Goal: Task Accomplishment & Management: Manage account settings

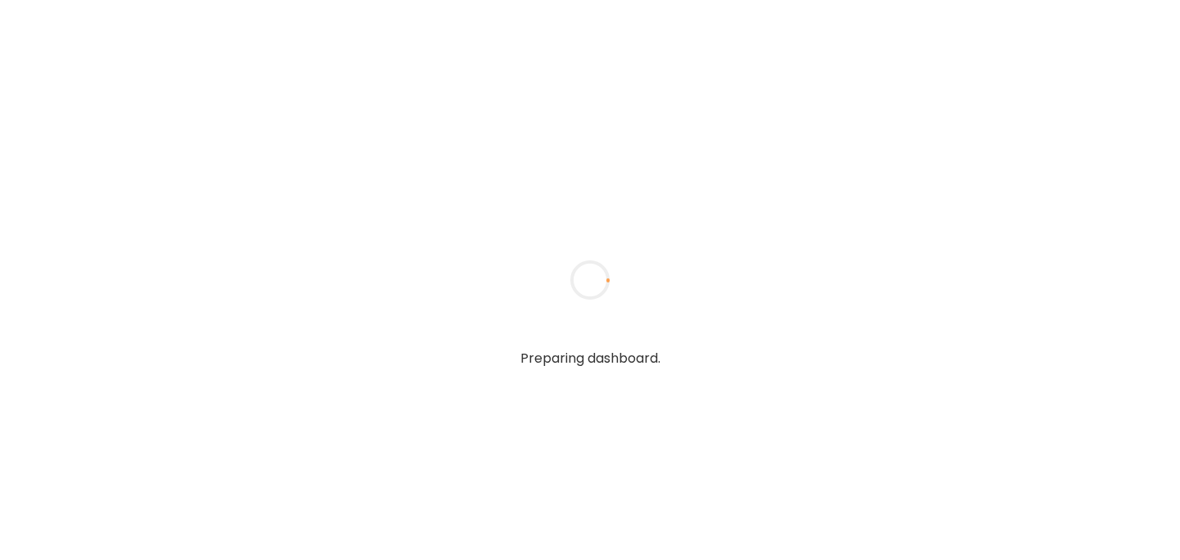
type input "******"
type input "**********"
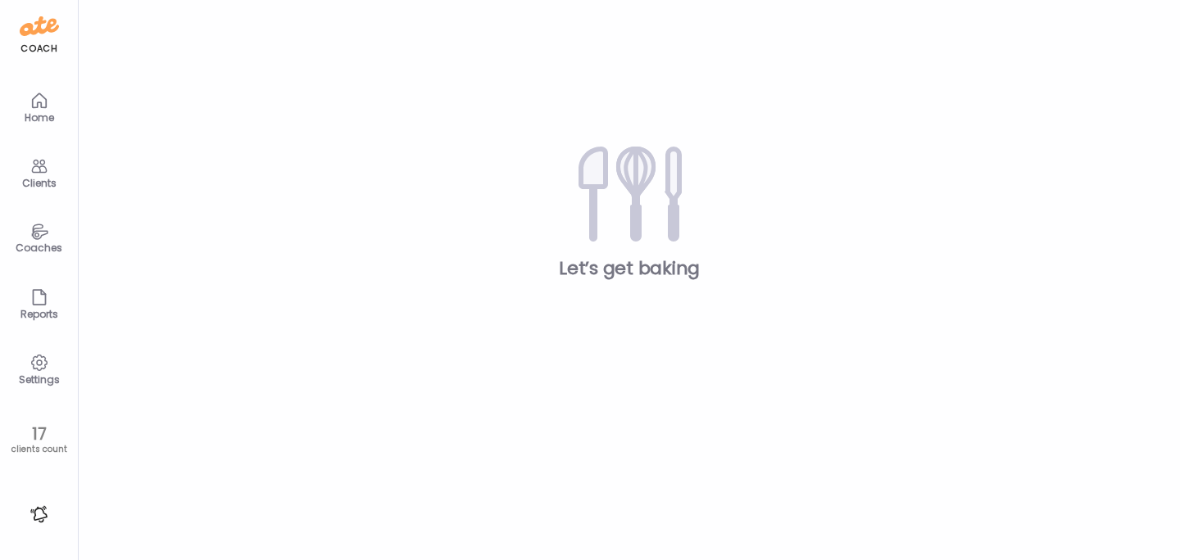
type input "**********"
click at [23, 166] on div "Clients" at bounding box center [40, 172] width 66 height 66
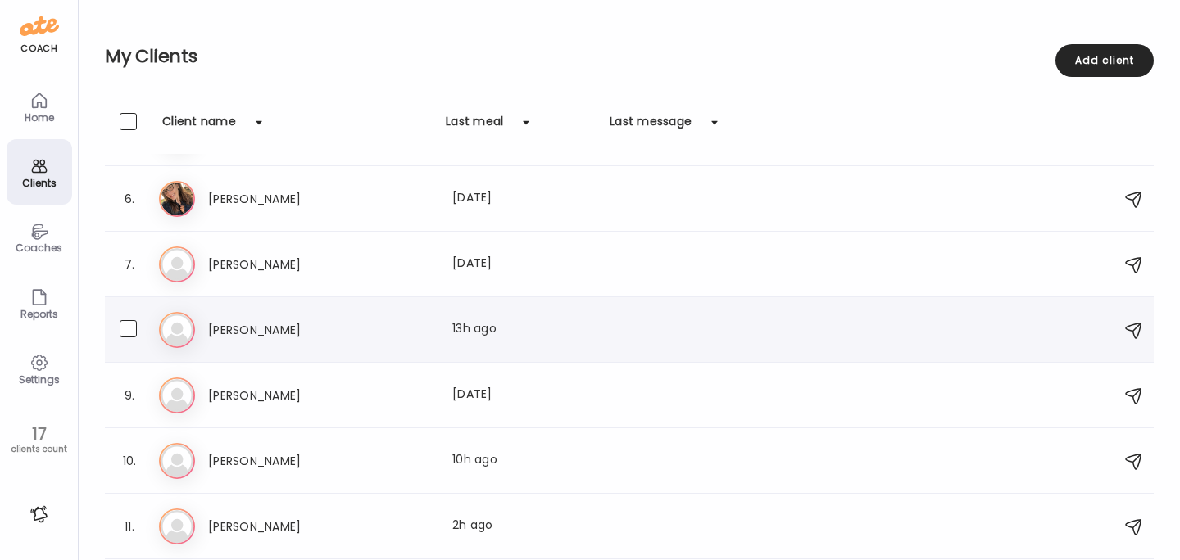
click at [226, 339] on div "[PERSON_NAME] Last meal: 13h ago" at bounding box center [632, 330] width 946 height 36
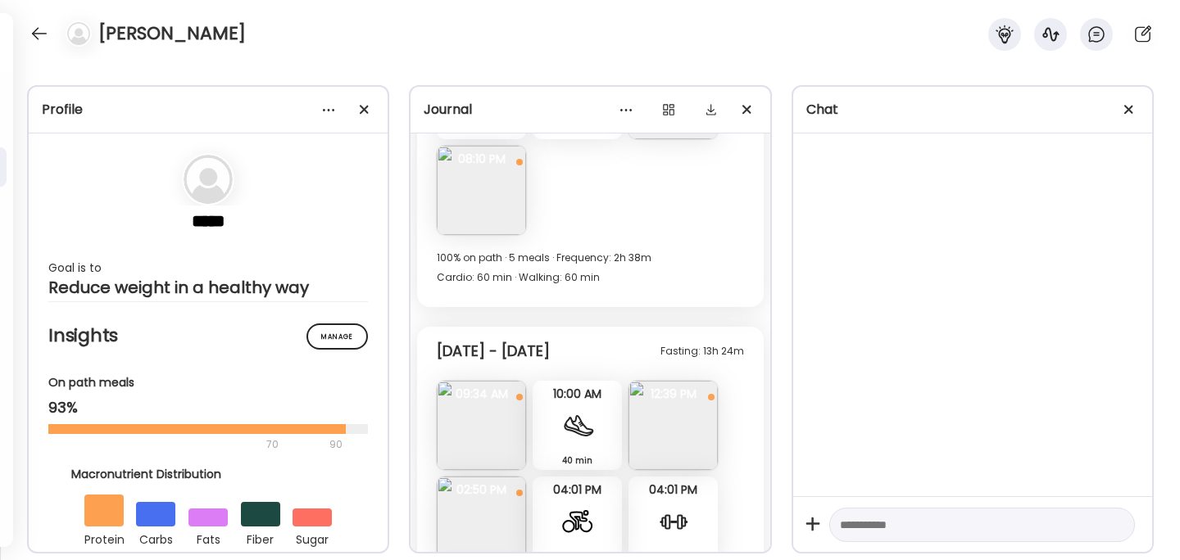
scroll to position [11042, 0]
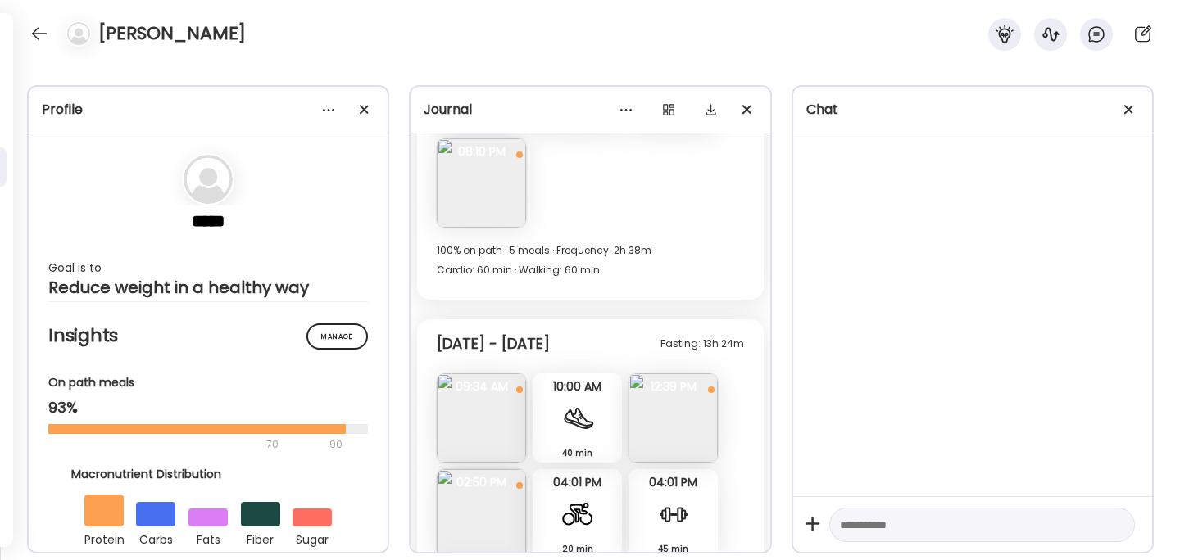
click at [695, 374] on img at bounding box center [672, 418] width 89 height 89
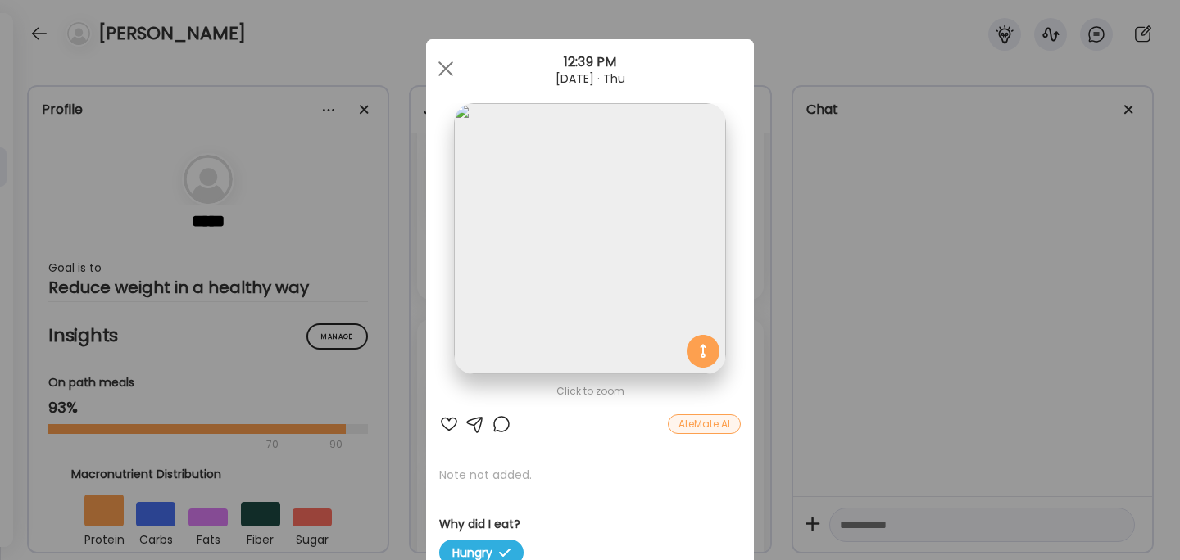
click at [842, 317] on div "Ate Coach Dashboard Wahoo! It’s official Take a moment to set up your Coach Pro…" at bounding box center [590, 280] width 1180 height 560
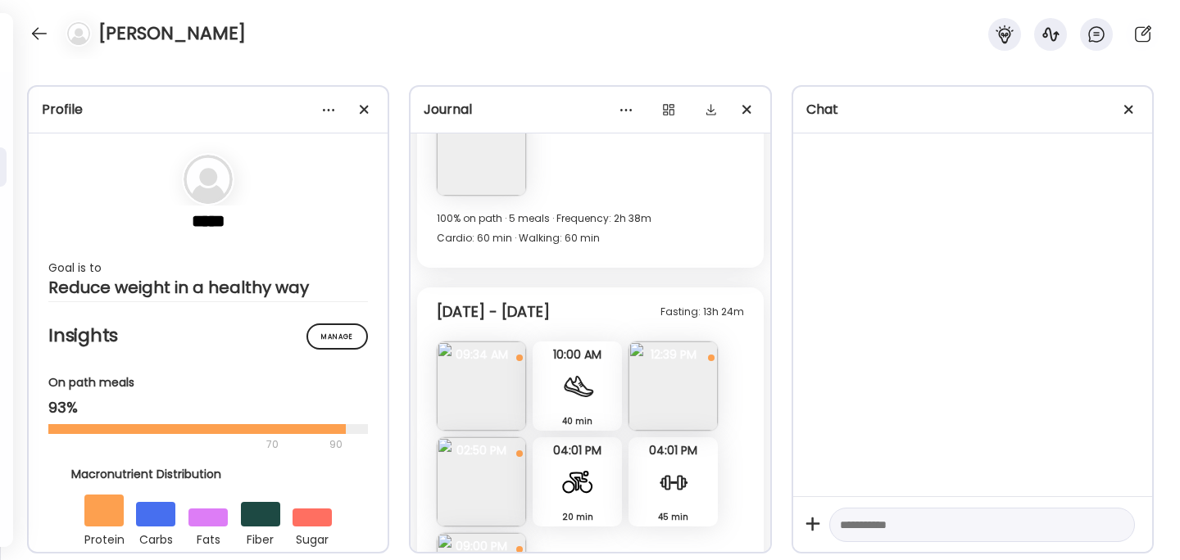
scroll to position [11085, 0]
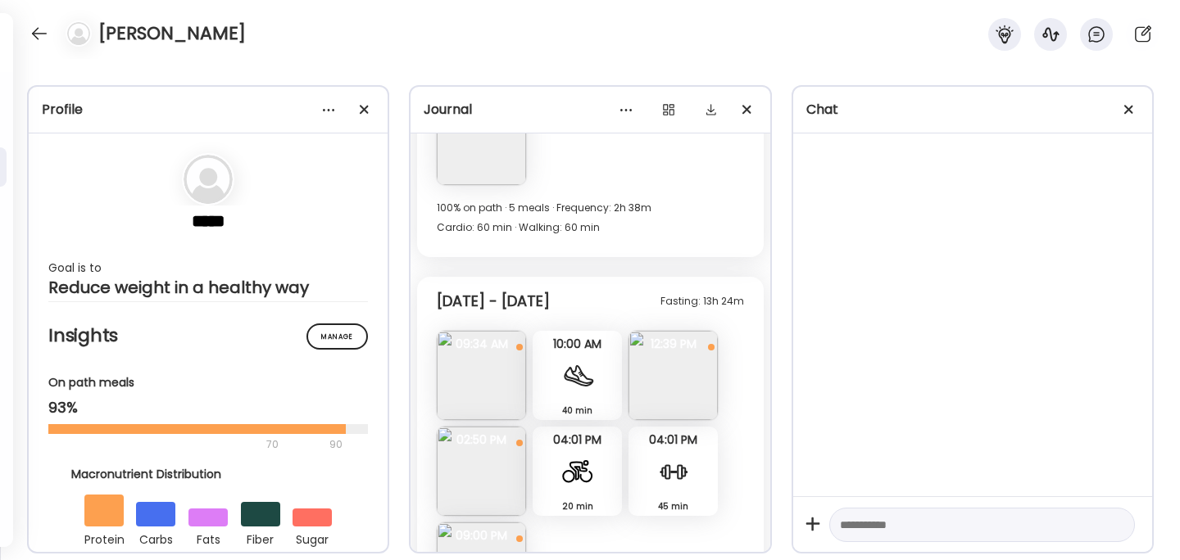
click at [687, 331] on img at bounding box center [672, 375] width 89 height 89
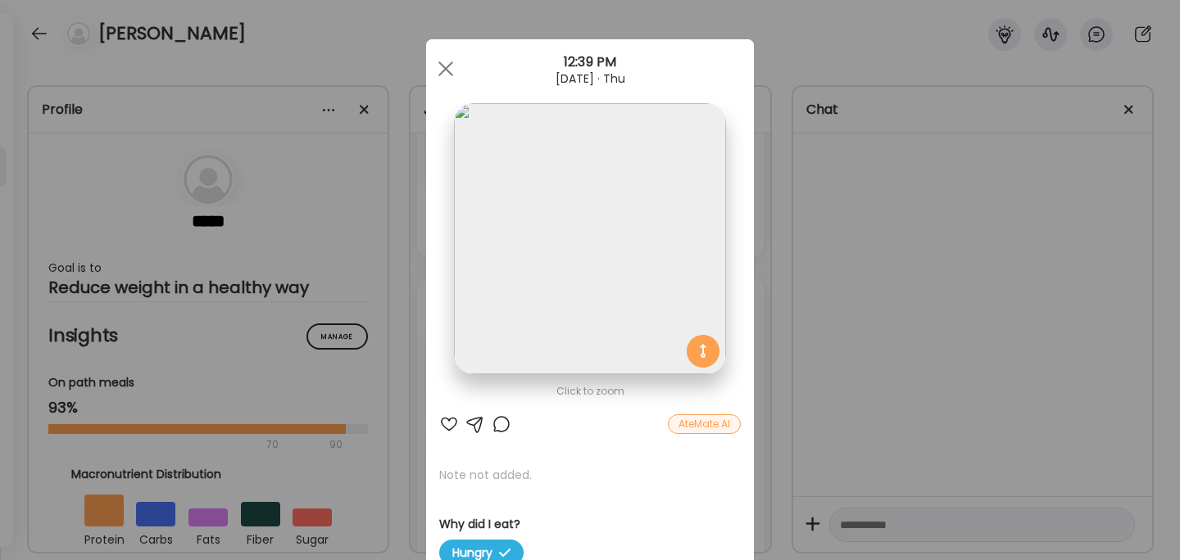
click at [822, 333] on div "Ate Coach Dashboard Wahoo! It’s official Take a moment to set up your Coach Pro…" at bounding box center [590, 280] width 1180 height 560
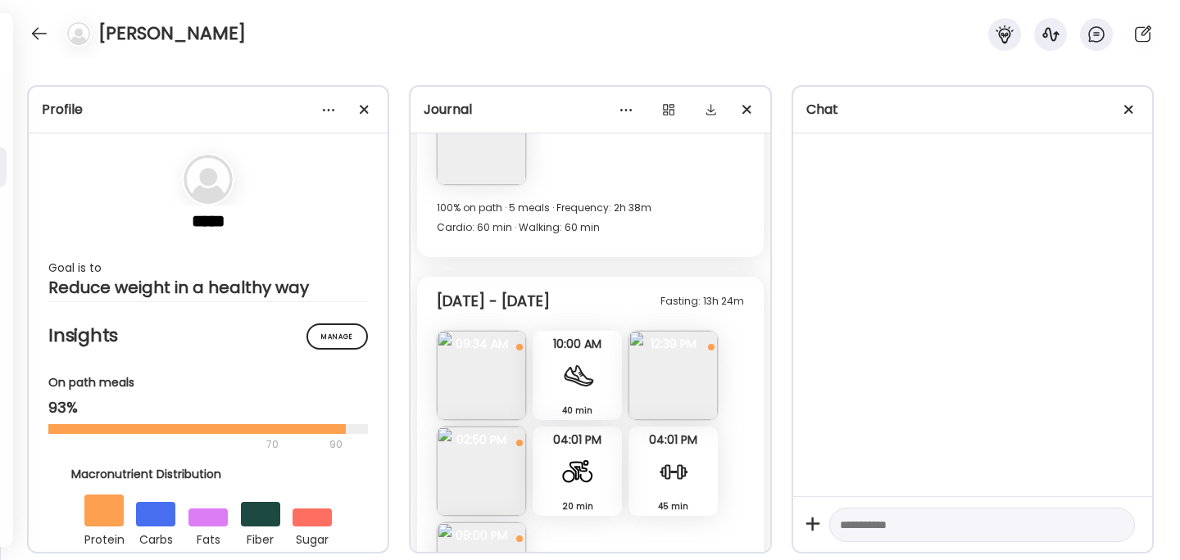
click at [474, 427] on img at bounding box center [481, 471] width 89 height 89
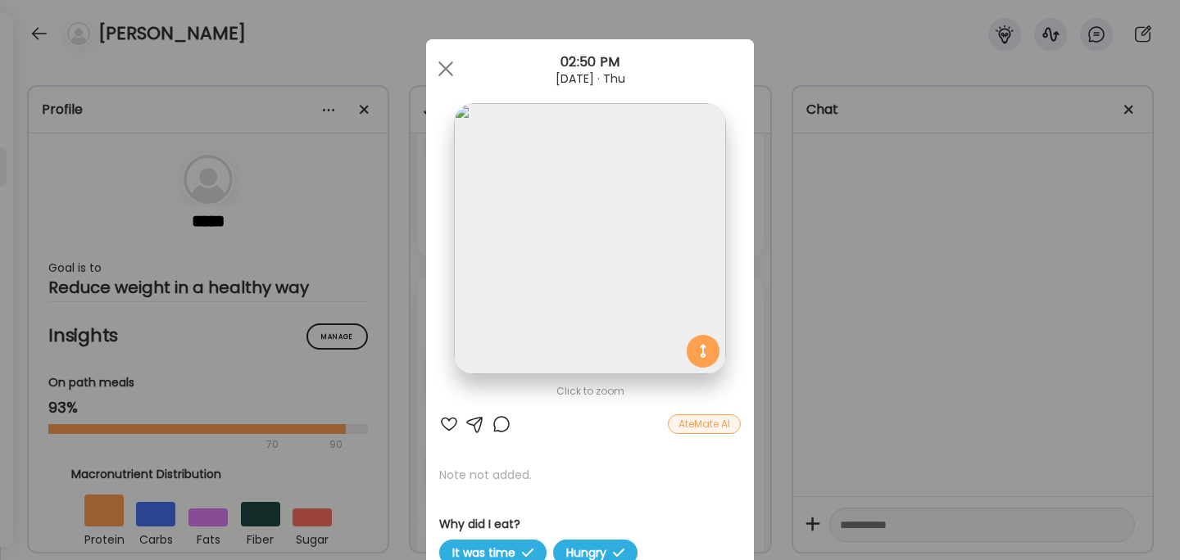
click at [868, 299] on div "Ate Coach Dashboard Wahoo! It’s official Take a moment to set up your Coach Pro…" at bounding box center [590, 280] width 1180 height 560
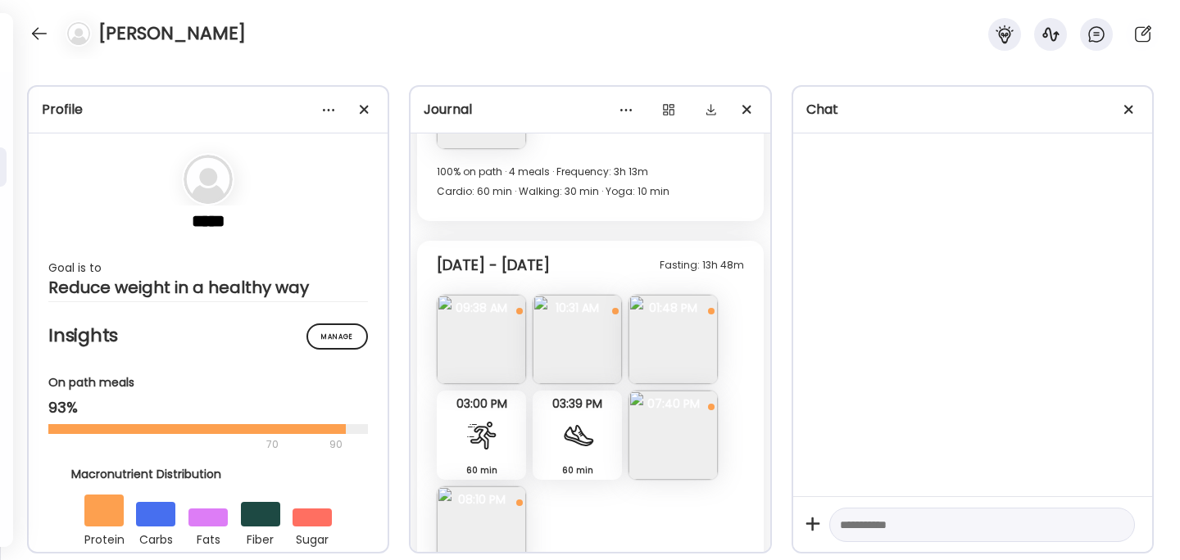
scroll to position [10692, 0]
click at [492, 297] on img at bounding box center [481, 341] width 89 height 89
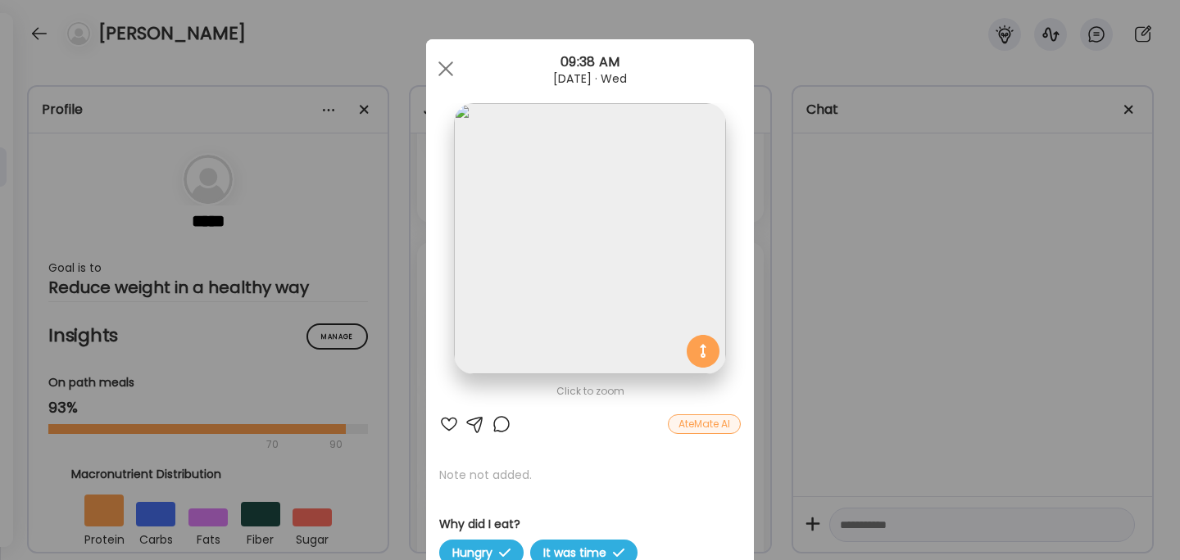
click at [891, 361] on div "Ate Coach Dashboard Wahoo! It’s official Take a moment to set up your Coach Pro…" at bounding box center [590, 280] width 1180 height 560
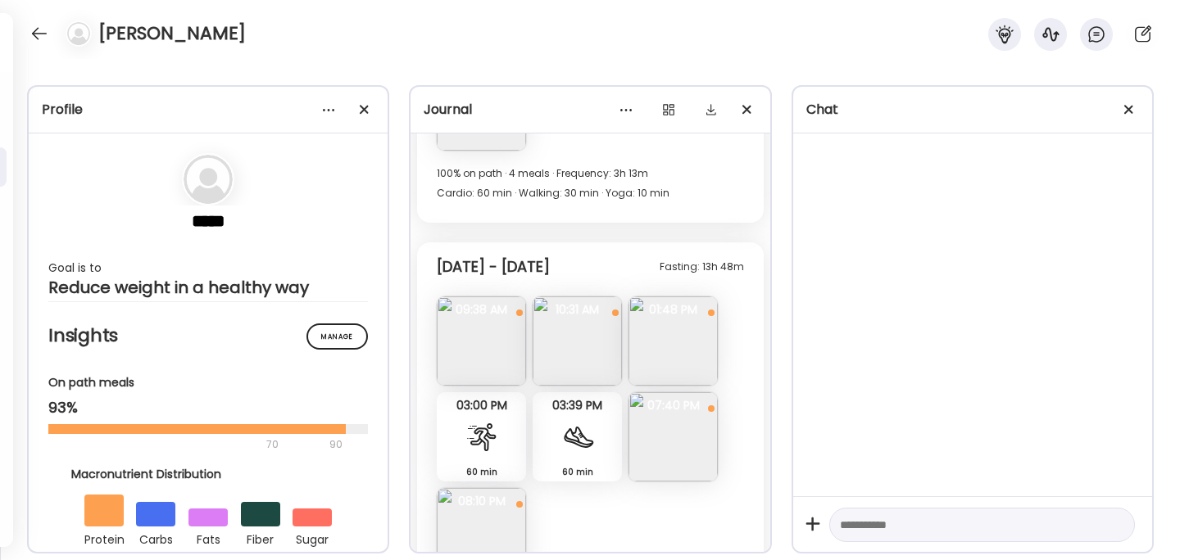
click at [569, 297] on img at bounding box center [577, 341] width 89 height 89
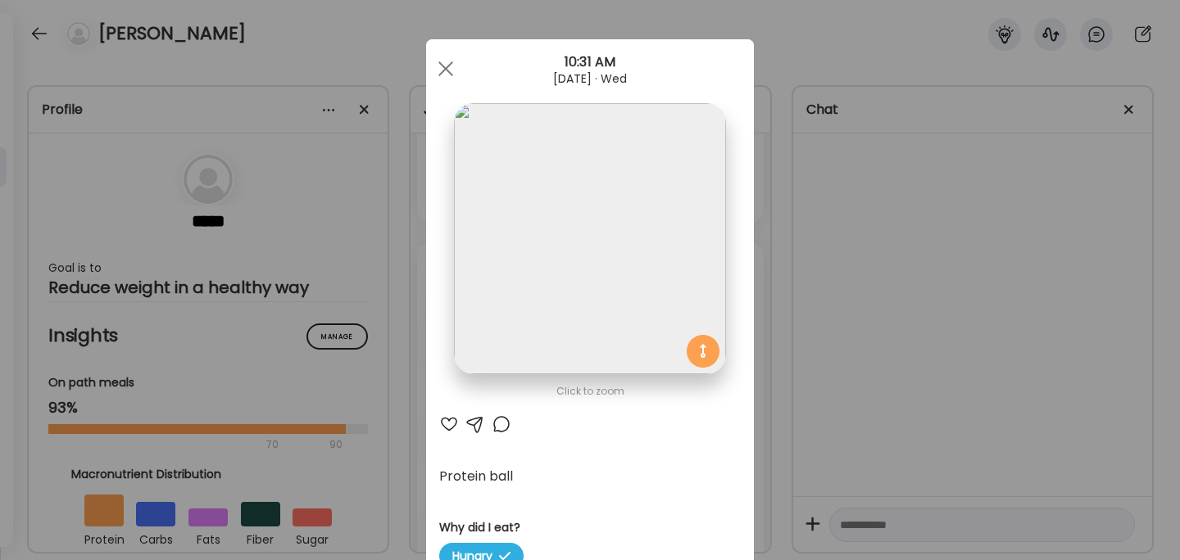
click at [801, 313] on div "Ate Coach Dashboard Wahoo! It’s official Take a moment to set up your Coach Pro…" at bounding box center [590, 280] width 1180 height 560
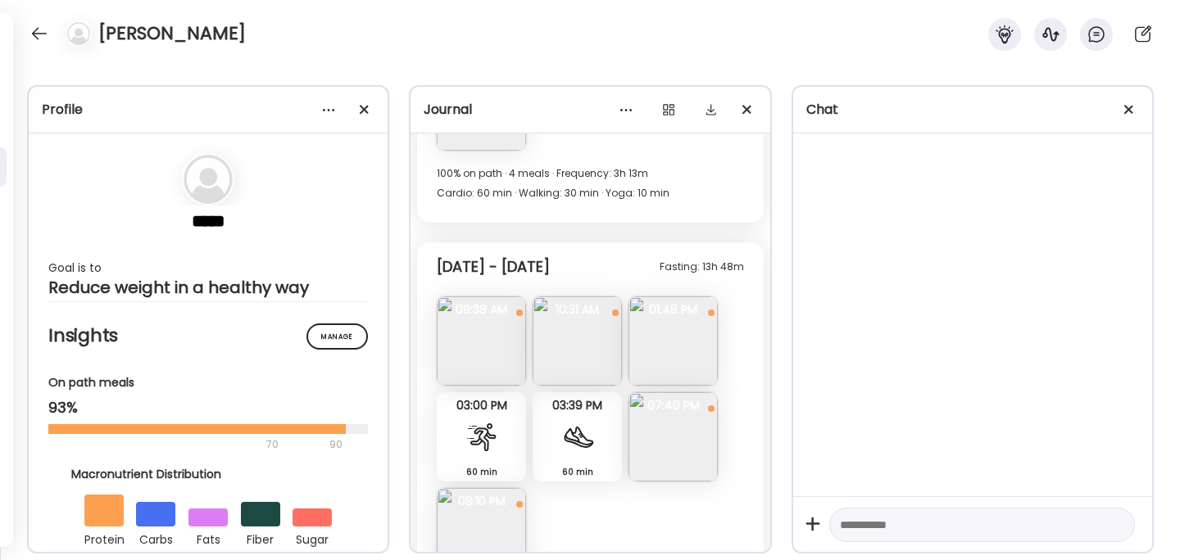
click at [683, 297] on img at bounding box center [672, 341] width 89 height 89
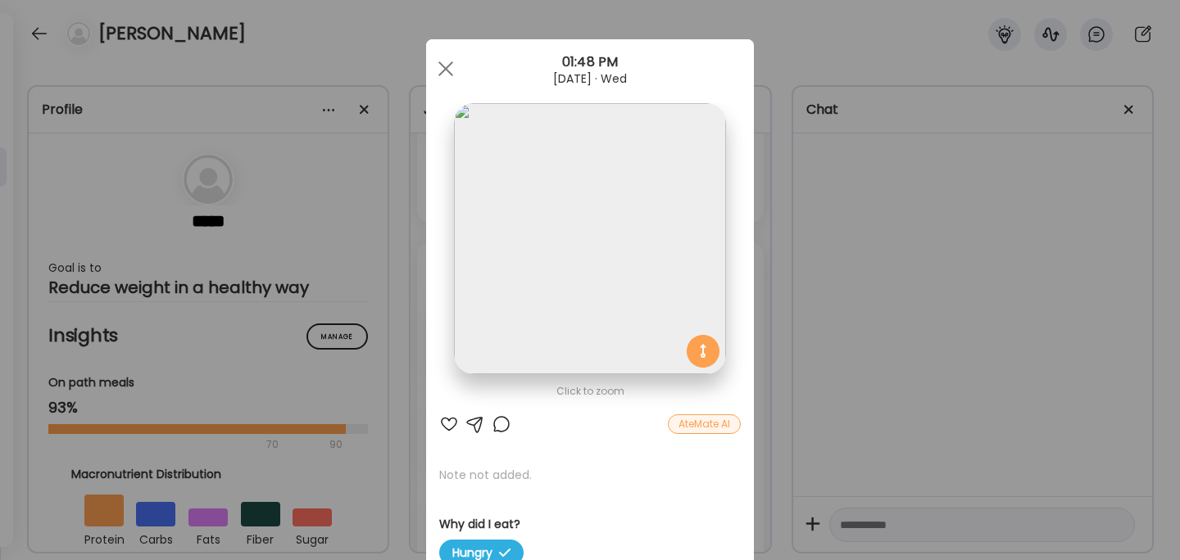
click at [851, 333] on div "Ate Coach Dashboard Wahoo! It’s official Take a moment to set up your Coach Pro…" at bounding box center [590, 280] width 1180 height 560
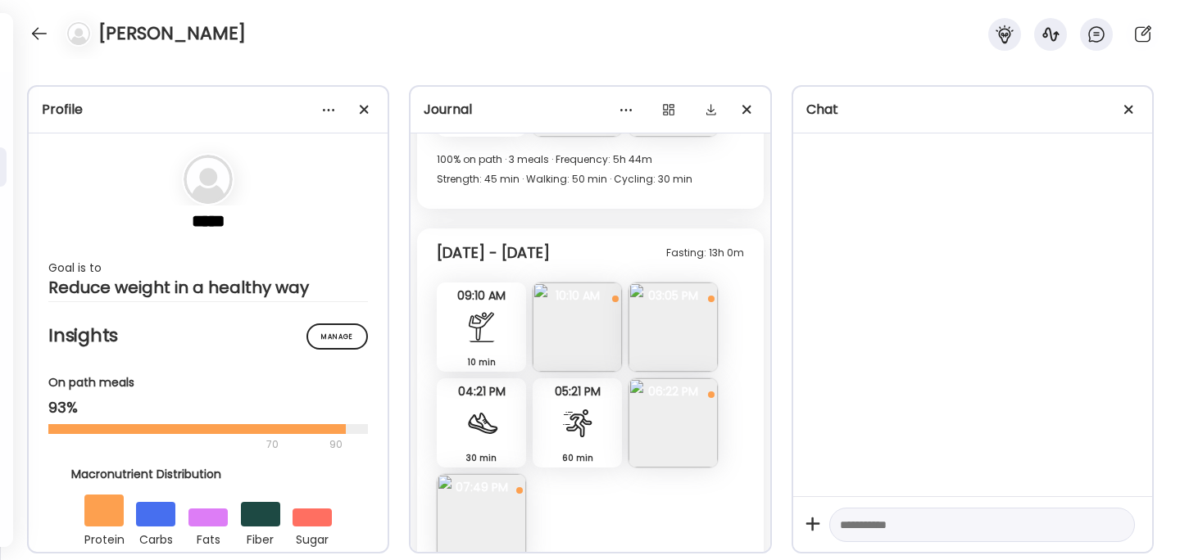
scroll to position [10269, 0]
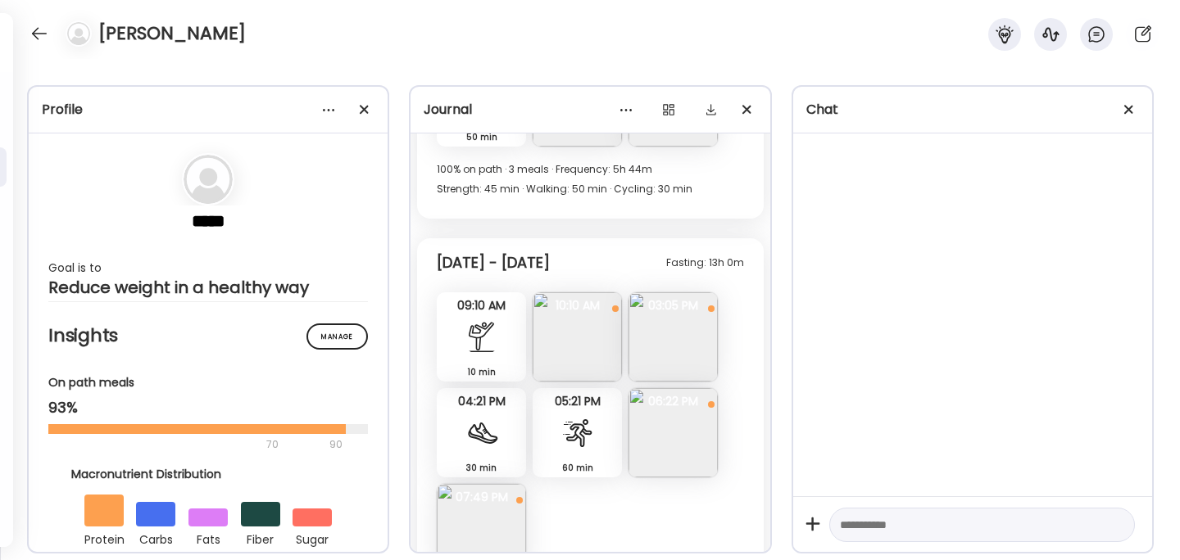
click at [587, 293] on img at bounding box center [577, 337] width 89 height 89
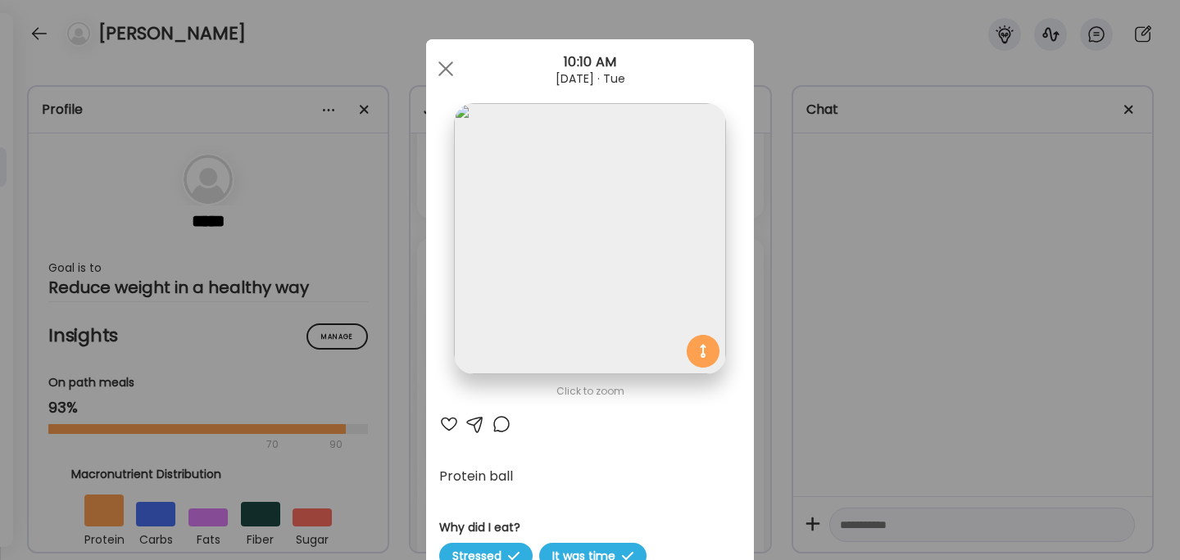
click at [819, 298] on div "Ate Coach Dashboard Wahoo! It’s official Take a moment to set up your Coach Pro…" at bounding box center [590, 280] width 1180 height 560
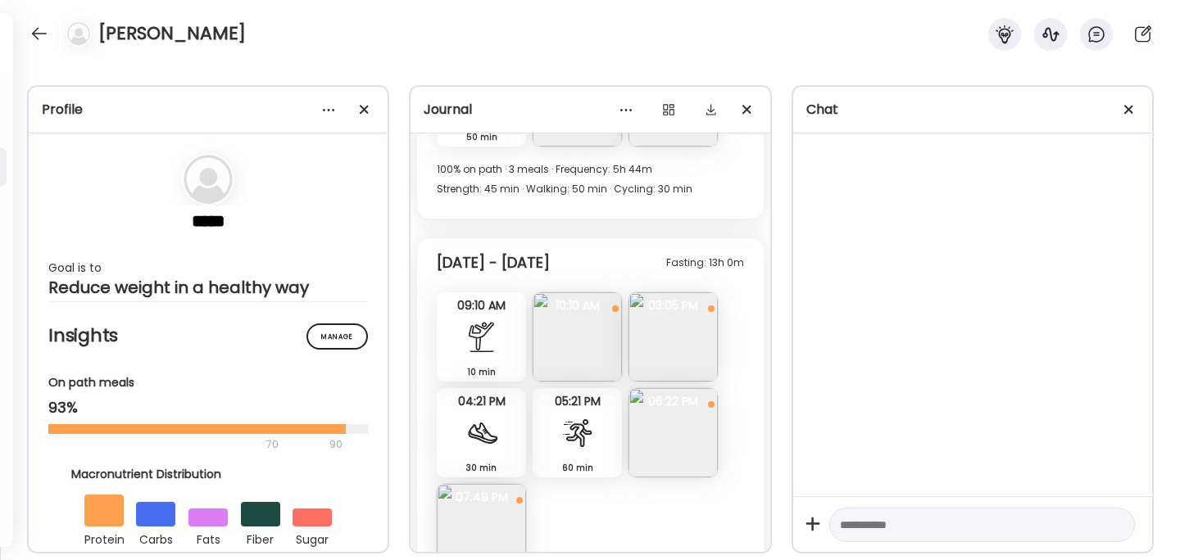
click at [500, 484] on img at bounding box center [481, 528] width 89 height 89
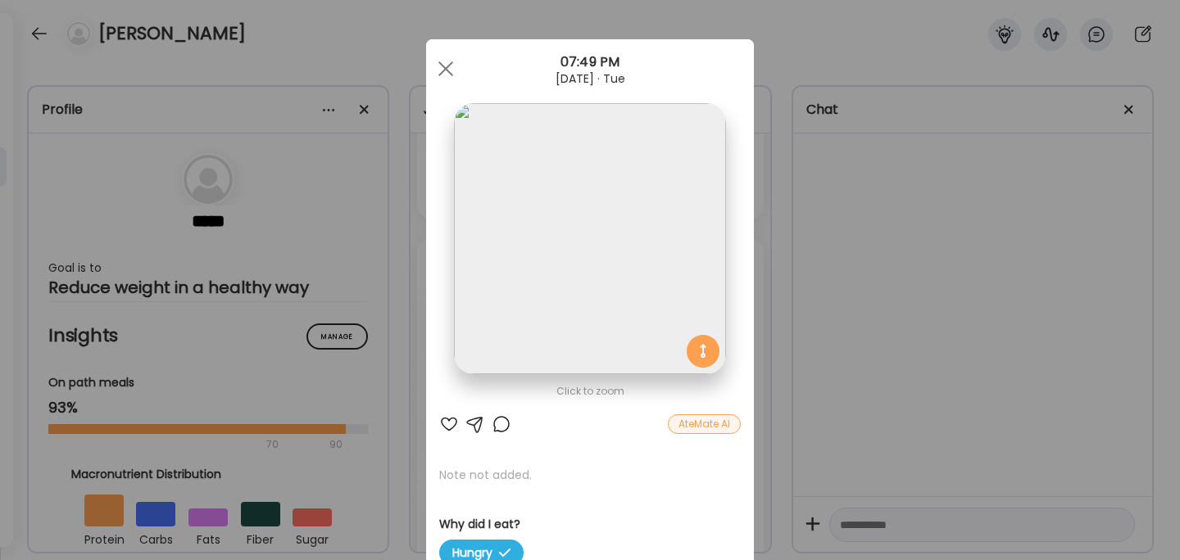
click at [853, 325] on div "Ate Coach Dashboard Wahoo! It’s official Take a moment to set up your Coach Pro…" at bounding box center [590, 280] width 1180 height 560
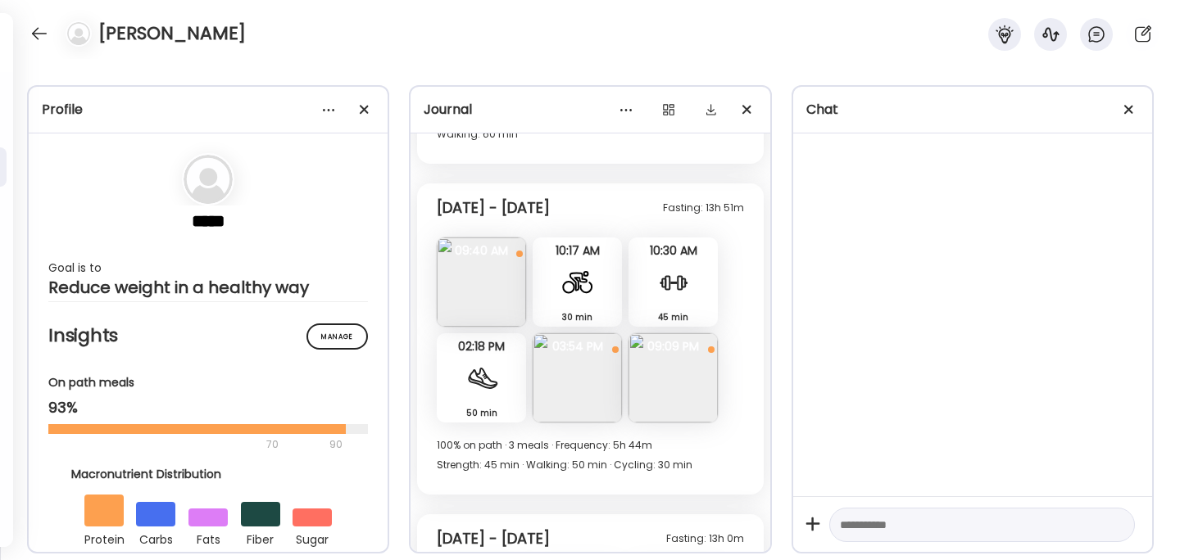
scroll to position [9975, 0]
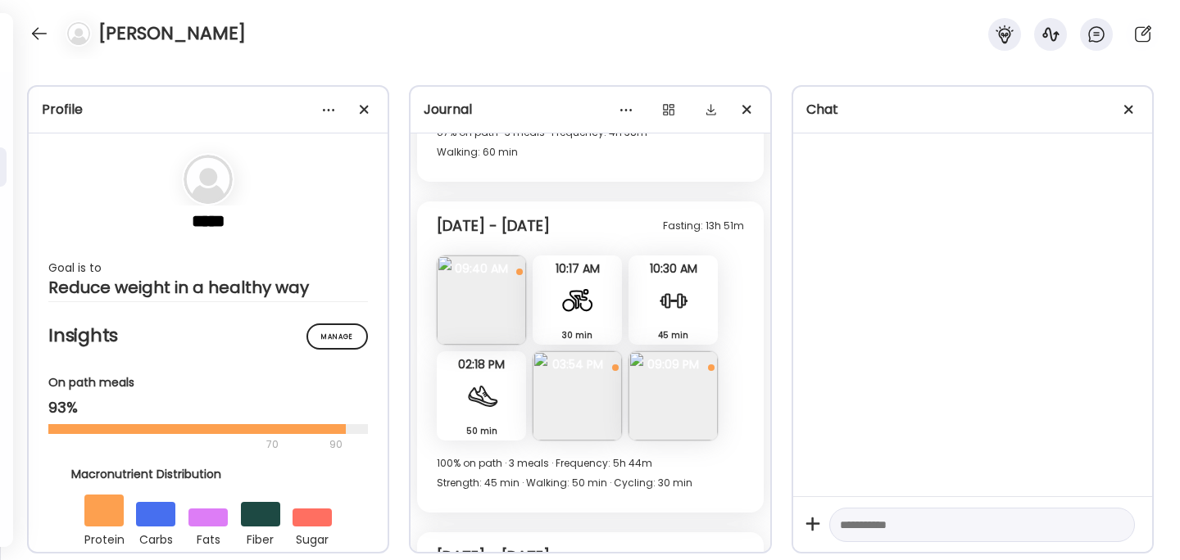
click at [482, 256] on img at bounding box center [481, 300] width 89 height 89
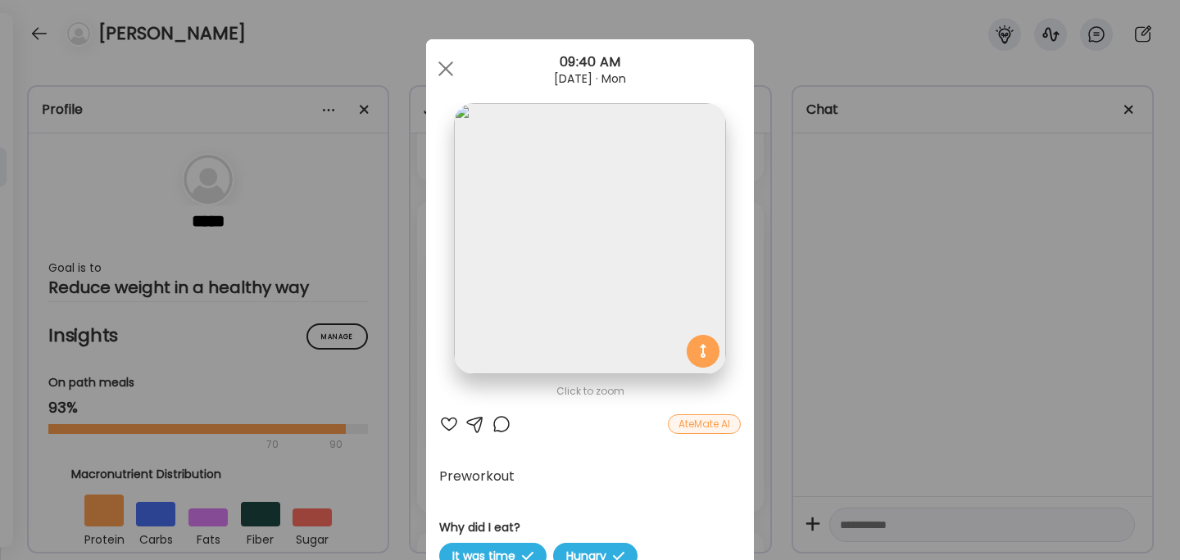
click at [865, 308] on div "Ate Coach Dashboard Wahoo! It’s official Take a moment to set up your Coach Pro…" at bounding box center [590, 280] width 1180 height 560
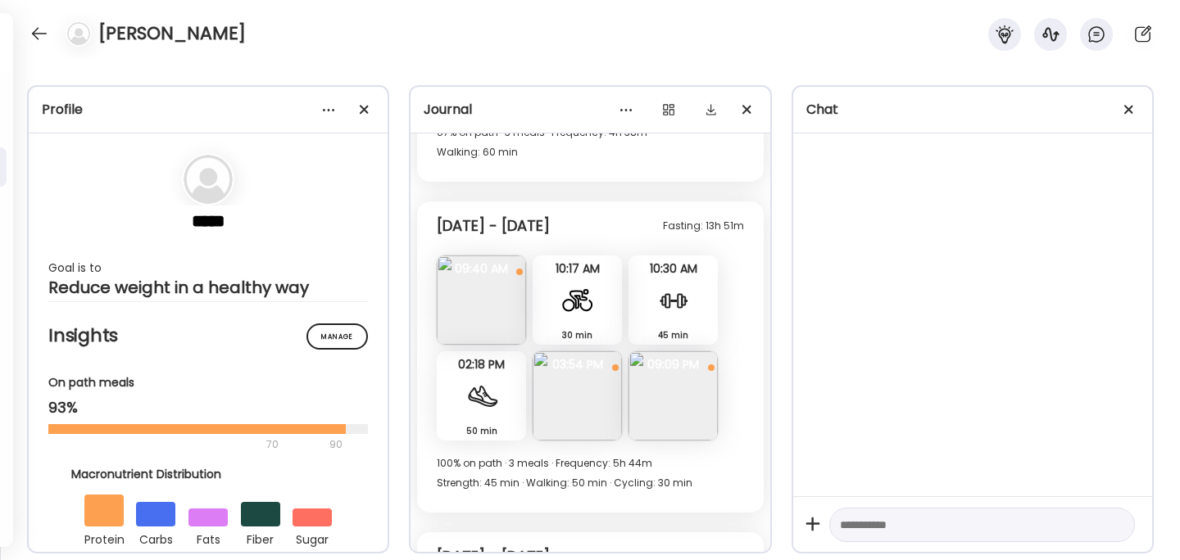
click at [603, 351] on img at bounding box center [577, 395] width 89 height 89
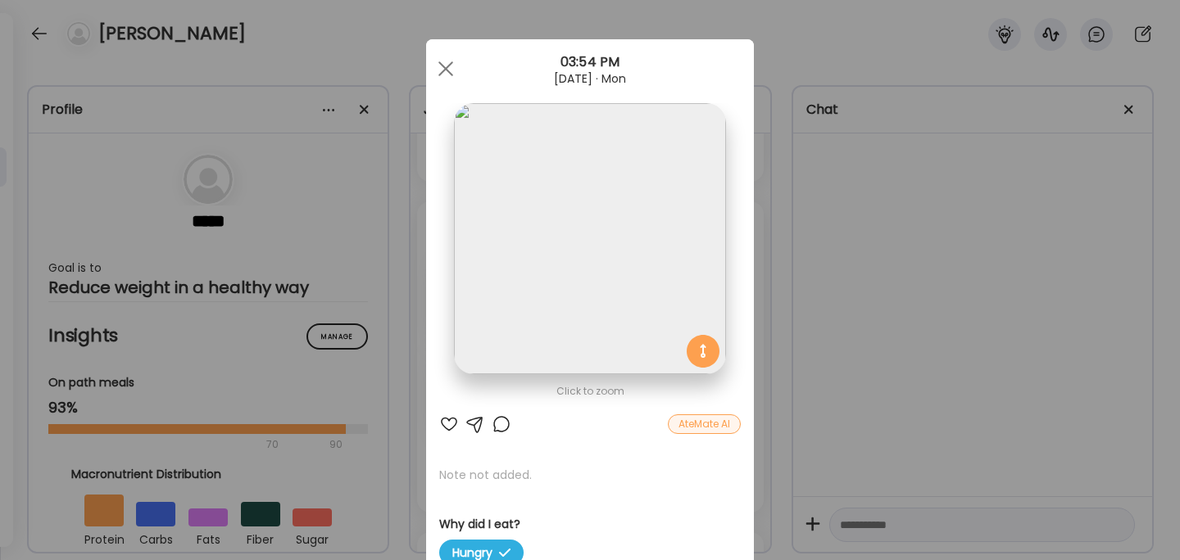
click at [898, 324] on div "Ate Coach Dashboard Wahoo! It’s official Take a moment to set up your Coach Pro…" at bounding box center [590, 280] width 1180 height 560
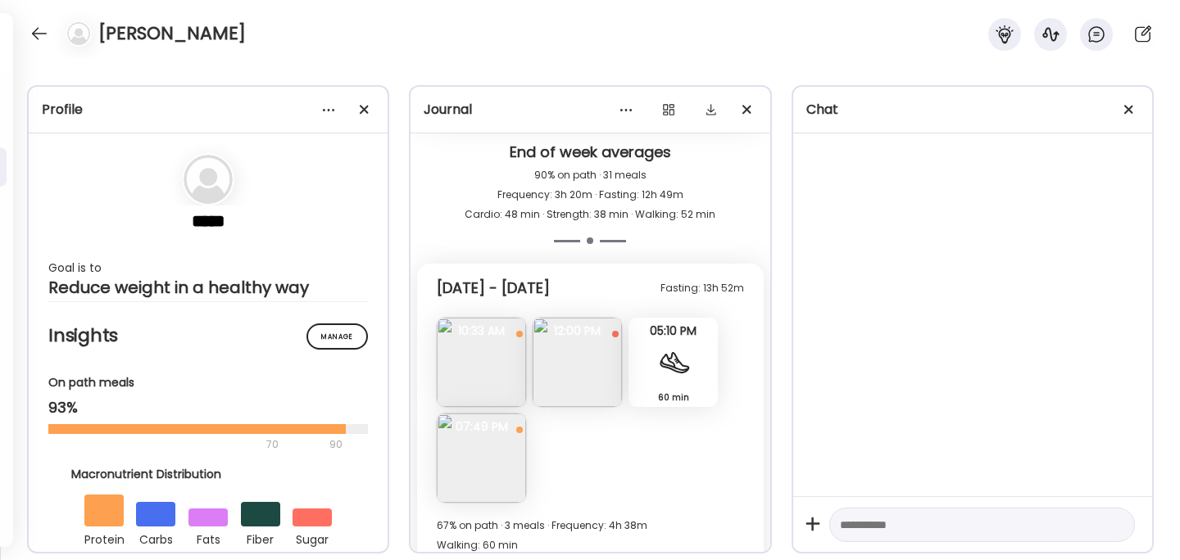
scroll to position [9583, 0]
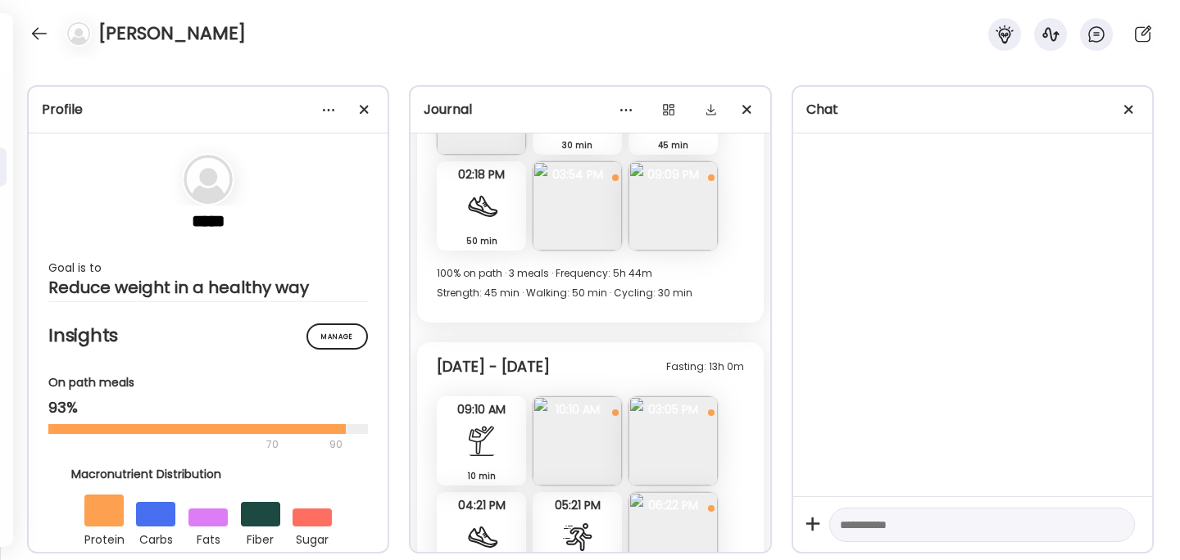
scroll to position [10183, 0]
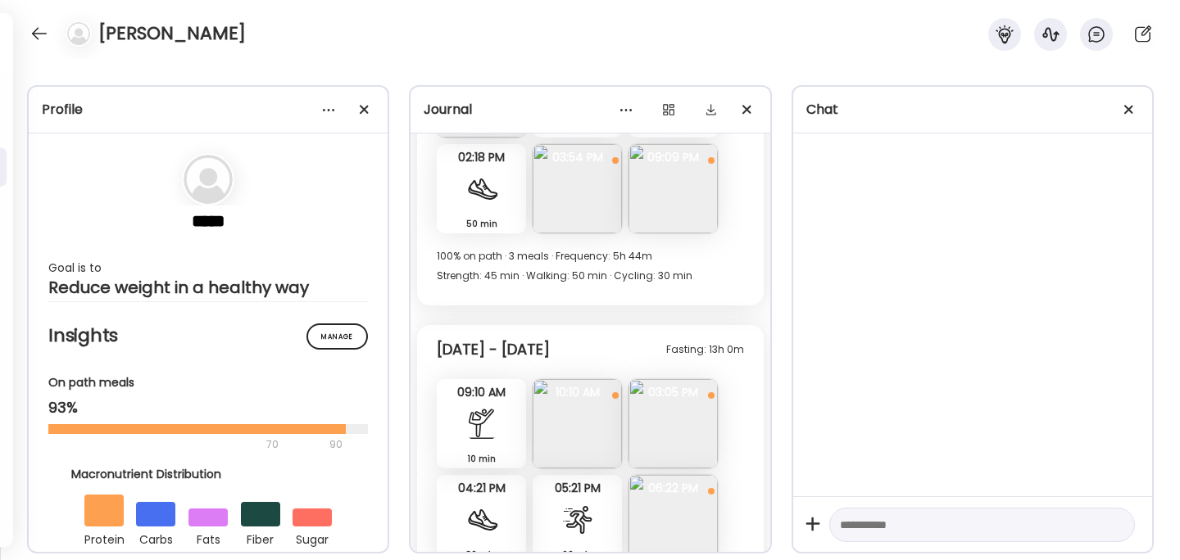
click at [580, 379] on img at bounding box center [577, 423] width 89 height 89
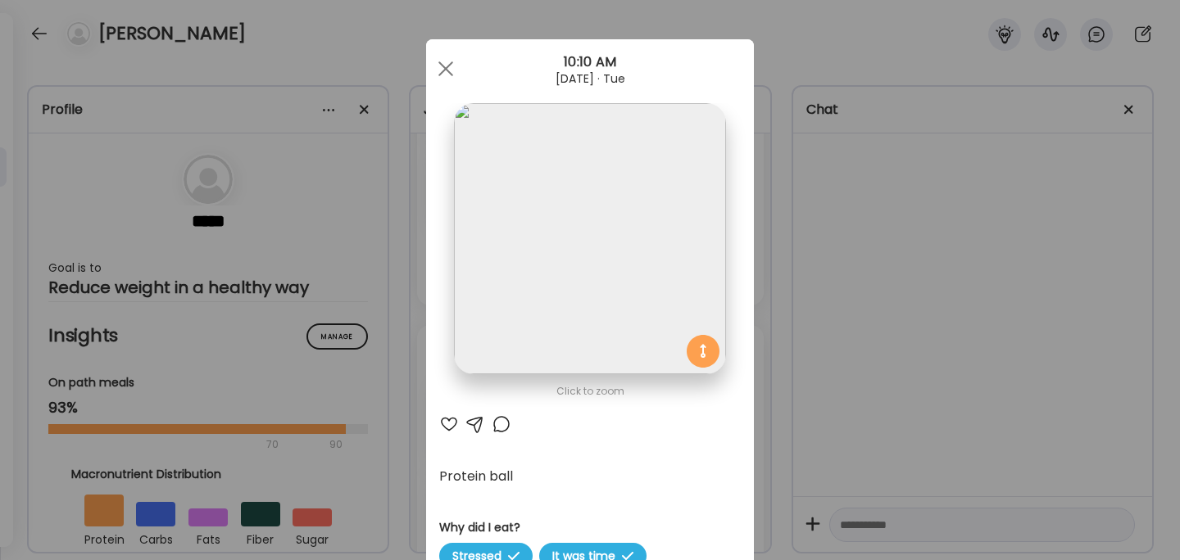
click at [855, 302] on div "Ate Coach Dashboard Wahoo! It’s official Take a moment to set up your Coach Pro…" at bounding box center [590, 280] width 1180 height 560
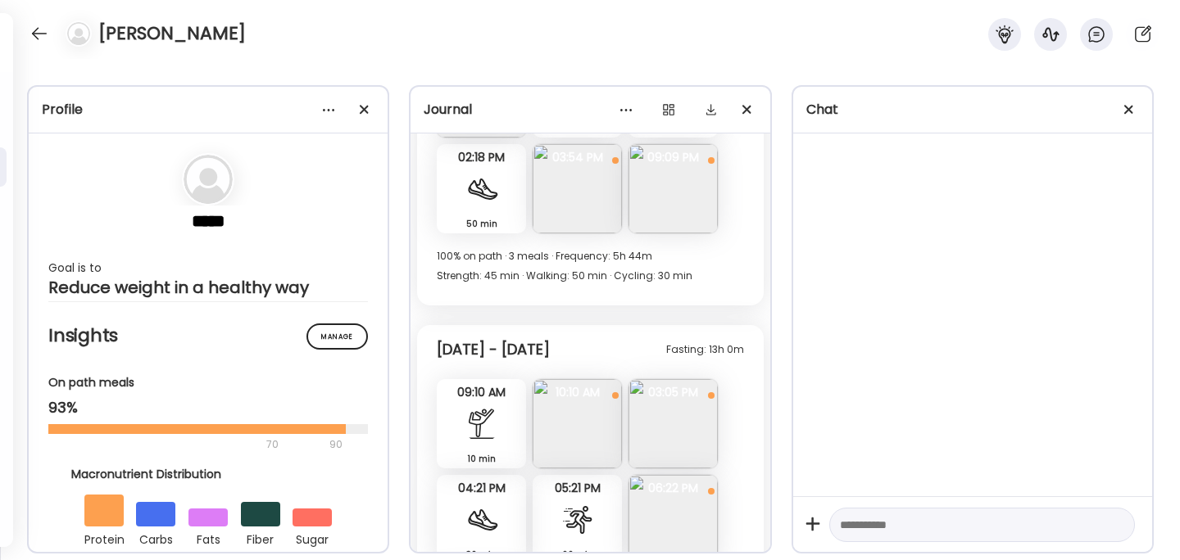
click at [677, 379] on img at bounding box center [672, 423] width 89 height 89
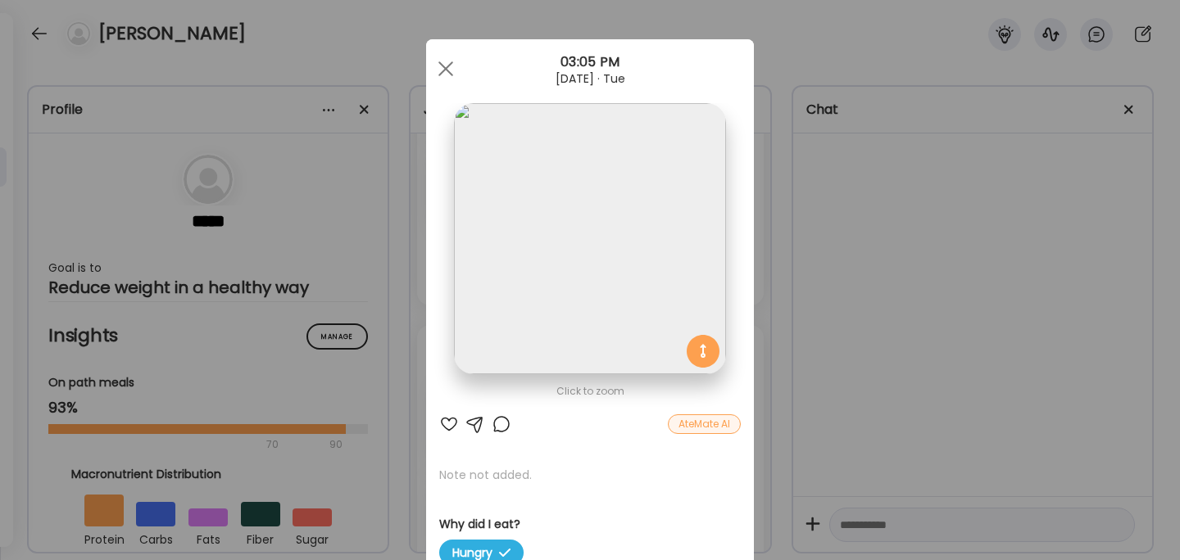
click at [818, 315] on div "Ate Coach Dashboard Wahoo! It’s official Take a moment to set up your Coach Pro…" at bounding box center [590, 280] width 1180 height 560
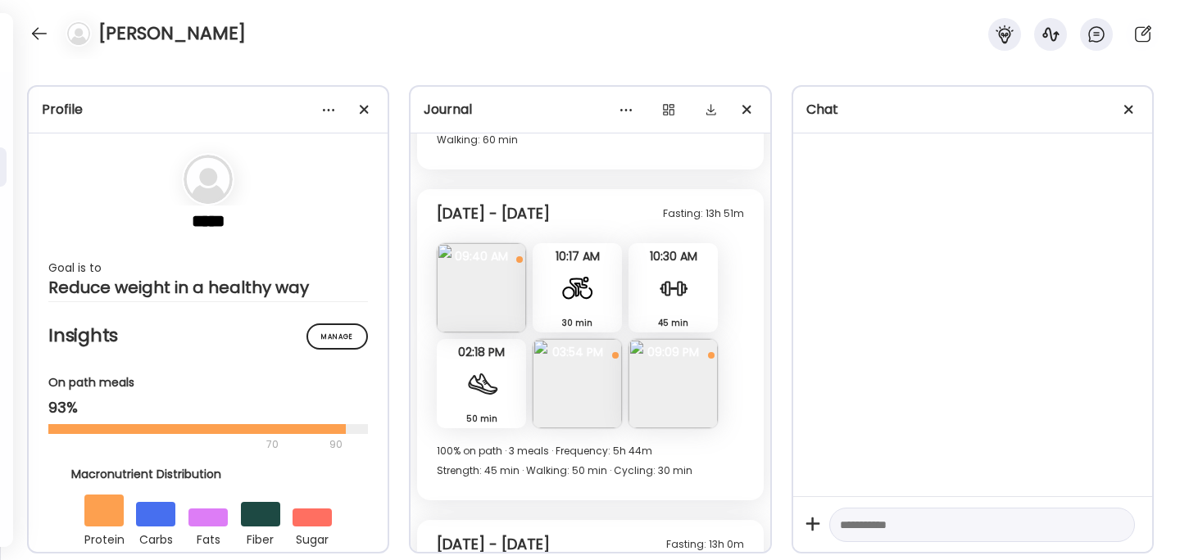
scroll to position [9987, 0]
click at [489, 244] on img at bounding box center [481, 288] width 89 height 89
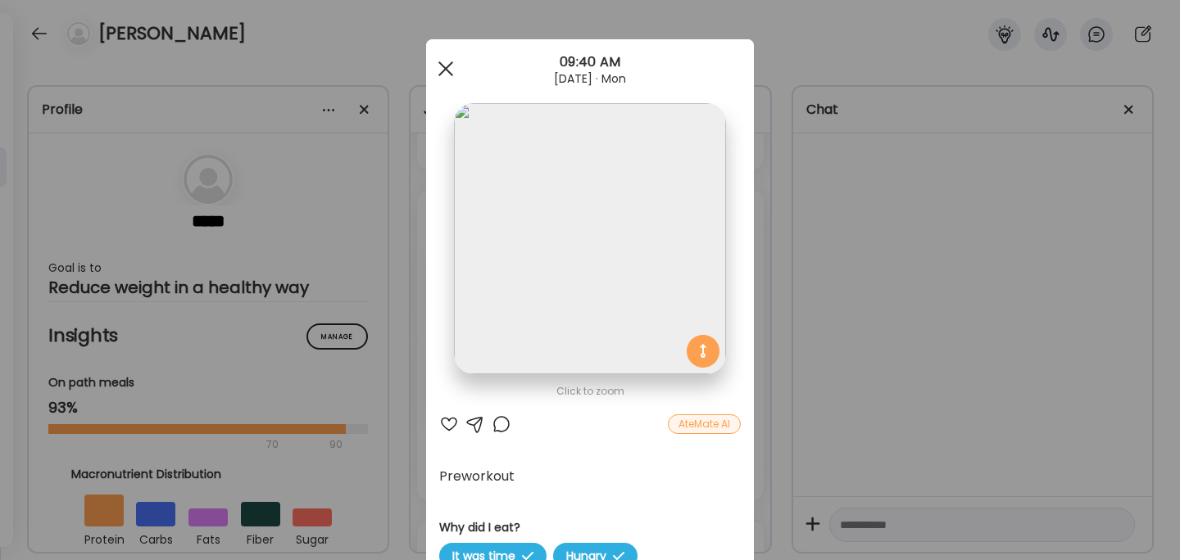
click at [446, 69] on span at bounding box center [445, 68] width 15 height 15
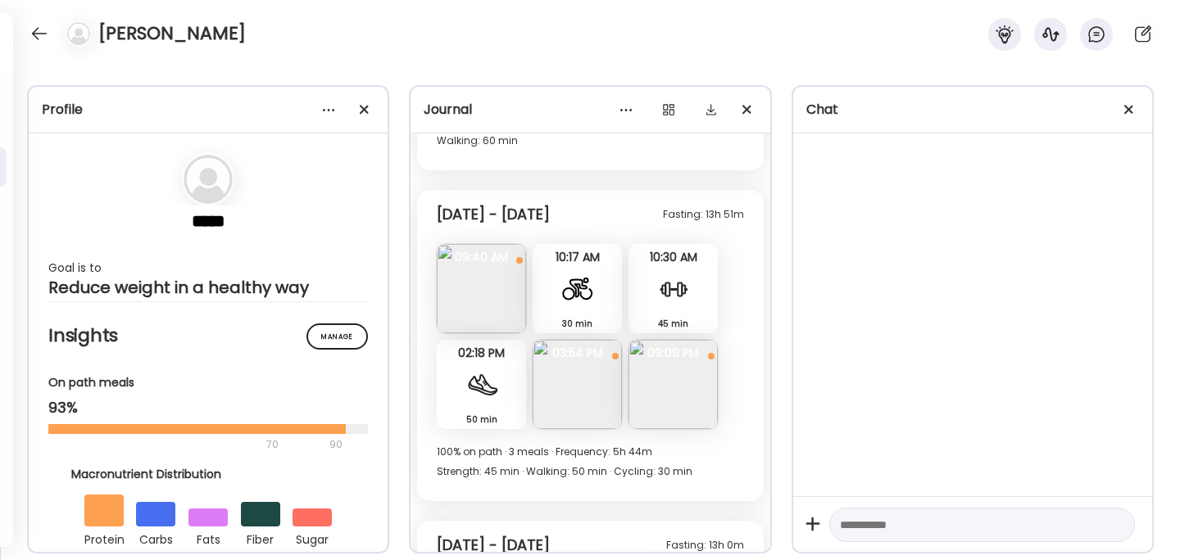
click at [568, 355] on img at bounding box center [577, 384] width 89 height 89
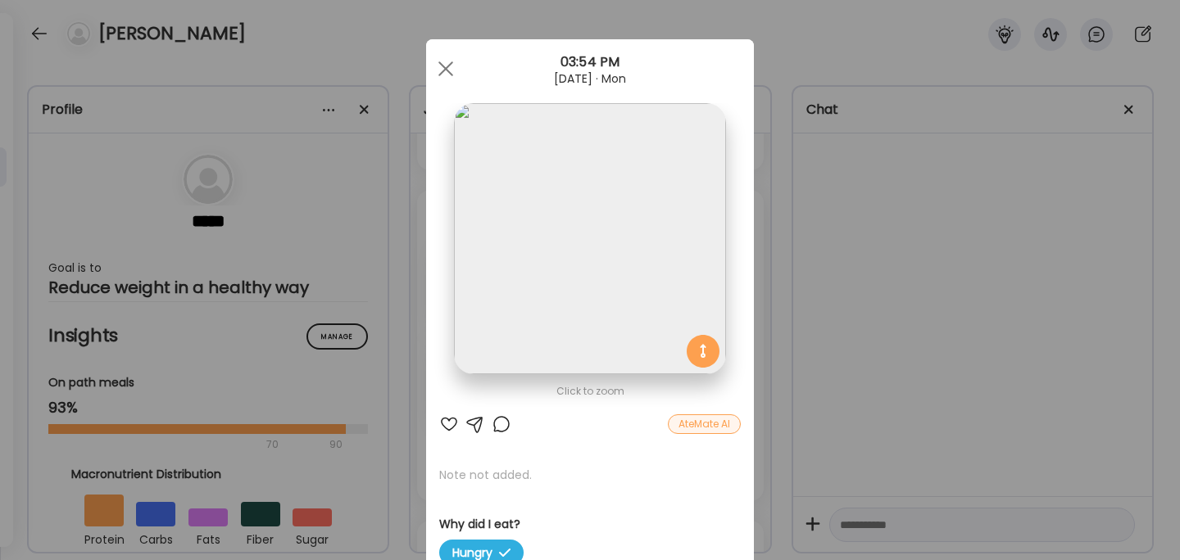
click at [839, 349] on div "Ate Coach Dashboard Wahoo! It’s official Take a moment to set up your Coach Pro…" at bounding box center [590, 280] width 1180 height 560
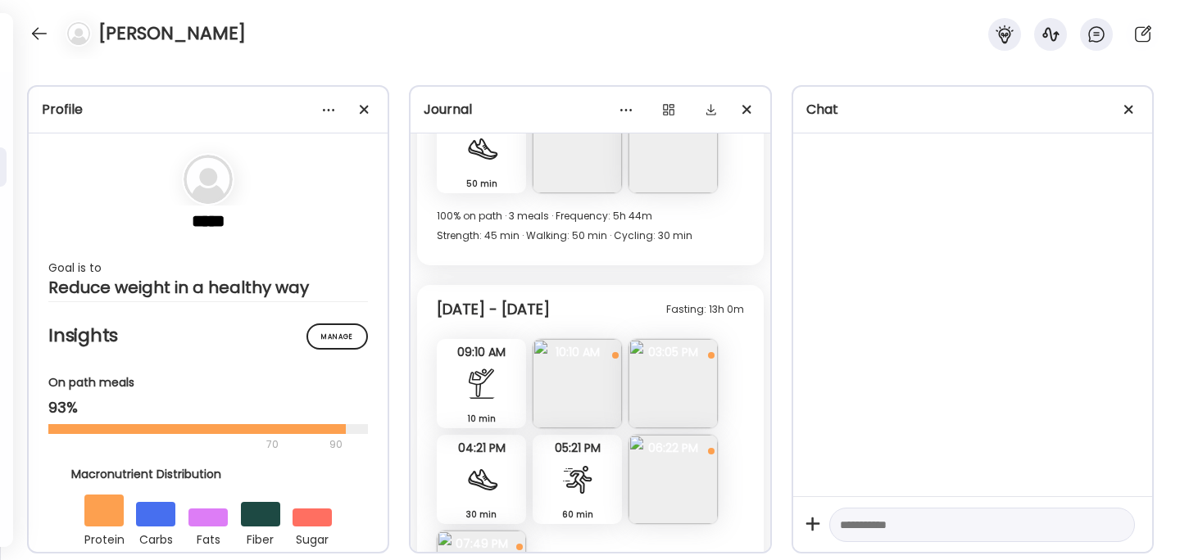
scroll to position [10283, 0]
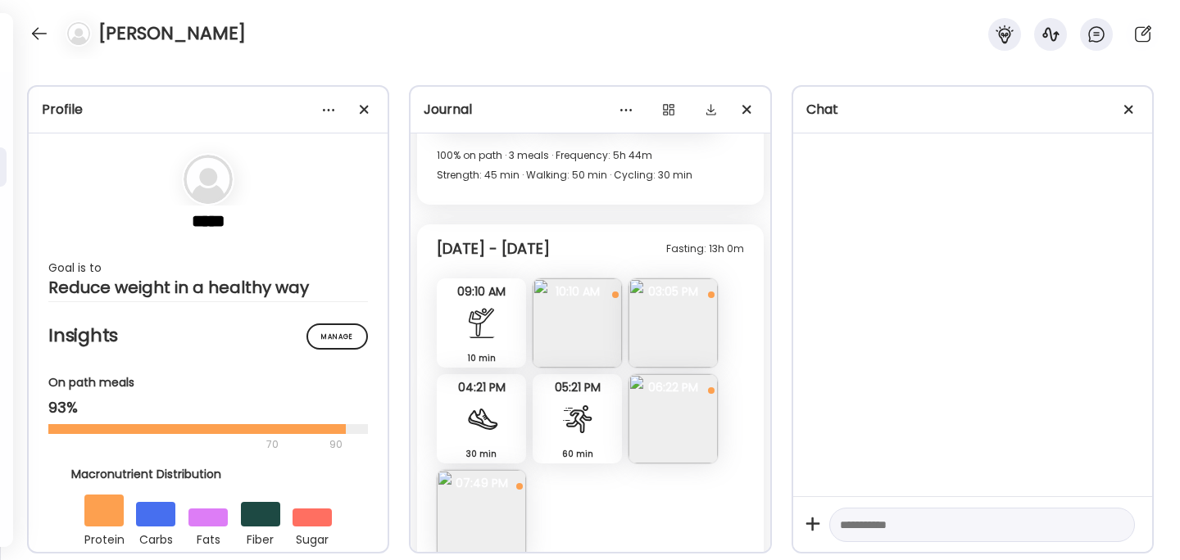
click at [681, 374] on img at bounding box center [672, 418] width 89 height 89
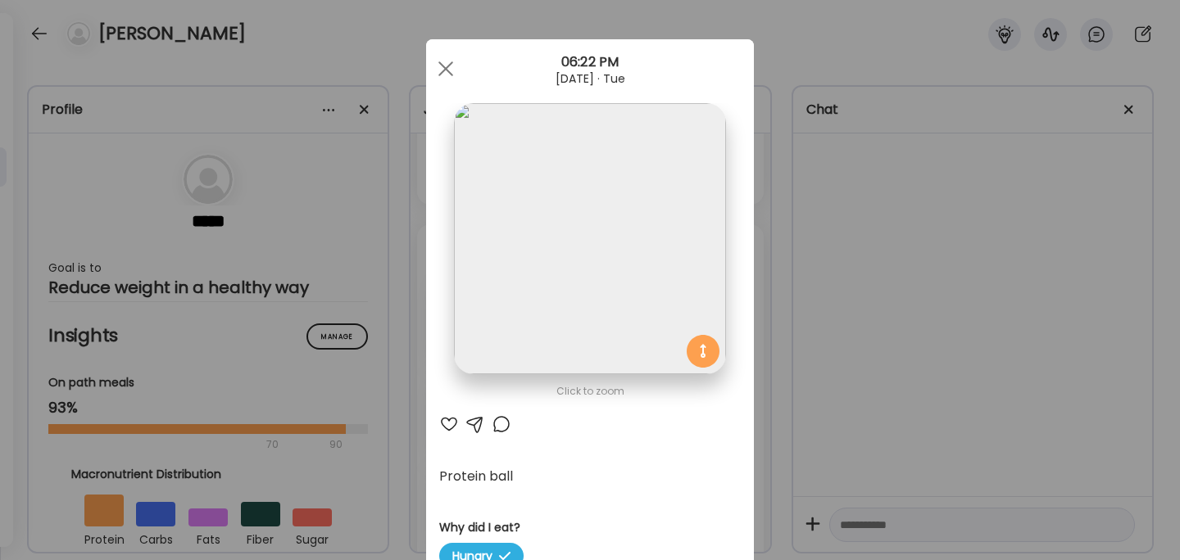
click at [834, 253] on div "Ate Coach Dashboard Wahoo! It’s official Take a moment to set up your Coach Pro…" at bounding box center [590, 280] width 1180 height 560
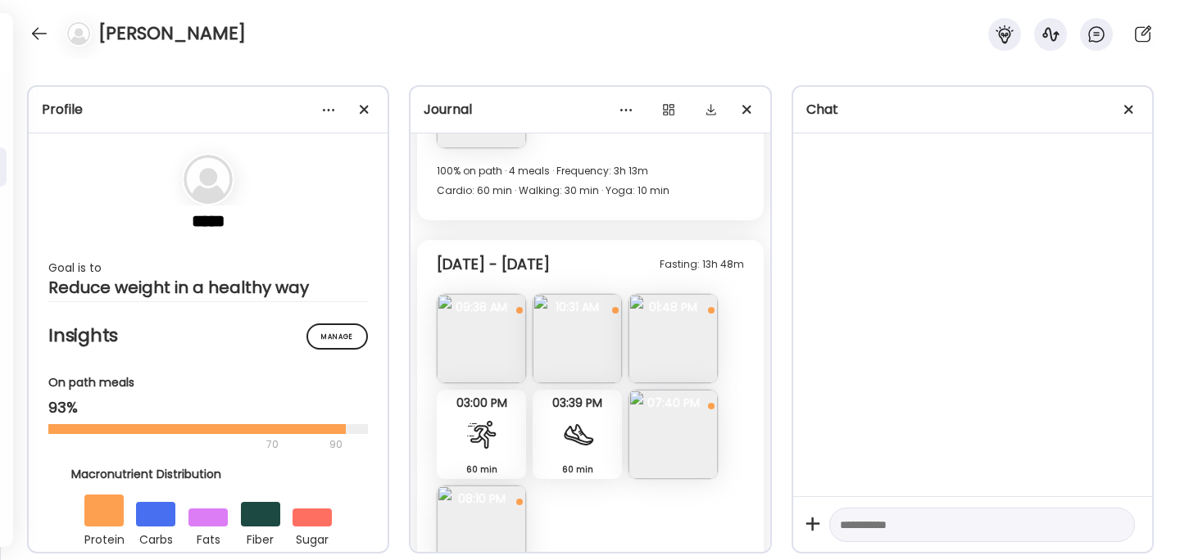
scroll to position [10712, 0]
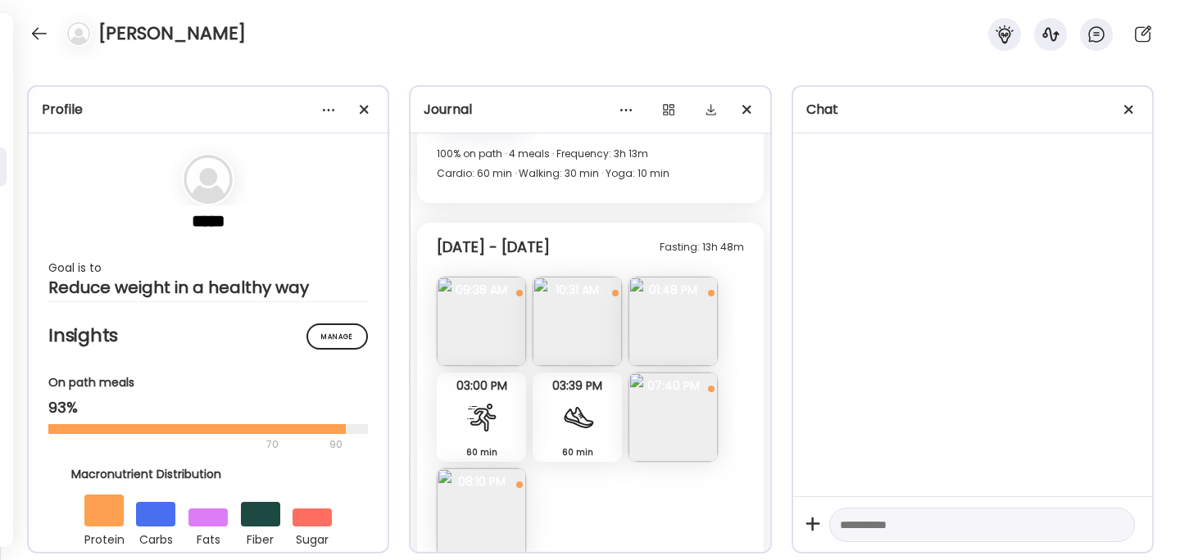
click at [472, 277] on img at bounding box center [481, 321] width 89 height 89
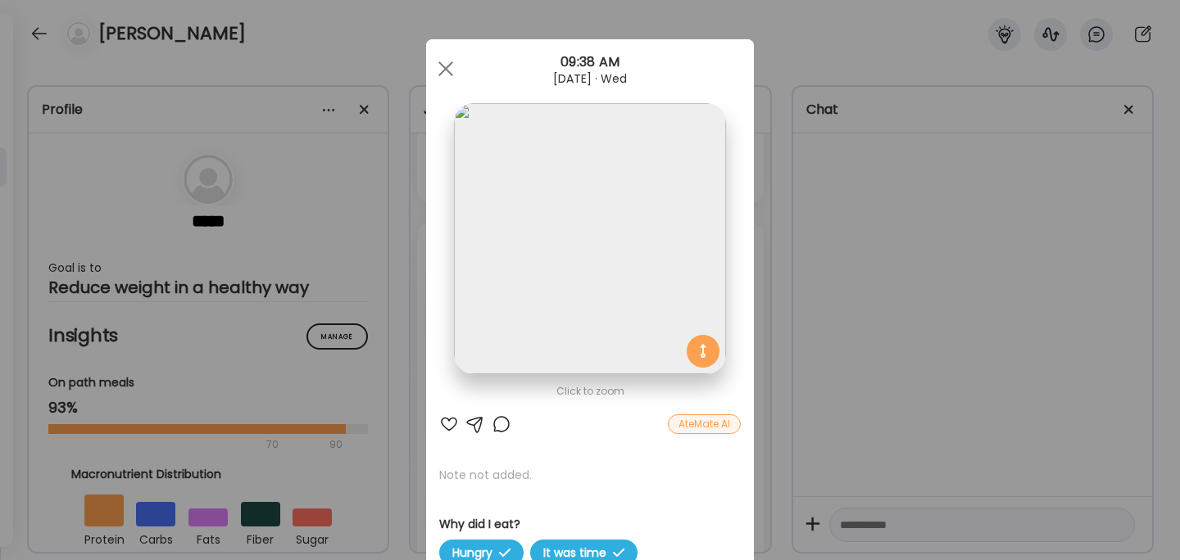
click at [827, 229] on div "Ate Coach Dashboard Wahoo! It’s official Take a moment to set up your Coach Pro…" at bounding box center [590, 280] width 1180 height 560
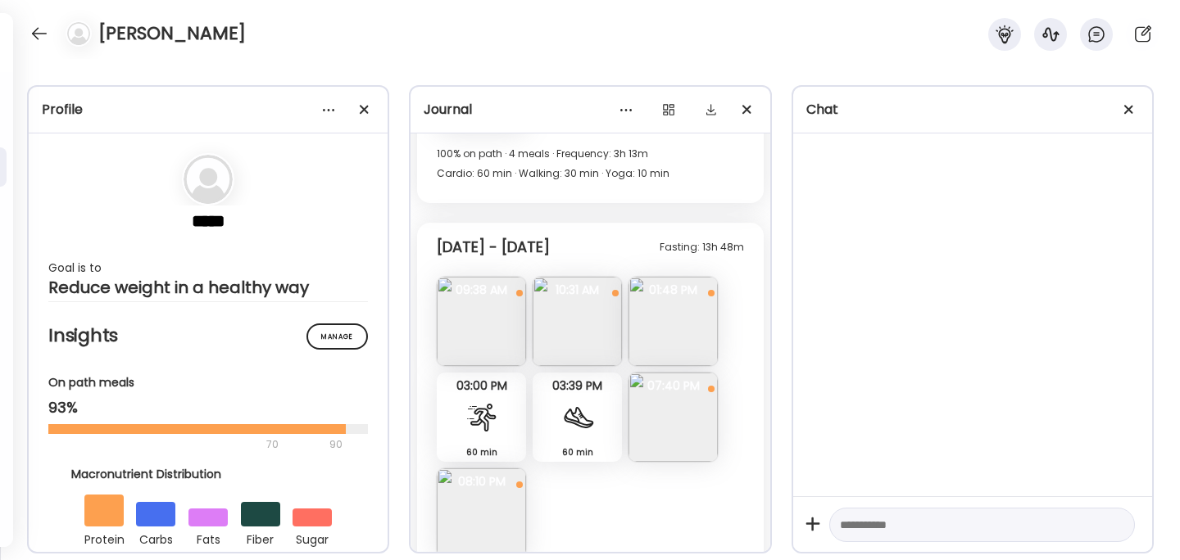
click at [601, 277] on img at bounding box center [577, 321] width 89 height 89
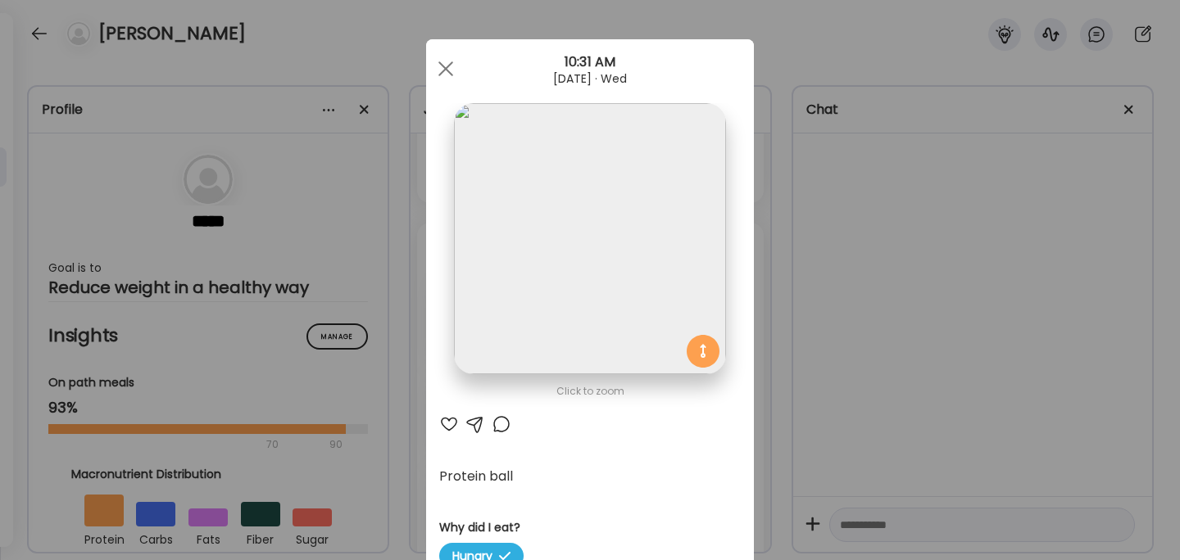
click at [832, 243] on div "Ate Coach Dashboard Wahoo! It’s official Take a moment to set up your Coach Pro…" at bounding box center [590, 280] width 1180 height 560
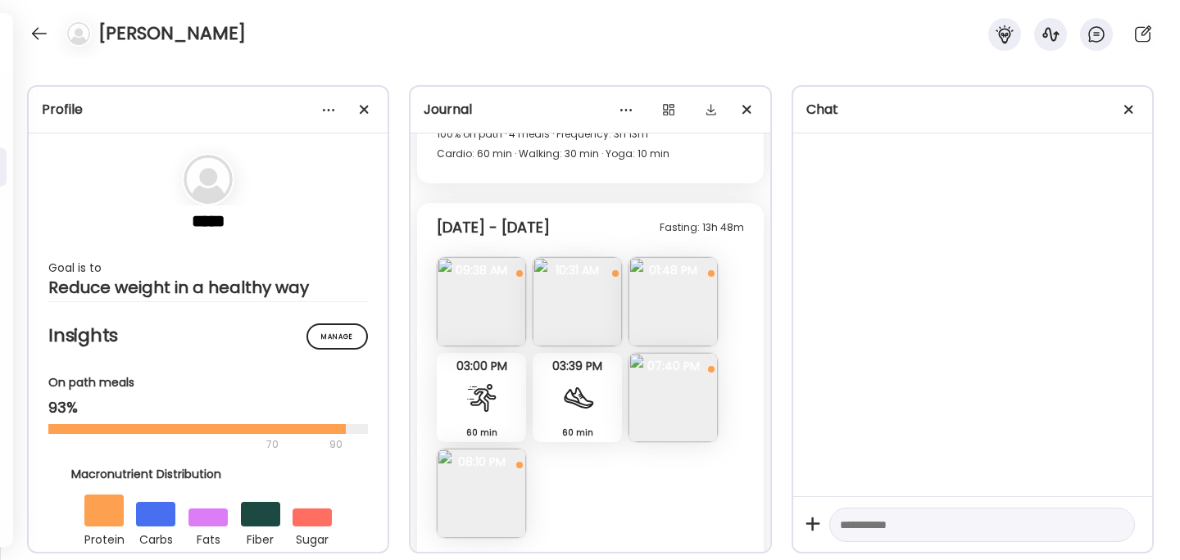
scroll to position [10734, 0]
click at [666, 367] on img at bounding box center [672, 395] width 89 height 89
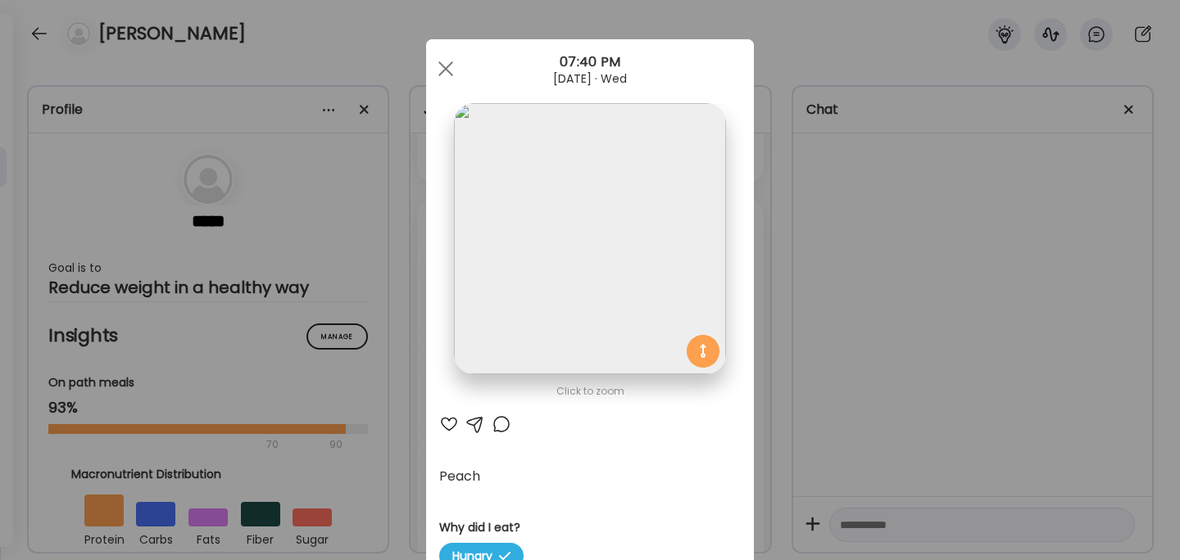
click at [832, 273] on div "Ate Coach Dashboard Wahoo! It’s official Take a moment to set up your Coach Pro…" at bounding box center [590, 280] width 1180 height 560
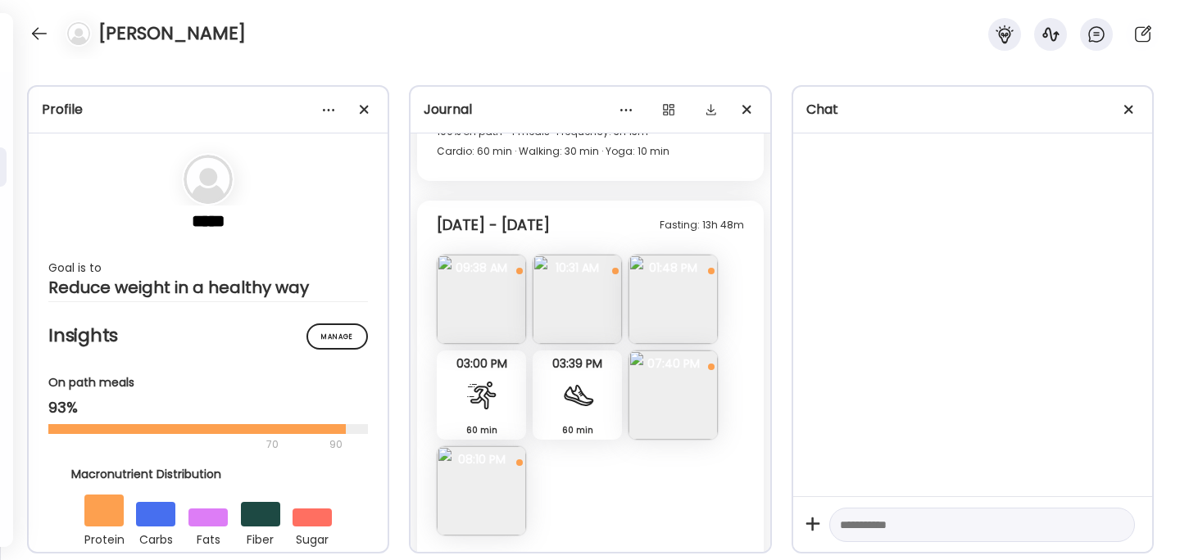
click at [473, 447] on img at bounding box center [481, 491] width 89 height 89
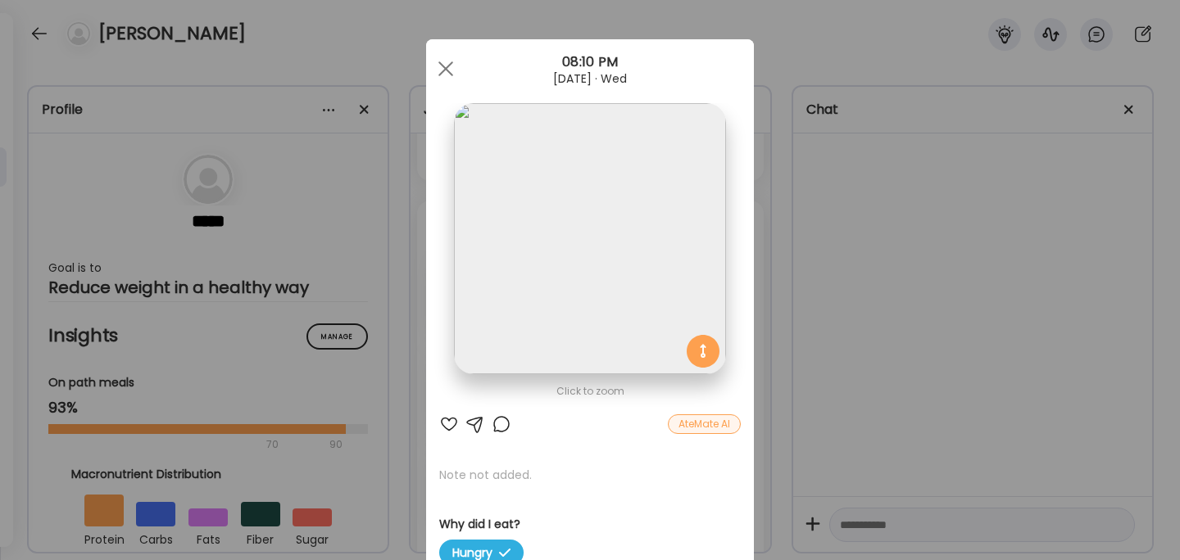
click at [877, 274] on div "Ate Coach Dashboard Wahoo! It’s official Take a moment to set up your Coach Pro…" at bounding box center [590, 280] width 1180 height 560
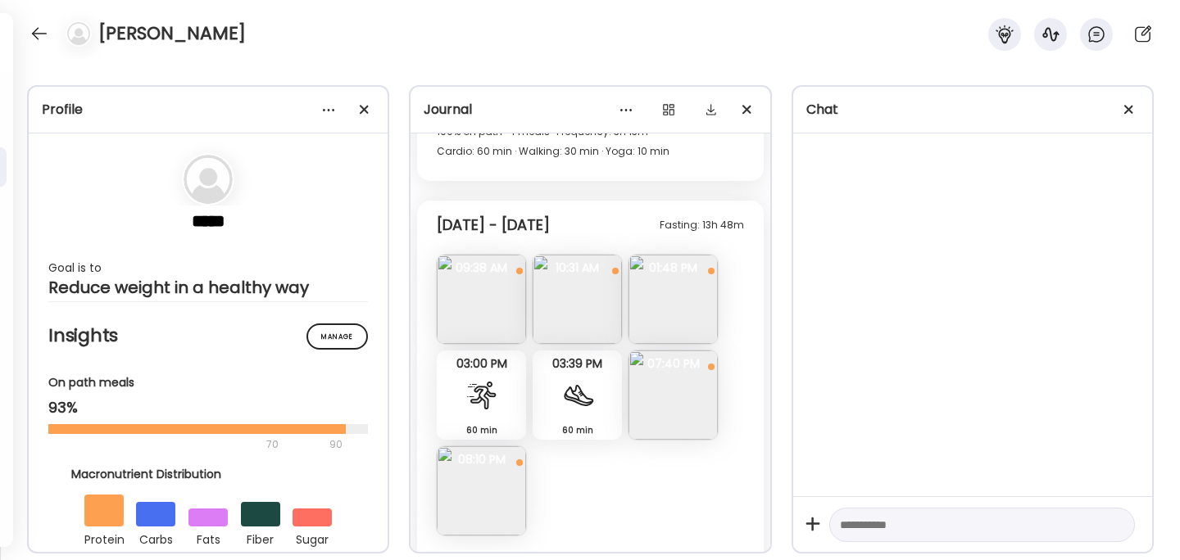
click at [473, 447] on img at bounding box center [481, 491] width 89 height 89
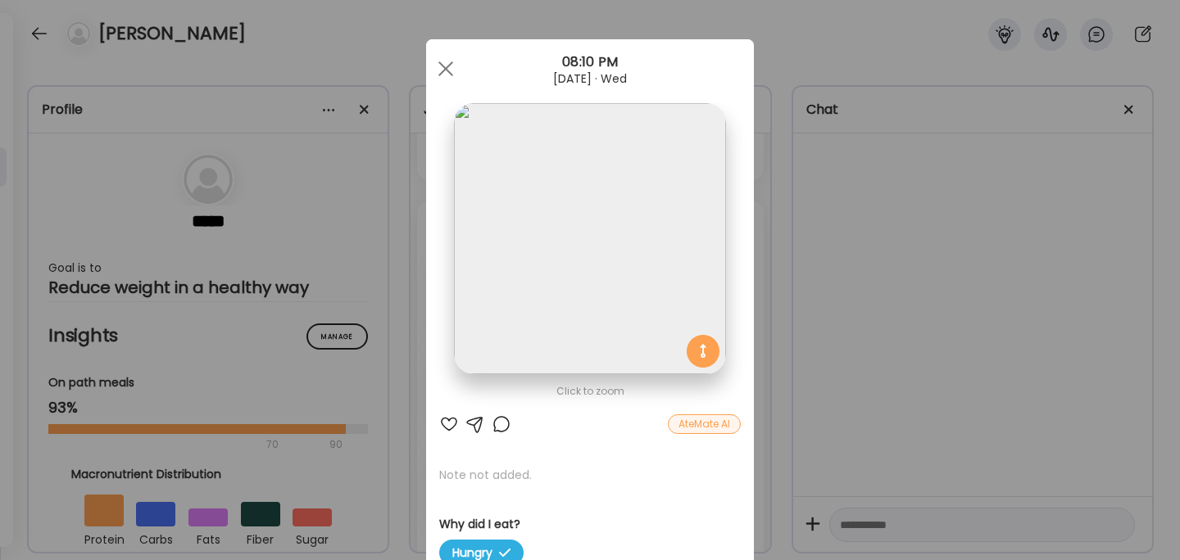
click at [830, 344] on div "Ate Coach Dashboard Wahoo! It’s official Take a moment to set up your Coach Pro…" at bounding box center [590, 280] width 1180 height 560
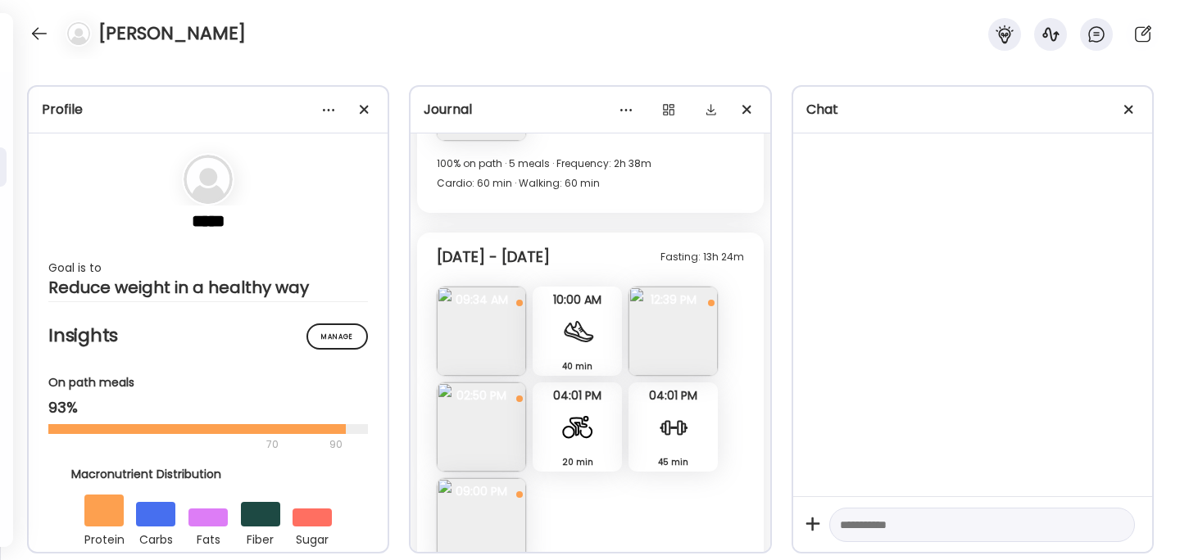
scroll to position [11131, 0]
click at [691, 285] on img at bounding box center [672, 329] width 89 height 89
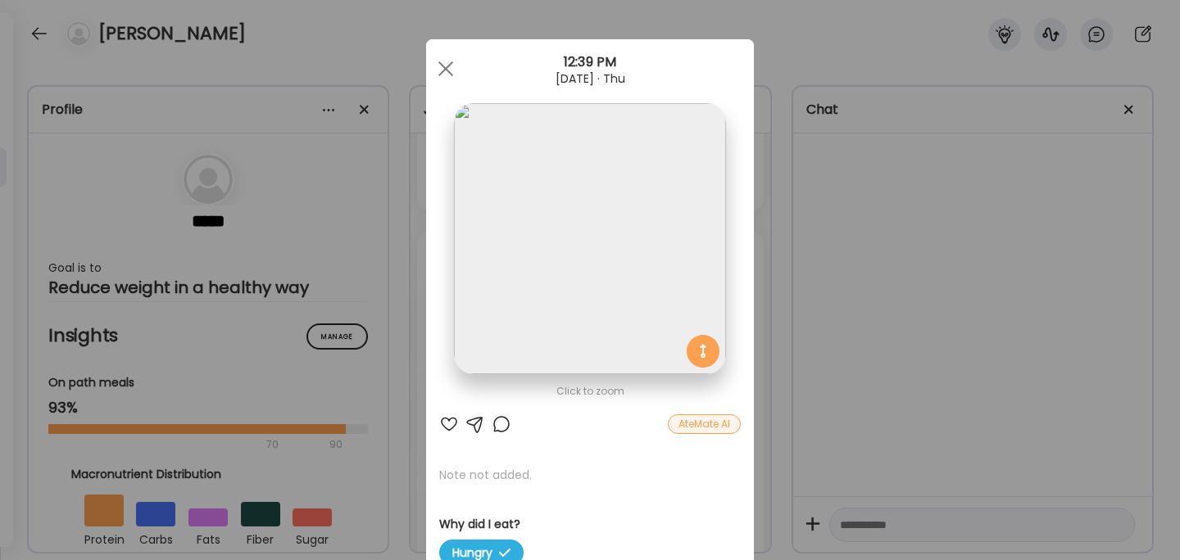
click at [825, 297] on div "Ate Coach Dashboard Wahoo! It’s official Take a moment to set up your Coach Pro…" at bounding box center [590, 280] width 1180 height 560
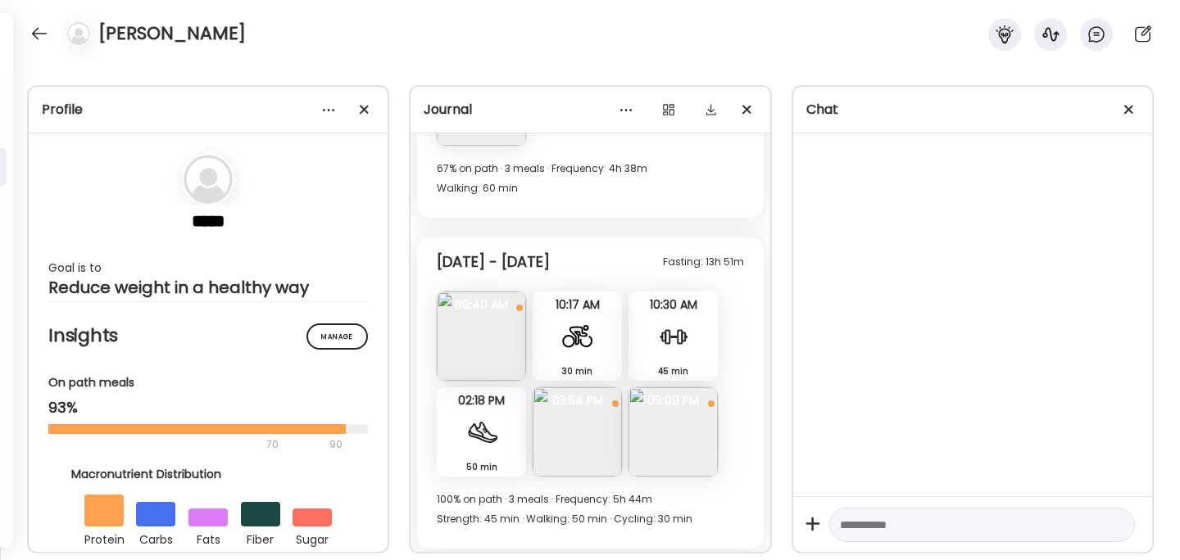
scroll to position [9941, 0]
click at [53, 32] on div at bounding box center [75, 33] width 46 height 26
click at [34, 34] on div at bounding box center [39, 33] width 26 height 26
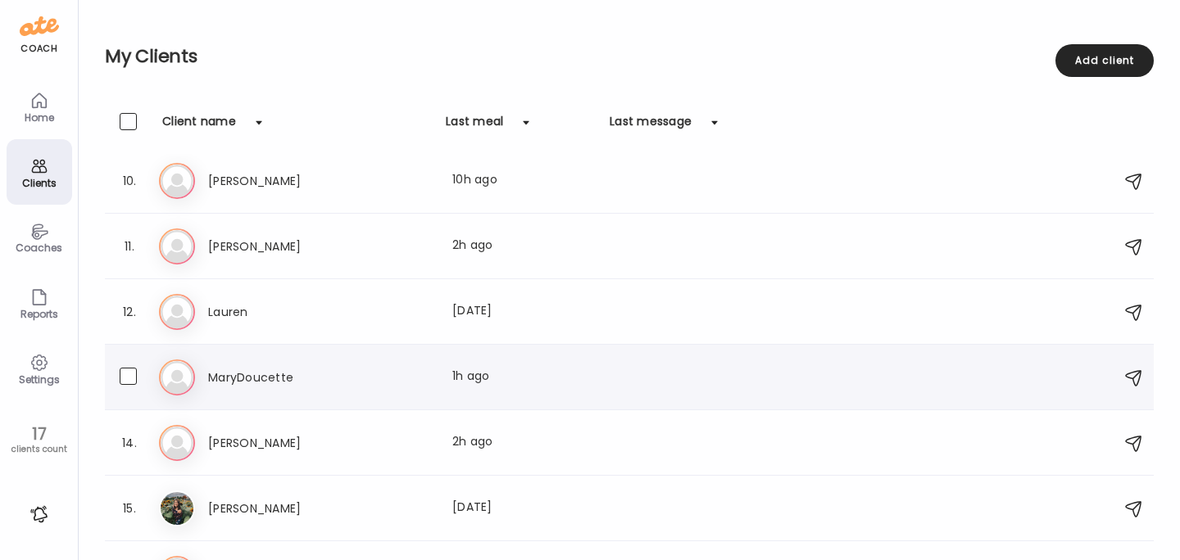
click at [241, 386] on h3 "MaryDoucette" at bounding box center [280, 378] width 144 height 20
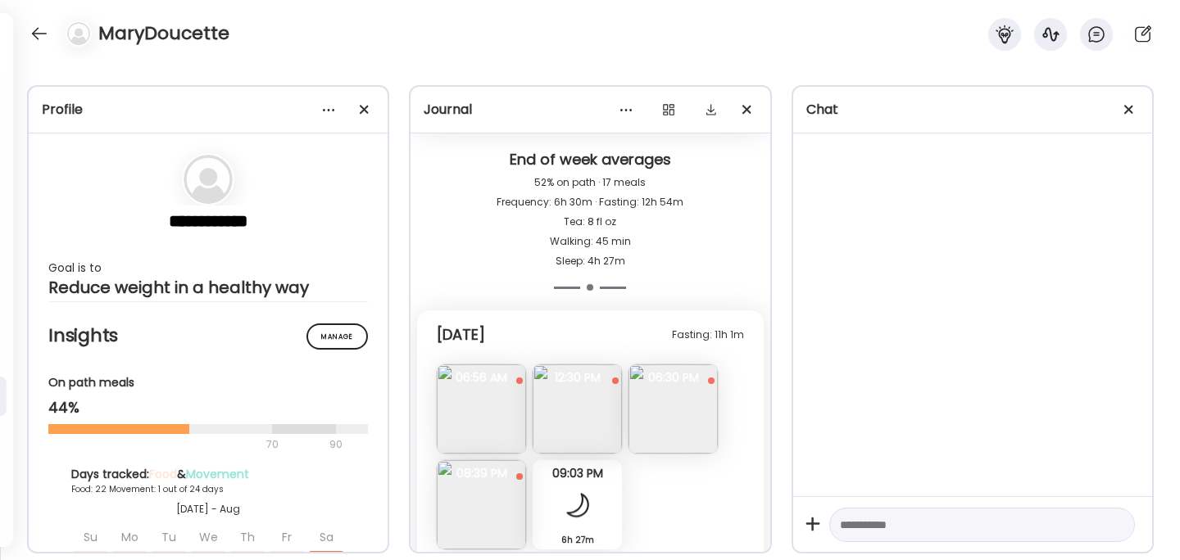
scroll to position [9726, 0]
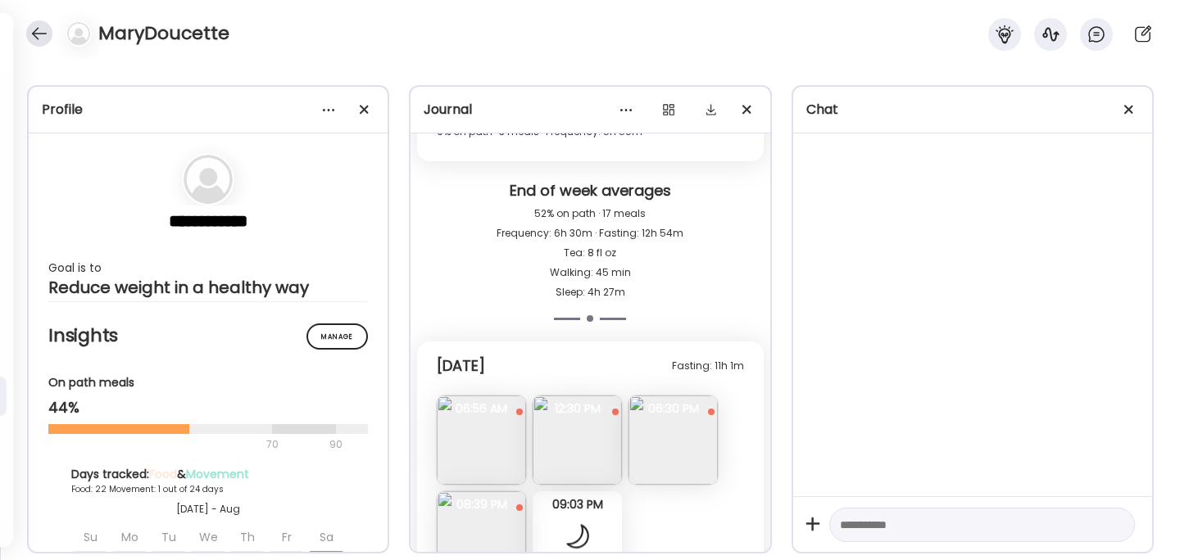
click at [34, 27] on div at bounding box center [39, 33] width 26 height 26
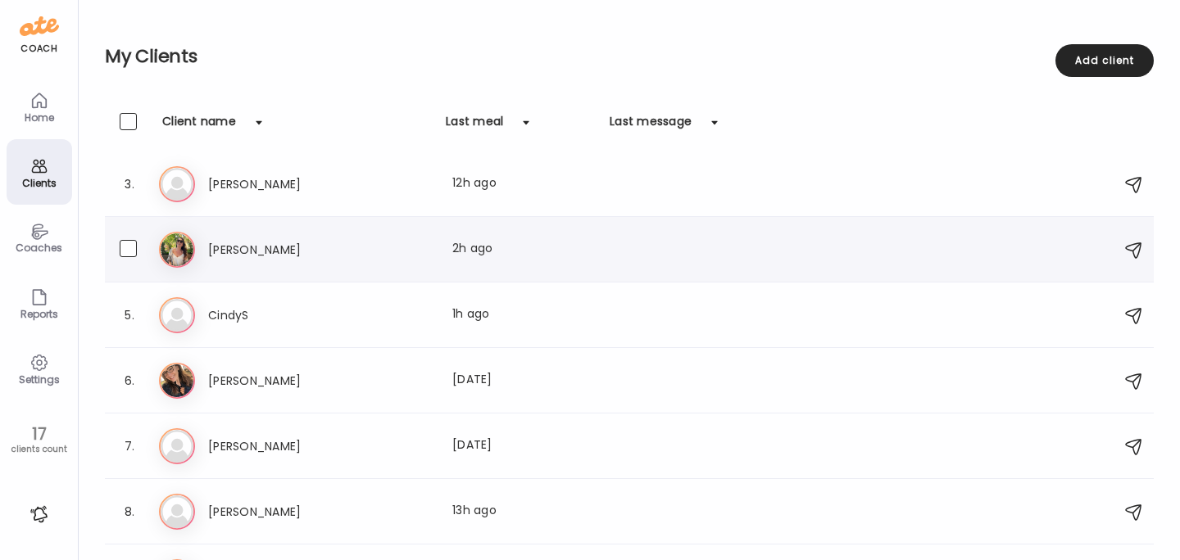
scroll to position [137, 0]
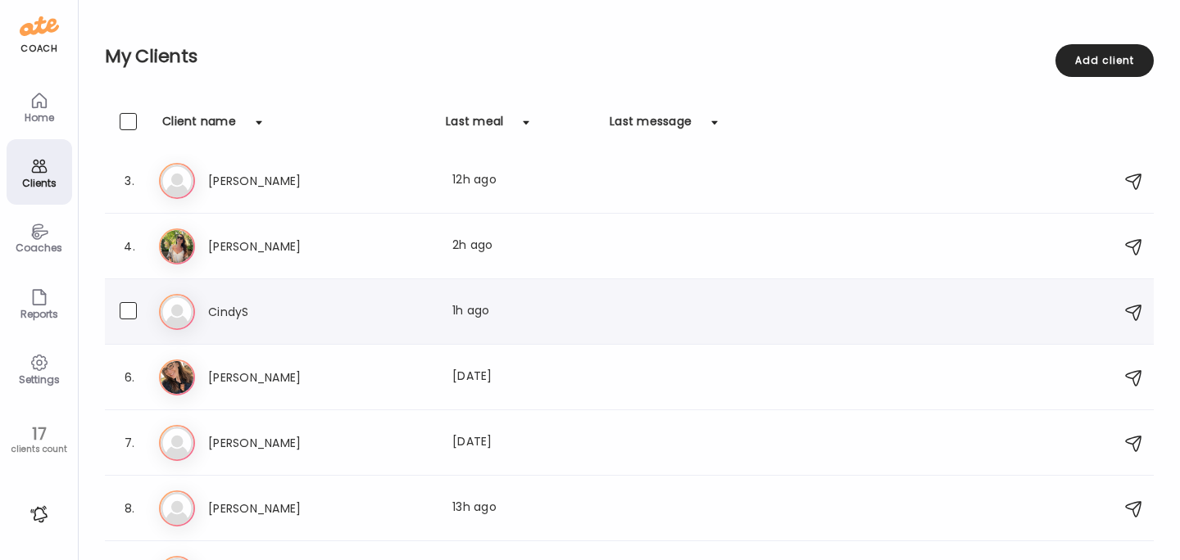
click at [234, 308] on h3 "CindyS" at bounding box center [280, 312] width 144 height 20
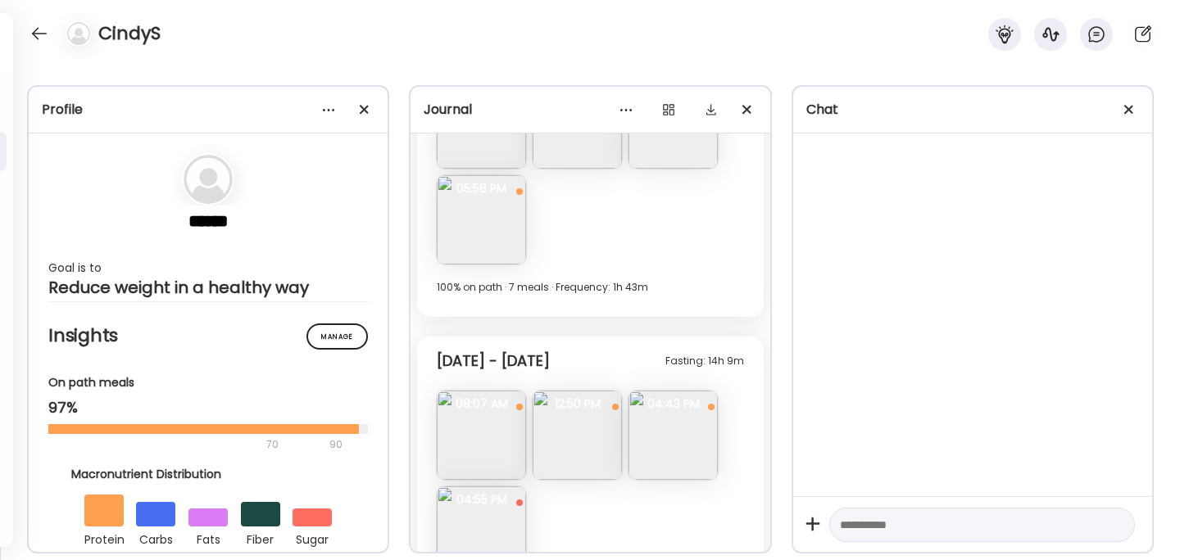
scroll to position [3674, 0]
click at [675, 442] on img at bounding box center [672, 436] width 89 height 89
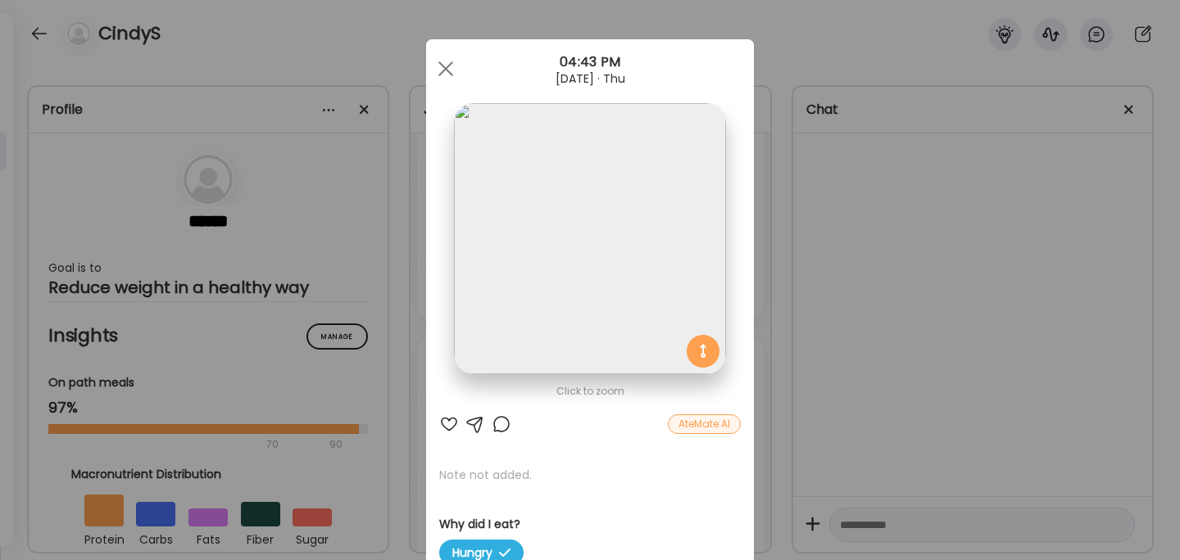
click at [850, 421] on div "Ate Coach Dashboard Wahoo! It’s official Take a moment to set up your Coach Pro…" at bounding box center [590, 280] width 1180 height 560
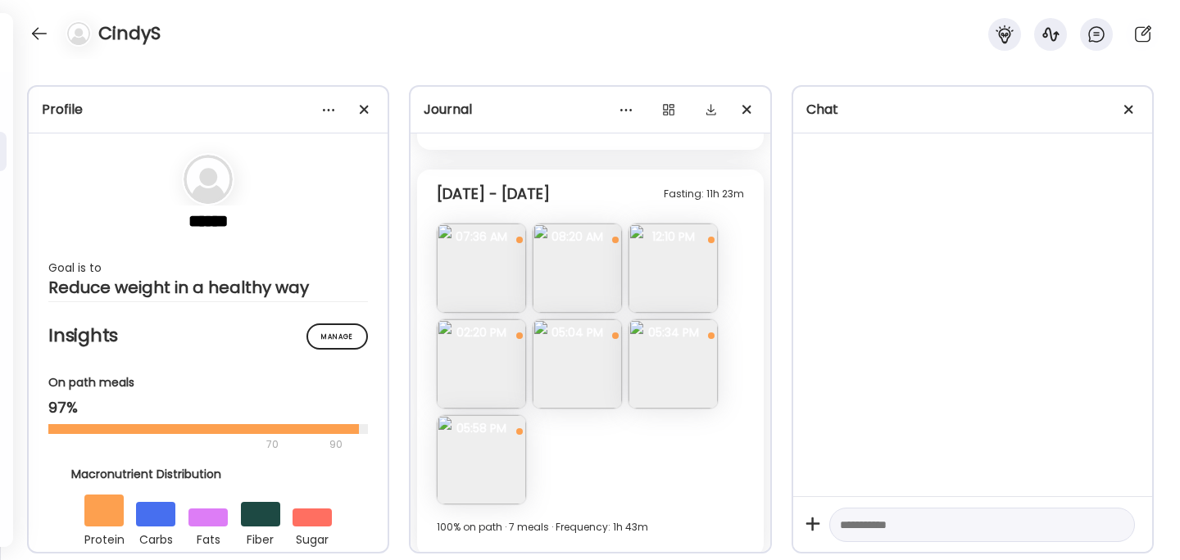
scroll to position [3435, 0]
click at [487, 283] on img at bounding box center [481, 268] width 89 height 89
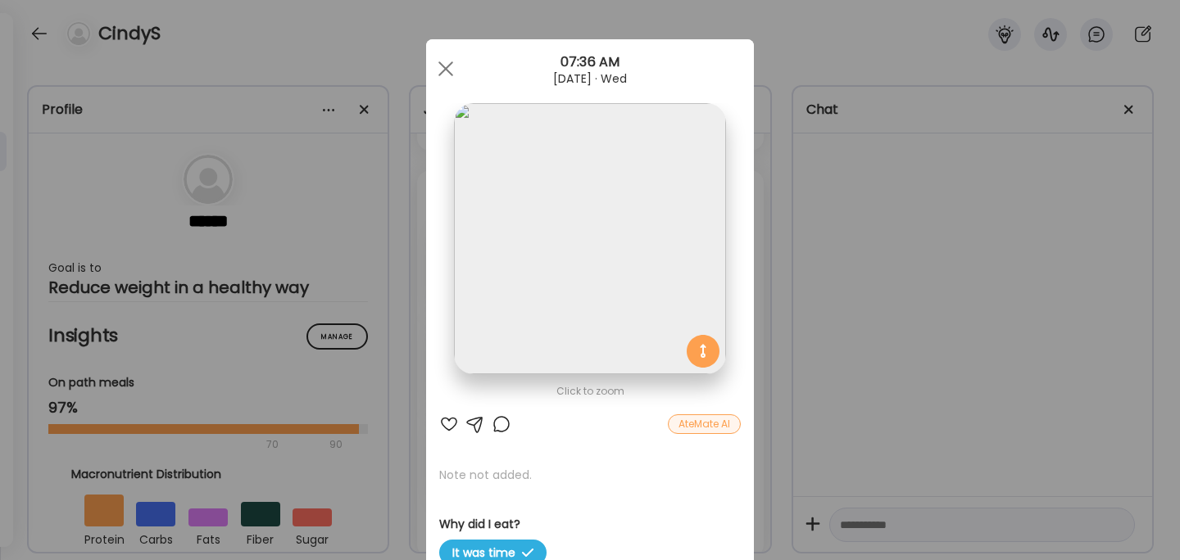
click at [822, 356] on div "Ate Coach Dashboard Wahoo! It’s official Take a moment to set up your Coach Pro…" at bounding box center [590, 280] width 1180 height 560
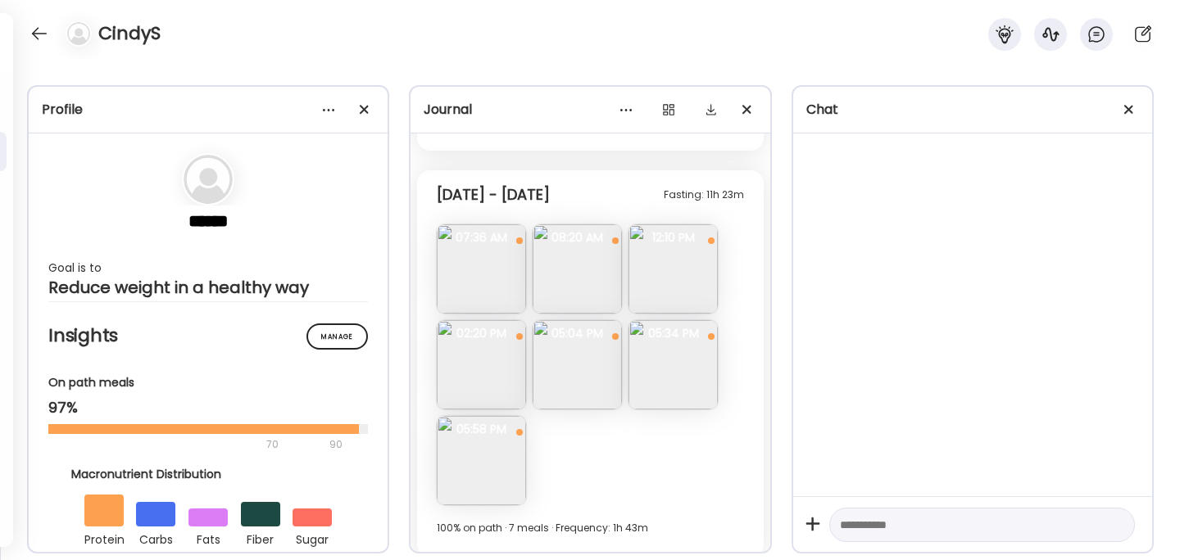
click at [577, 288] on img at bounding box center [577, 268] width 89 height 89
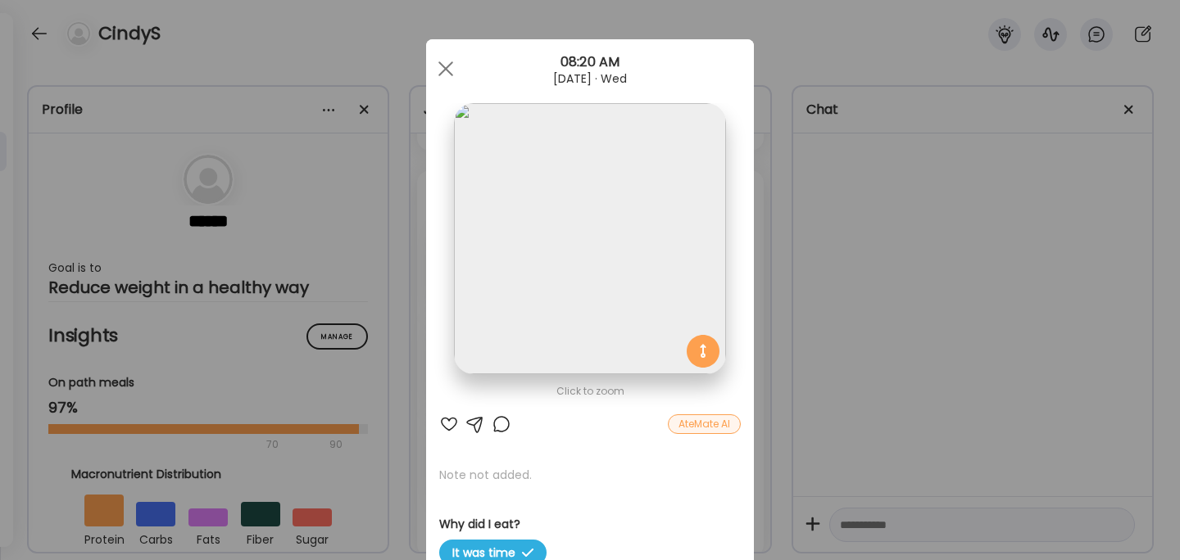
click at [849, 346] on div "Ate Coach Dashboard Wahoo! It’s official Take a moment to set up your Coach Pro…" at bounding box center [590, 280] width 1180 height 560
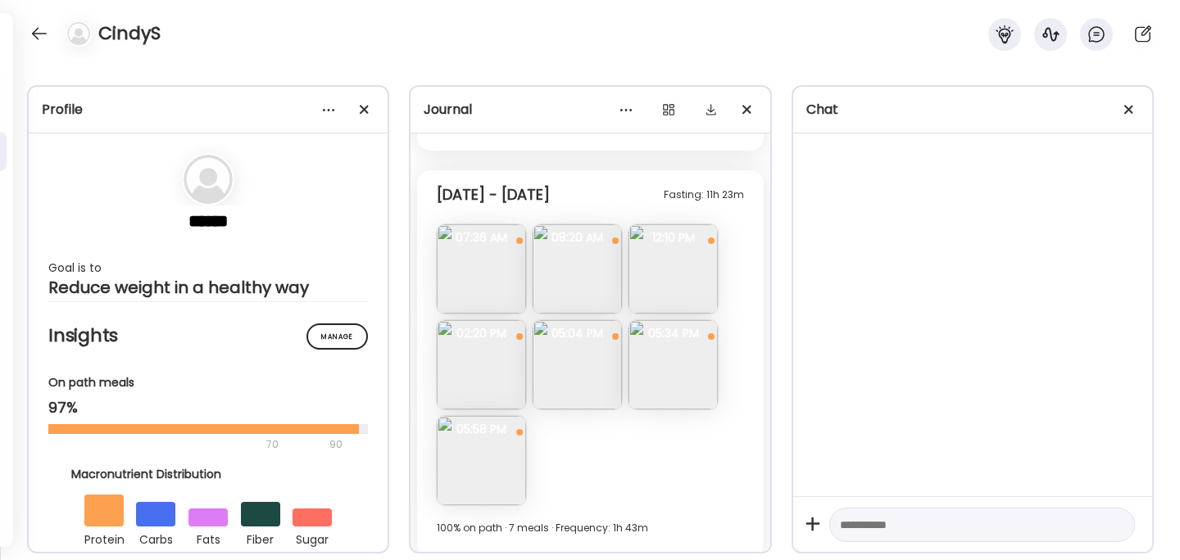
click at [551, 261] on img at bounding box center [577, 268] width 89 height 89
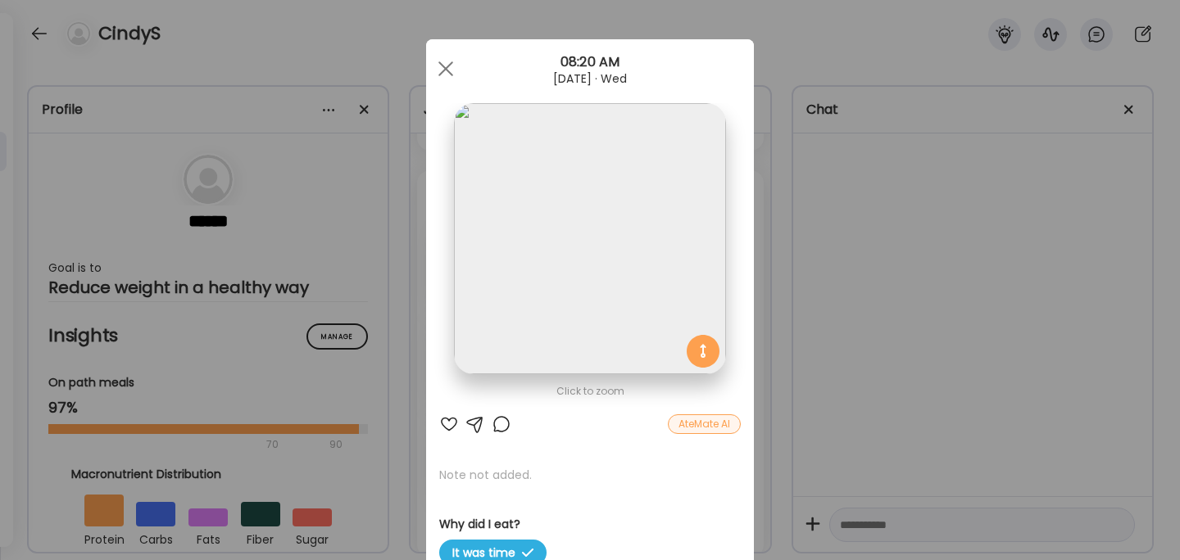
click at [811, 302] on div "Ate Coach Dashboard Wahoo! It’s official Take a moment to set up your Coach Pro…" at bounding box center [590, 280] width 1180 height 560
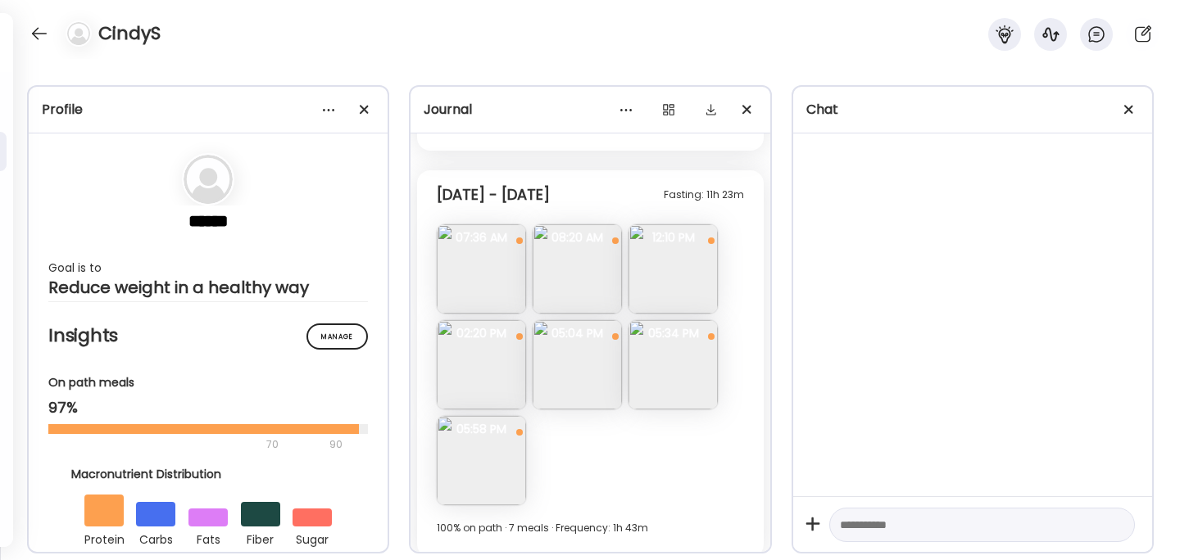
click at [676, 273] on img at bounding box center [672, 268] width 89 height 89
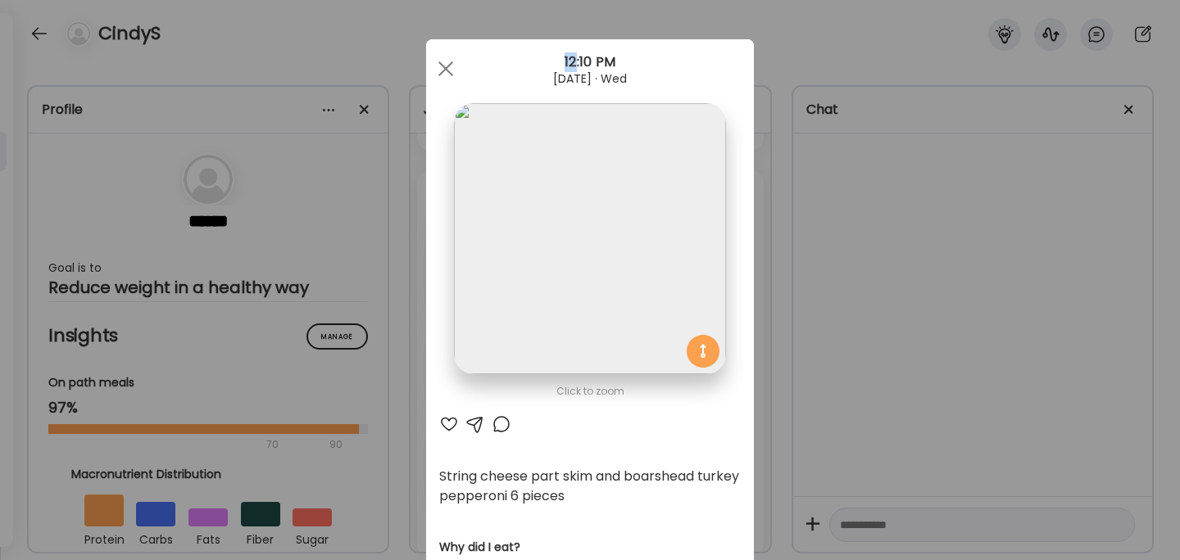
click at [826, 286] on div "Ate Coach Dashboard Wahoo! It’s official Take a moment to set up your Coach Pro…" at bounding box center [590, 280] width 1180 height 560
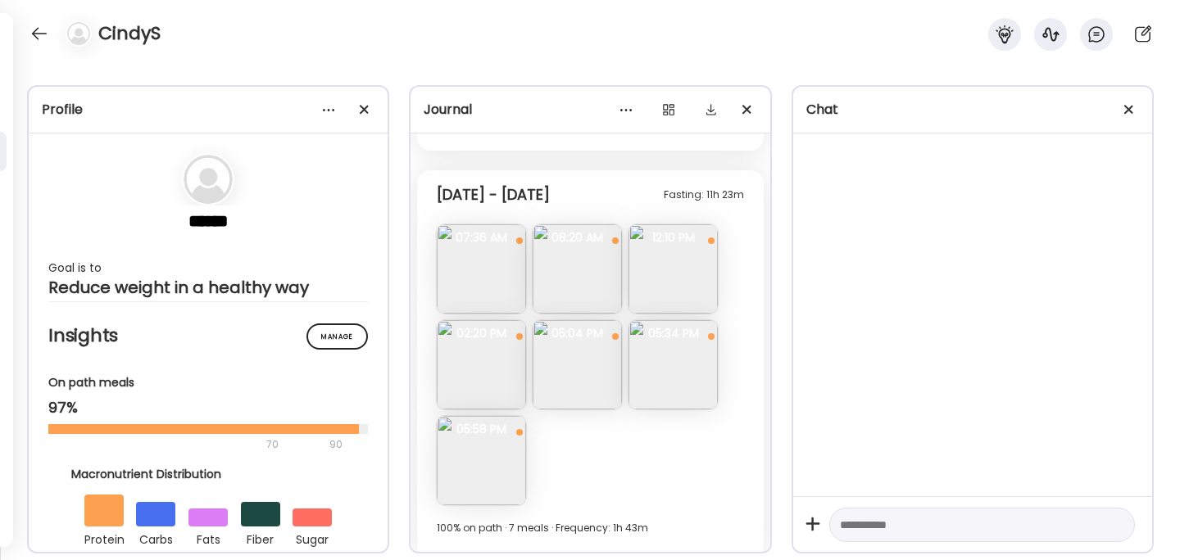
click at [514, 379] on img at bounding box center [481, 364] width 89 height 89
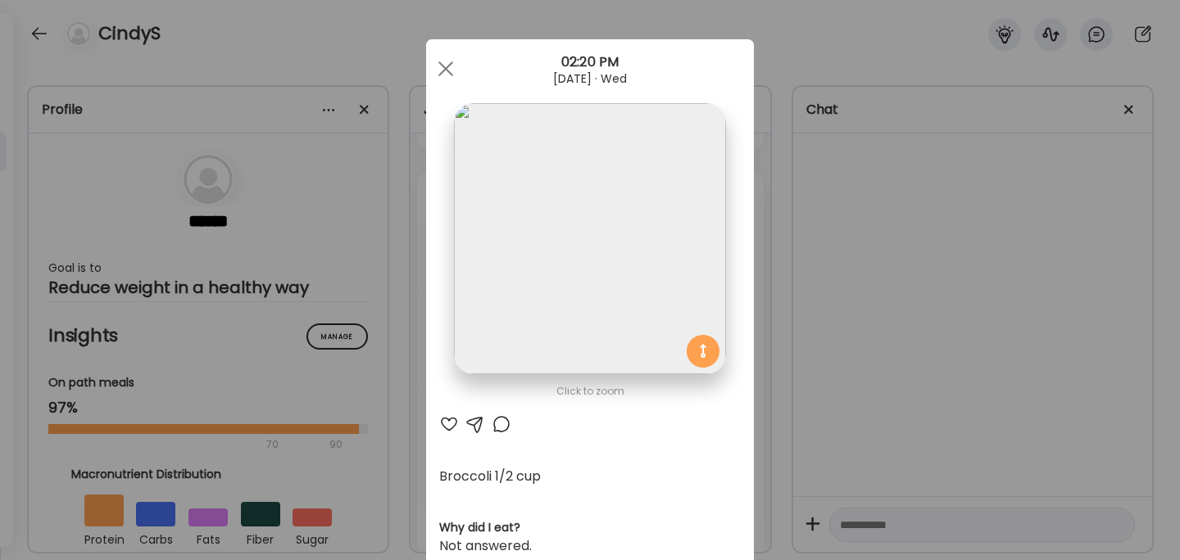
click at [887, 296] on div "Ate Coach Dashboard Wahoo! It’s official Take a moment to set up your Coach Pro…" at bounding box center [590, 280] width 1180 height 560
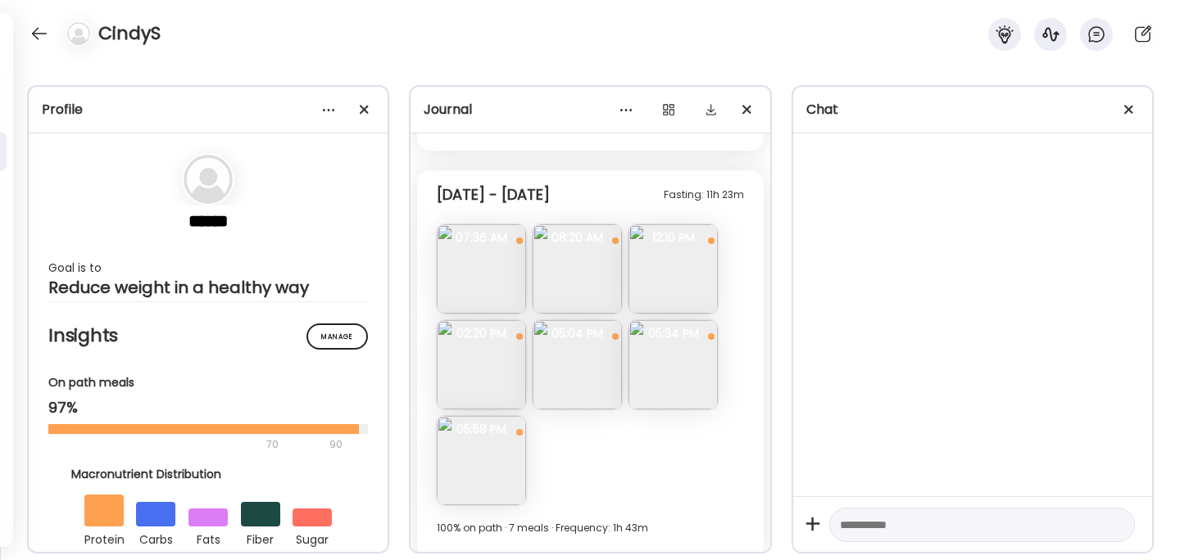
click at [680, 245] on img at bounding box center [672, 268] width 89 height 89
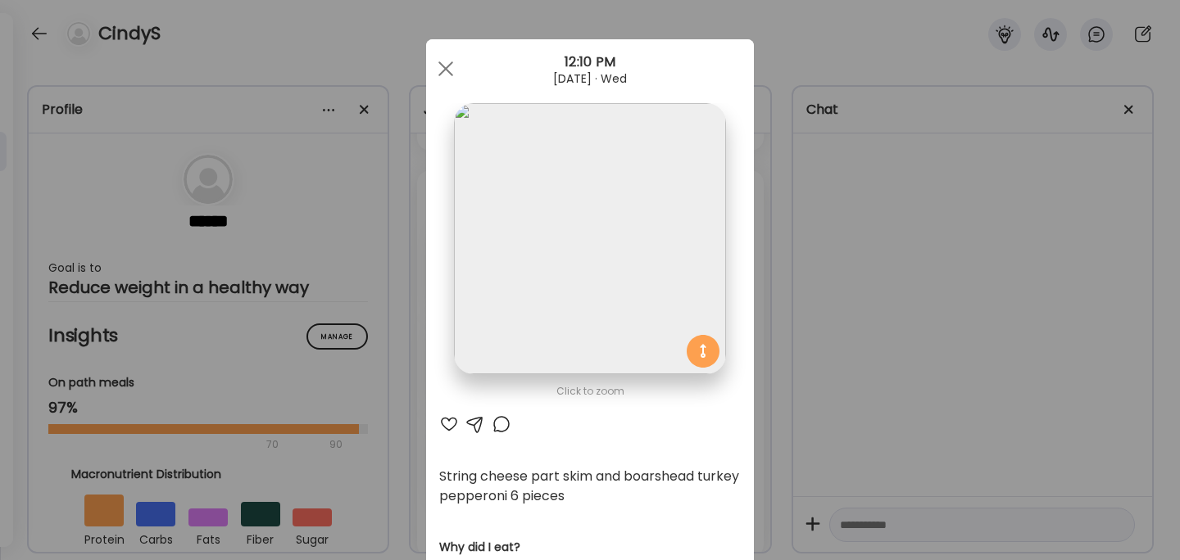
click at [864, 305] on div "Ate Coach Dashboard Wahoo! It’s official Take a moment to set up your Coach Pro…" at bounding box center [590, 280] width 1180 height 560
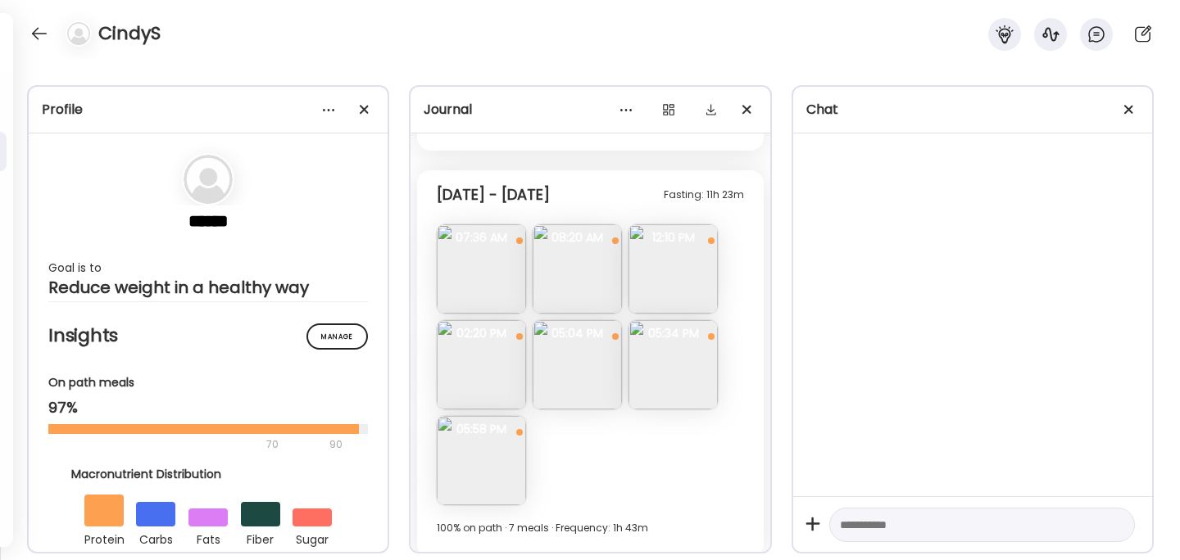
click at [585, 379] on img at bounding box center [577, 364] width 89 height 89
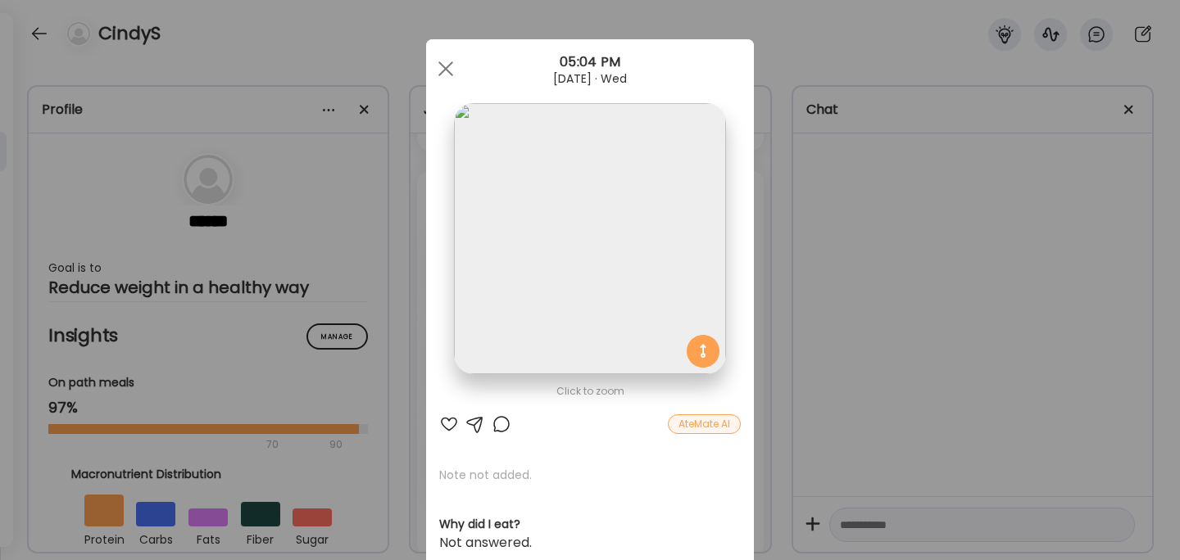
click at [798, 374] on div "Ate Coach Dashboard Wahoo! It’s official Take a moment to set up your Coach Pro…" at bounding box center [590, 280] width 1180 height 560
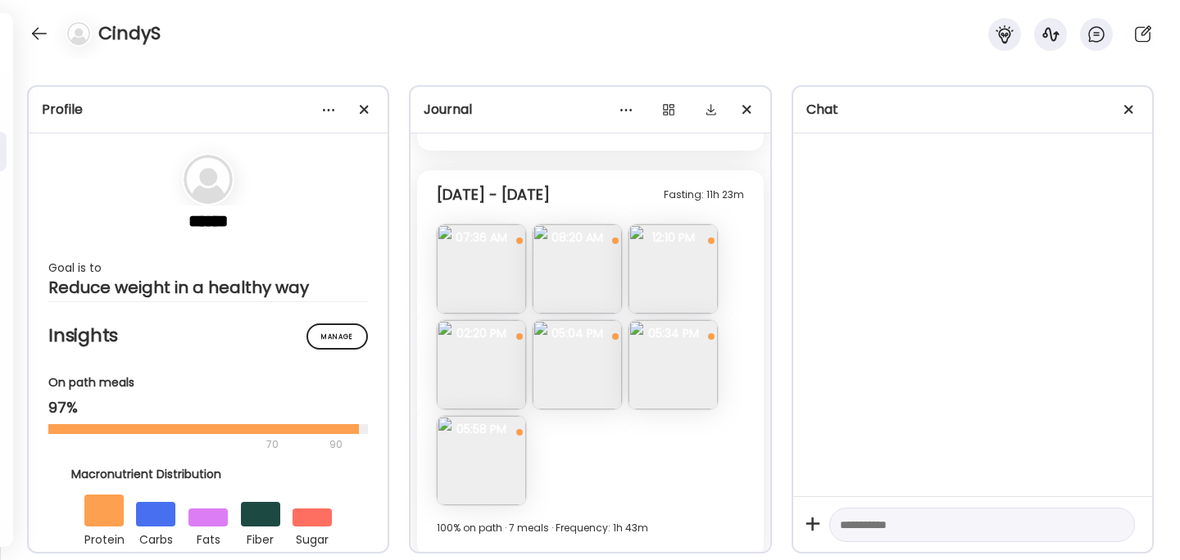
click at [683, 365] on img at bounding box center [672, 364] width 89 height 89
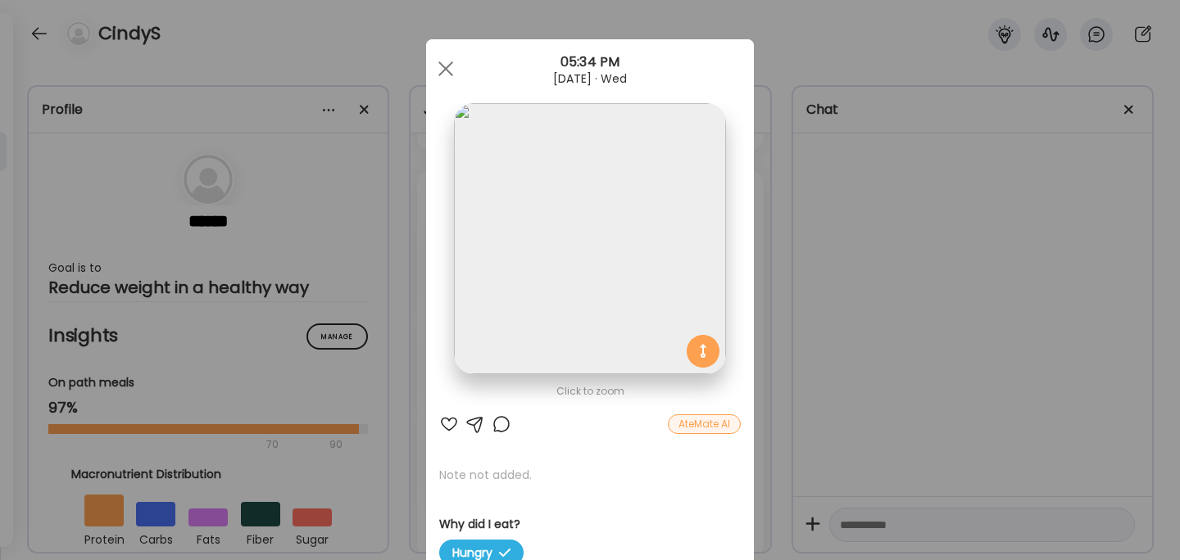
click at [787, 370] on div "Ate Coach Dashboard Wahoo! It’s official Take a moment to set up your Coach Pro…" at bounding box center [590, 280] width 1180 height 560
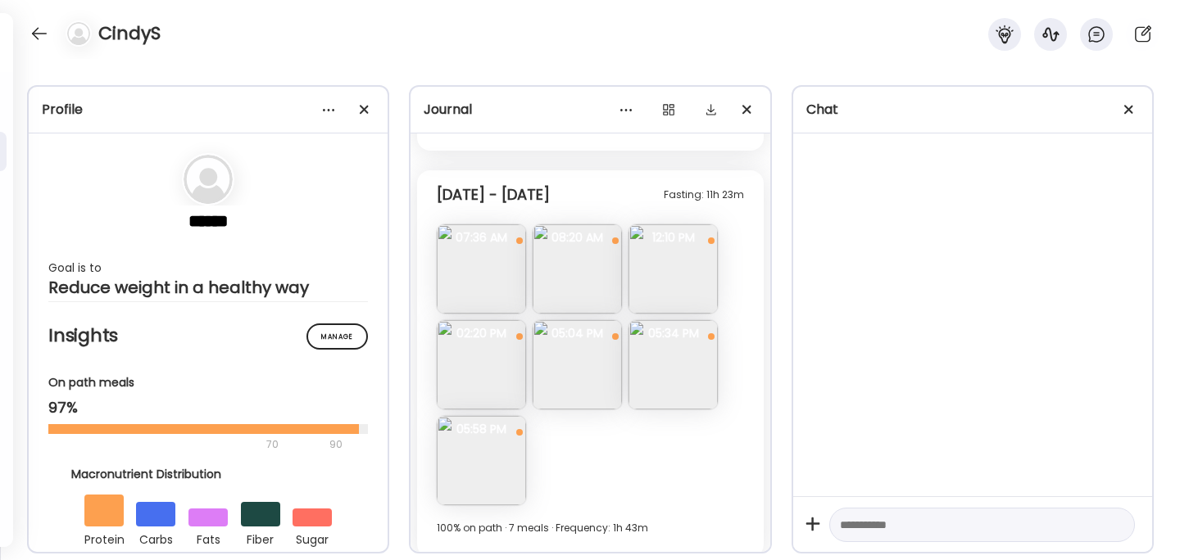
click at [456, 442] on img at bounding box center [481, 460] width 89 height 89
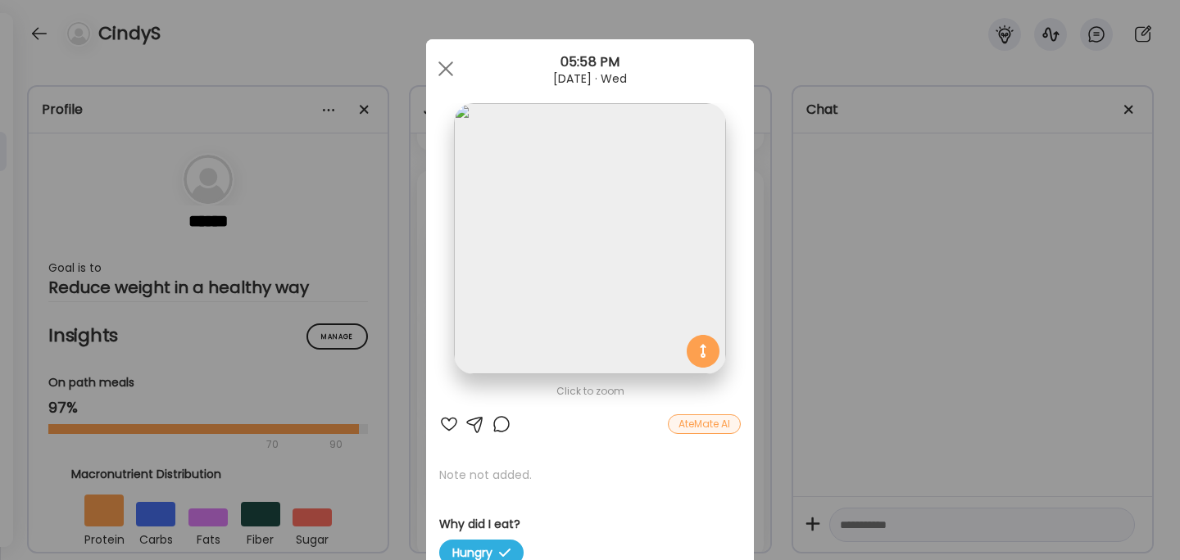
click at [809, 389] on div "Ate Coach Dashboard Wahoo! It’s official Take a moment to set up your Coach Pro…" at bounding box center [590, 280] width 1180 height 560
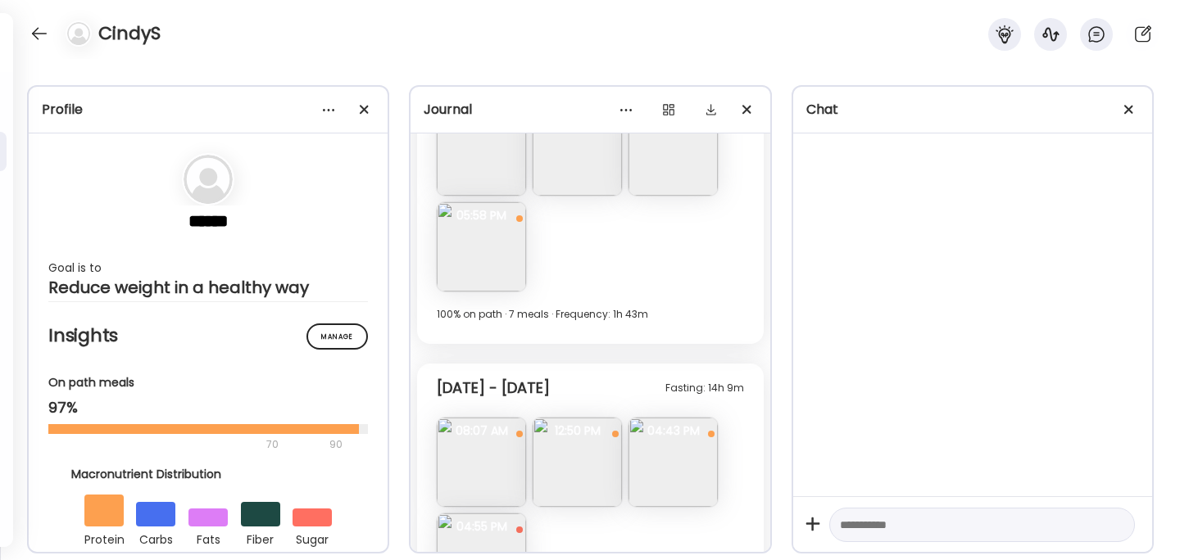
scroll to position [3708, 0]
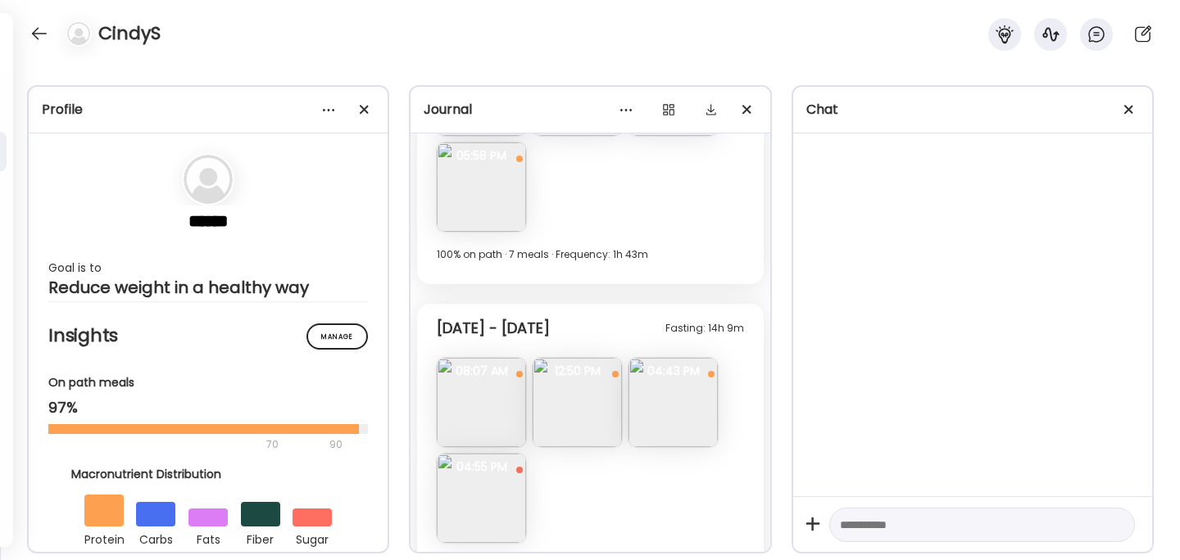
click at [661, 406] on img at bounding box center [672, 402] width 89 height 89
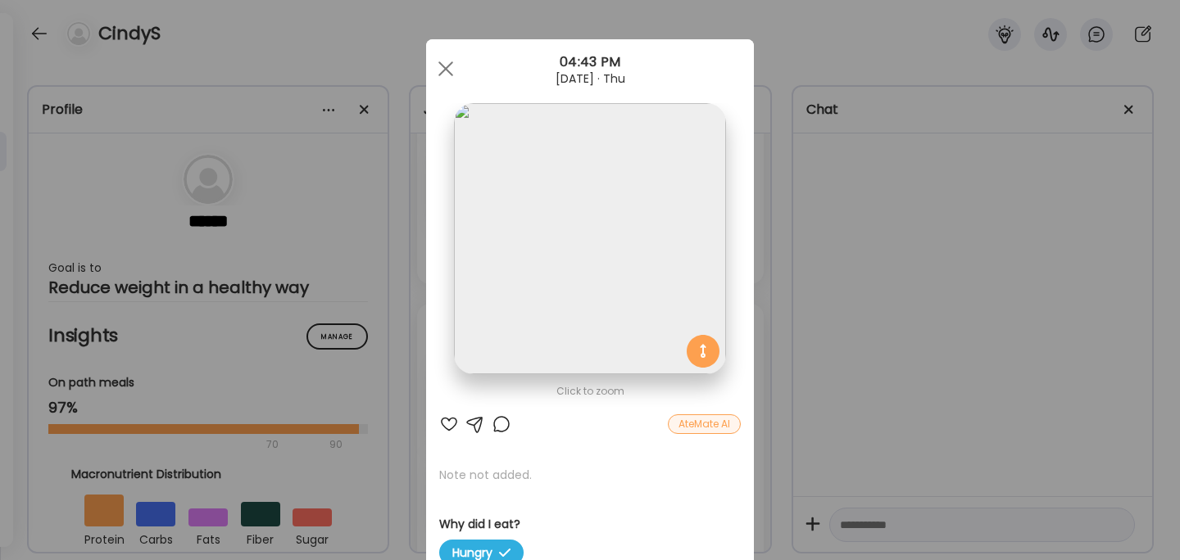
click at [882, 340] on div "Ate Coach Dashboard Wahoo! It’s official Take a moment to set up your Coach Pro…" at bounding box center [590, 280] width 1180 height 560
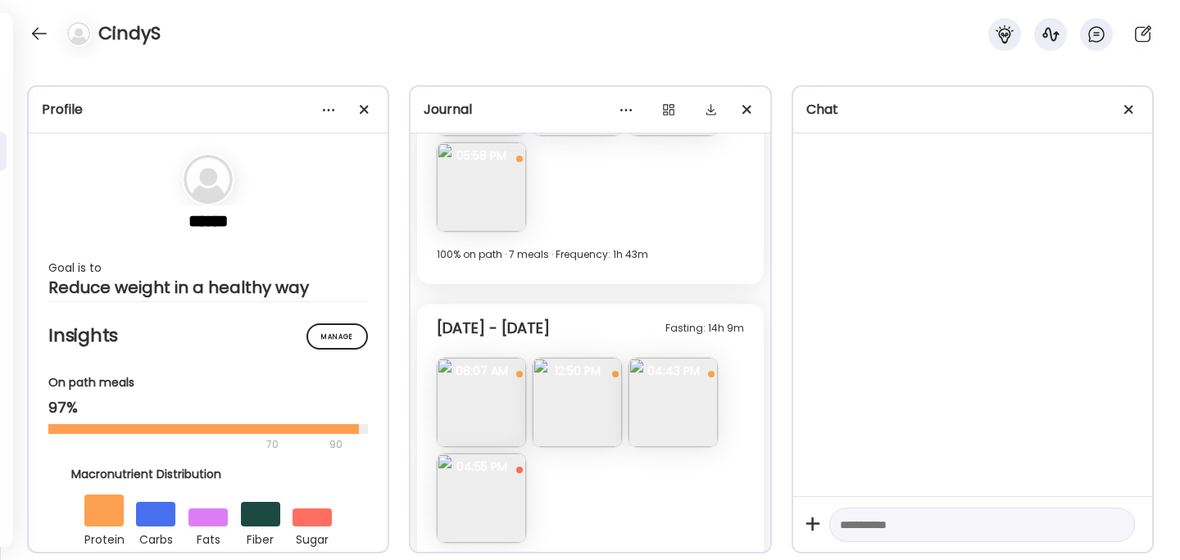
click at [506, 486] on img at bounding box center [481, 498] width 89 height 89
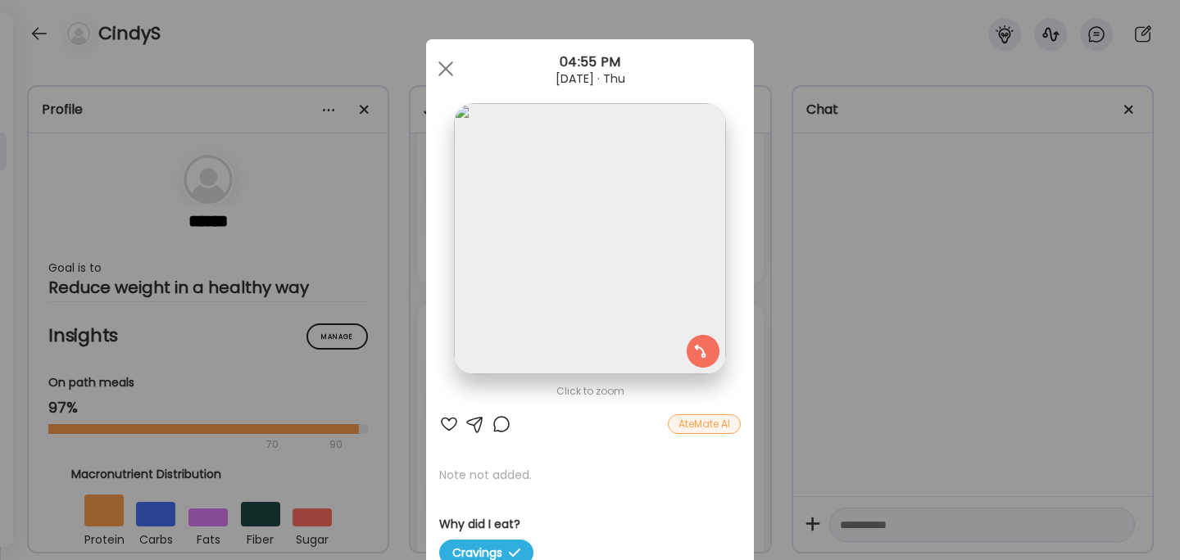
click at [868, 352] on div "Ate Coach Dashboard Wahoo! It’s official Take a moment to set up your Coach Pro…" at bounding box center [590, 280] width 1180 height 560
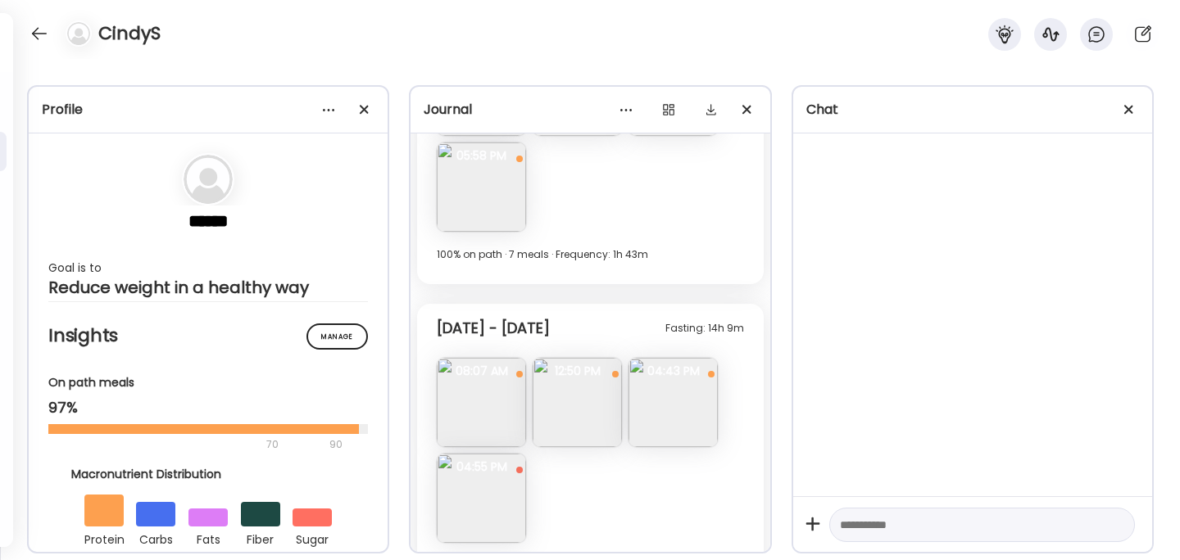
click at [667, 428] on img at bounding box center [672, 402] width 89 height 89
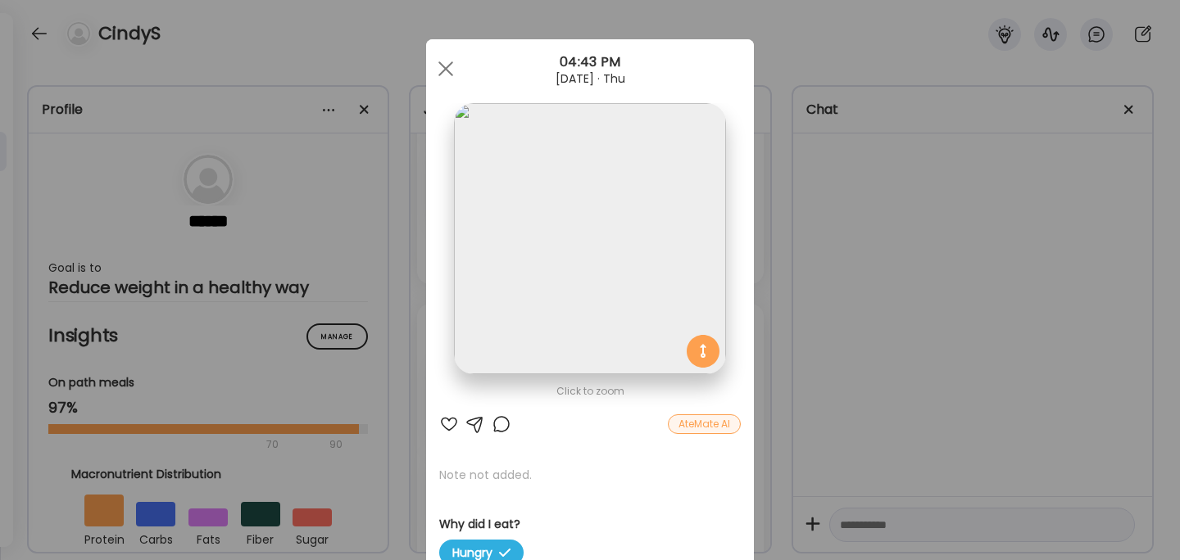
click at [899, 338] on div "Ate Coach Dashboard Wahoo! It’s official Take a moment to set up your Coach Pro…" at bounding box center [590, 280] width 1180 height 560
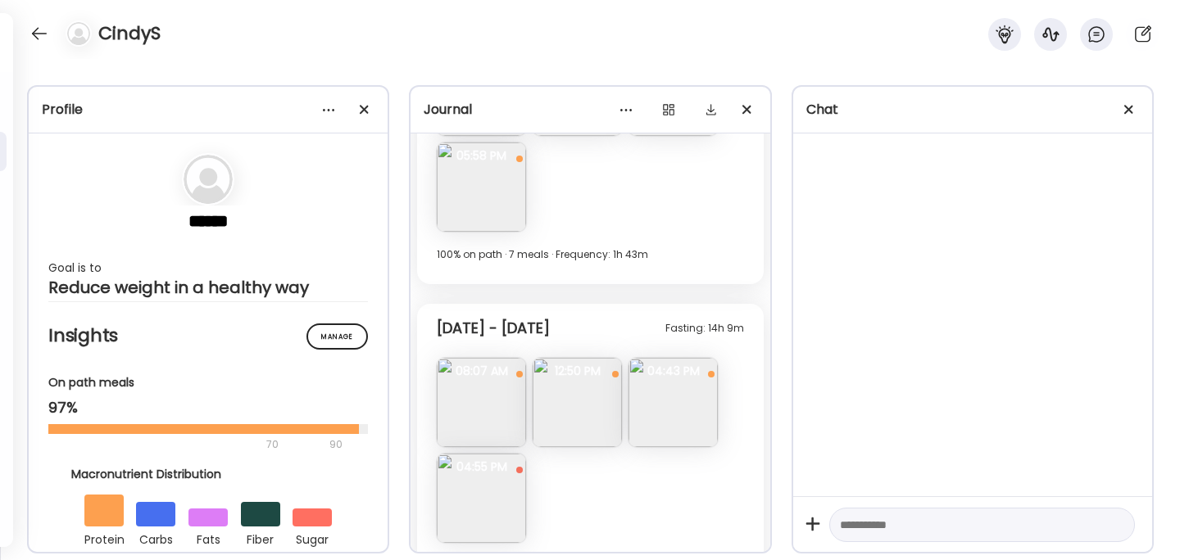
click at [679, 409] on img at bounding box center [672, 402] width 89 height 89
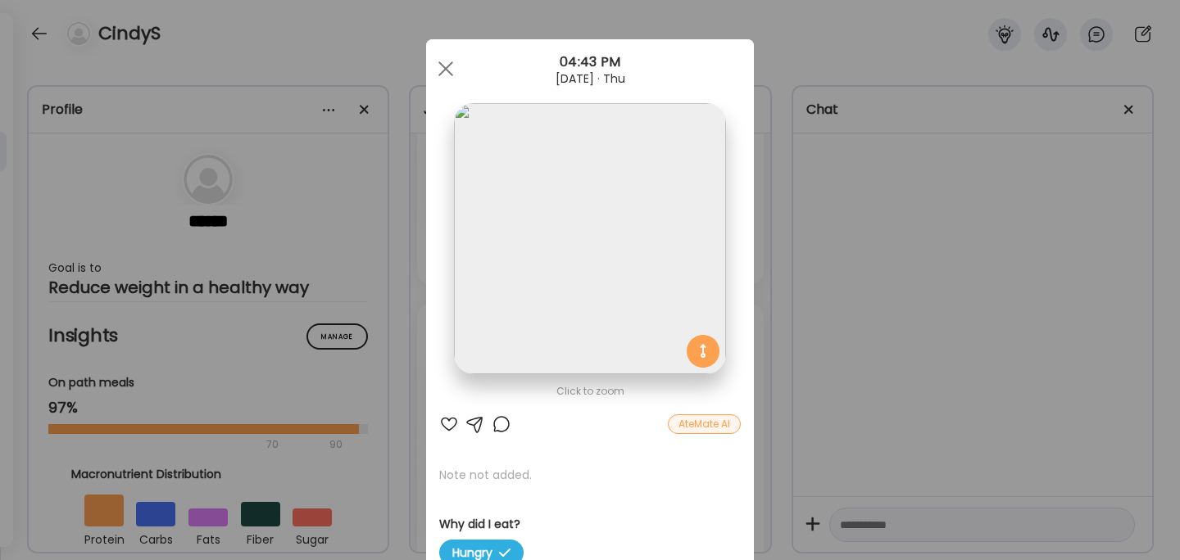
click at [861, 358] on div "Ate Coach Dashboard Wahoo! It’s official Take a moment to set up your Coach Pro…" at bounding box center [590, 280] width 1180 height 560
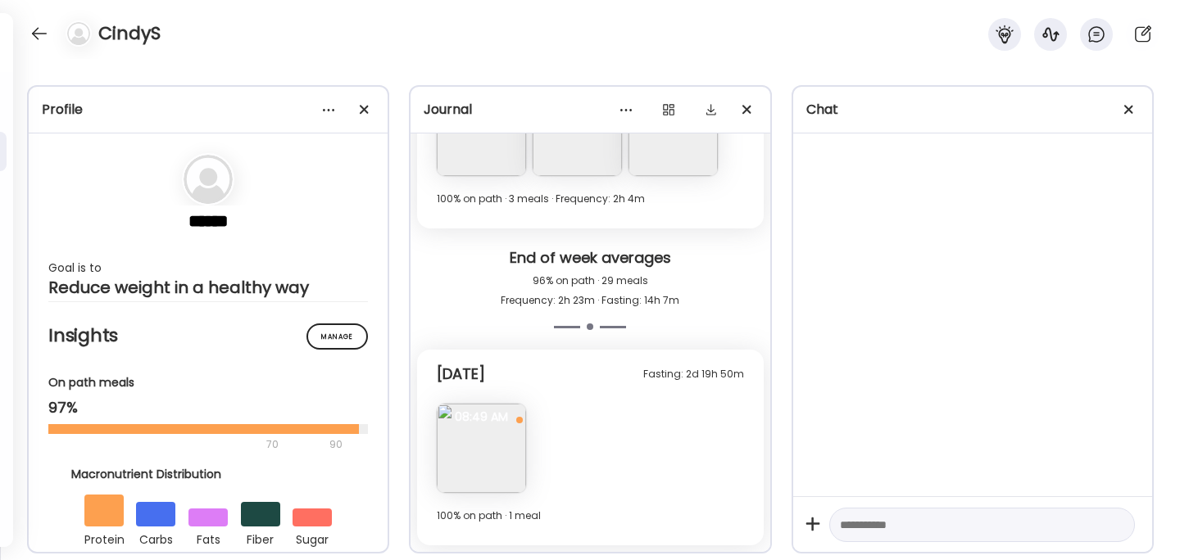
scroll to position [4129, 0]
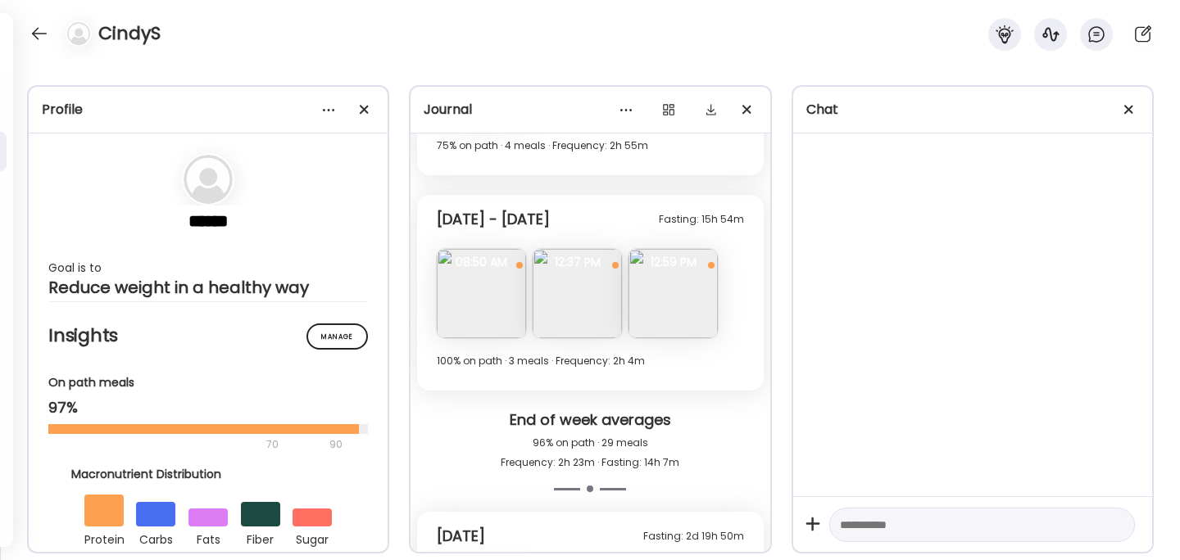
click at [583, 293] on img at bounding box center [577, 293] width 89 height 89
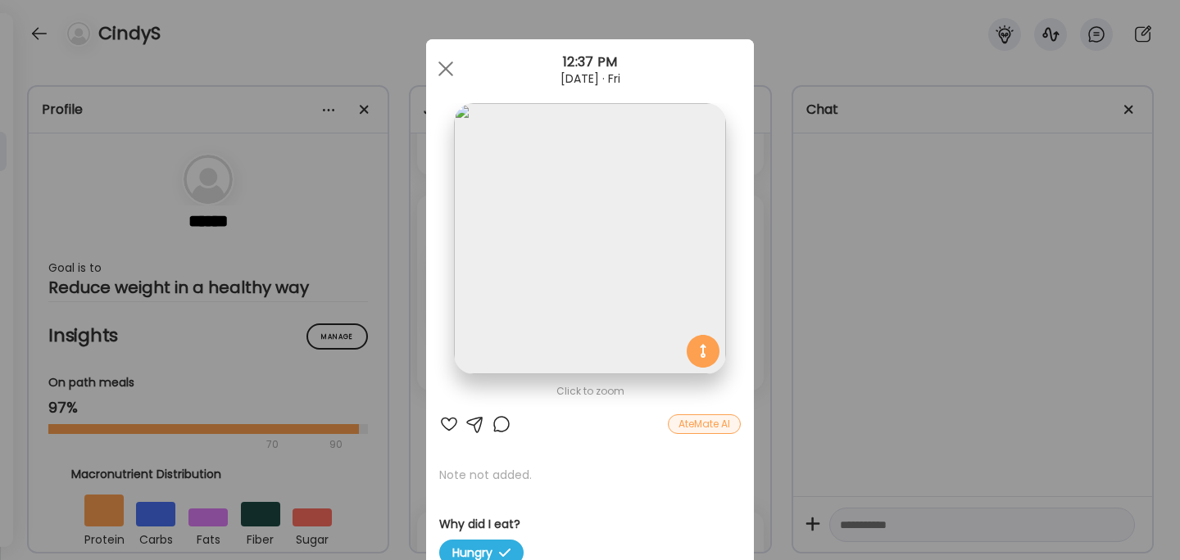
click at [882, 350] on div "Ate Coach Dashboard Wahoo! It’s official Take a moment to set up your Coach Pro…" at bounding box center [590, 280] width 1180 height 560
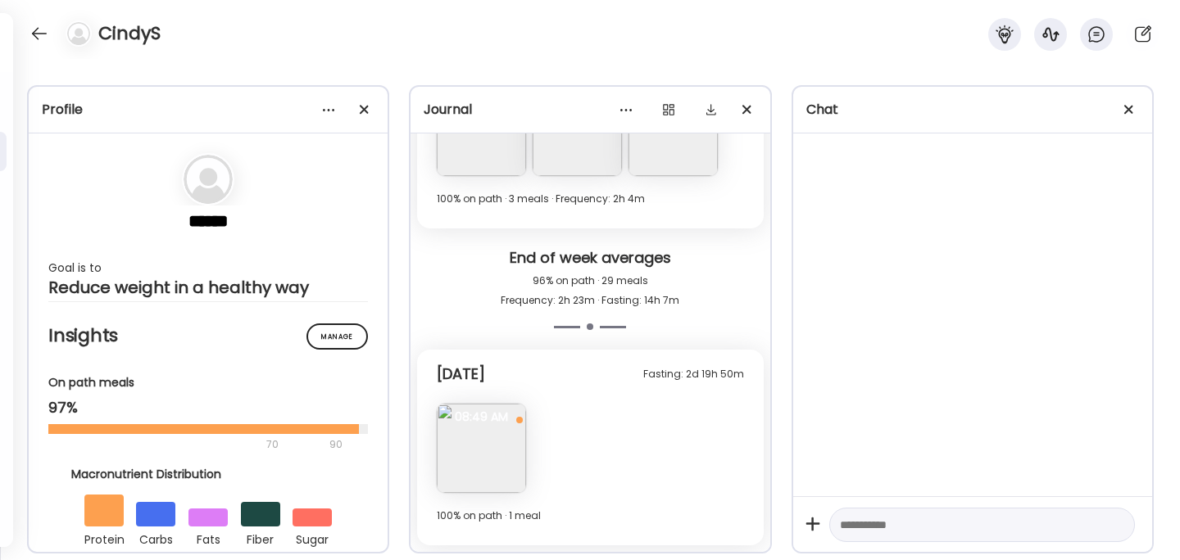
scroll to position [4242, 0]
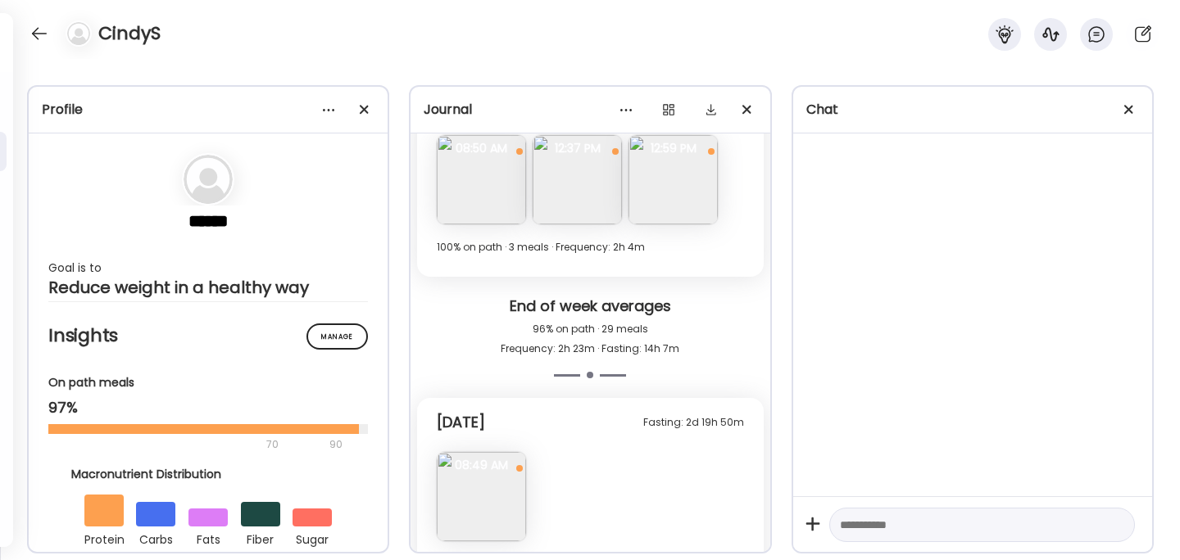
click at [487, 498] on img at bounding box center [481, 496] width 89 height 89
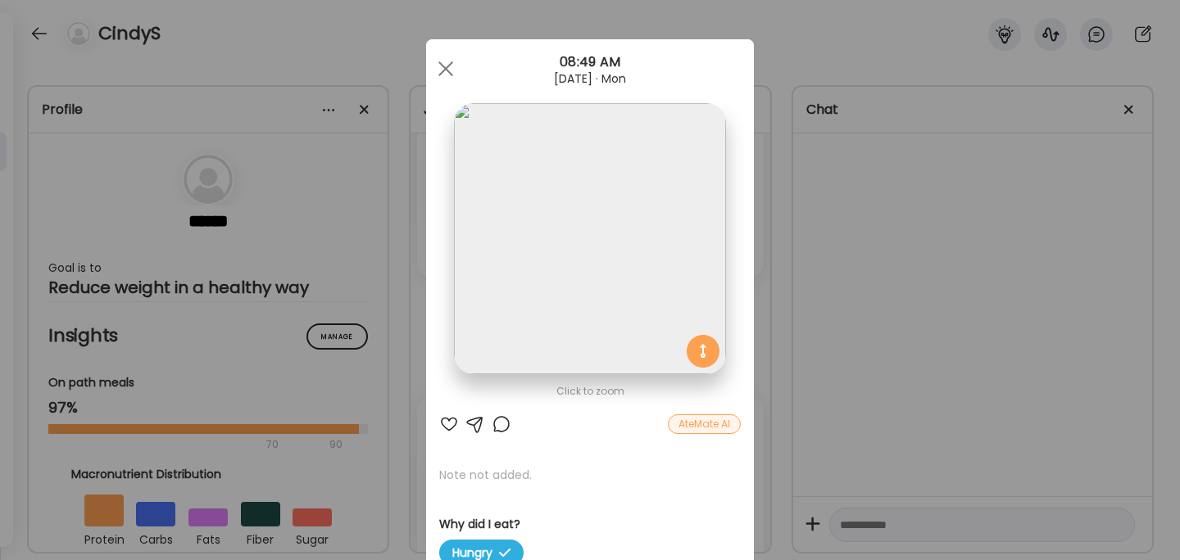
click at [870, 348] on div "Ate Coach Dashboard Wahoo! It’s official Take a moment to set up your Coach Pro…" at bounding box center [590, 280] width 1180 height 560
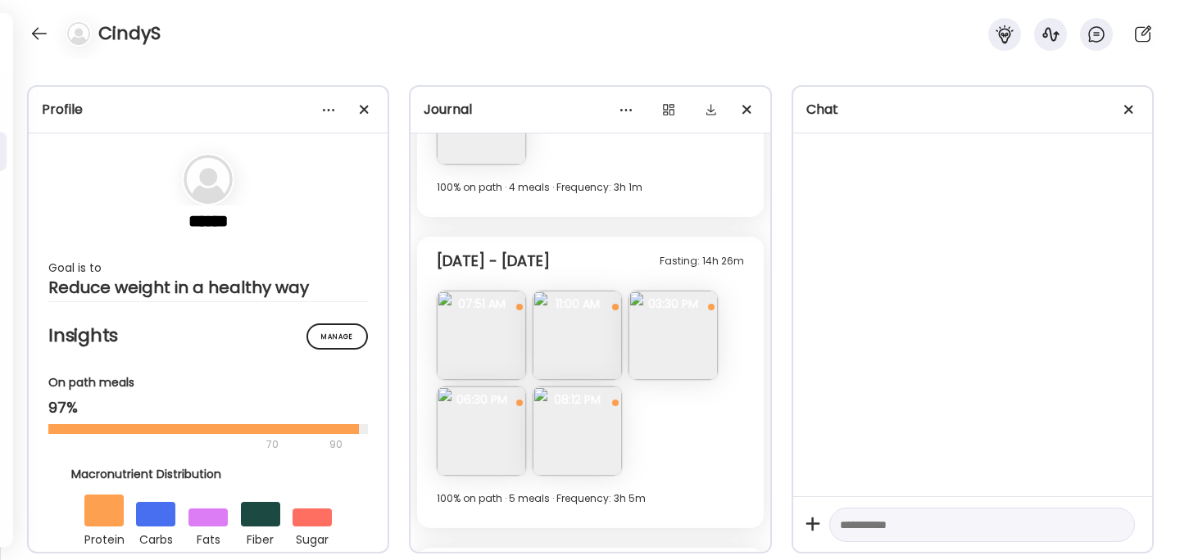
scroll to position [3051, 0]
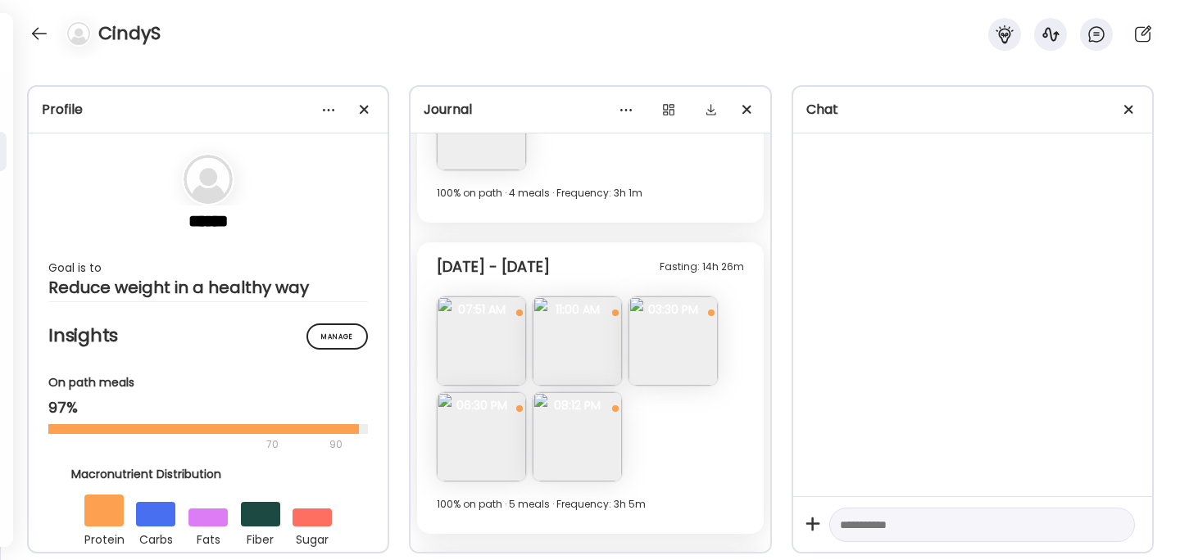
click at [707, 320] on img at bounding box center [672, 341] width 89 height 89
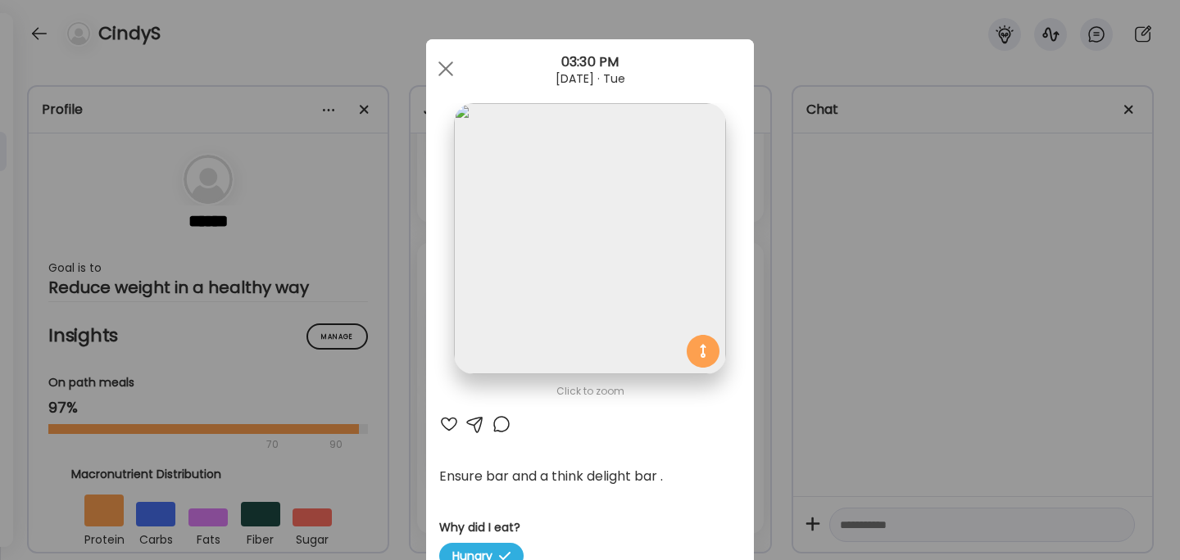
click at [791, 324] on div "Ate Coach Dashboard Wahoo! It’s official Take a moment to set up your Coach Pro…" at bounding box center [590, 280] width 1180 height 560
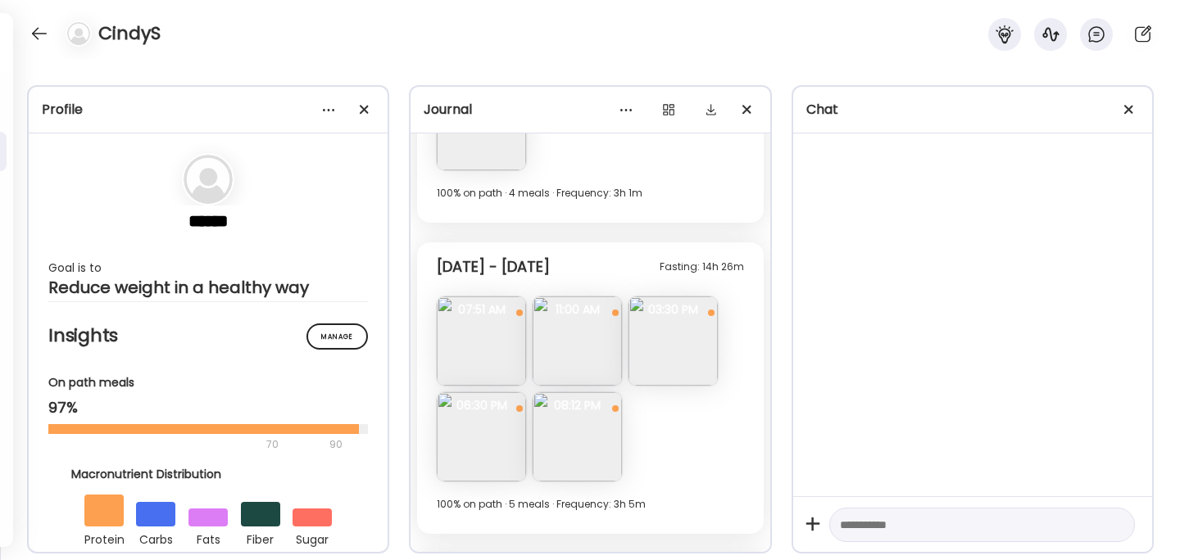
click at [479, 446] on img at bounding box center [481, 436] width 89 height 89
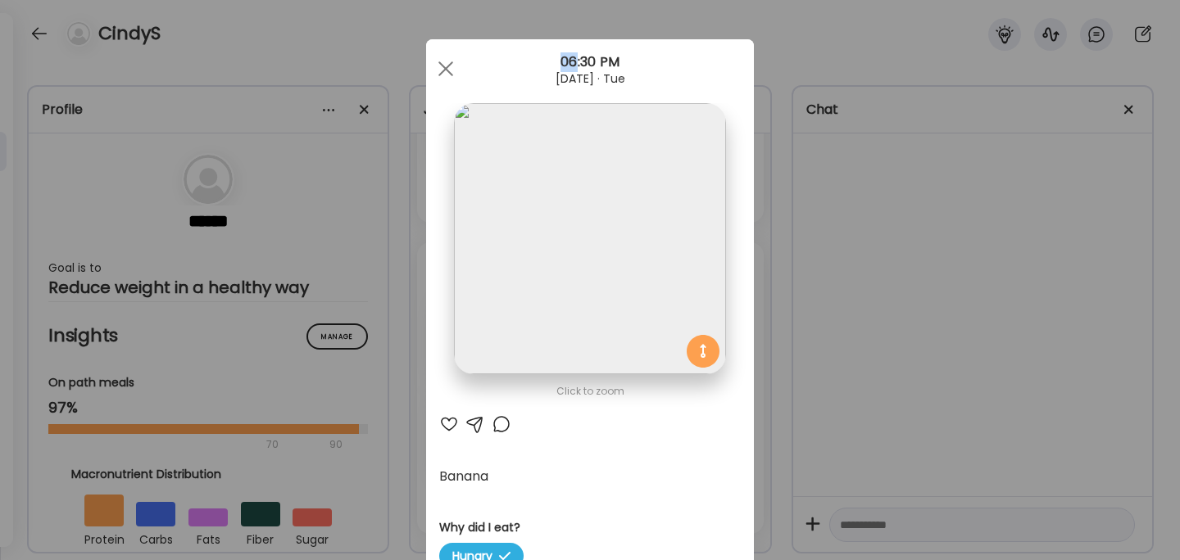
click at [828, 232] on div "Ate Coach Dashboard Wahoo! It’s official Take a moment to set up your Coach Pro…" at bounding box center [590, 280] width 1180 height 560
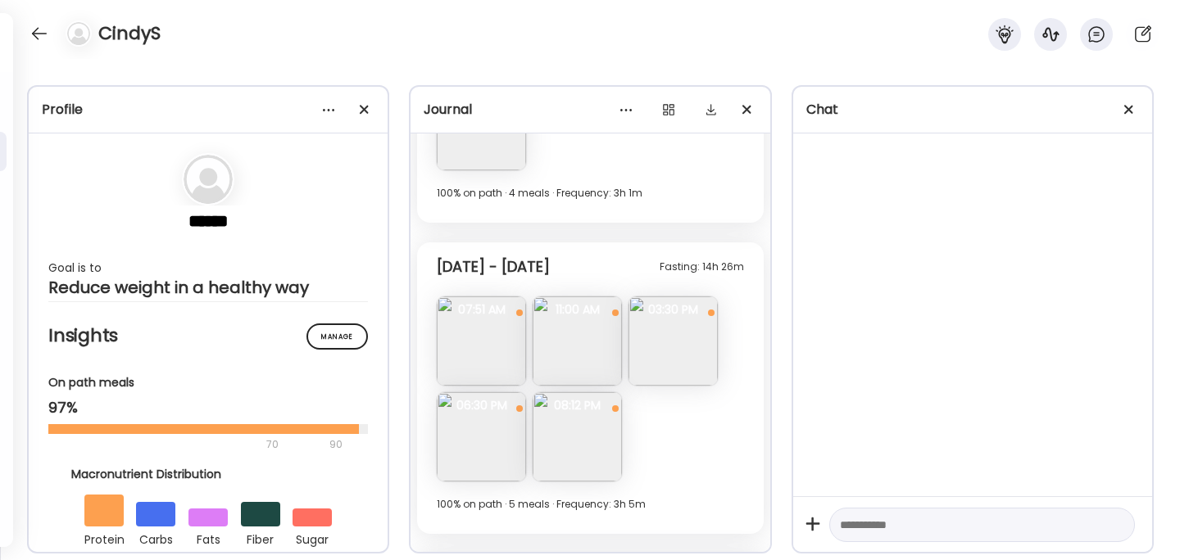
click at [587, 427] on img at bounding box center [577, 436] width 89 height 89
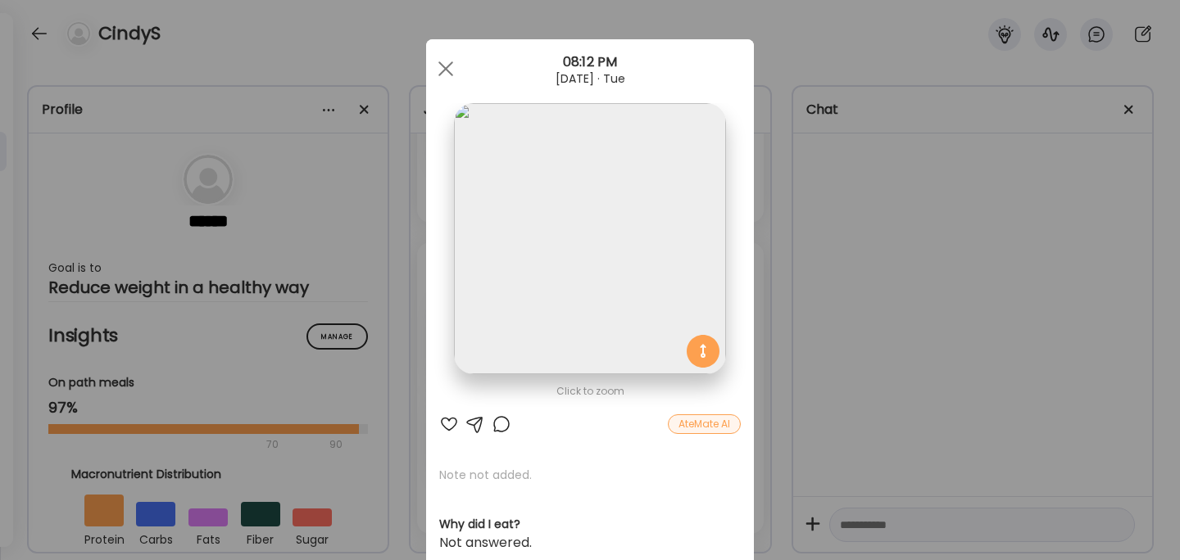
click at [809, 342] on div "Ate Coach Dashboard Wahoo! It’s official Take a moment to set up your Coach Pro…" at bounding box center [590, 280] width 1180 height 560
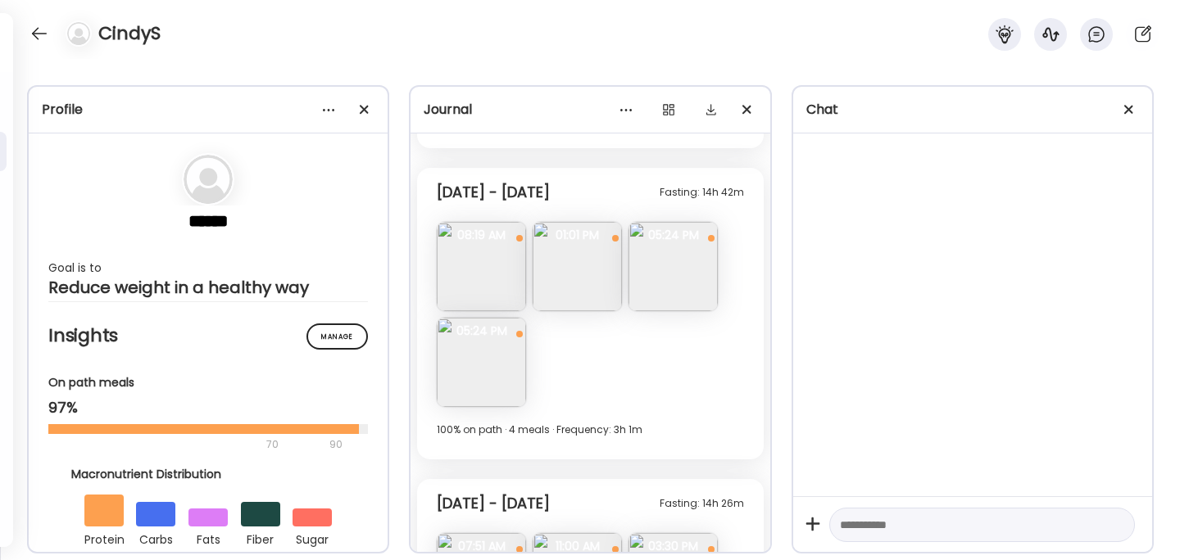
scroll to position [2817, 0]
click at [487, 274] on img at bounding box center [481, 264] width 89 height 89
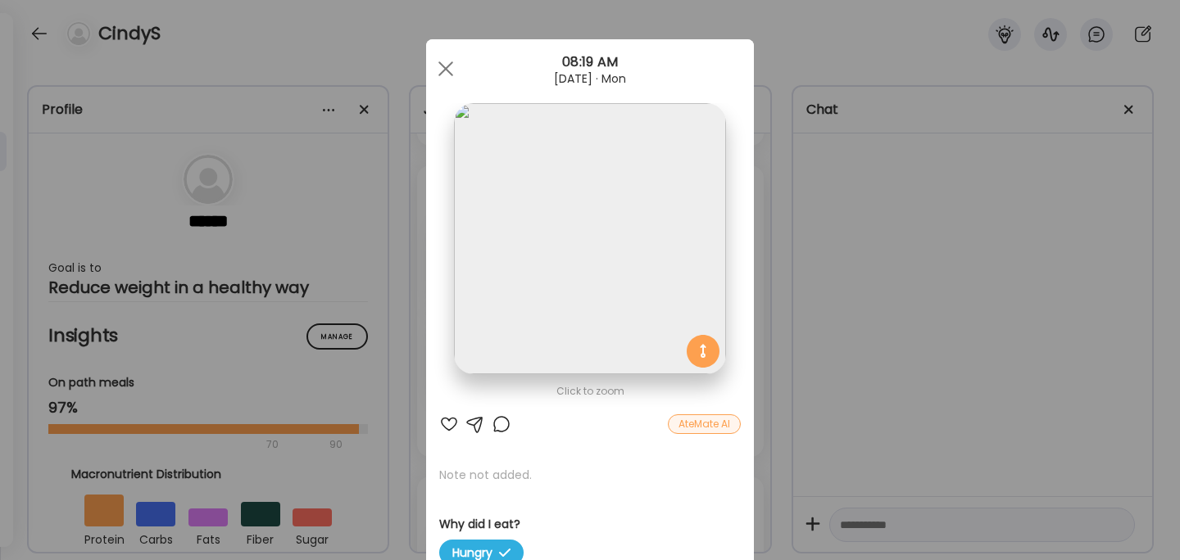
click at [829, 271] on div "Ate Coach Dashboard Wahoo! It’s official Take a moment to set up your Coach Pro…" at bounding box center [590, 280] width 1180 height 560
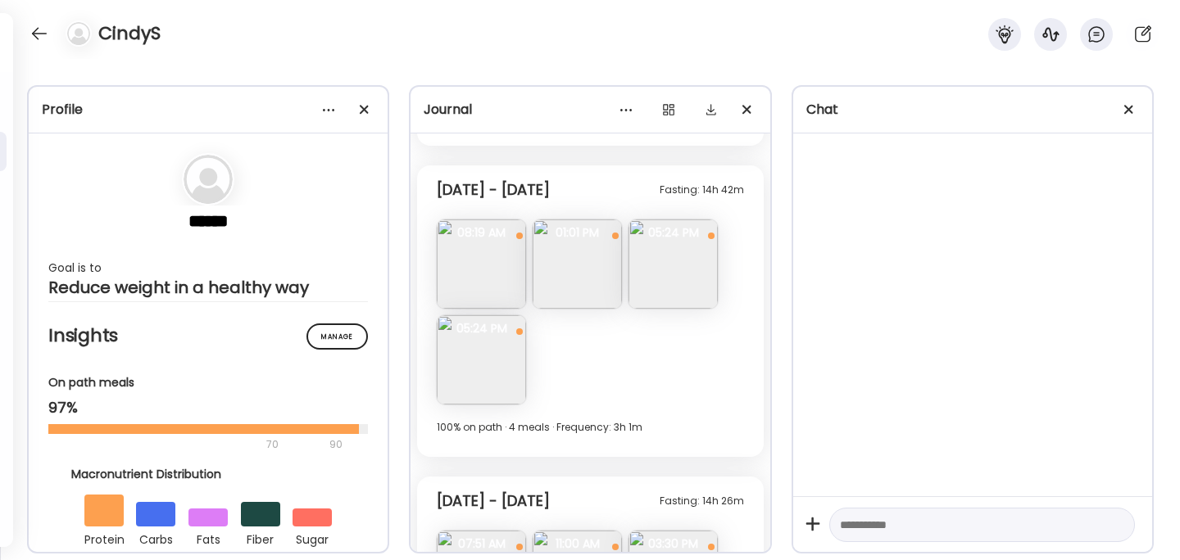
click at [496, 253] on img at bounding box center [481, 264] width 89 height 89
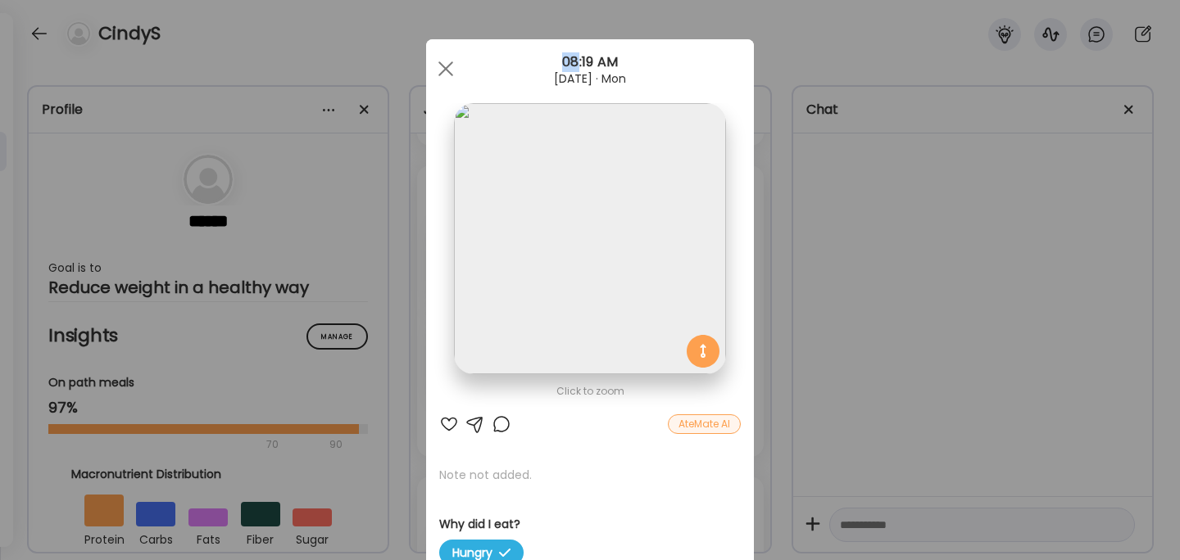
click at [799, 267] on div "Ate Coach Dashboard Wahoo! It’s official Take a moment to set up your Coach Pro…" at bounding box center [590, 280] width 1180 height 560
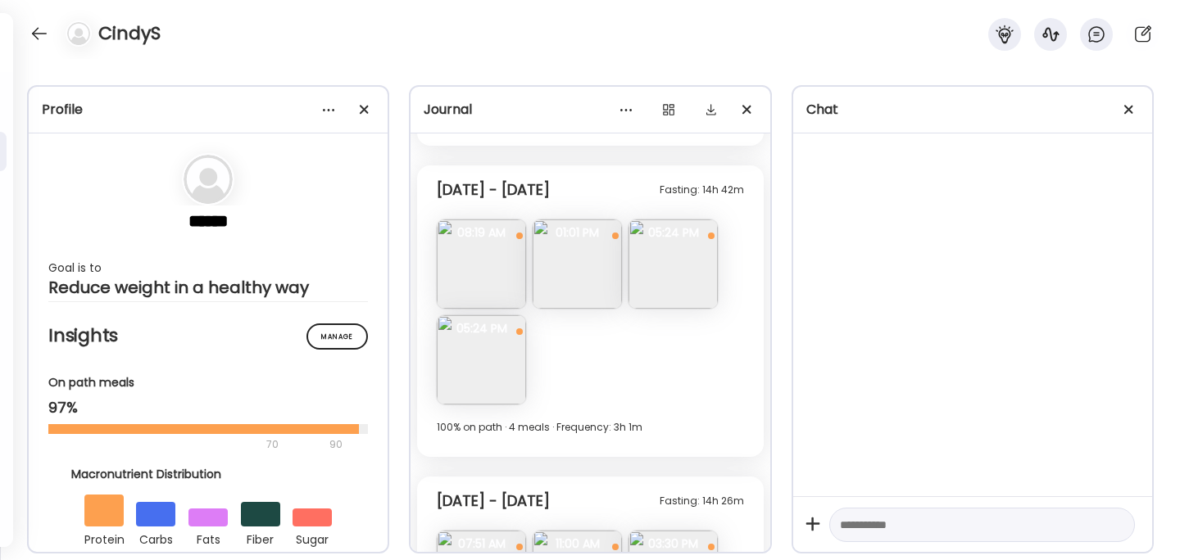
click at [557, 283] on img at bounding box center [577, 264] width 89 height 89
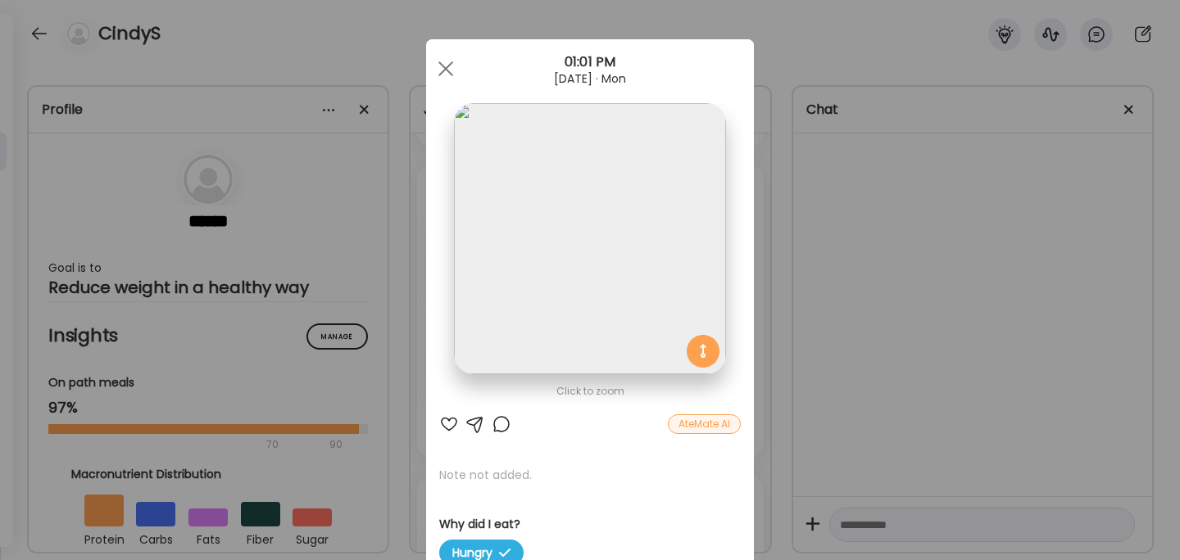
click at [851, 250] on div "Ate Coach Dashboard Wahoo! It’s official Take a moment to set up your Coach Pro…" at bounding box center [590, 280] width 1180 height 560
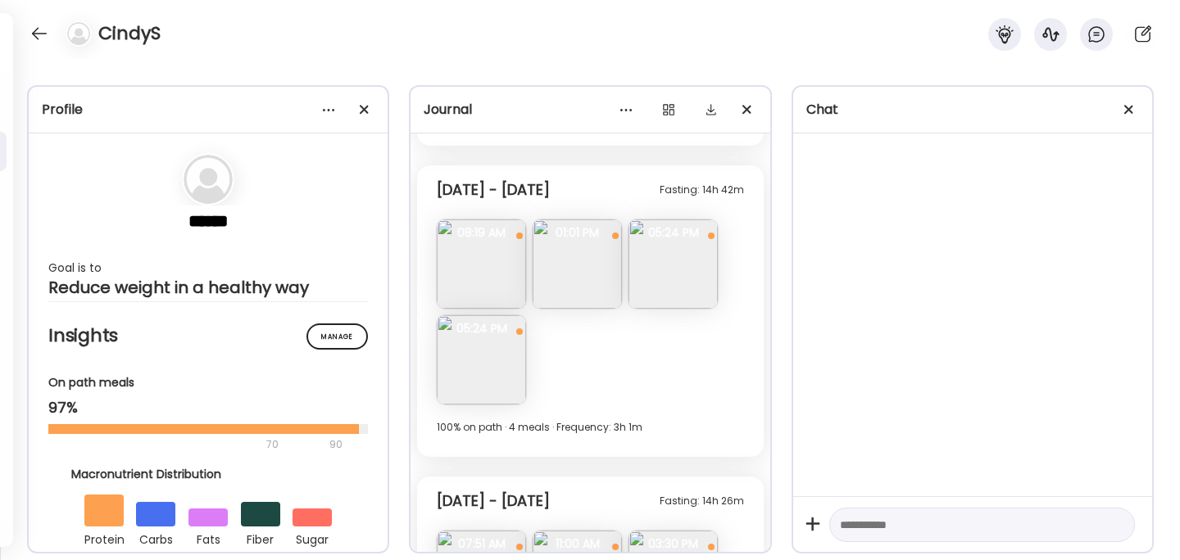
click at [489, 340] on img at bounding box center [481, 359] width 89 height 89
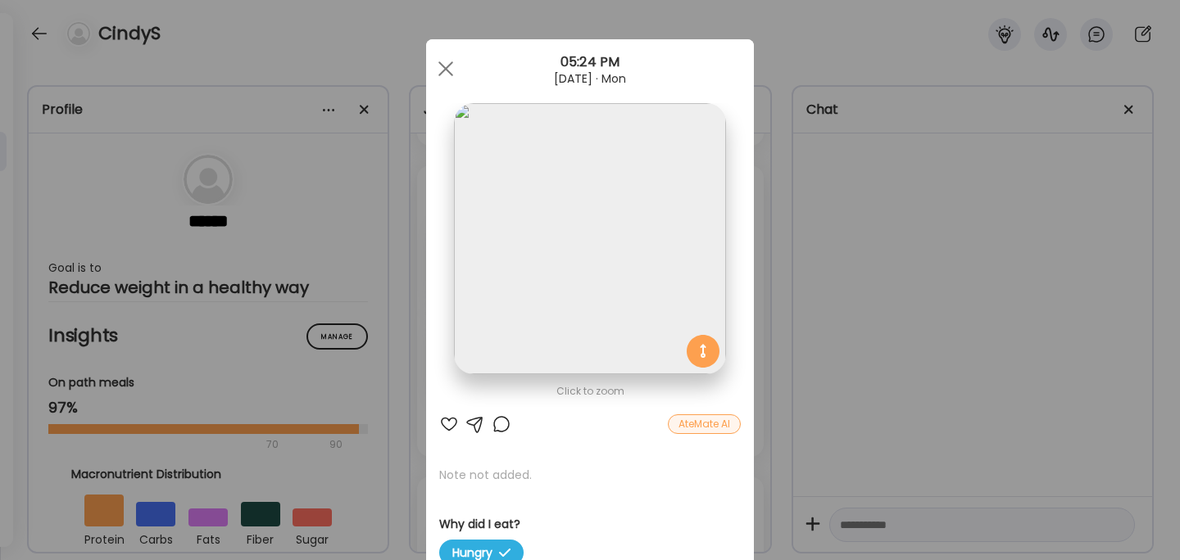
click at [819, 287] on div "Ate Coach Dashboard Wahoo! It’s official Take a moment to set up your Coach Pro…" at bounding box center [590, 280] width 1180 height 560
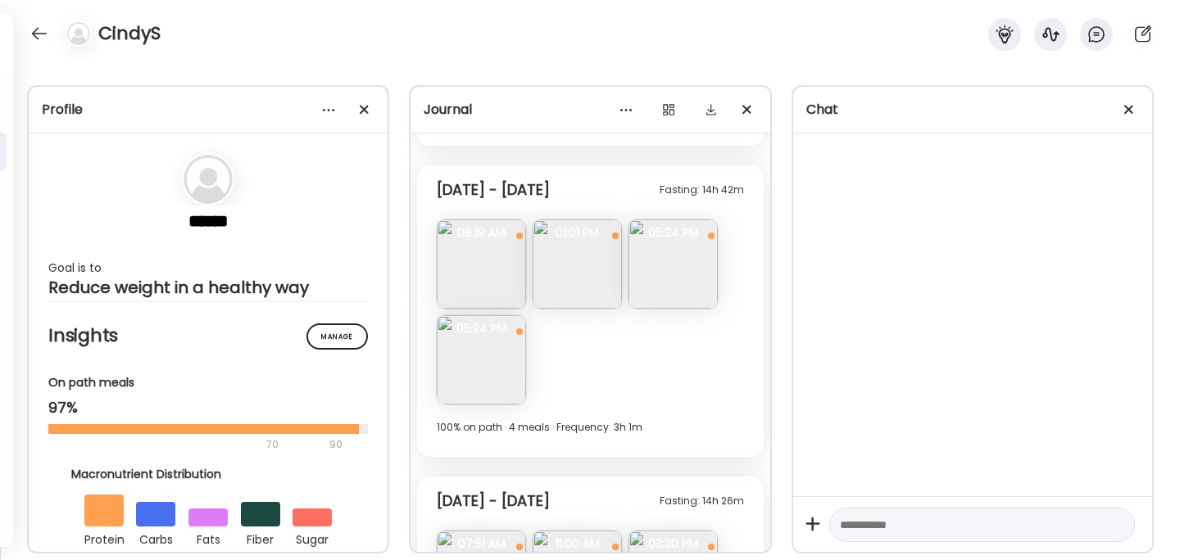
click at [674, 256] on img at bounding box center [672, 264] width 89 height 89
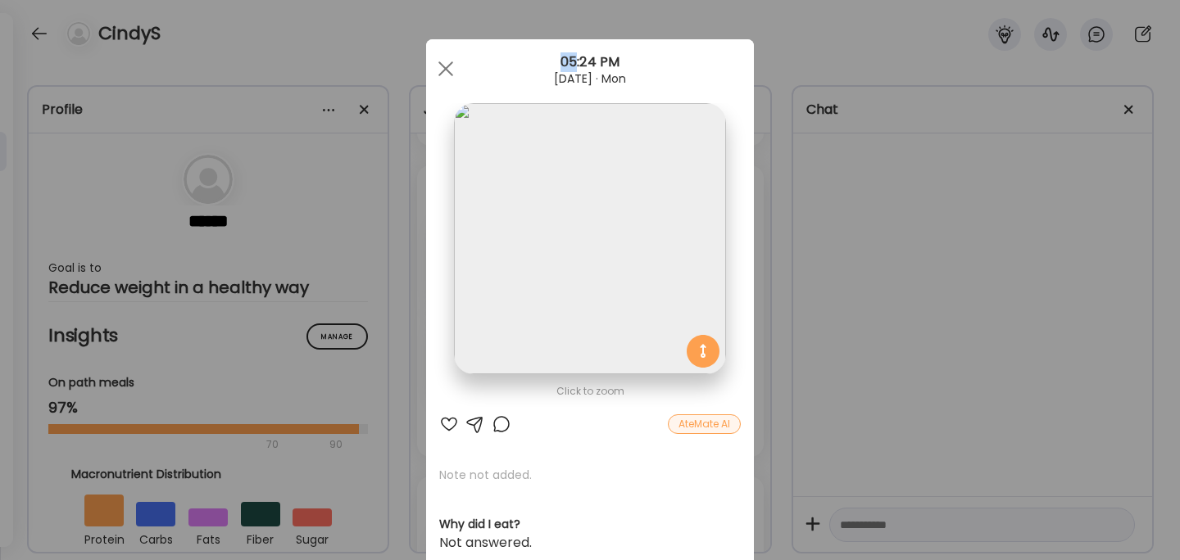
click at [815, 288] on div "Ate Coach Dashboard Wahoo! It’s official Take a moment to set up your Coach Pro…" at bounding box center [590, 280] width 1180 height 560
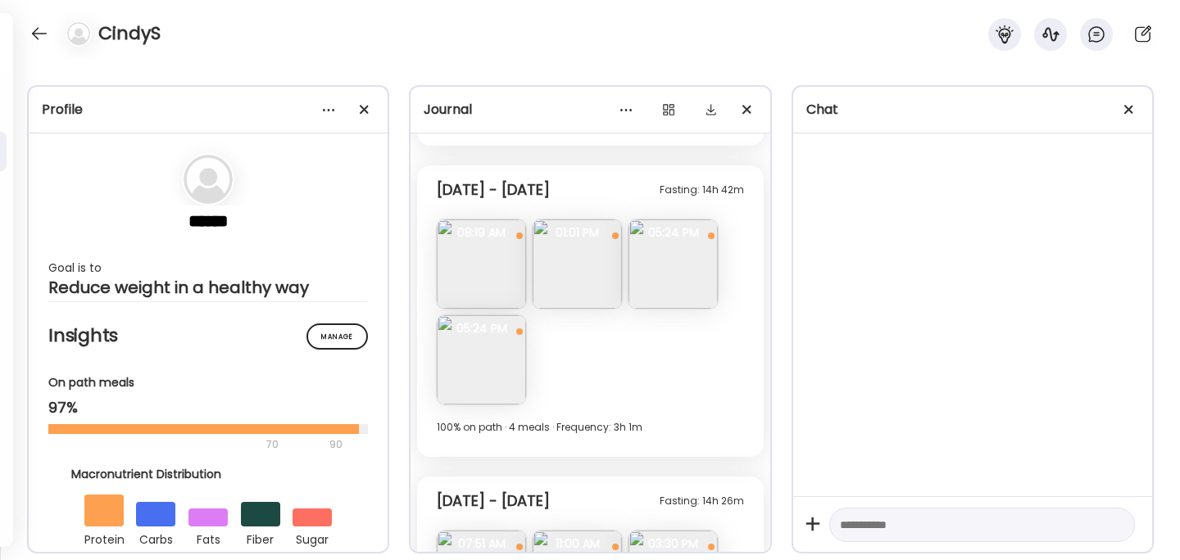
click at [575, 264] on img at bounding box center [577, 264] width 89 height 89
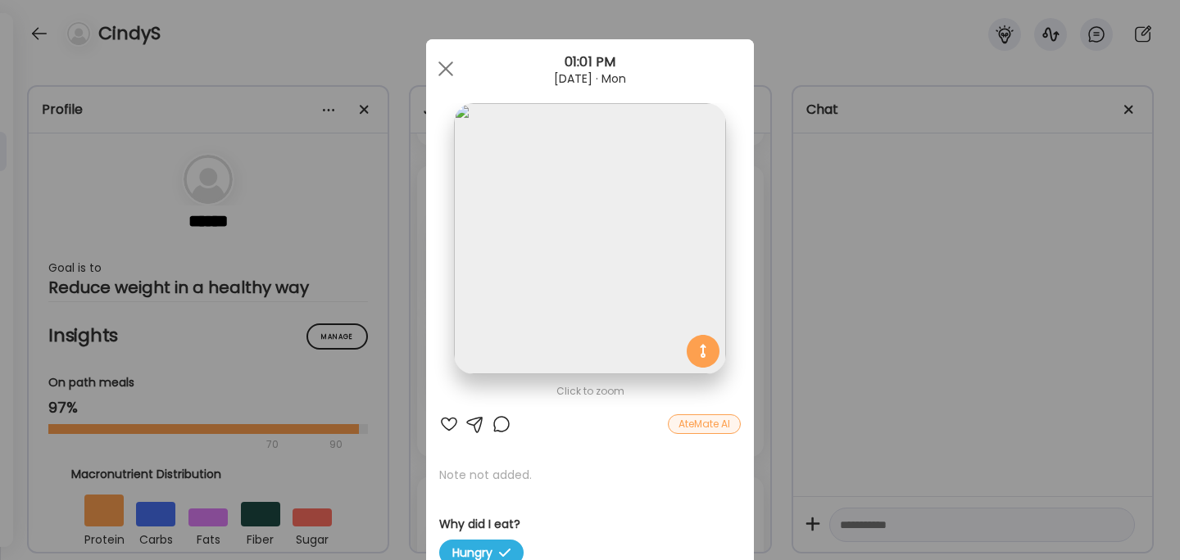
click at [820, 310] on div "Ate Coach Dashboard Wahoo! It’s official Take a moment to set up your Coach Pro…" at bounding box center [590, 280] width 1180 height 560
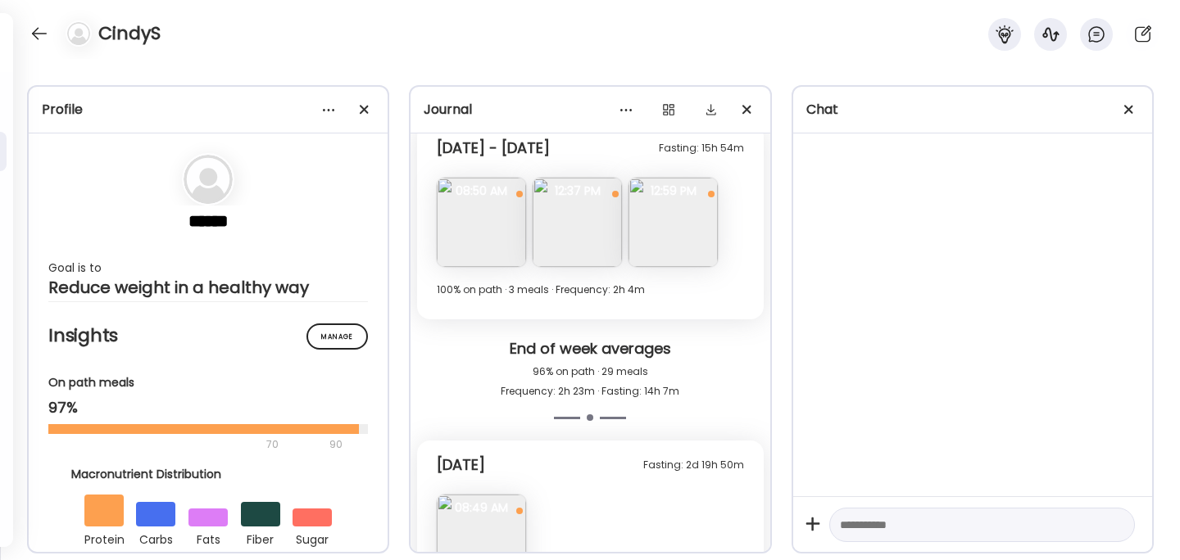
scroll to position [4202, 0]
click at [592, 233] on img at bounding box center [577, 219] width 89 height 89
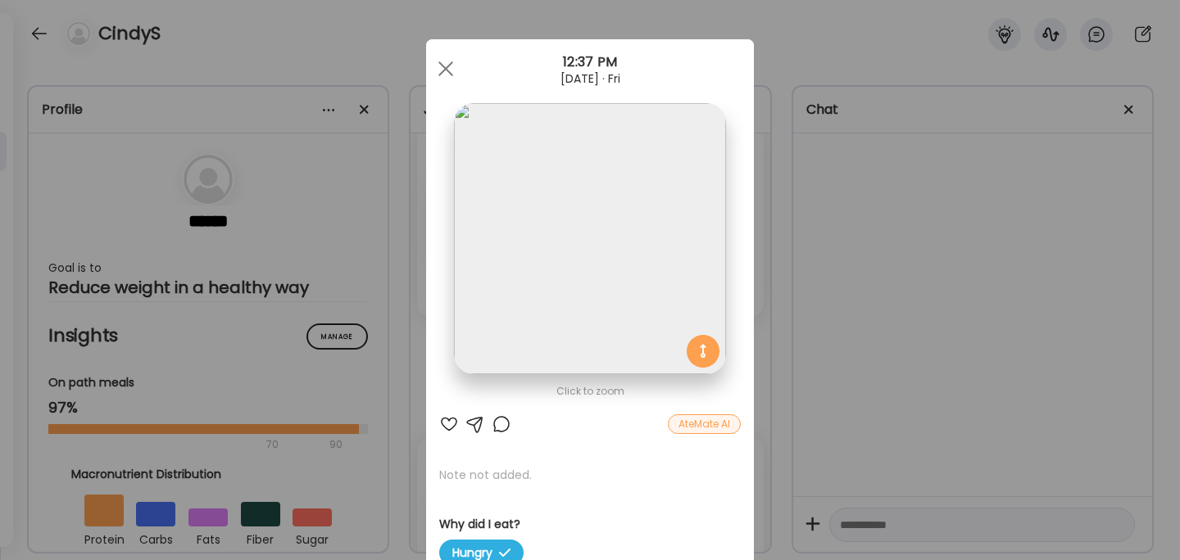
click at [774, 257] on div "Ate Coach Dashboard Wahoo! It’s official Take a moment to set up your Coach Pro…" at bounding box center [590, 280] width 1180 height 560
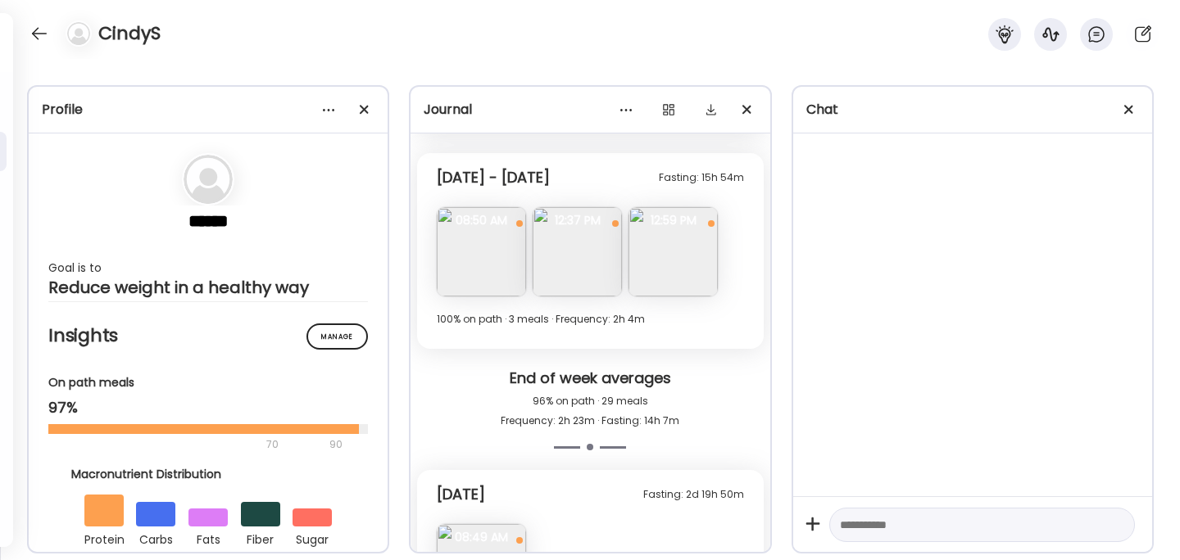
scroll to position [4167, 0]
click at [567, 292] on img at bounding box center [577, 255] width 89 height 89
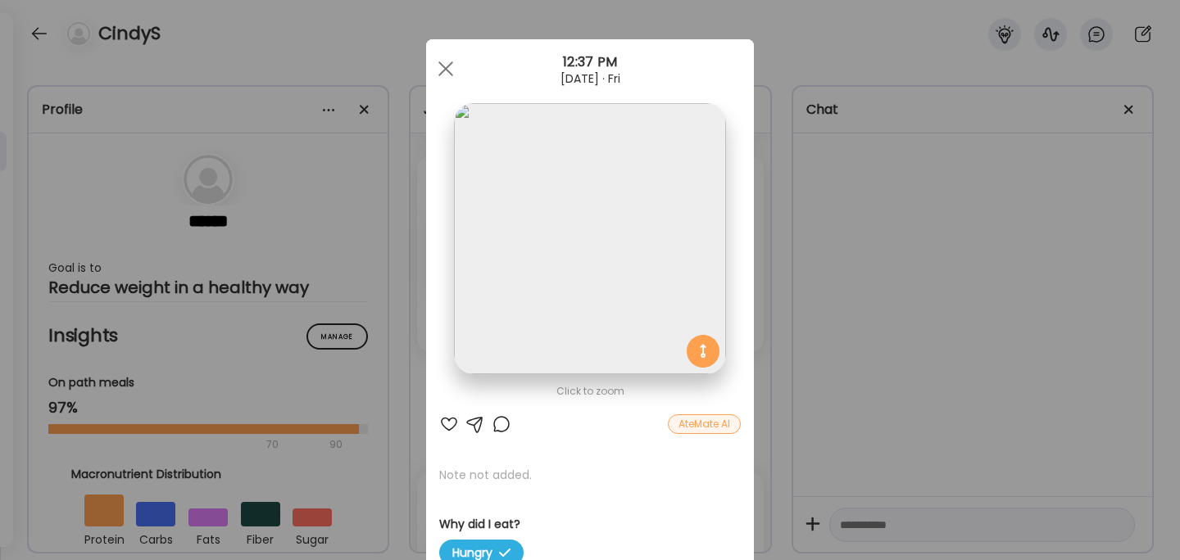
click at [797, 302] on div "Ate Coach Dashboard Wahoo! It’s official Take a moment to set up your Coach Pro…" at bounding box center [590, 280] width 1180 height 560
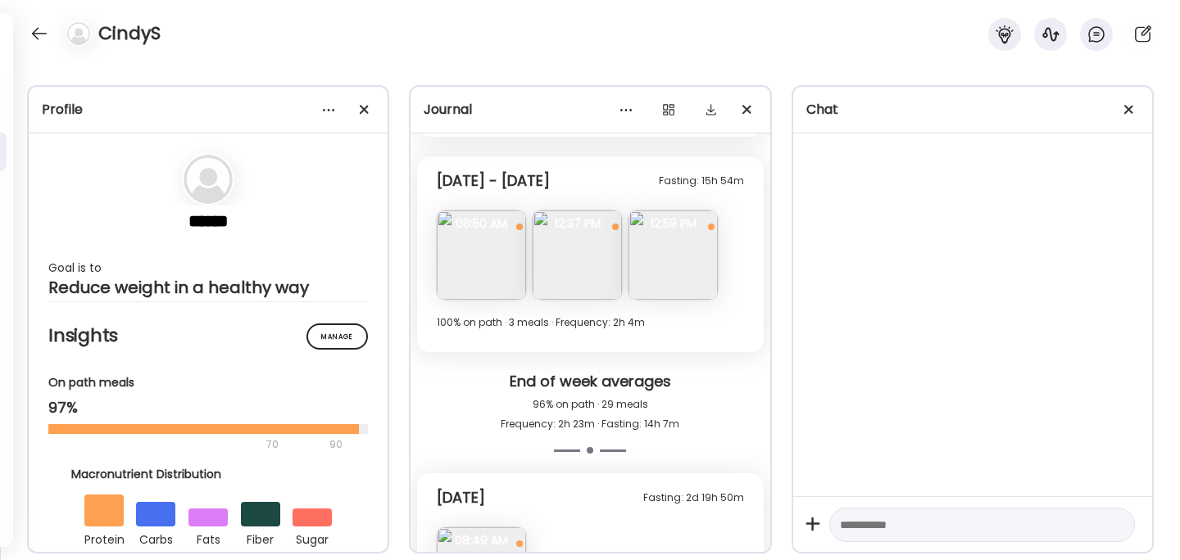
click at [689, 273] on img at bounding box center [672, 255] width 89 height 89
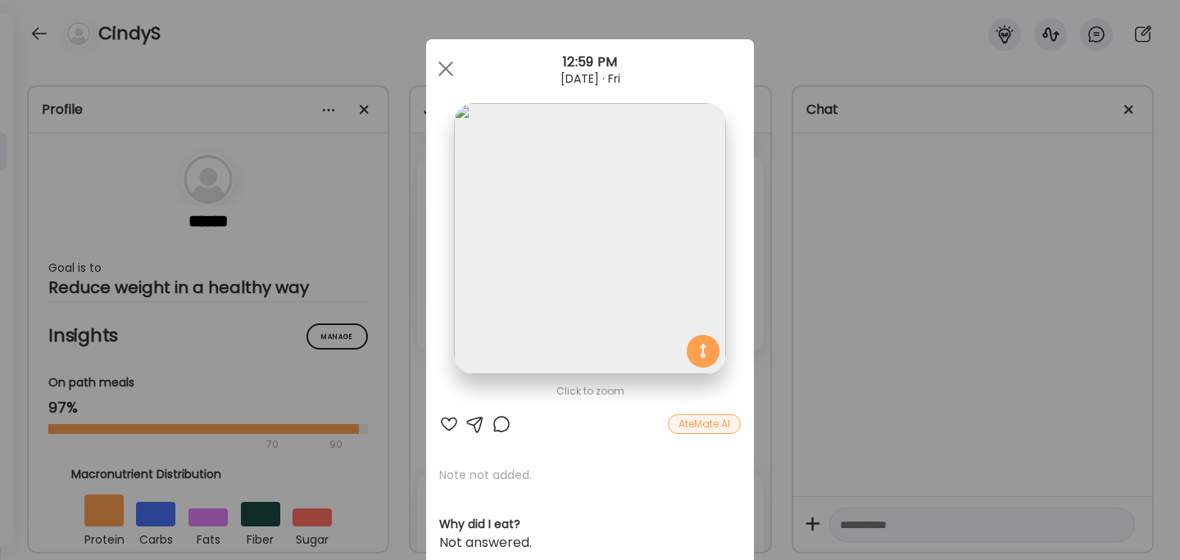
click at [786, 284] on div "Ate Coach Dashboard Wahoo! It’s official Take a moment to set up your Coach Pro…" at bounding box center [590, 280] width 1180 height 560
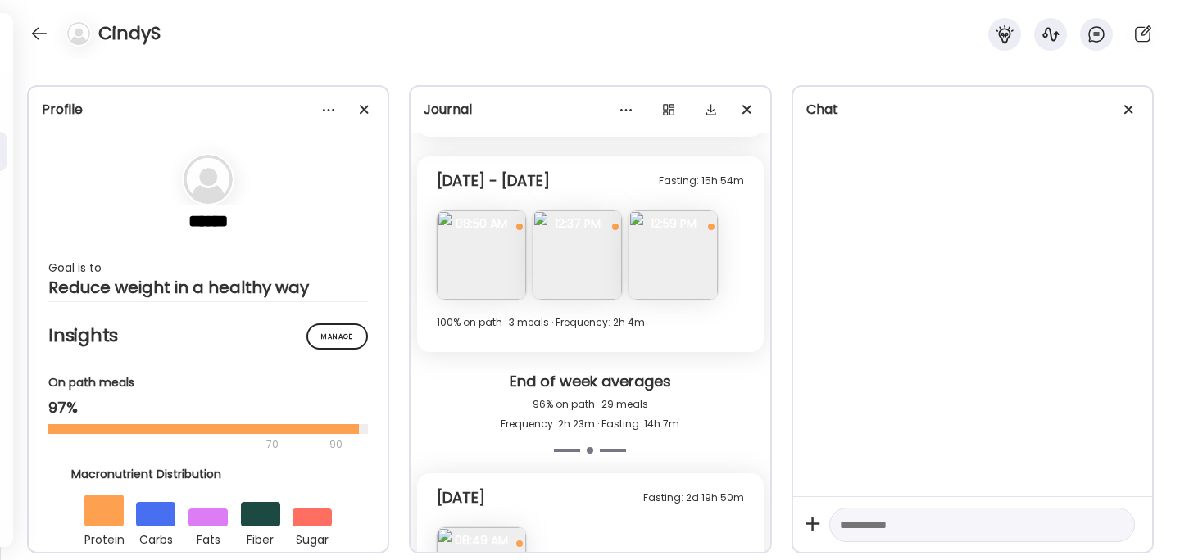
scroll to position [4291, 0]
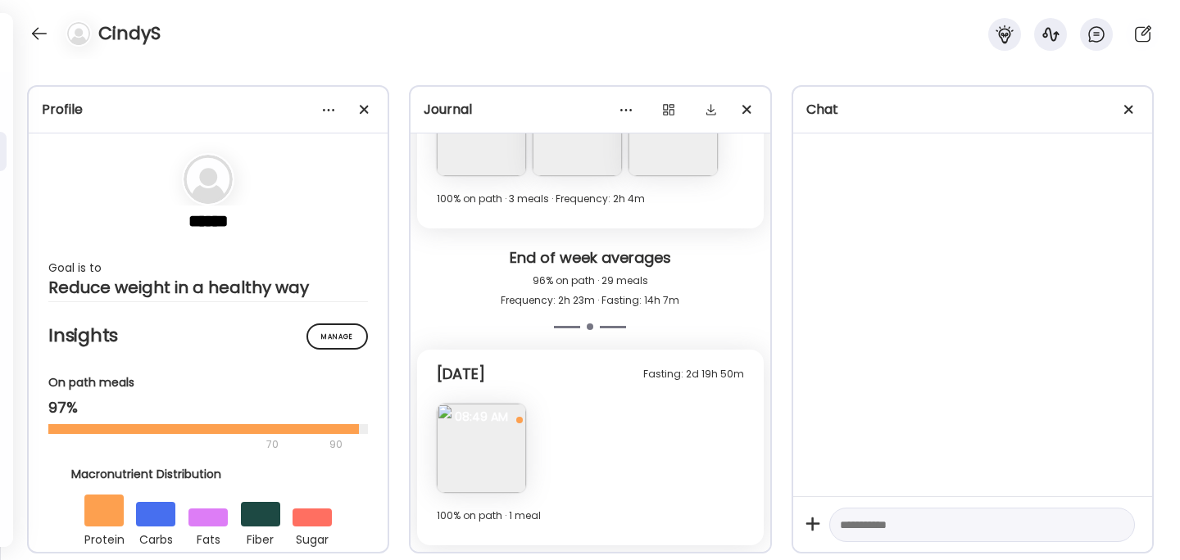
click at [459, 465] on img at bounding box center [481, 448] width 89 height 89
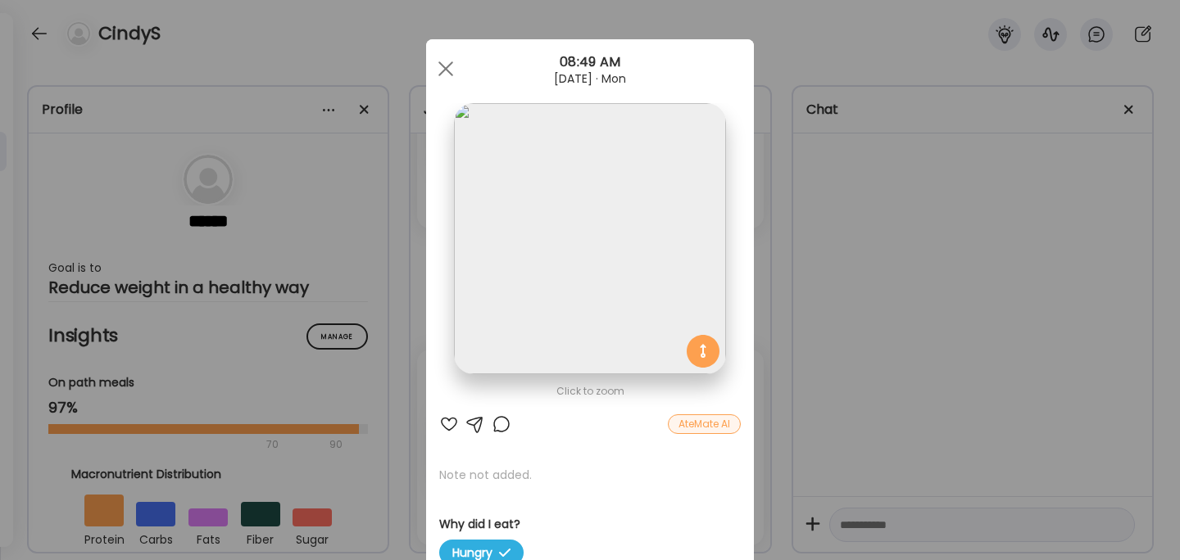
click at [802, 341] on div "Ate Coach Dashboard Wahoo! It’s official Take a moment to set up your Coach Pro…" at bounding box center [590, 280] width 1180 height 560
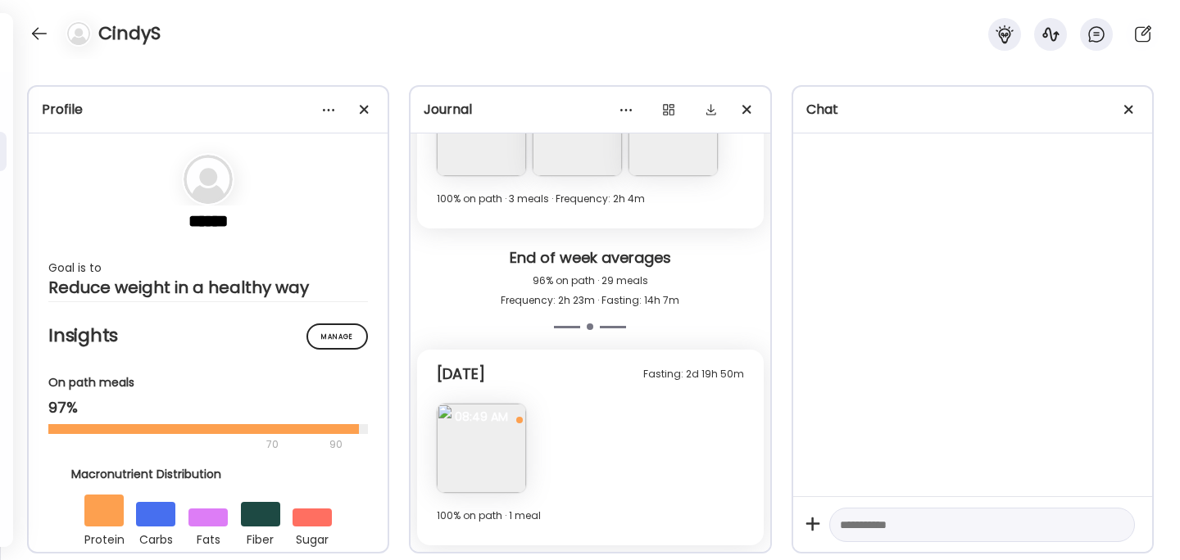
click at [497, 437] on img at bounding box center [481, 448] width 89 height 89
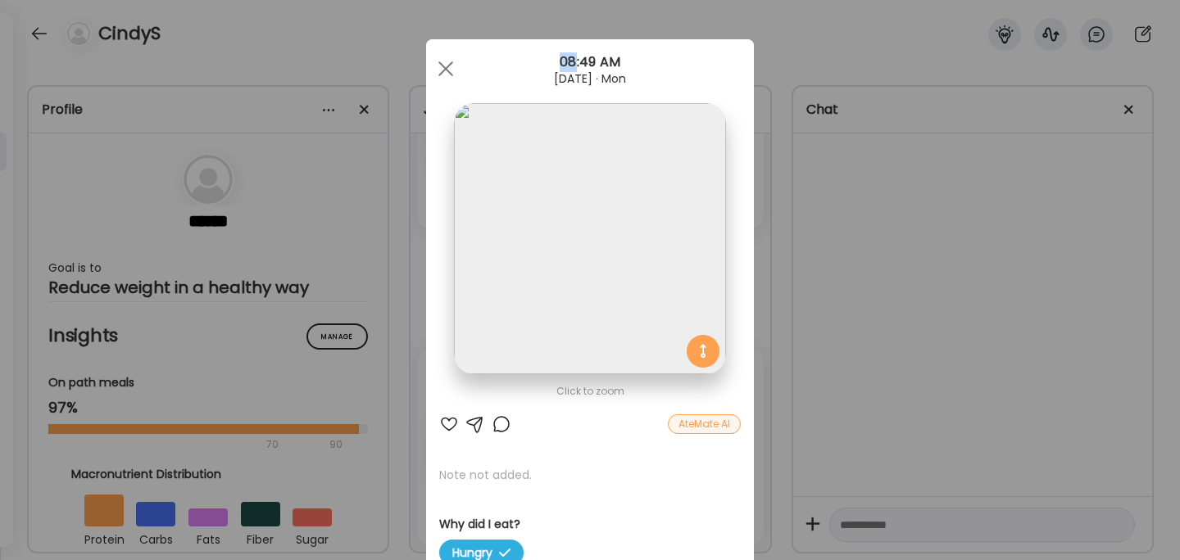
click at [787, 271] on div "Ate Coach Dashboard Wahoo! It’s official Take a moment to set up your Coach Pro…" at bounding box center [590, 280] width 1180 height 560
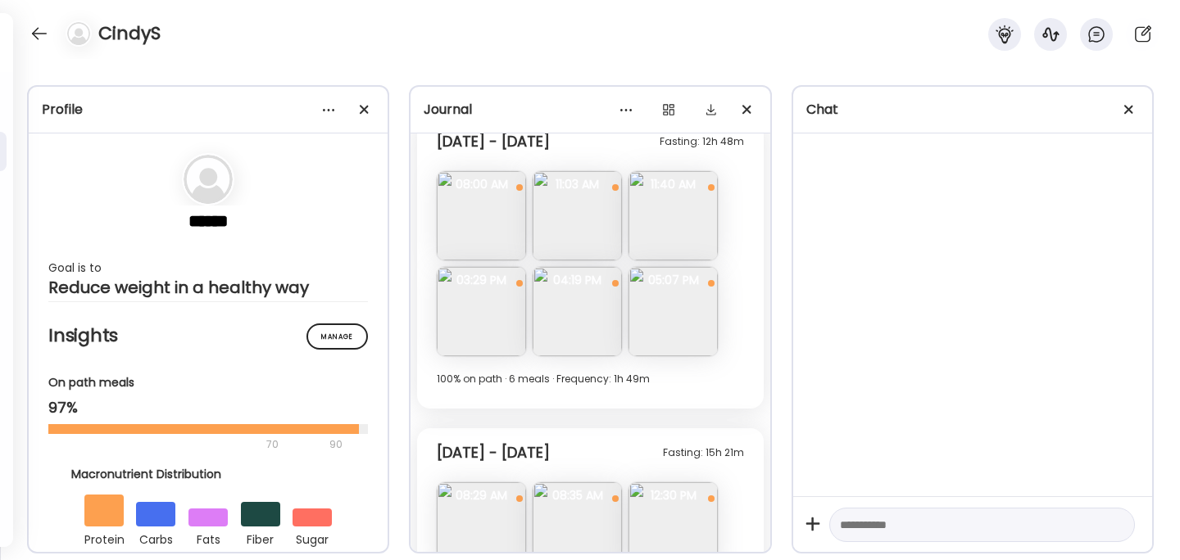
scroll to position [1415, 0]
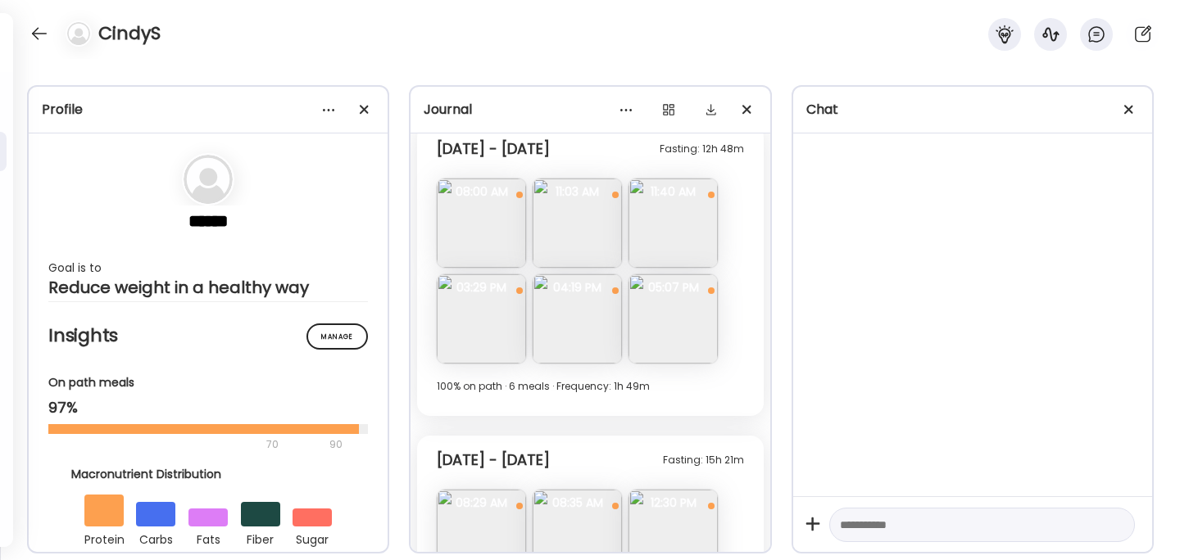
click at [592, 334] on img at bounding box center [577, 318] width 89 height 89
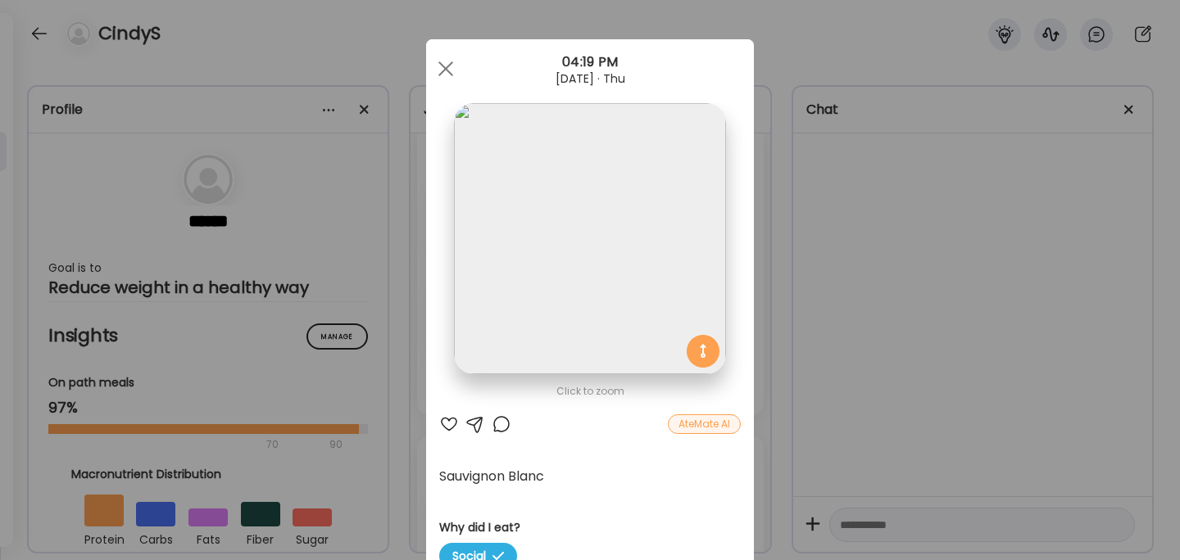
click at [849, 306] on div "Ate Coach Dashboard Wahoo! It’s official Take a moment to set up your Coach Pro…" at bounding box center [590, 280] width 1180 height 560
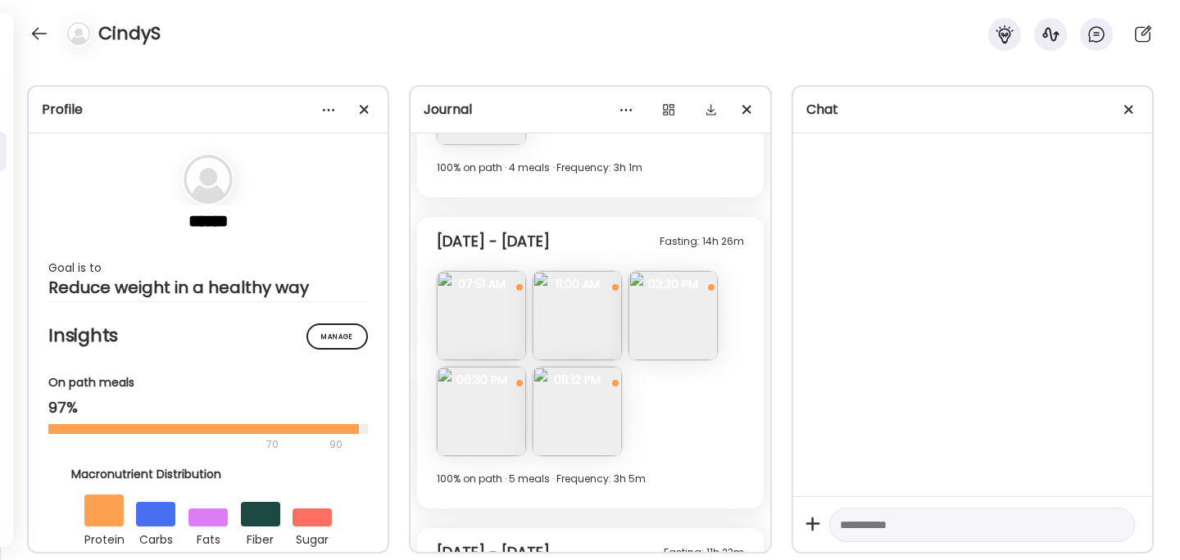
scroll to position [3077, 0]
click at [465, 308] on img at bounding box center [481, 314] width 89 height 89
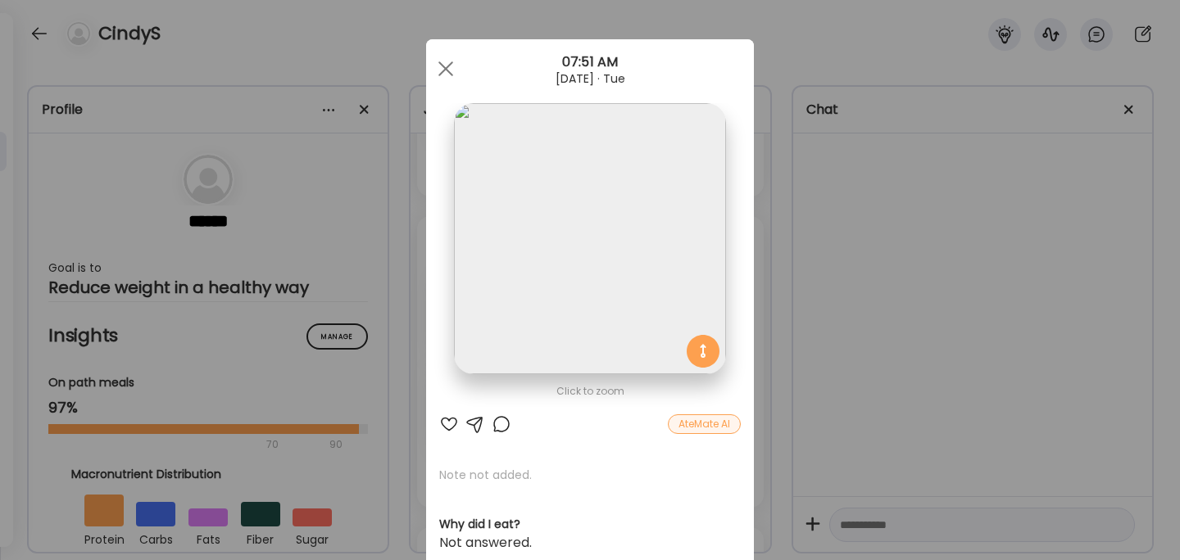
click at [823, 263] on div "Ate Coach Dashboard Wahoo! It’s official Take a moment to set up your Coach Pro…" at bounding box center [590, 280] width 1180 height 560
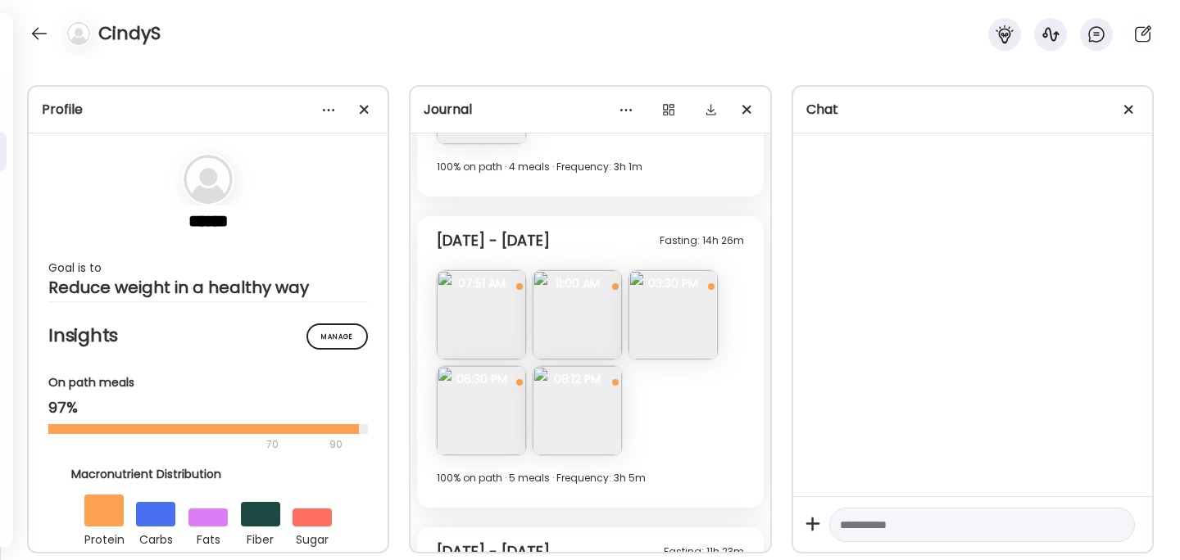
click at [566, 311] on img at bounding box center [577, 314] width 89 height 89
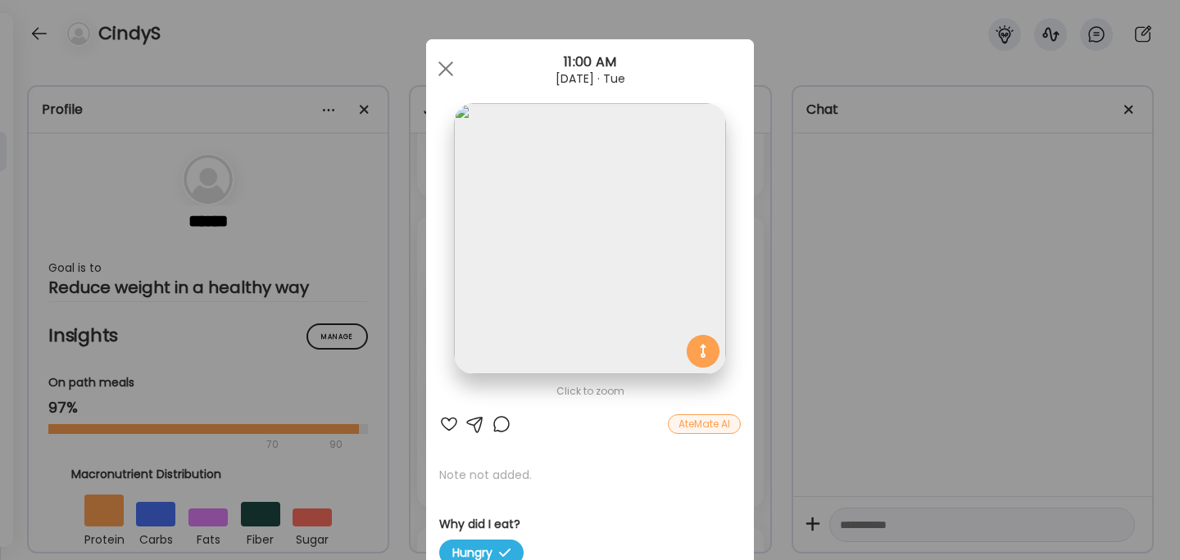
click at [841, 244] on div "Ate Coach Dashboard Wahoo! It’s official Take a moment to set up your Coach Pro…" at bounding box center [590, 280] width 1180 height 560
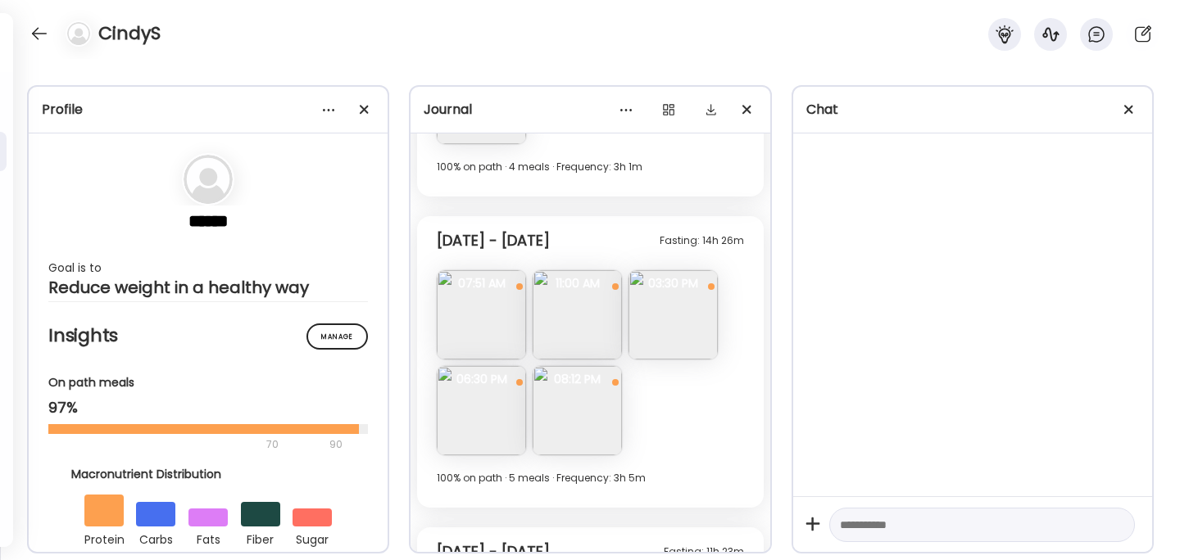
click at [589, 317] on img at bounding box center [577, 314] width 89 height 89
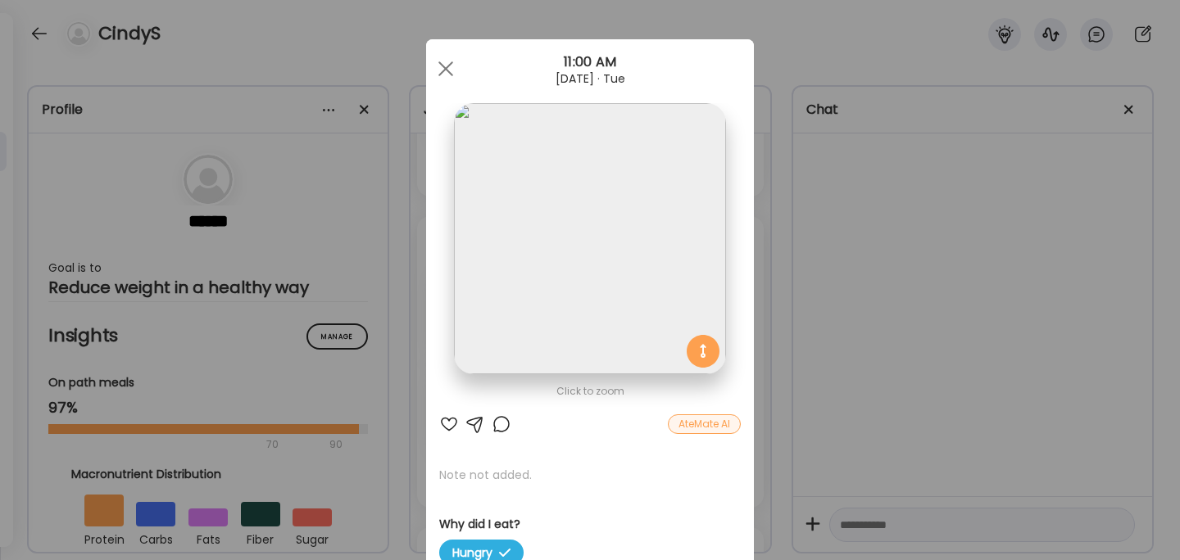
click at [855, 311] on div "Ate Coach Dashboard Wahoo! It’s official Take a moment to set up your Coach Pro…" at bounding box center [590, 280] width 1180 height 560
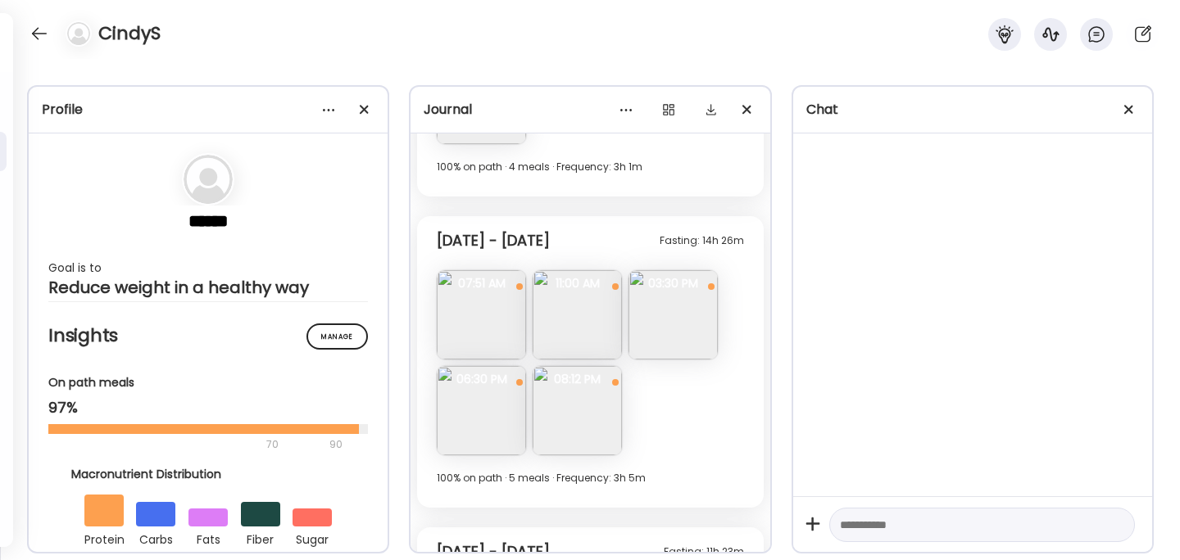
click at [666, 344] on img at bounding box center [672, 314] width 89 height 89
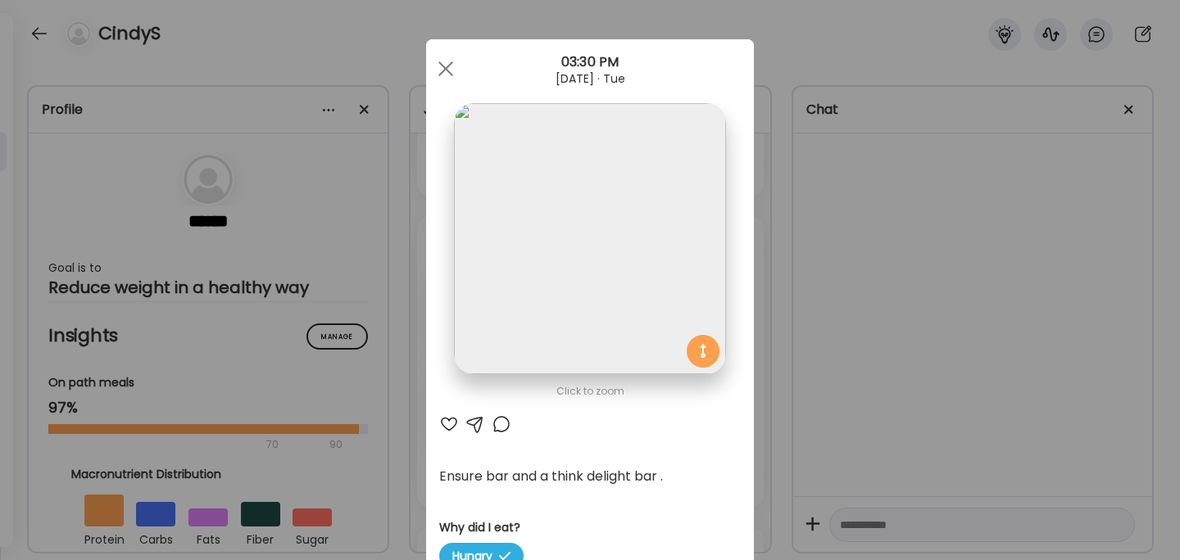
click at [805, 355] on div "Ate Coach Dashboard Wahoo! It’s official Take a moment to set up your Coach Pro…" at bounding box center [590, 280] width 1180 height 560
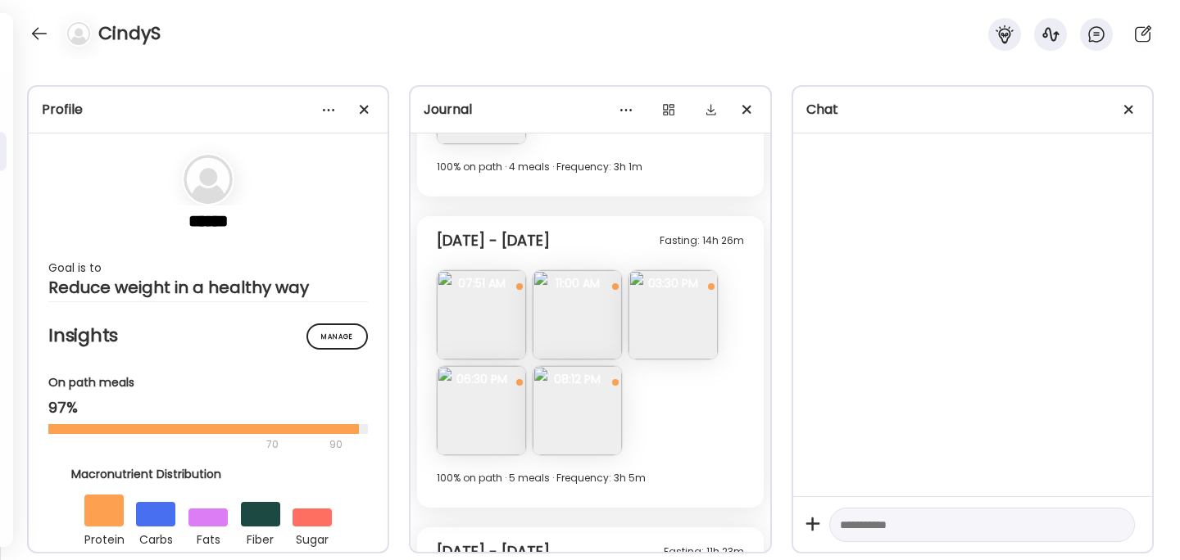
click at [673, 327] on img at bounding box center [672, 314] width 89 height 89
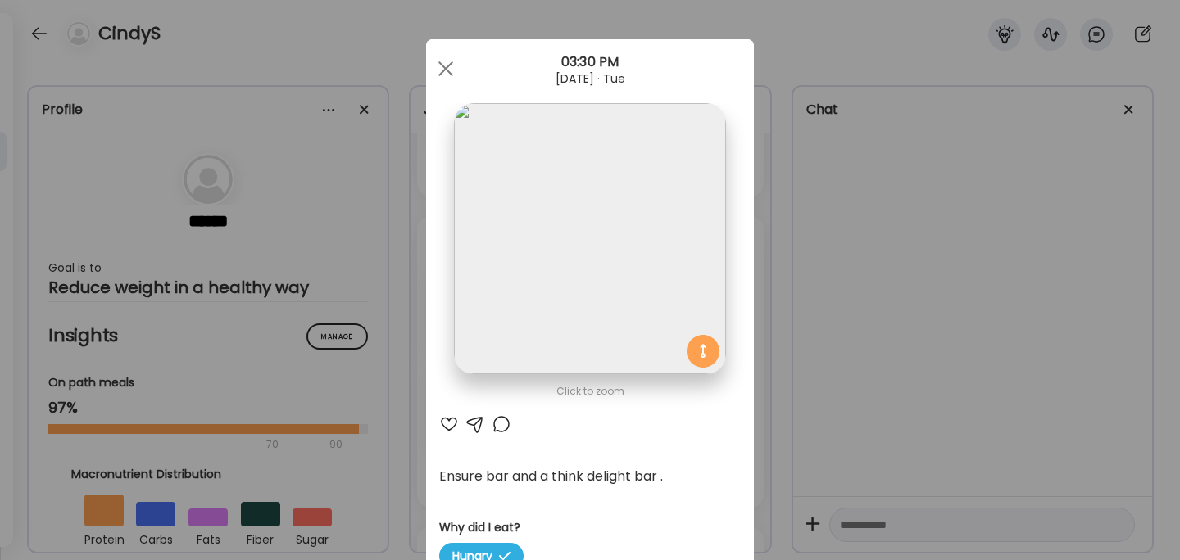
click at [793, 311] on div "Ate Coach Dashboard Wahoo! It’s official Take a moment to set up your Coach Pro…" at bounding box center [590, 280] width 1180 height 560
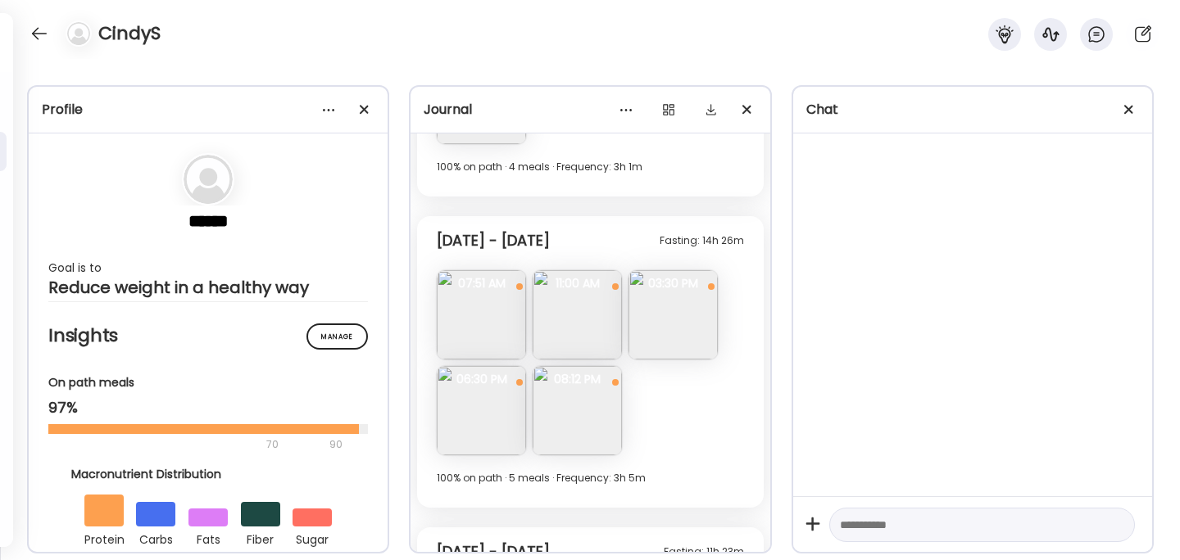
click at [669, 323] on img at bounding box center [672, 314] width 89 height 89
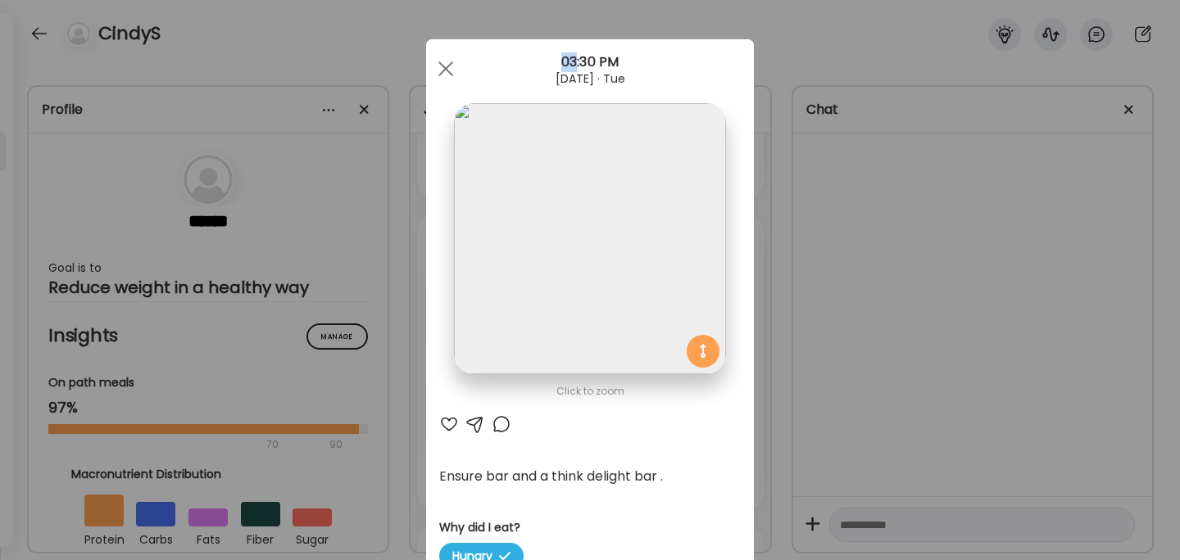
click at [784, 296] on div "Ate Coach Dashboard Wahoo! It’s official Take a moment to set up your Coach Pro…" at bounding box center [590, 280] width 1180 height 560
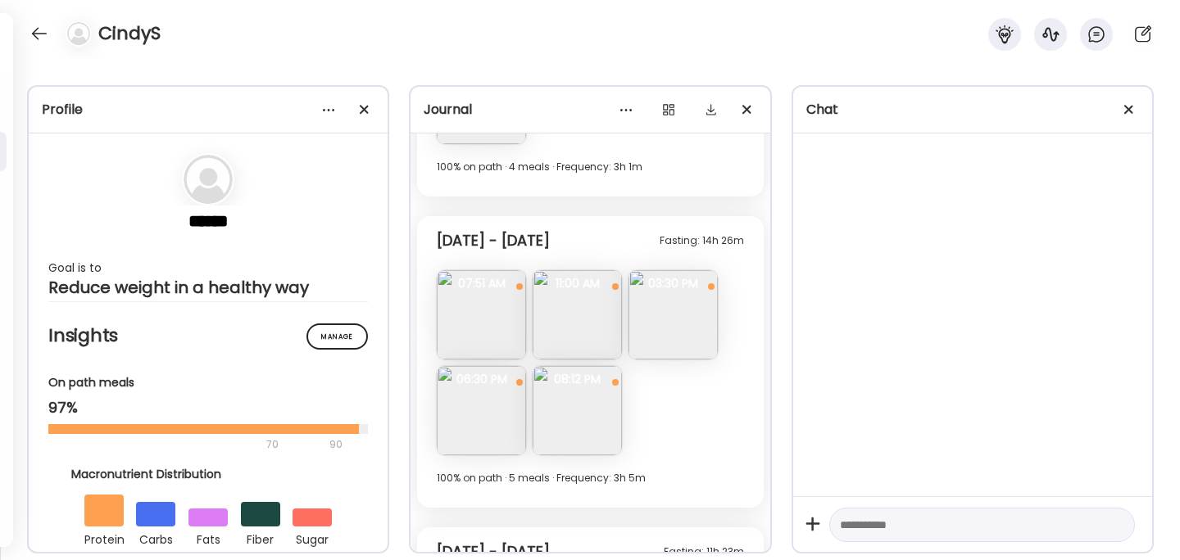
click at [469, 417] on img at bounding box center [481, 410] width 89 height 89
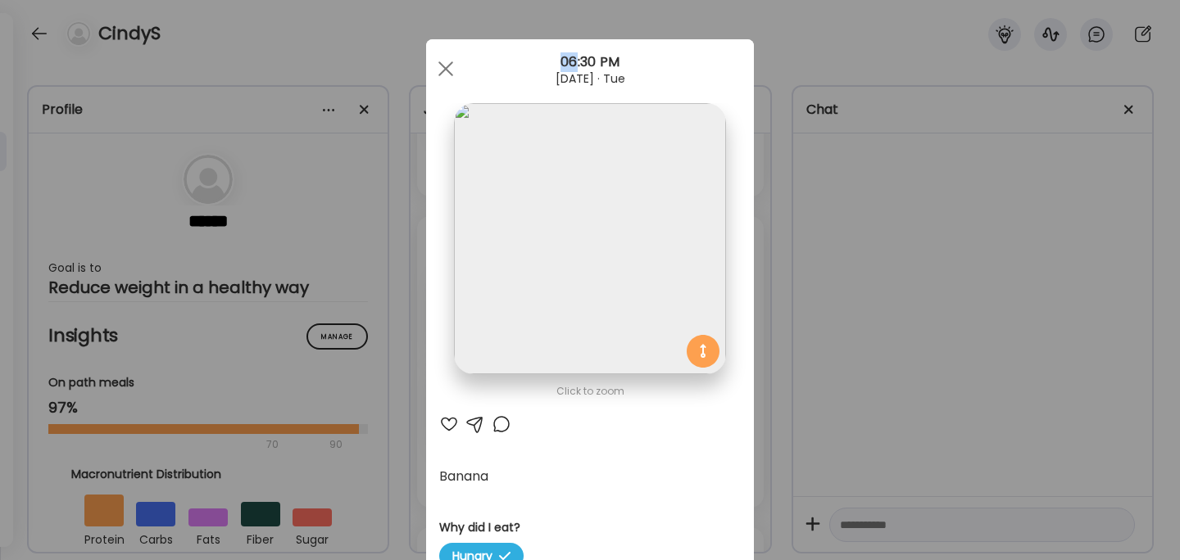
click at [935, 333] on div "Ate Coach Dashboard Wahoo! It’s official Take a moment to set up your Coach Pro…" at bounding box center [590, 280] width 1180 height 560
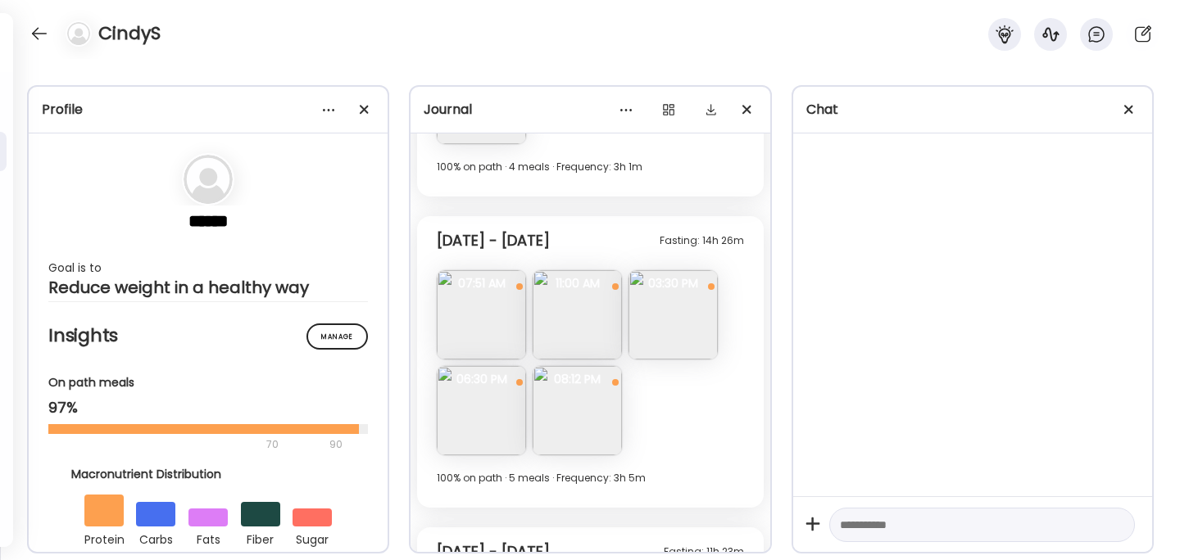
click at [687, 306] on img at bounding box center [672, 314] width 89 height 89
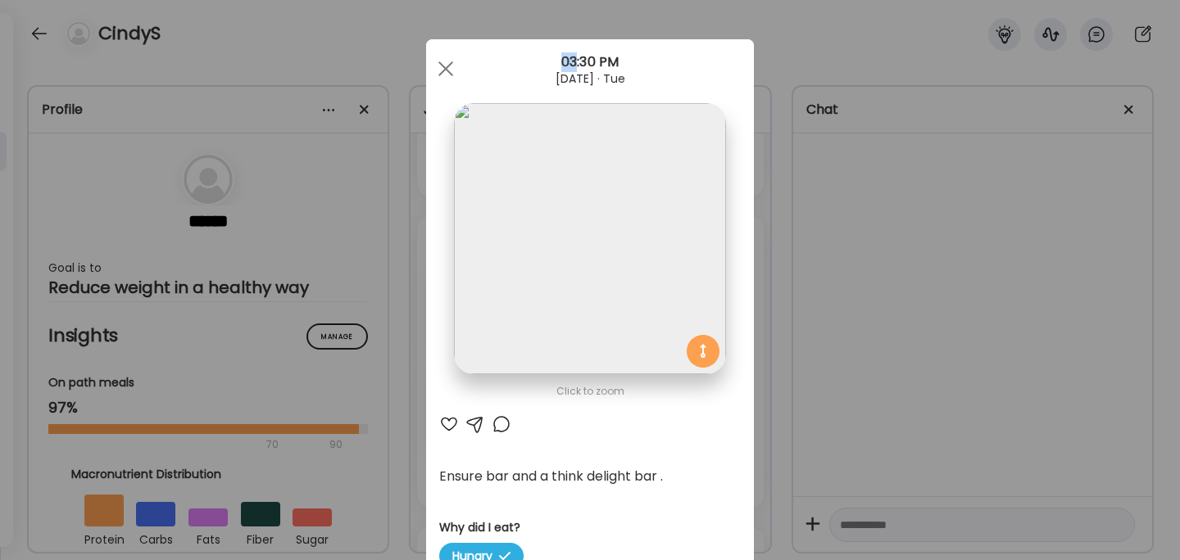
click at [868, 323] on div "Ate Coach Dashboard Wahoo! It’s official Take a moment to set up your Coach Pro…" at bounding box center [590, 280] width 1180 height 560
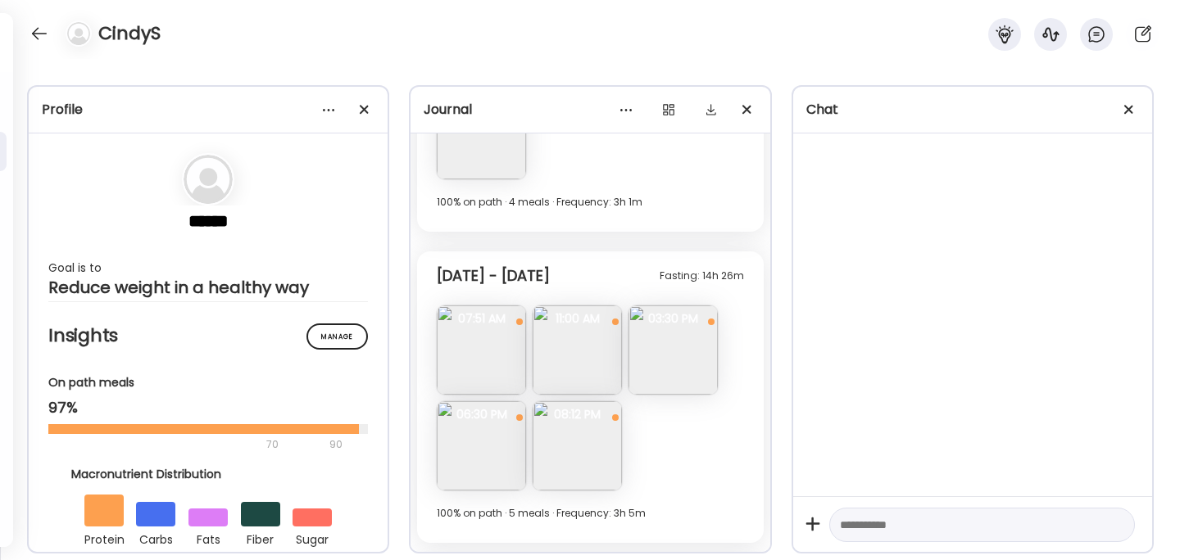
scroll to position [3046, 0]
click at [491, 447] on img at bounding box center [481, 441] width 89 height 89
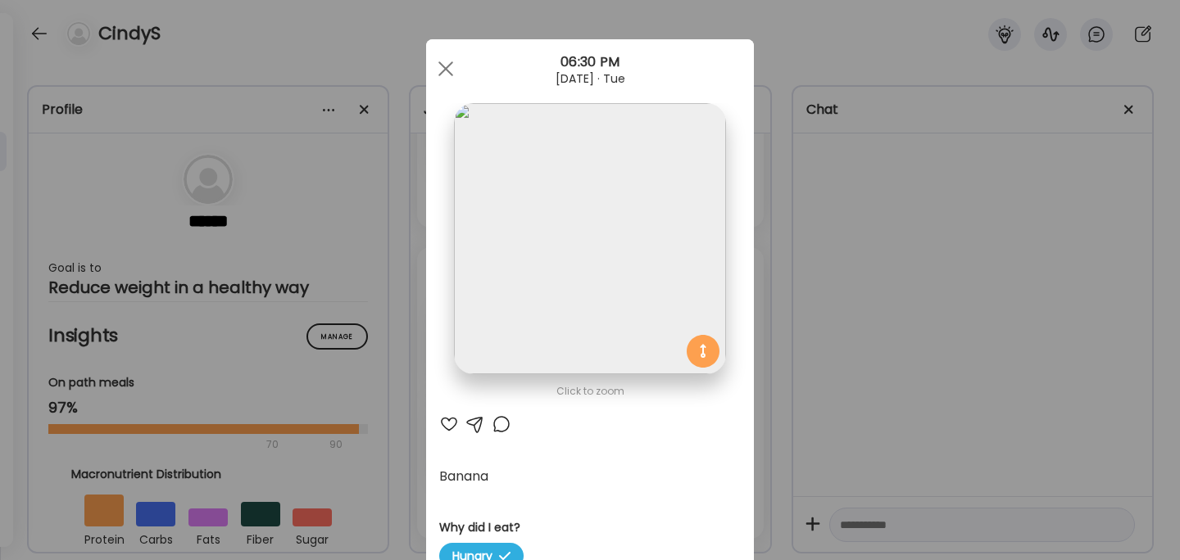
click at [850, 326] on div "Ate Coach Dashboard Wahoo! It’s official Take a moment to set up your Coach Pro…" at bounding box center [590, 280] width 1180 height 560
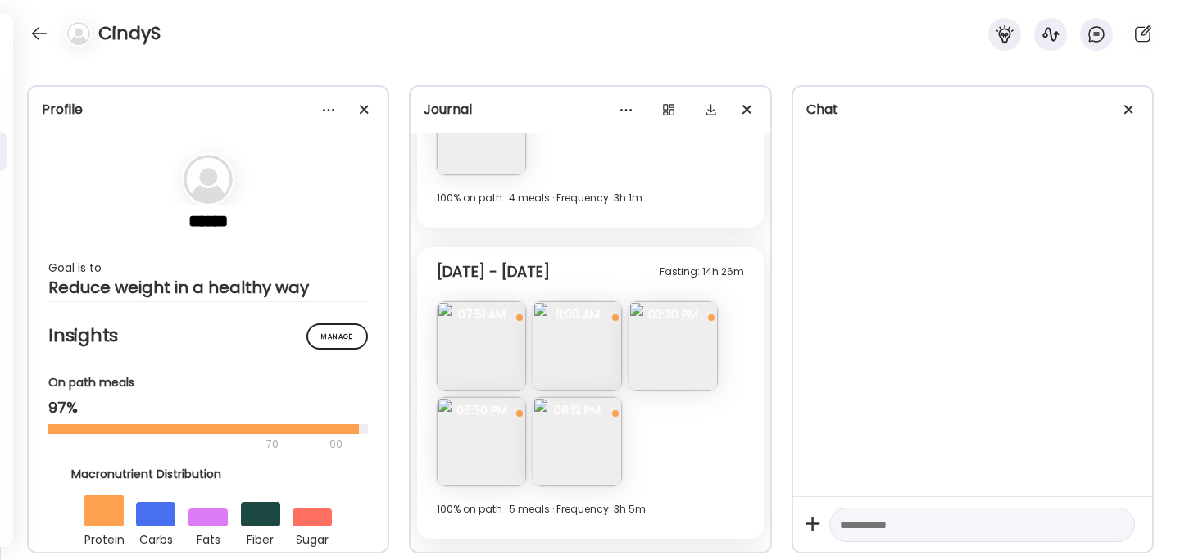
click at [571, 433] on img at bounding box center [577, 441] width 89 height 89
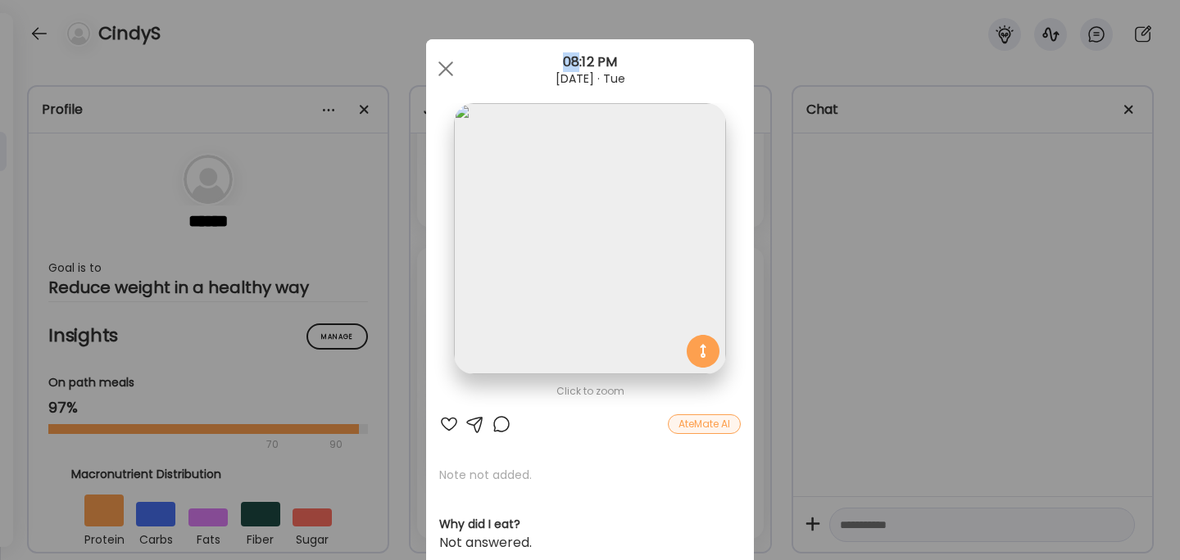
click at [859, 302] on div "Ate Coach Dashboard Wahoo! It’s official Take a moment to set up your Coach Pro…" at bounding box center [590, 280] width 1180 height 560
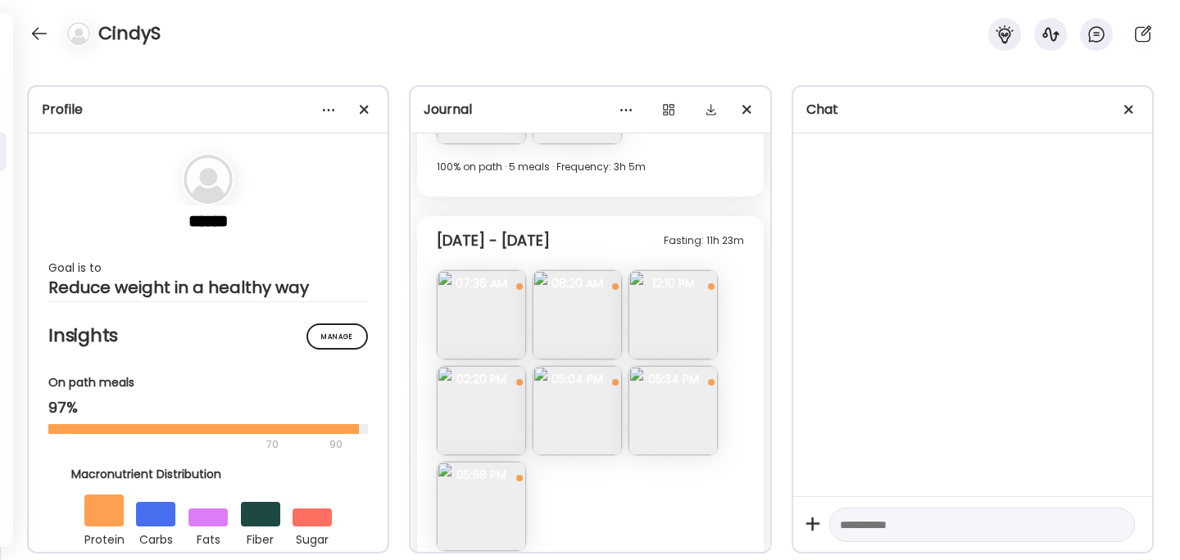
scroll to position [3396, 0]
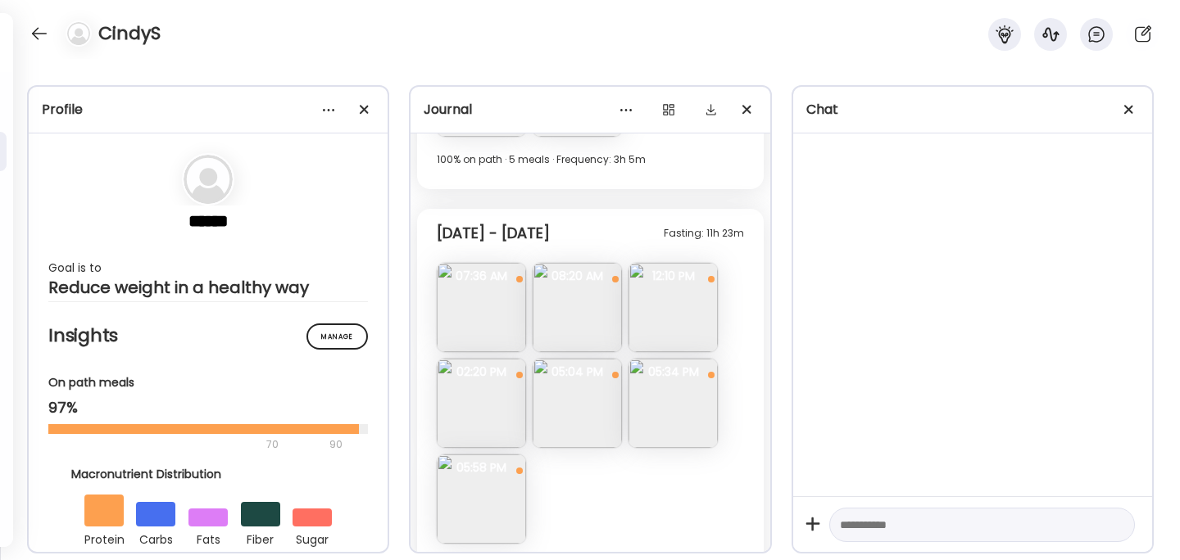
click at [582, 330] on img at bounding box center [577, 307] width 89 height 89
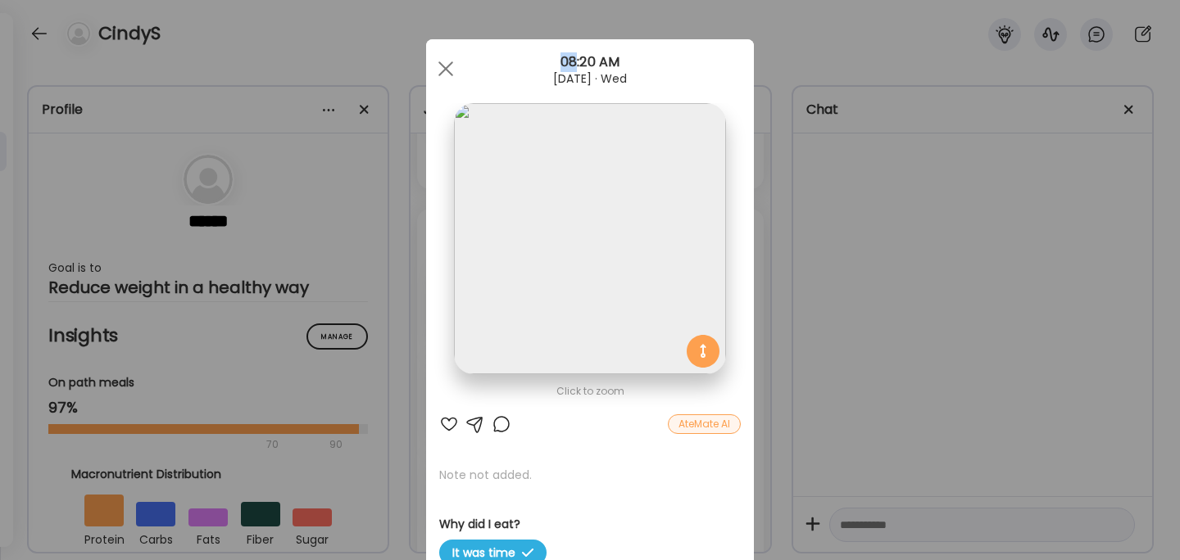
click at [868, 298] on div "Ate Coach Dashboard Wahoo! It’s official Take a moment to set up your Coach Pro…" at bounding box center [590, 280] width 1180 height 560
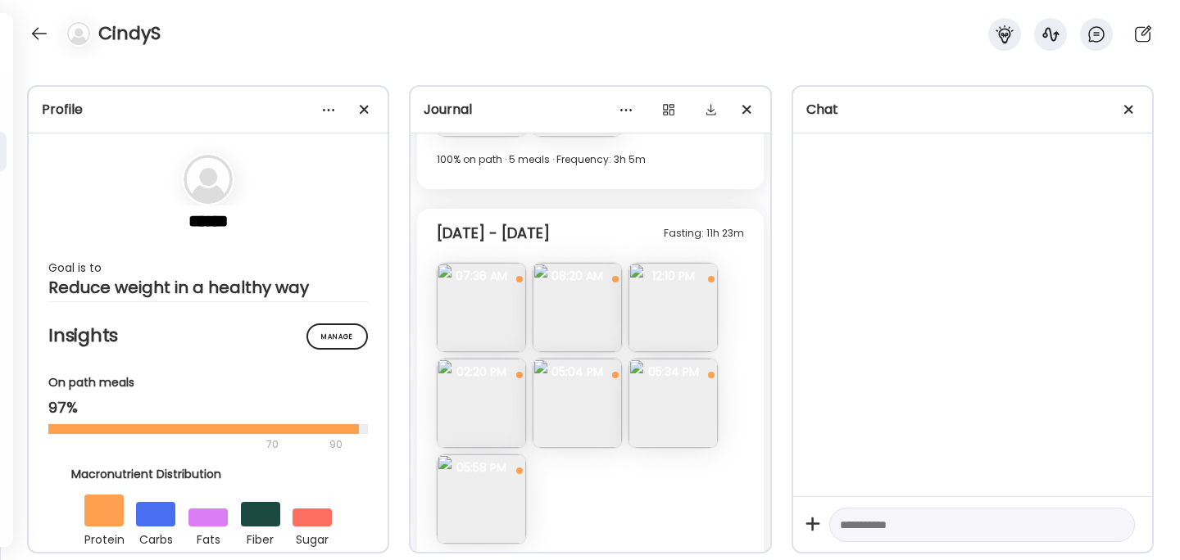
click at [576, 336] on img at bounding box center [577, 307] width 89 height 89
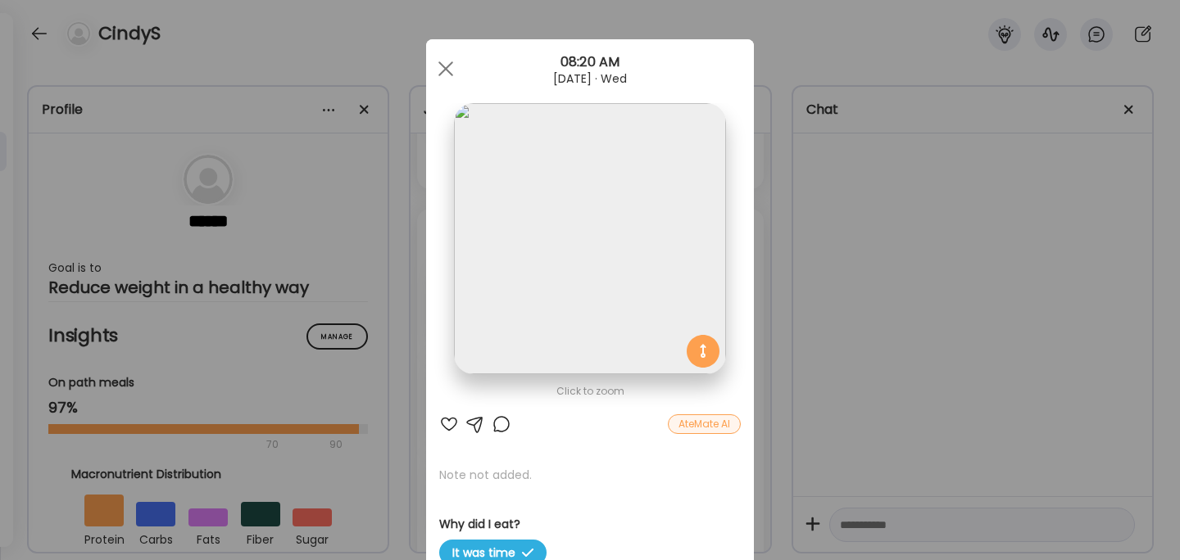
click at [817, 322] on div "Ate Coach Dashboard Wahoo! It’s official Take a moment to set up your Coach Pro…" at bounding box center [590, 280] width 1180 height 560
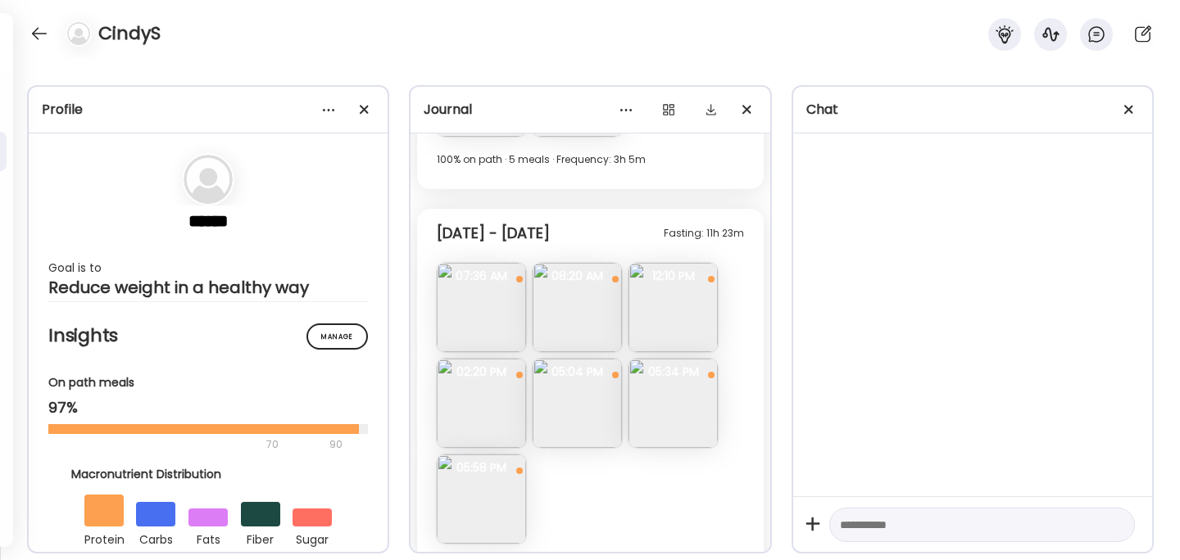
click at [675, 326] on img at bounding box center [672, 307] width 89 height 89
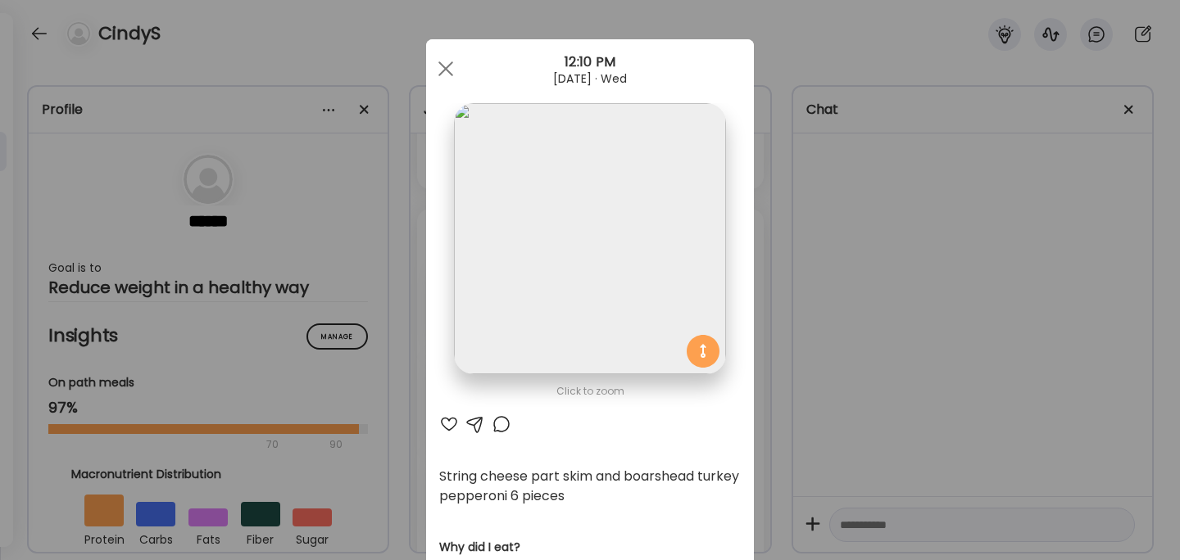
click at [819, 311] on div "Ate Coach Dashboard Wahoo! It’s official Take a moment to set up your Coach Pro…" at bounding box center [590, 280] width 1180 height 560
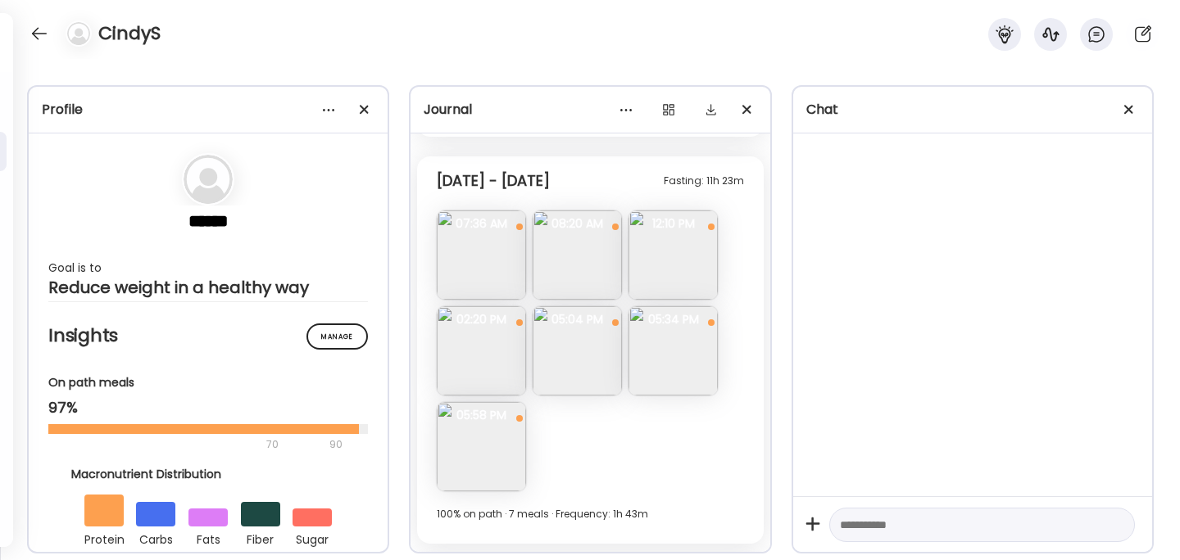
scroll to position [3444, 0]
click at [666, 253] on img at bounding box center [672, 259] width 89 height 89
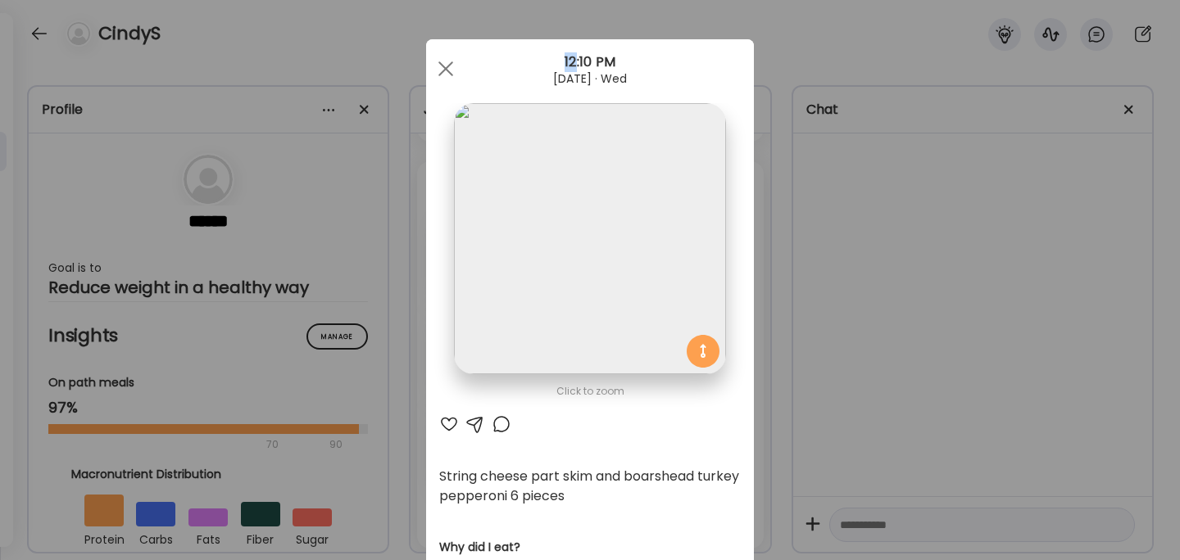
click at [813, 339] on div "Ate Coach Dashboard Wahoo! It’s official Take a moment to set up your Coach Pro…" at bounding box center [590, 280] width 1180 height 560
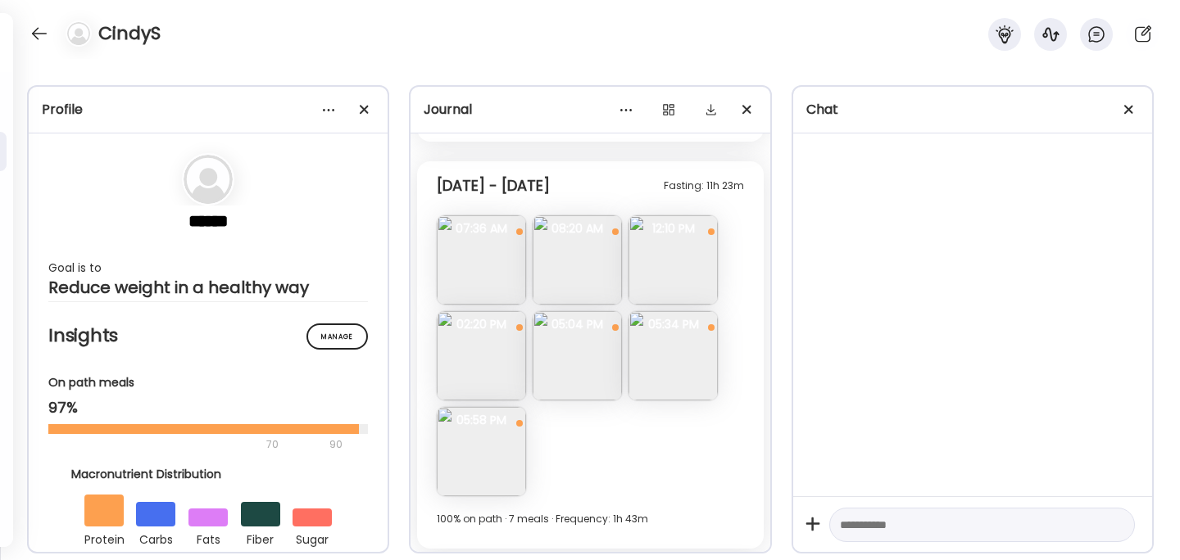
click at [677, 269] on img at bounding box center [672, 259] width 89 height 89
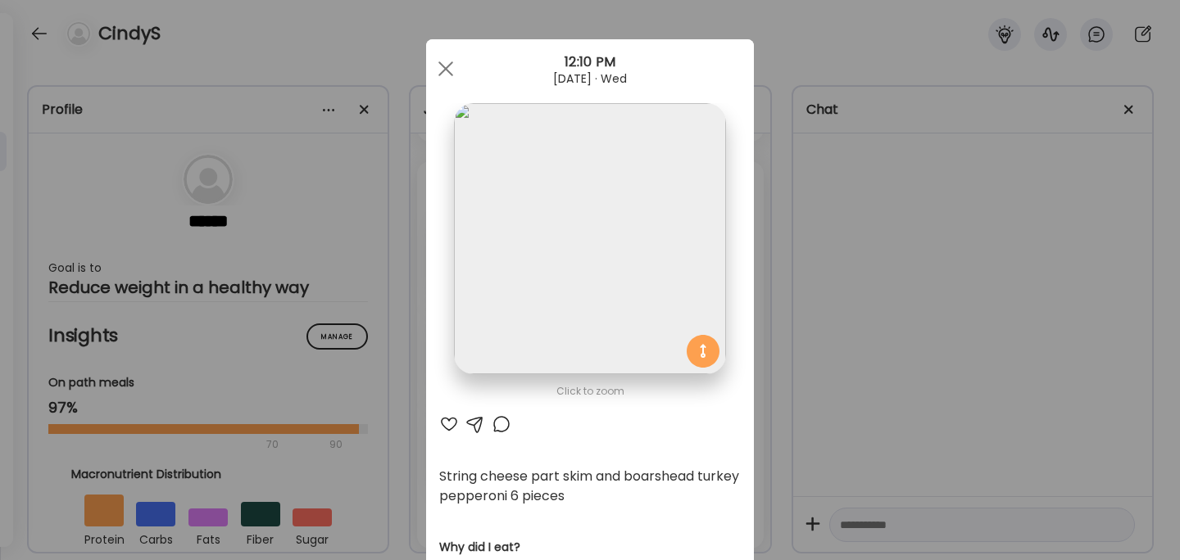
click at [847, 318] on div "Ate Coach Dashboard Wahoo! It’s official Take a moment to set up your Coach Pro…" at bounding box center [590, 280] width 1180 height 560
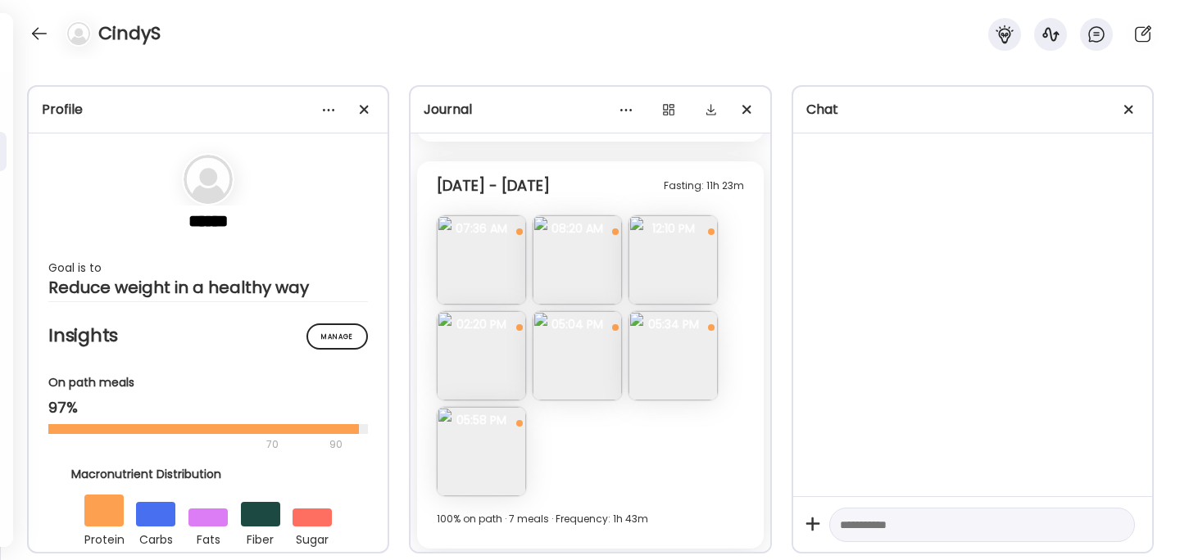
click at [578, 364] on img at bounding box center [577, 355] width 89 height 89
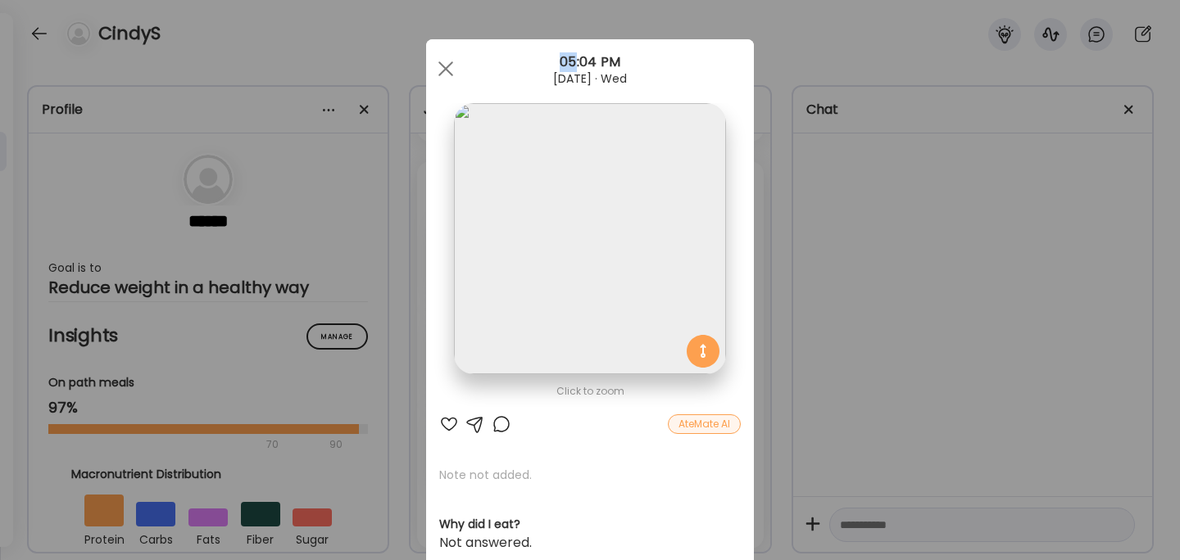
click at [866, 338] on div "Ate Coach Dashboard Wahoo! It’s official Take a moment to set up your Coach Pro…" at bounding box center [590, 280] width 1180 height 560
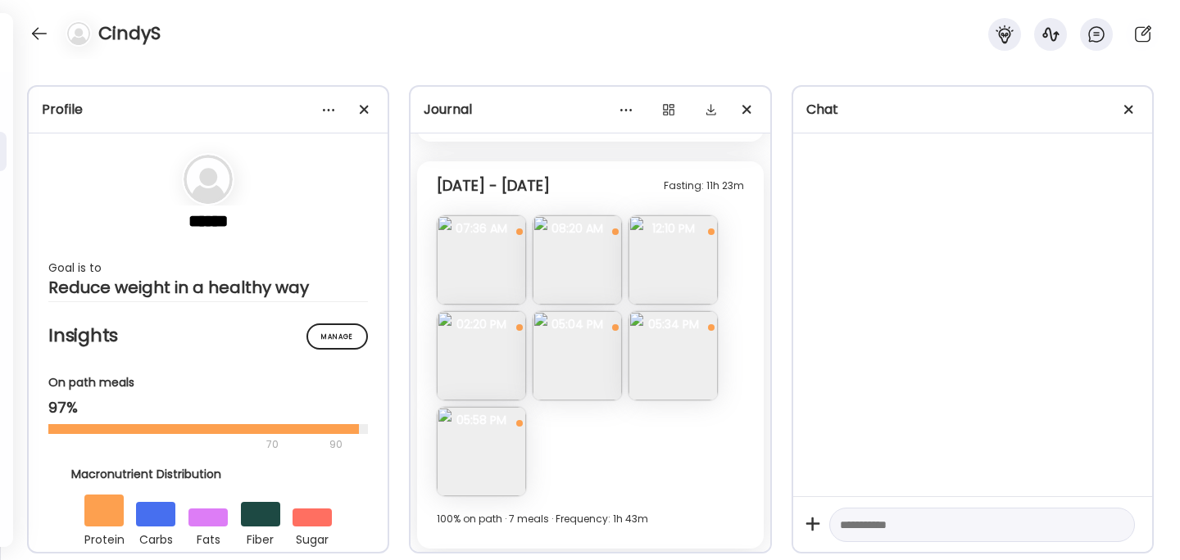
click at [701, 340] on img at bounding box center [672, 355] width 89 height 89
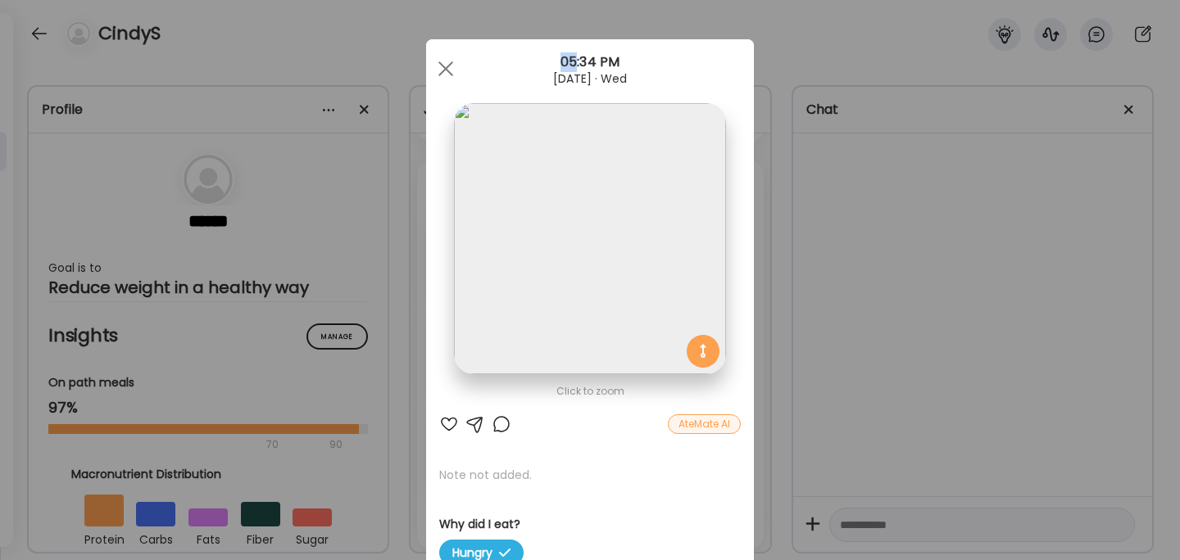
click at [890, 351] on div "Ate Coach Dashboard Wahoo! It’s official Take a moment to set up your Coach Pro…" at bounding box center [590, 280] width 1180 height 560
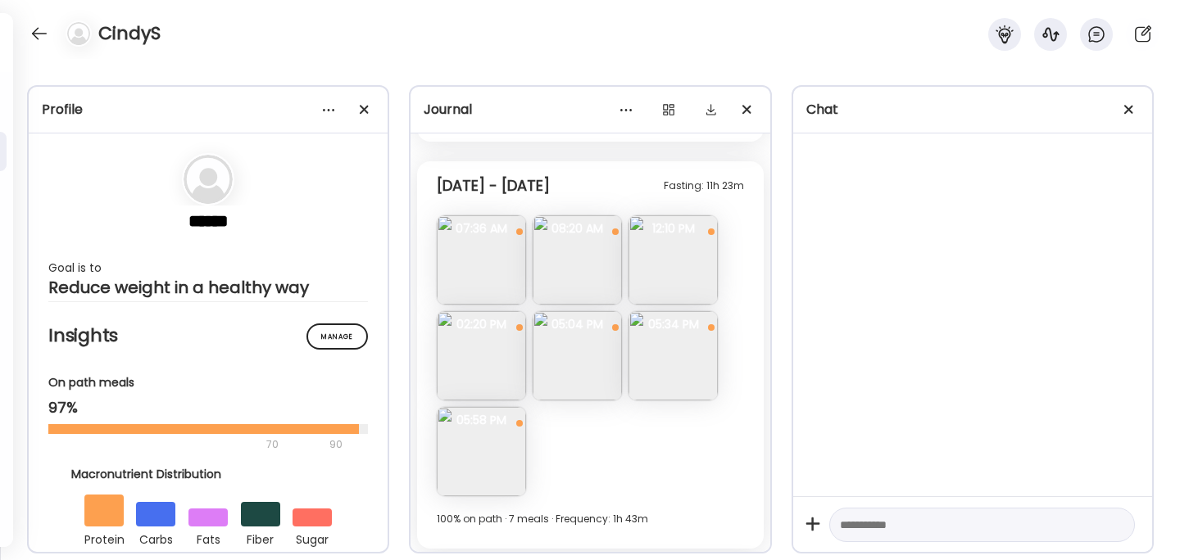
click at [583, 351] on img at bounding box center [577, 355] width 89 height 89
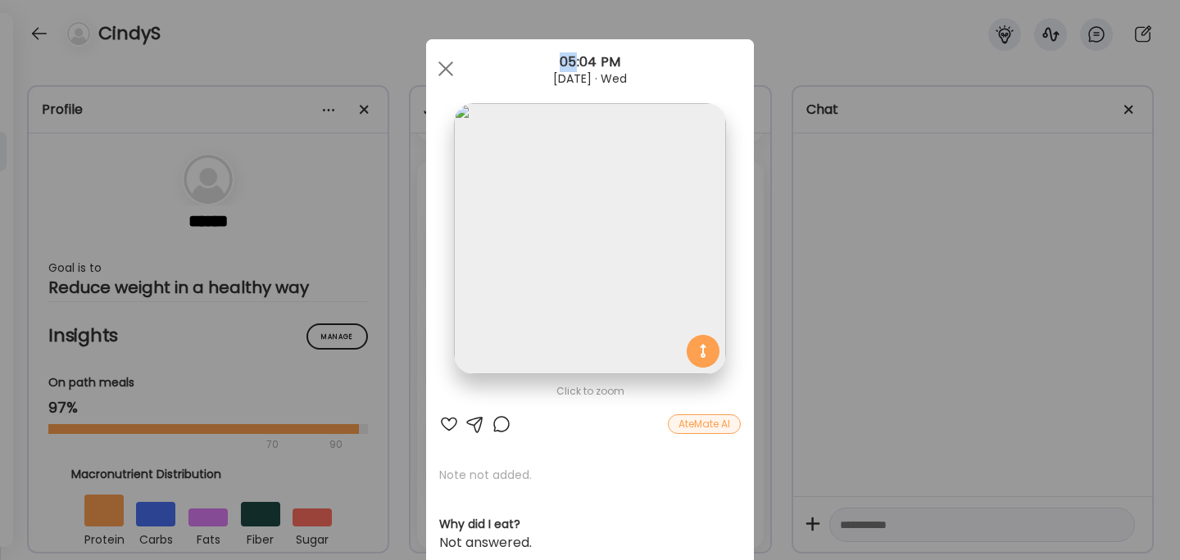
click at [844, 264] on div "Ate Coach Dashboard Wahoo! It’s official Take a moment to set up your Coach Pro…" at bounding box center [590, 280] width 1180 height 560
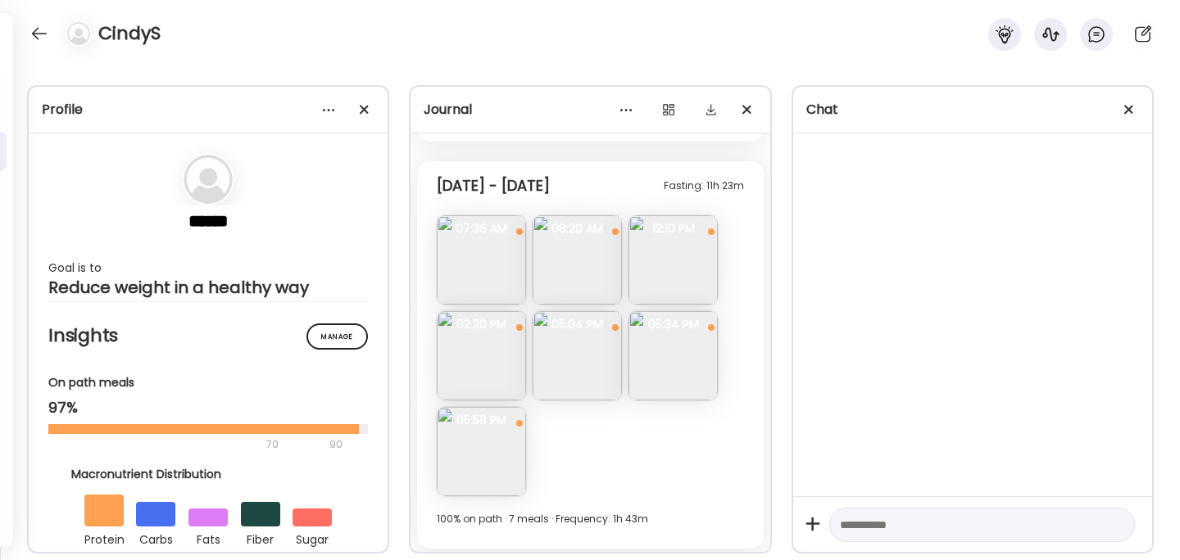
click at [491, 448] on img at bounding box center [481, 451] width 89 height 89
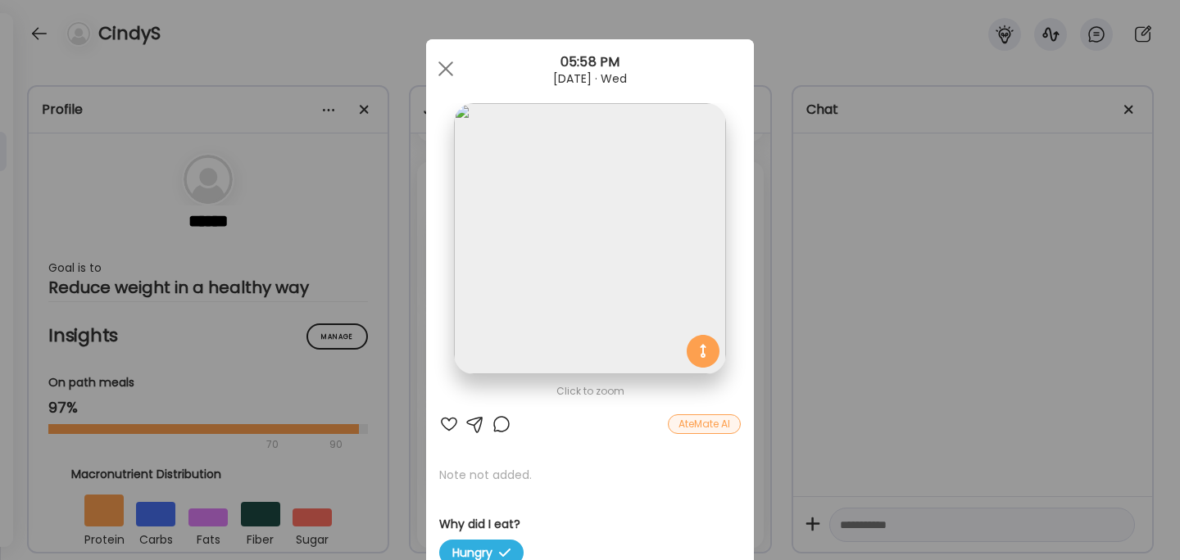
click at [883, 320] on div "Ate Coach Dashboard Wahoo! It’s official Take a moment to set up your Coach Pro…" at bounding box center [590, 280] width 1180 height 560
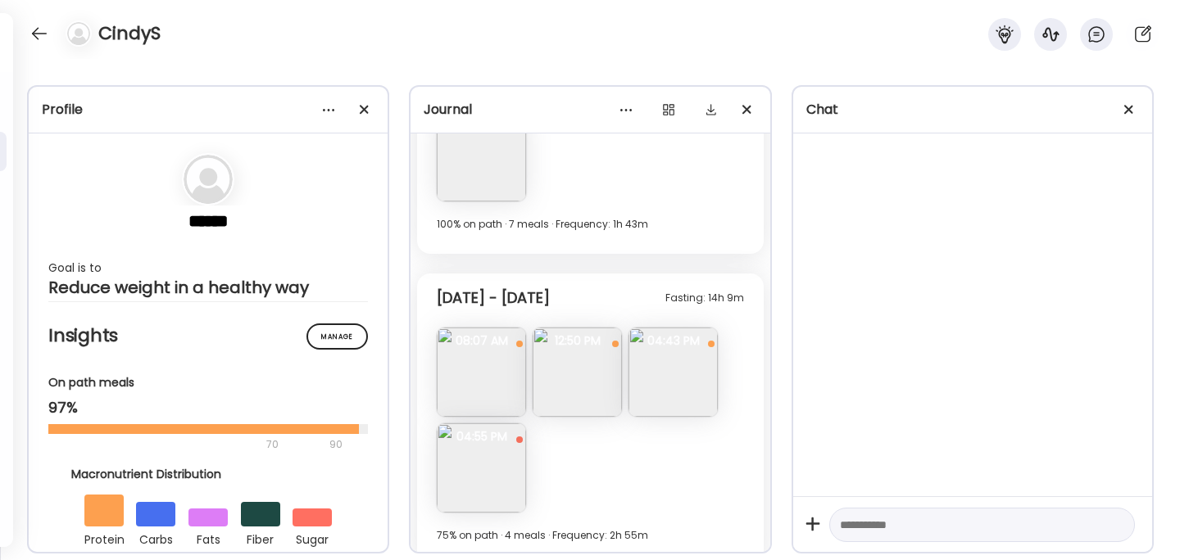
scroll to position [3739, 0]
click at [470, 361] on img at bounding box center [481, 371] width 89 height 89
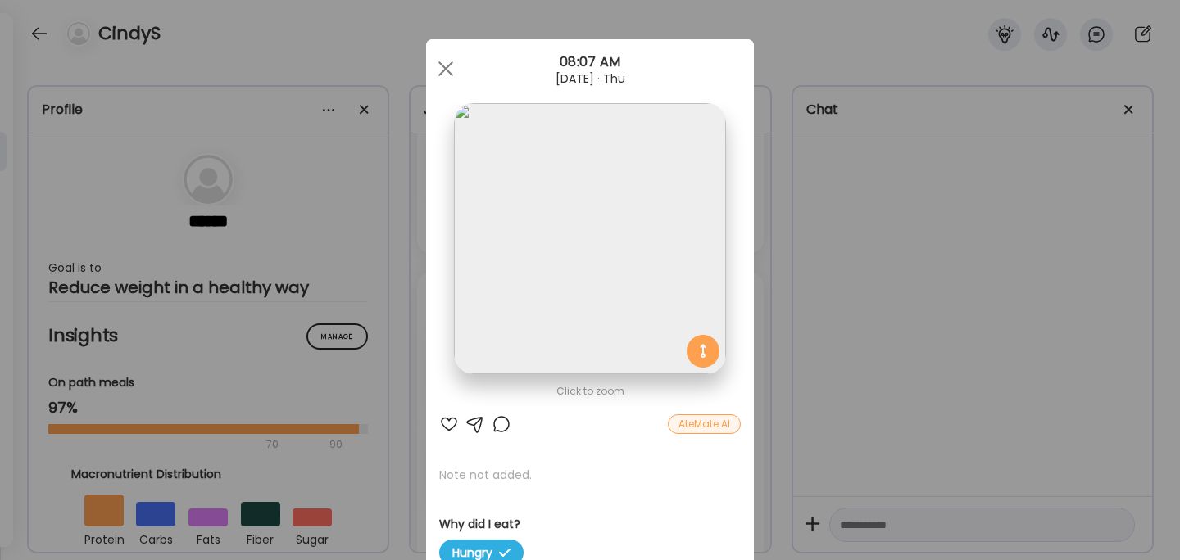
click at [927, 320] on div "Ate Coach Dashboard Wahoo! It’s official Take a moment to set up your Coach Pro…" at bounding box center [590, 280] width 1180 height 560
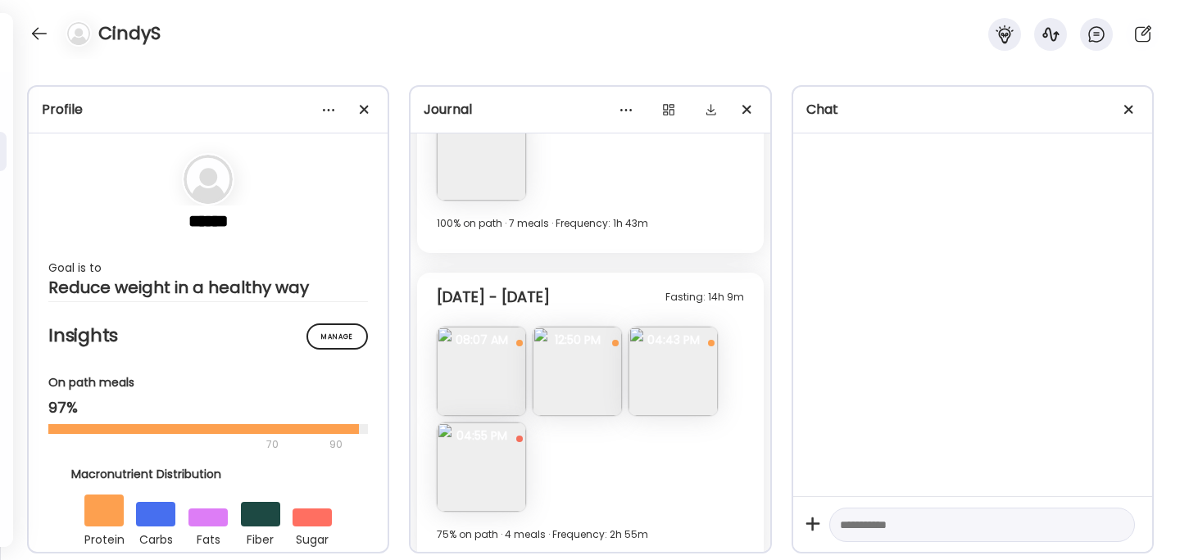
click at [568, 361] on img at bounding box center [577, 371] width 89 height 89
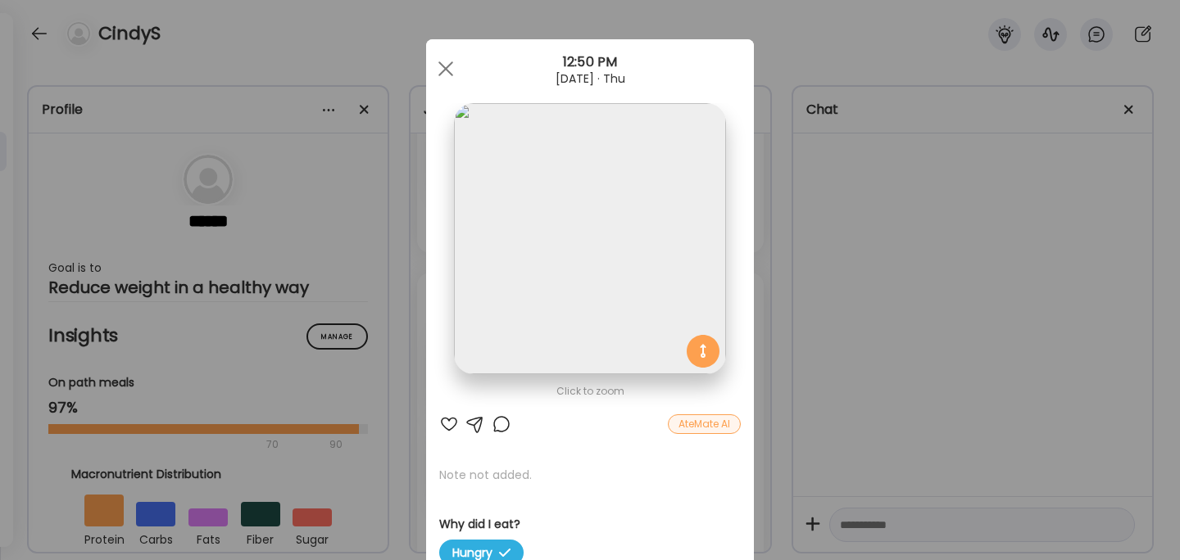
click at [882, 323] on div "Ate Coach Dashboard Wahoo! It’s official Take a moment to set up your Coach Pro…" at bounding box center [590, 280] width 1180 height 560
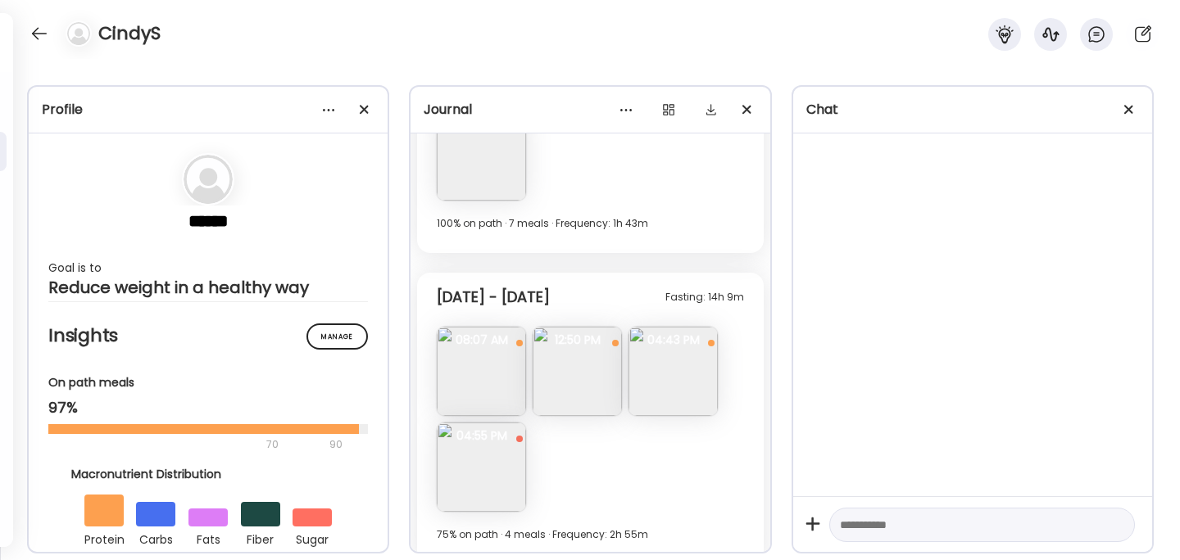
click at [578, 373] on img at bounding box center [577, 371] width 89 height 89
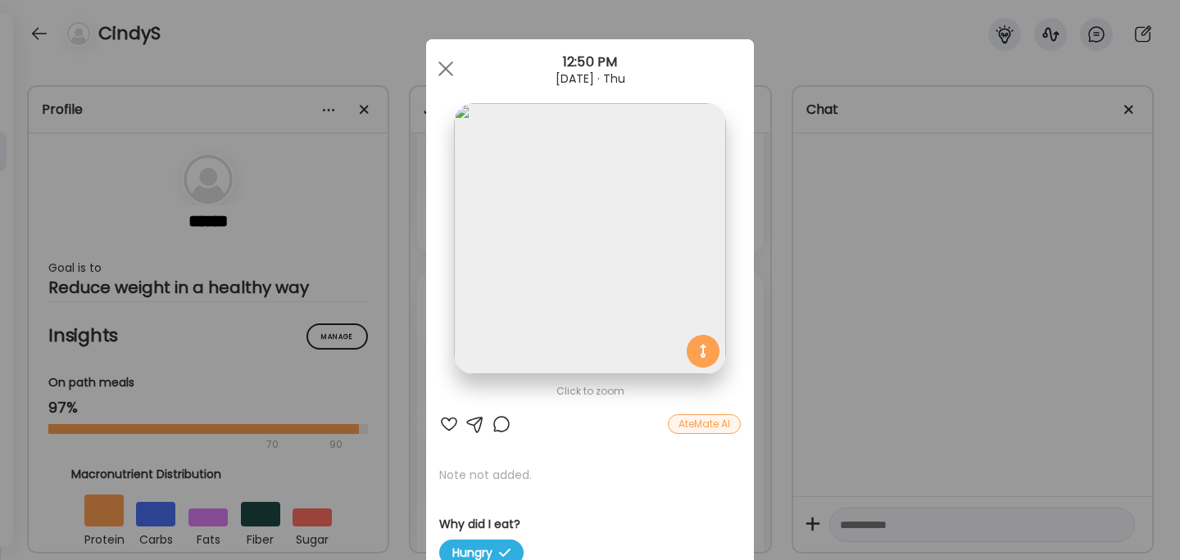
click at [846, 292] on div "Ate Coach Dashboard Wahoo! It’s official Take a moment to set up your Coach Pro…" at bounding box center [590, 280] width 1180 height 560
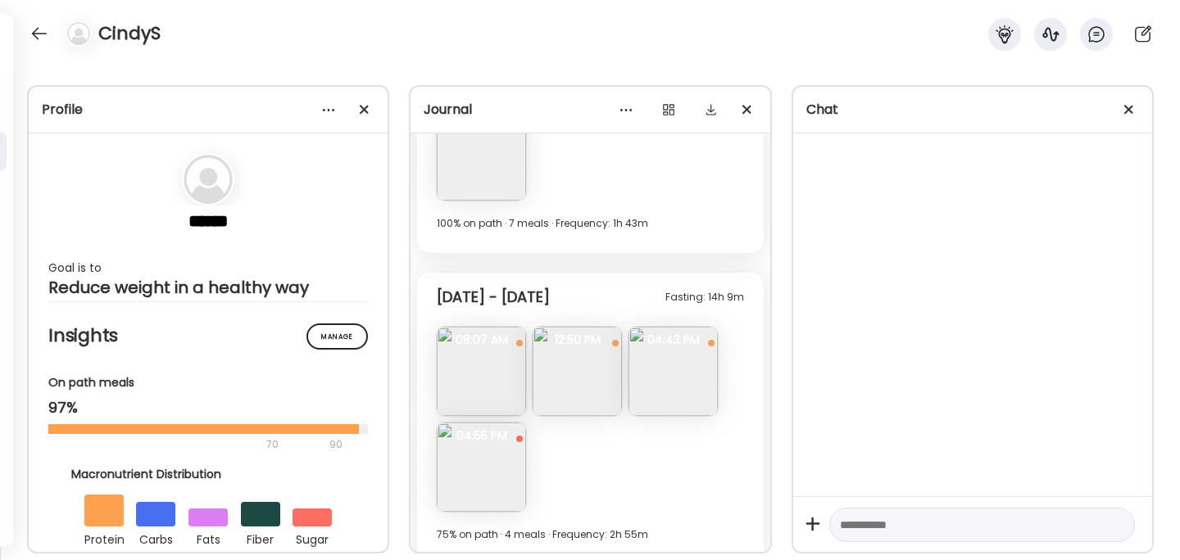
click at [692, 369] on img at bounding box center [672, 371] width 89 height 89
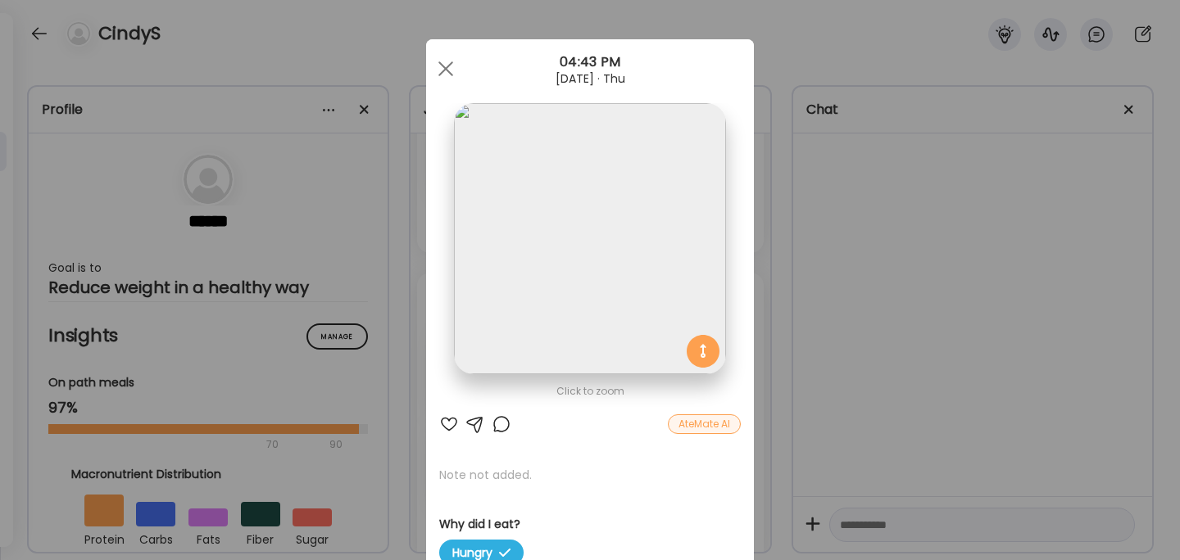
scroll to position [3, 0]
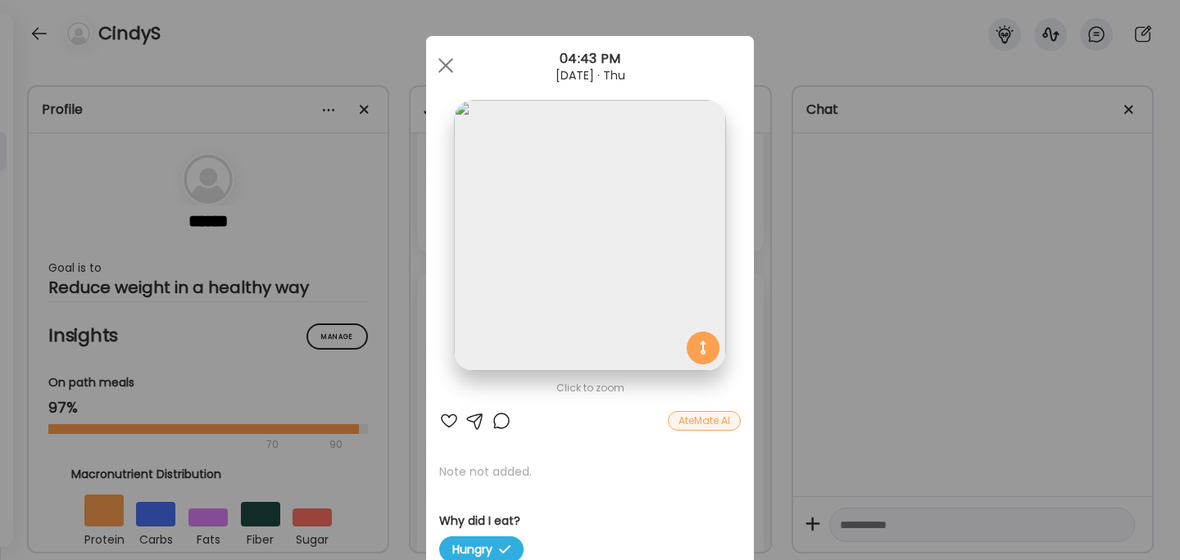
click at [863, 333] on div "Ate Coach Dashboard Wahoo! It’s official Take a moment to set up your Coach Pro…" at bounding box center [590, 280] width 1180 height 560
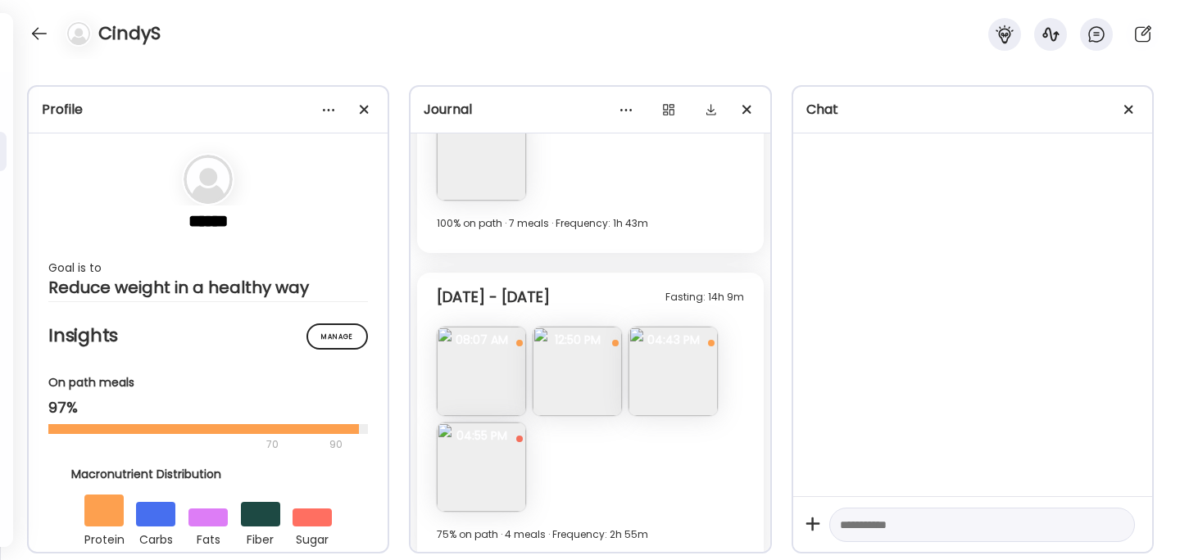
scroll to position [3759, 0]
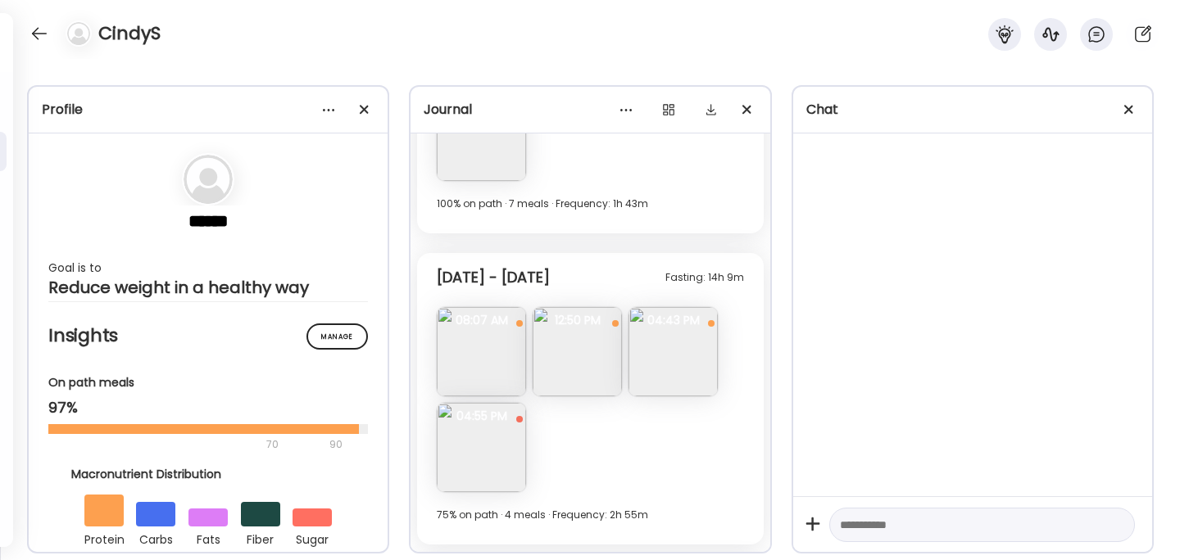
click at [295, 398] on div "On path meals 97% 70 90" at bounding box center [208, 414] width 320 height 80
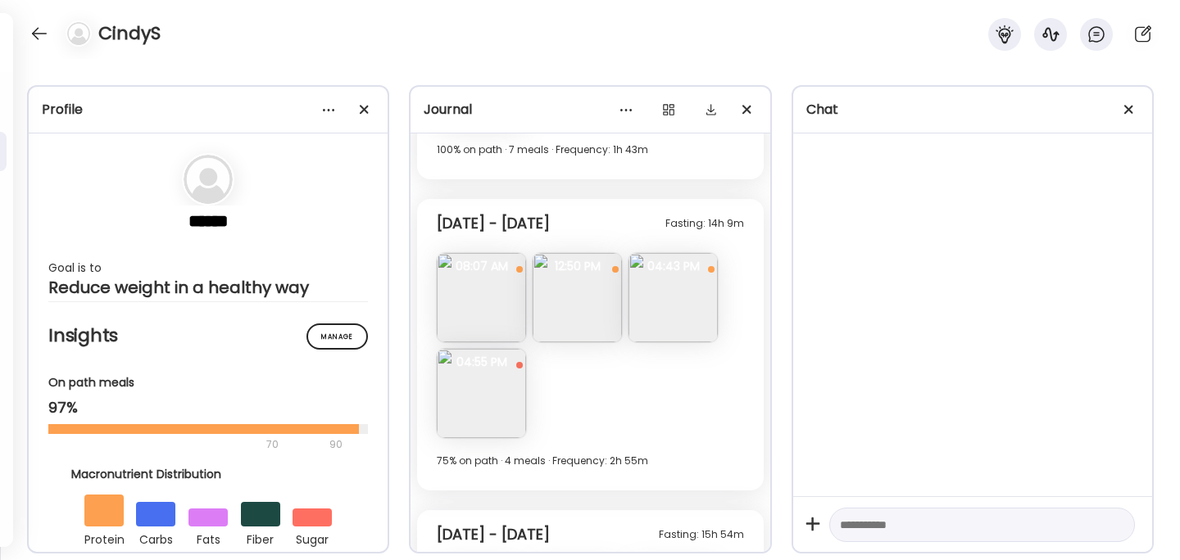
scroll to position [3816, 0]
click at [683, 281] on img at bounding box center [672, 295] width 89 height 89
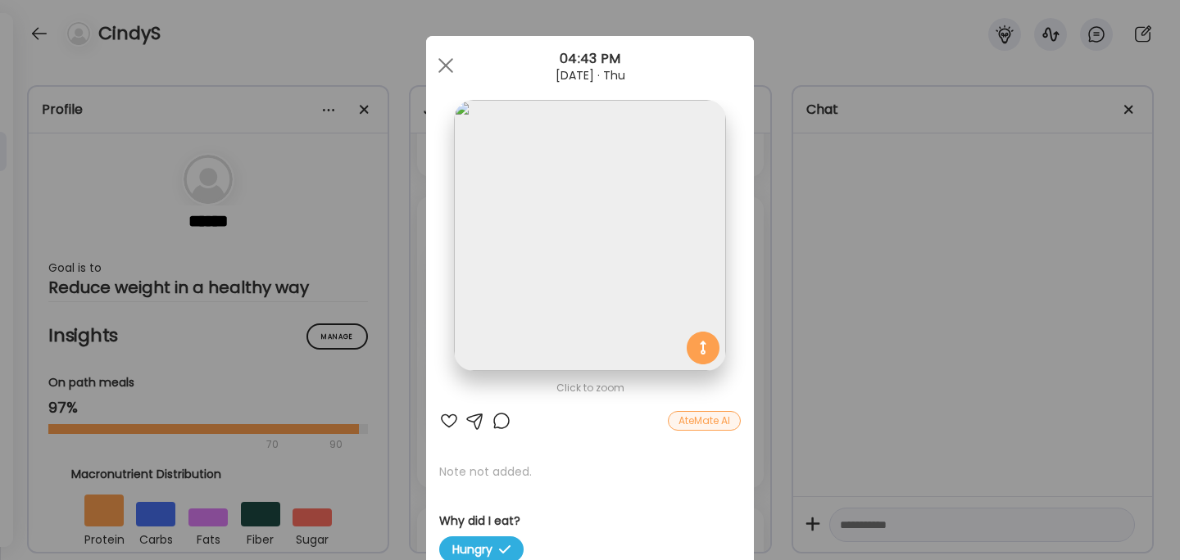
click at [821, 311] on div "Ate Coach Dashboard Wahoo! It’s official Take a moment to set up your Coach Pro…" at bounding box center [590, 280] width 1180 height 560
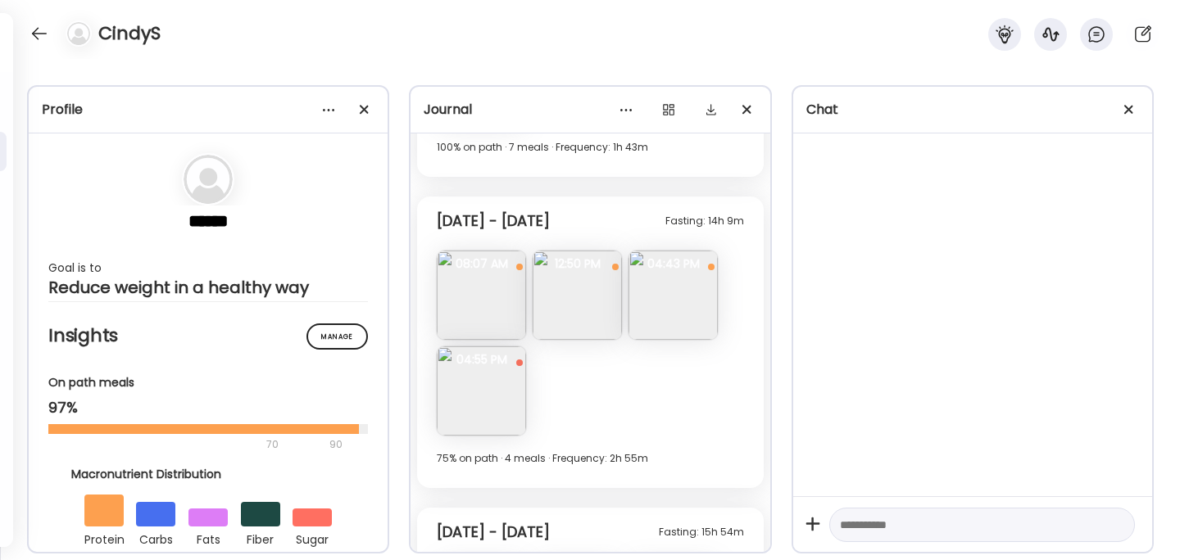
click at [465, 387] on img at bounding box center [481, 391] width 89 height 89
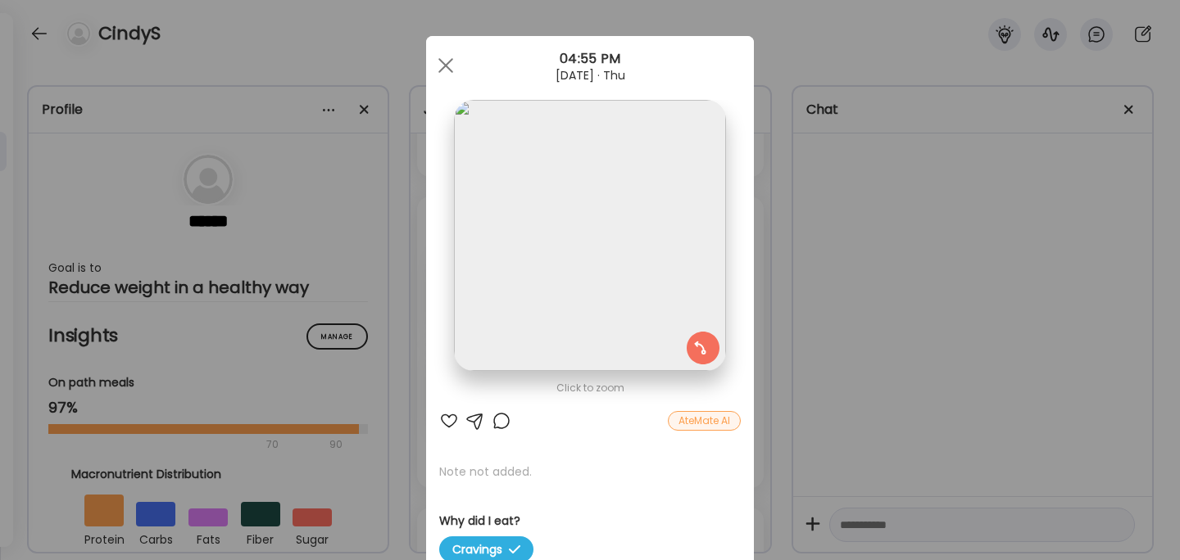
click at [852, 261] on div "Ate Coach Dashboard Wahoo! It’s official Take a moment to set up your Coach Pro…" at bounding box center [590, 280] width 1180 height 560
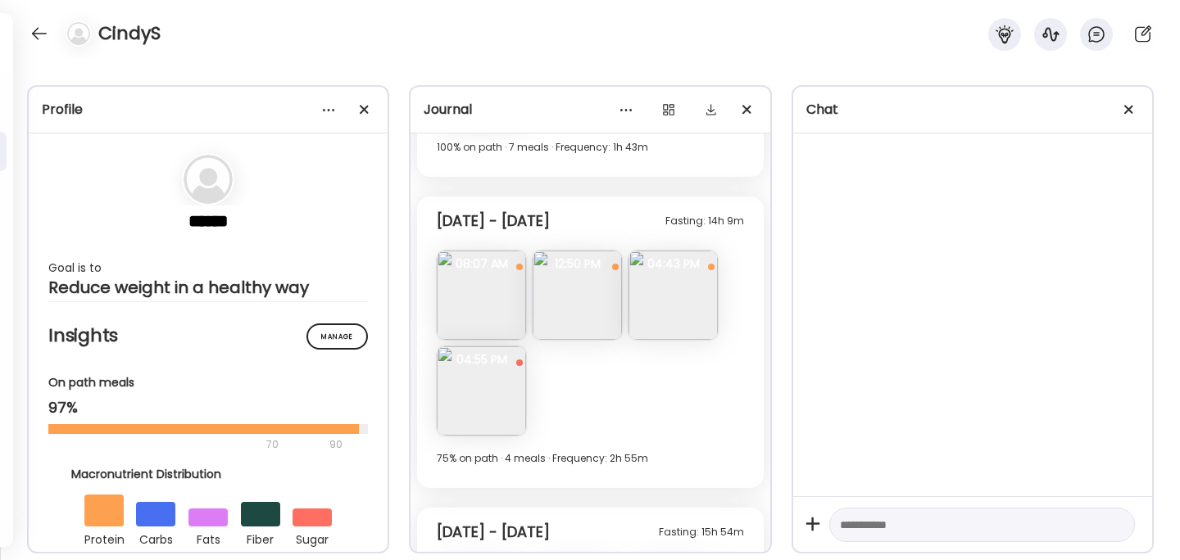
click at [669, 293] on img at bounding box center [672, 295] width 89 height 89
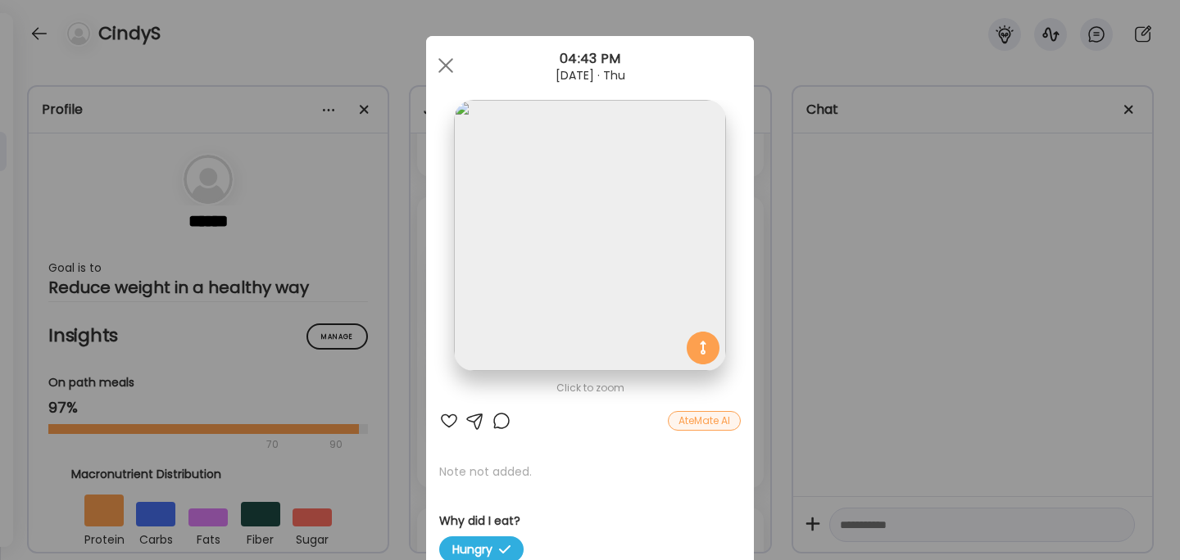
click at [897, 316] on div "Ate Coach Dashboard Wahoo! It’s official Take a moment to set up your Coach Pro…" at bounding box center [590, 280] width 1180 height 560
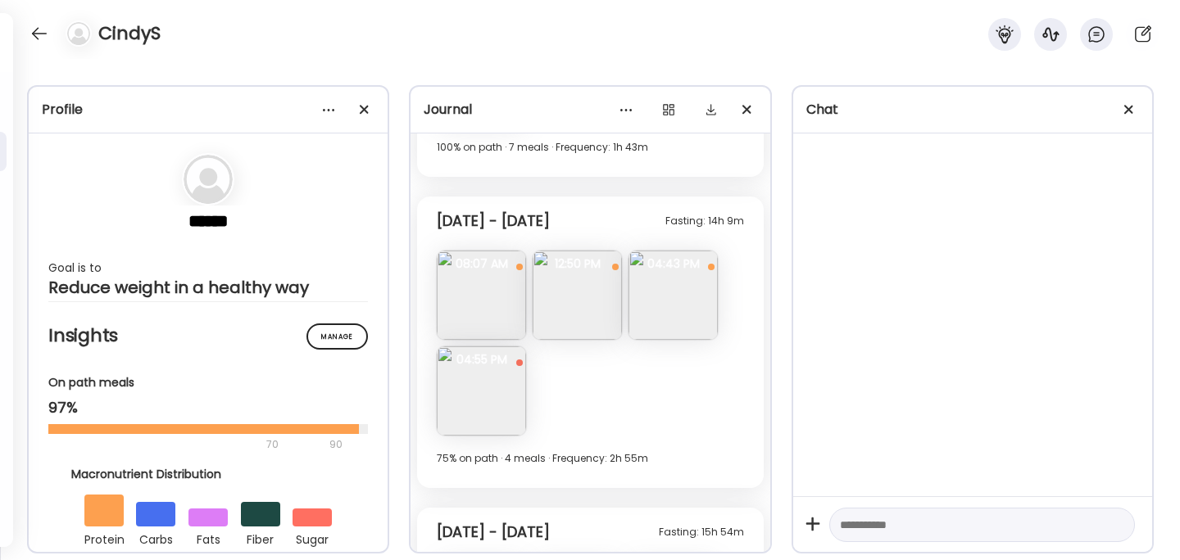
click at [500, 379] on img at bounding box center [481, 391] width 89 height 89
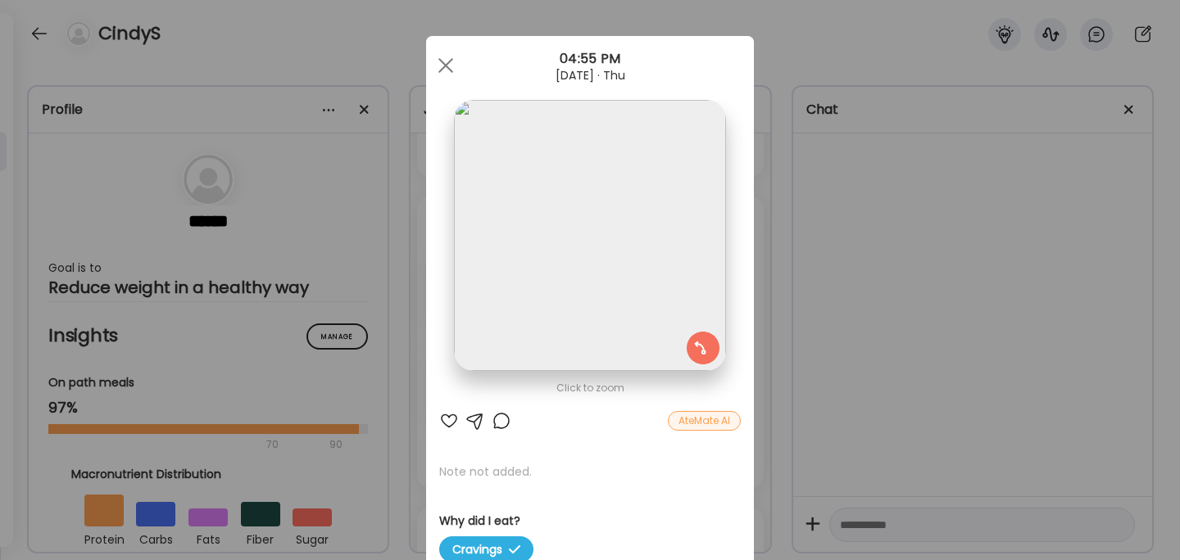
click at [861, 254] on div "Ate Coach Dashboard Wahoo! It’s official Take a moment to set up your Coach Pro…" at bounding box center [590, 280] width 1180 height 560
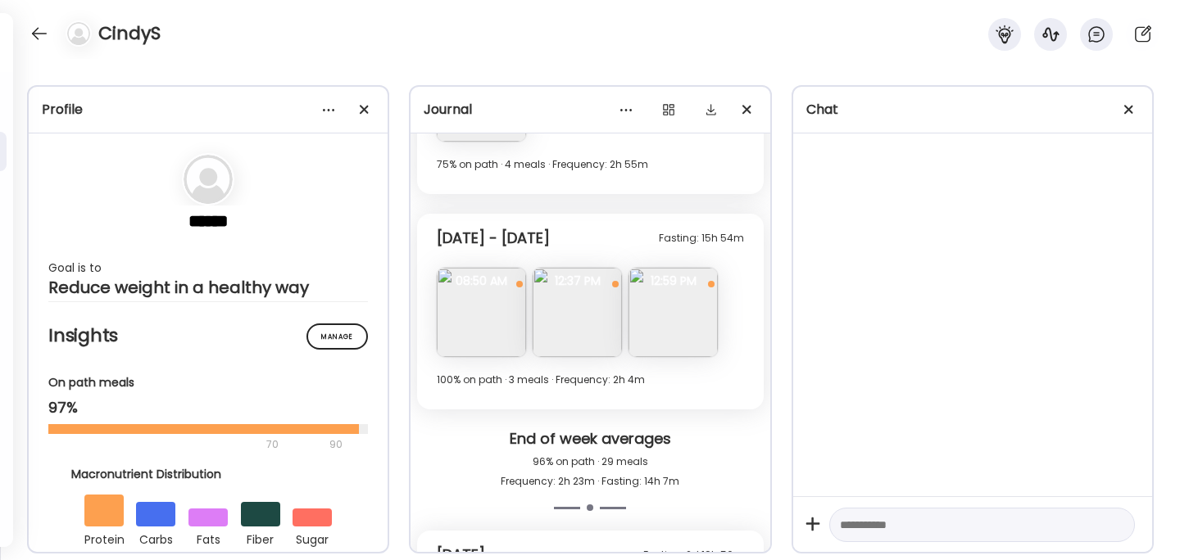
scroll to position [4114, 0]
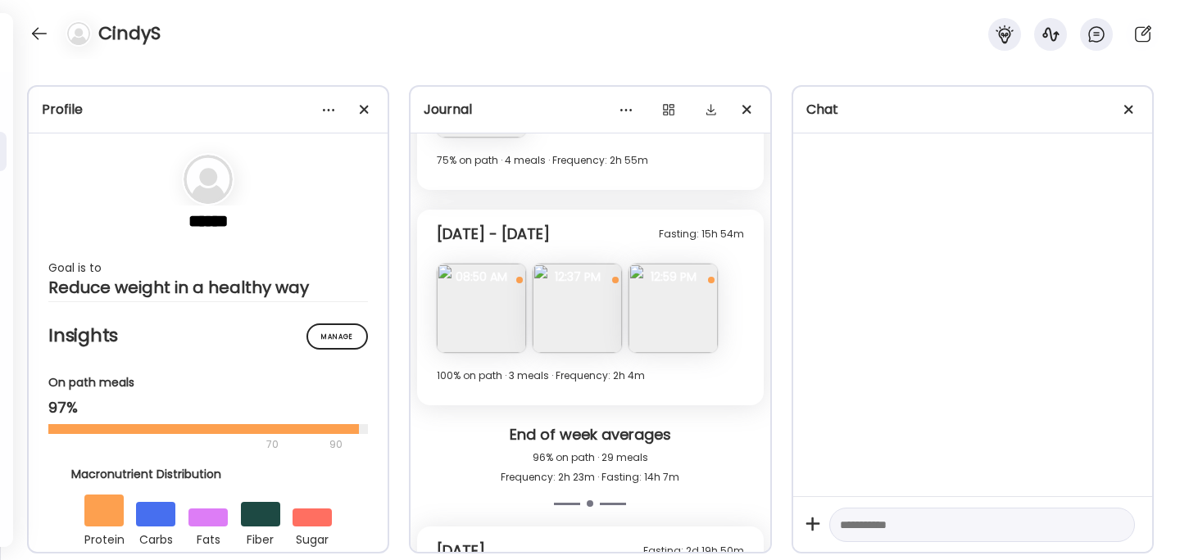
click at [590, 303] on img at bounding box center [577, 308] width 89 height 89
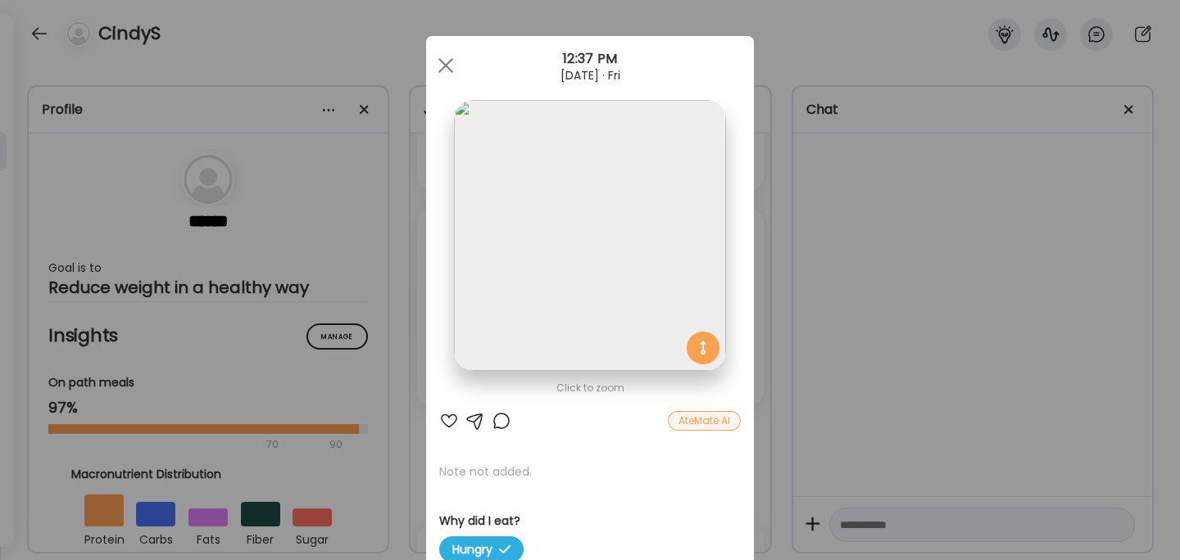
click at [786, 252] on div "Ate Coach Dashboard Wahoo! It’s official Take a moment to set up your Coach Pro…" at bounding box center [590, 280] width 1180 height 560
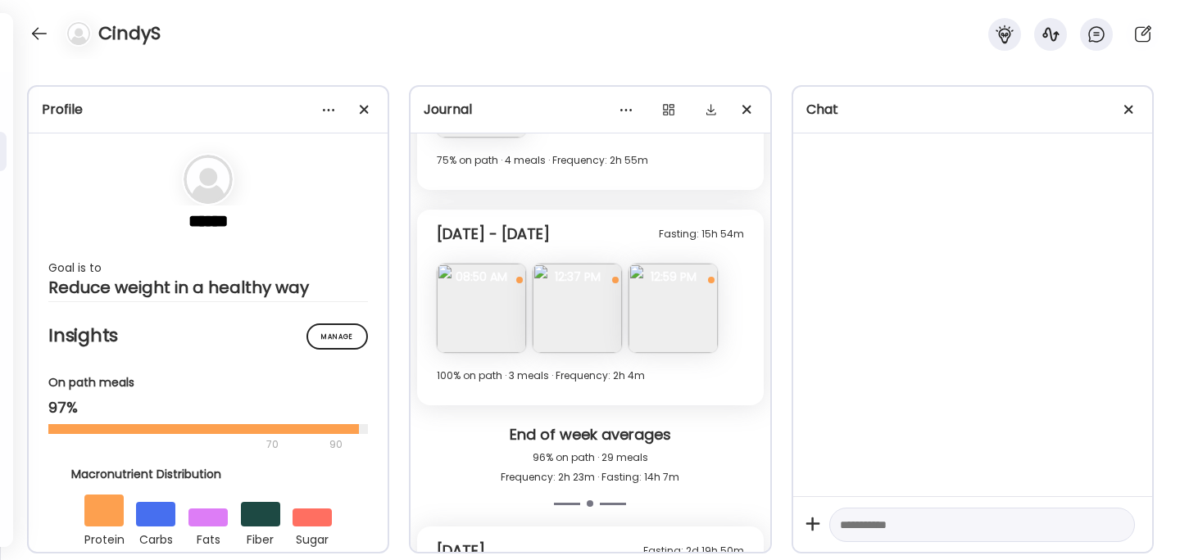
click at [676, 333] on img at bounding box center [672, 308] width 89 height 89
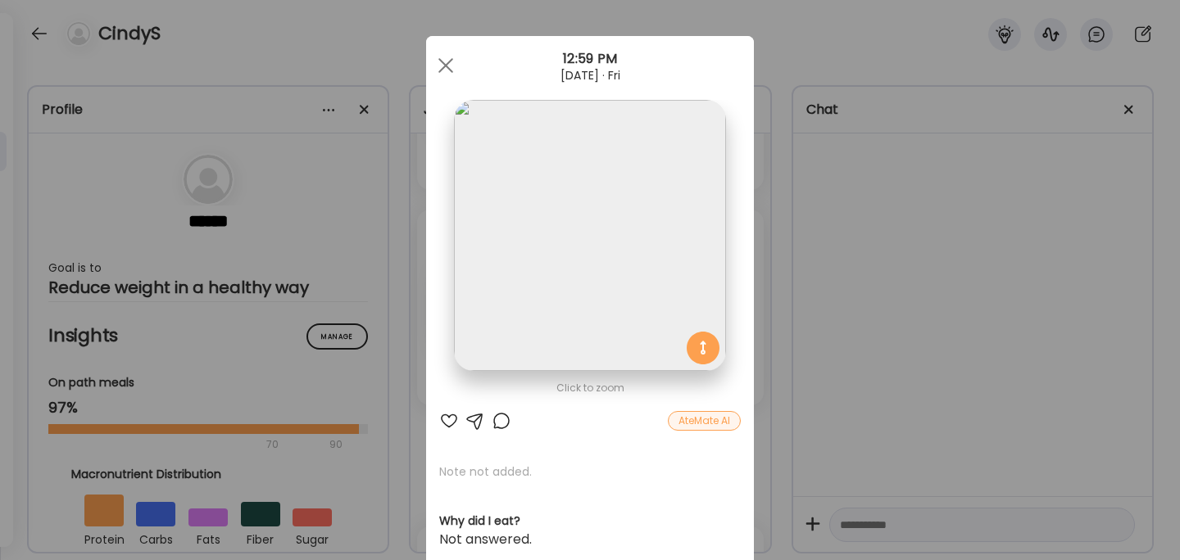
click at [800, 250] on div "Ate Coach Dashboard Wahoo! It’s official Take a moment to set up your Coach Pro…" at bounding box center [590, 280] width 1180 height 560
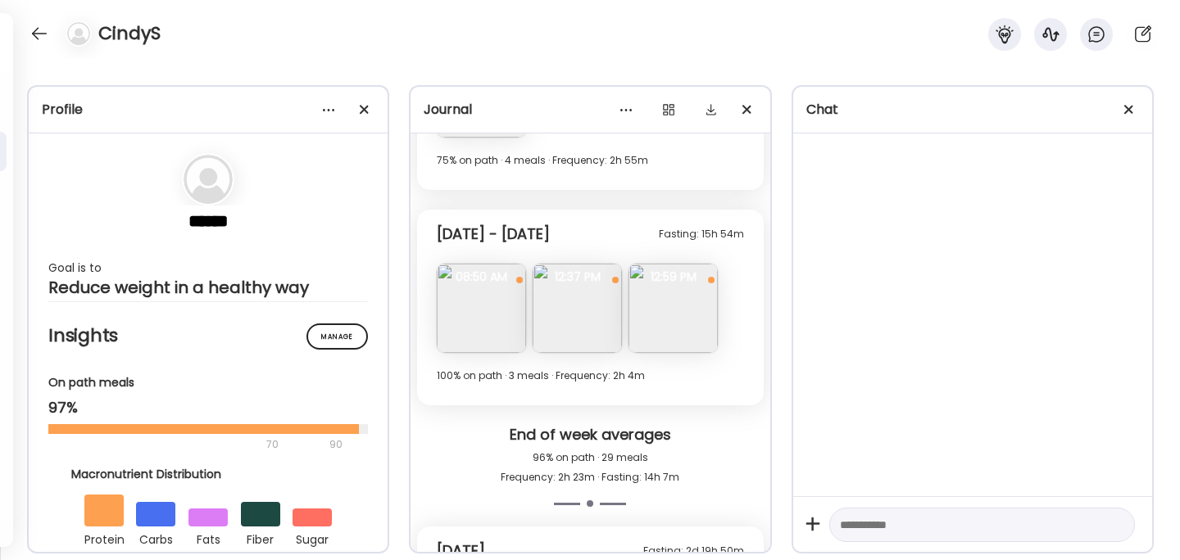
click at [690, 326] on img at bounding box center [672, 308] width 89 height 89
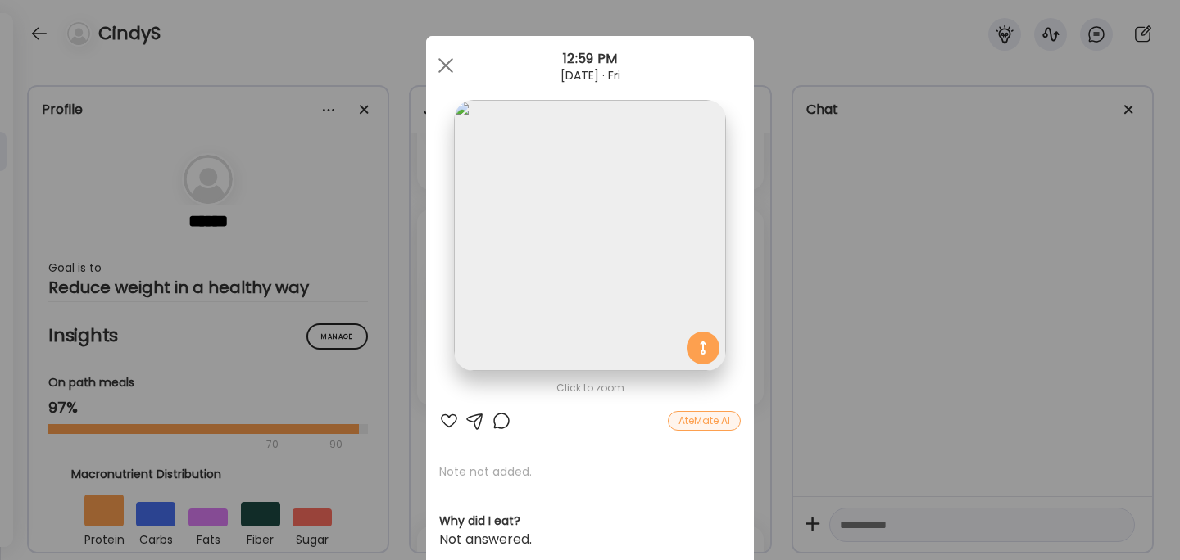
click at [787, 298] on div "Ate Coach Dashboard Wahoo! It’s official Take a moment to set up your Coach Pro…" at bounding box center [590, 280] width 1180 height 560
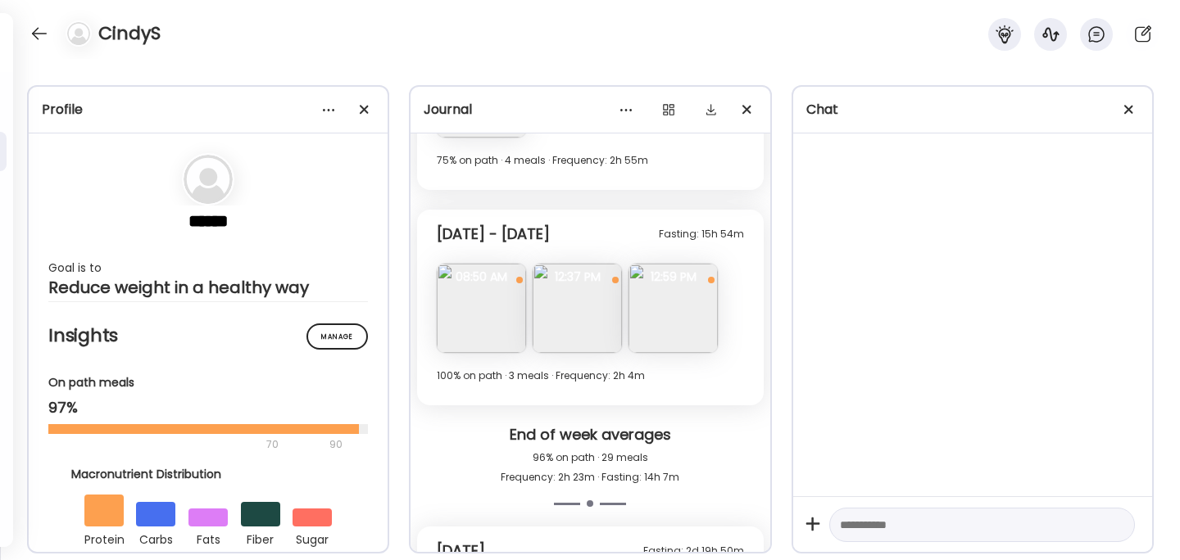
click at [606, 312] on img at bounding box center [577, 308] width 89 height 89
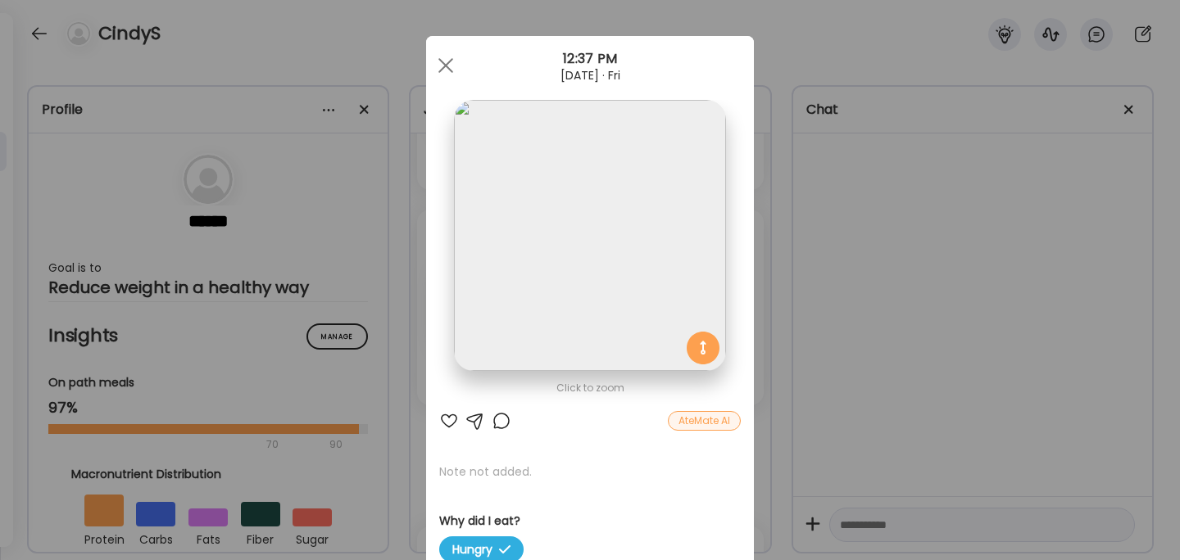
click at [853, 279] on div "Ate Coach Dashboard Wahoo! It’s official Take a moment to set up your Coach Pro…" at bounding box center [590, 280] width 1180 height 560
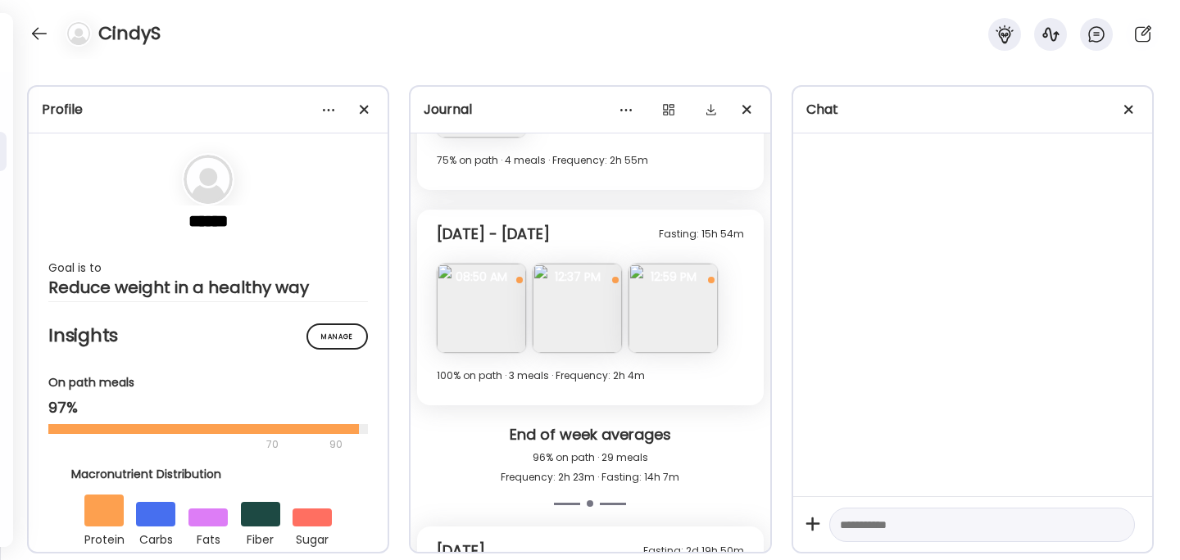
click at [656, 315] on img at bounding box center [672, 308] width 89 height 89
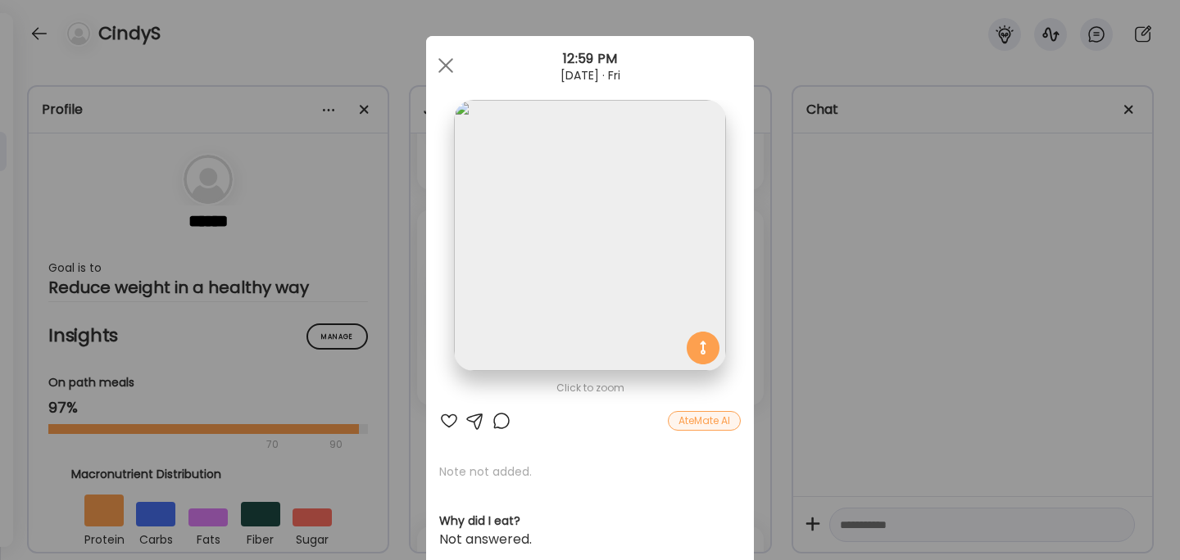
click at [823, 261] on div "Ate Coach Dashboard Wahoo! It’s official Take a moment to set up your Coach Pro…" at bounding box center [590, 280] width 1180 height 560
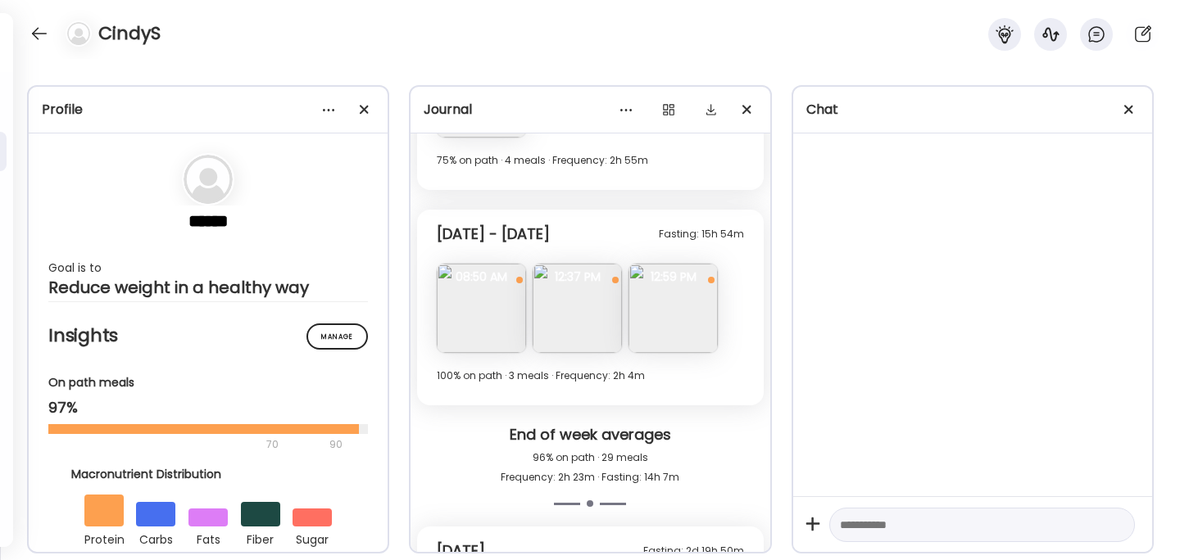
click at [574, 320] on img at bounding box center [577, 308] width 89 height 89
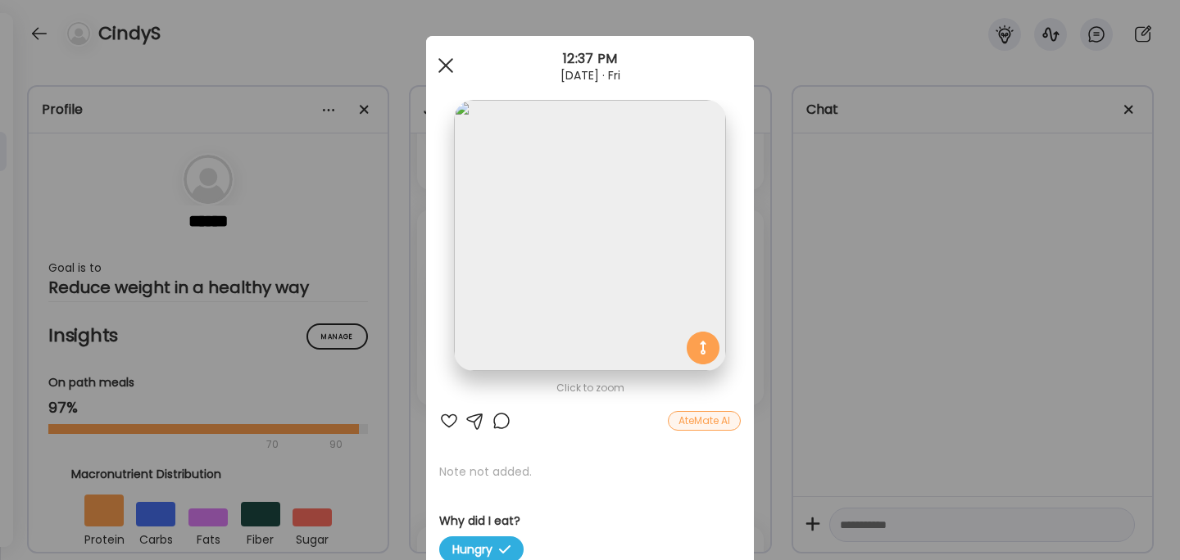
click at [442, 60] on div at bounding box center [445, 65] width 33 height 33
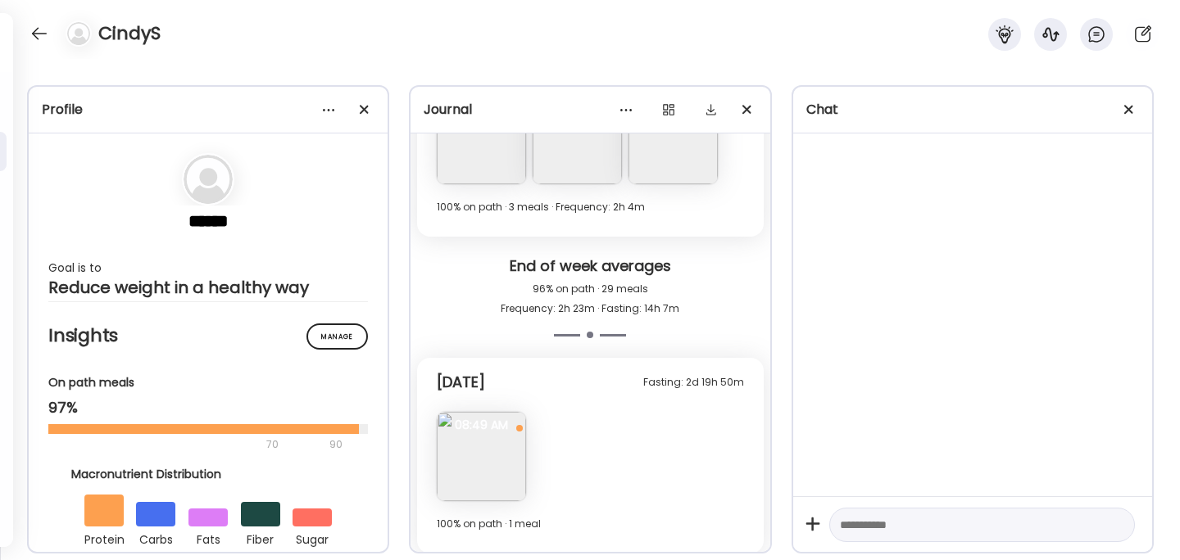
scroll to position [4291, 0]
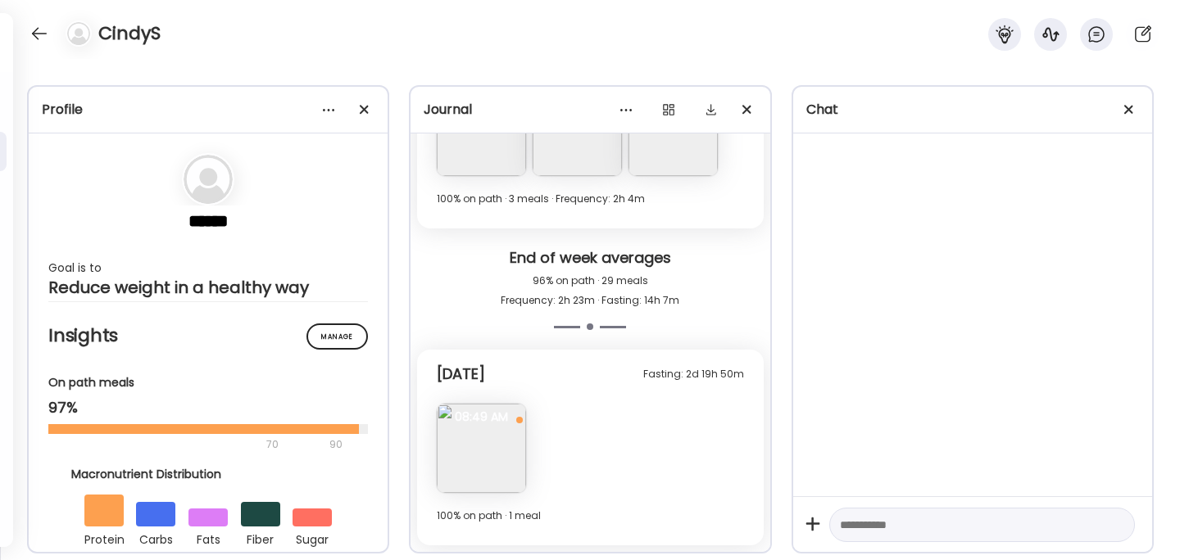
click at [480, 465] on img at bounding box center [481, 448] width 89 height 89
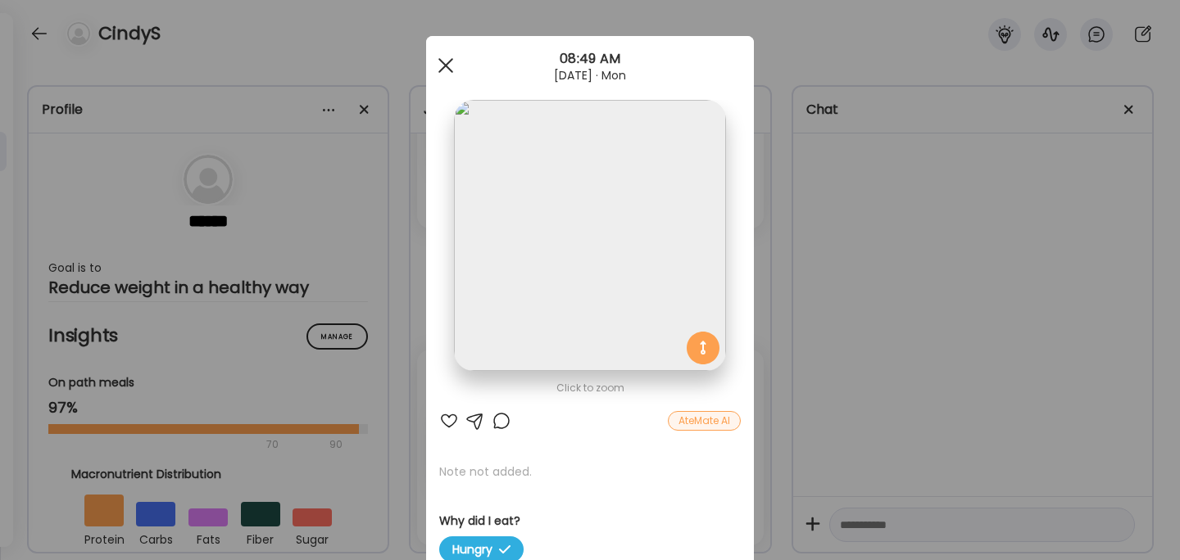
click at [447, 61] on div at bounding box center [445, 65] width 33 height 33
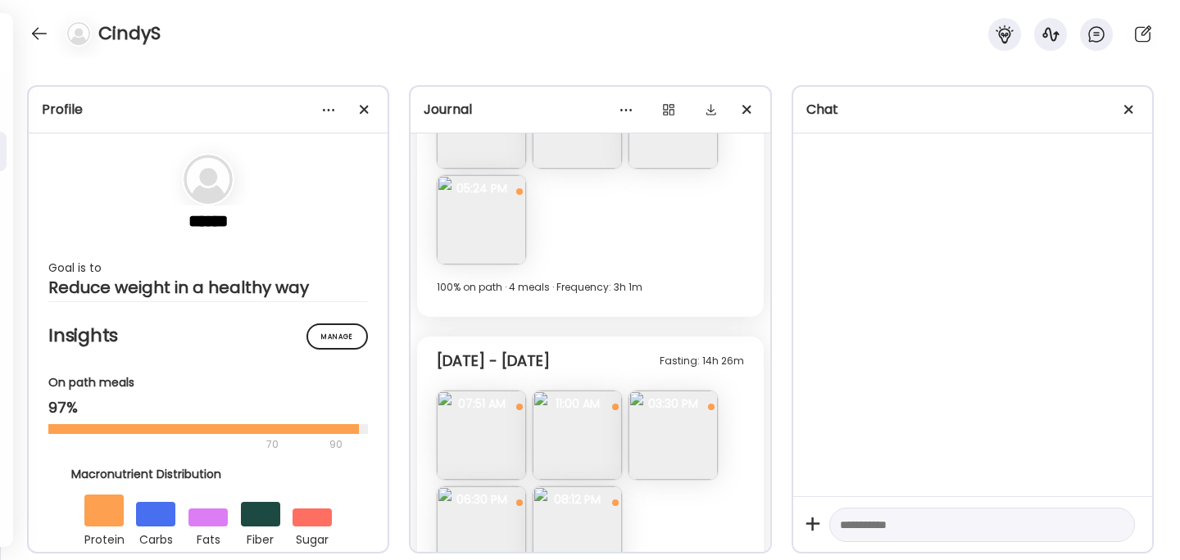
scroll to position [2954, 0]
click at [44, 38] on div at bounding box center [39, 33] width 26 height 26
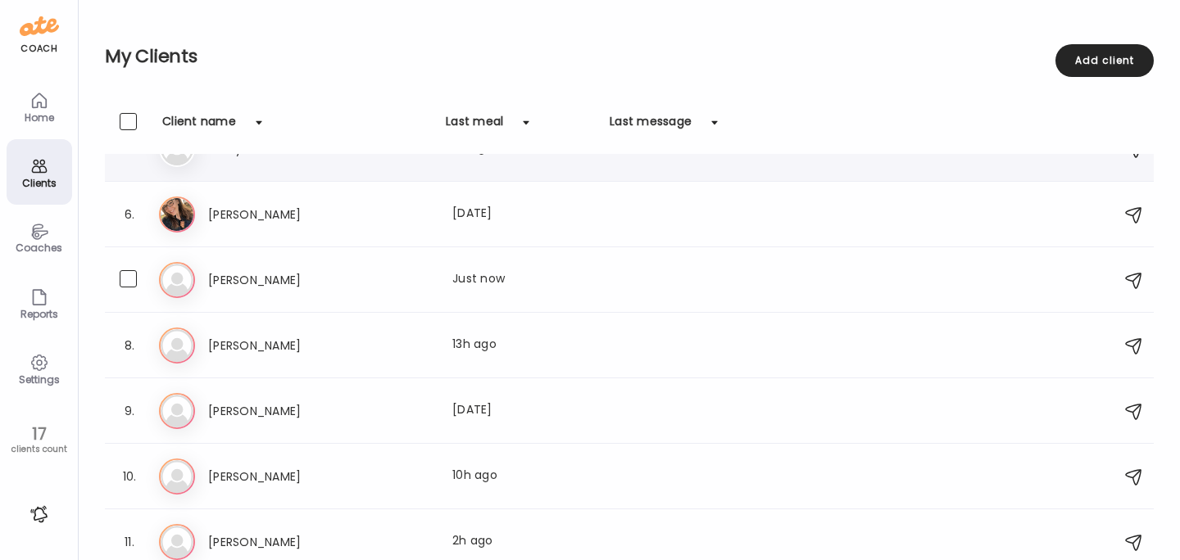
scroll to position [336, 0]
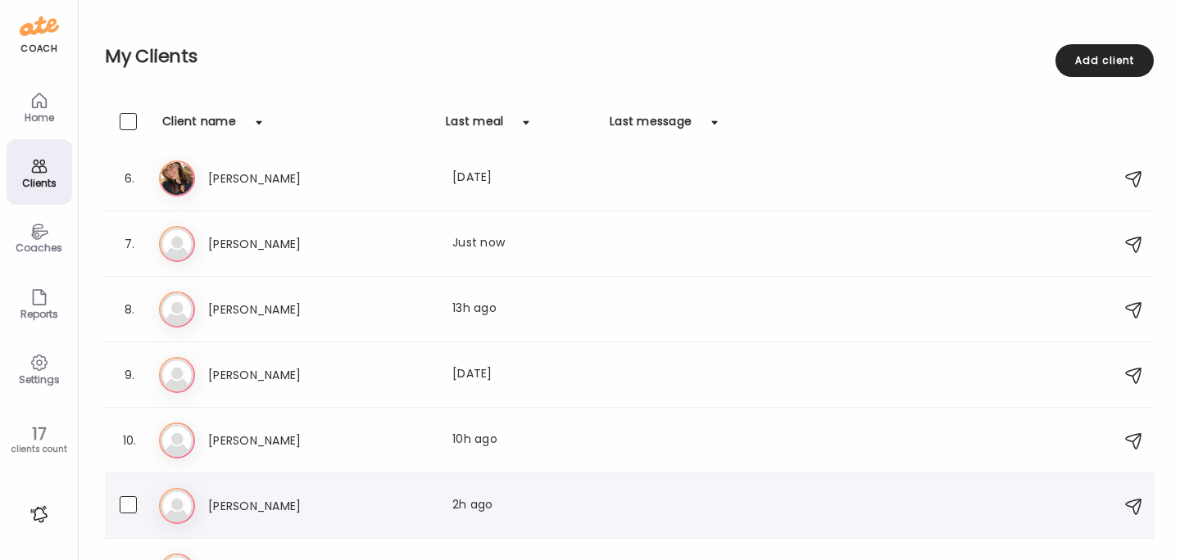
click at [228, 484] on div "11. Jo [PERSON_NAME] Last meal: 2h ago" at bounding box center [629, 507] width 1049 height 66
click at [220, 501] on h3 "[PERSON_NAME]" at bounding box center [280, 507] width 144 height 20
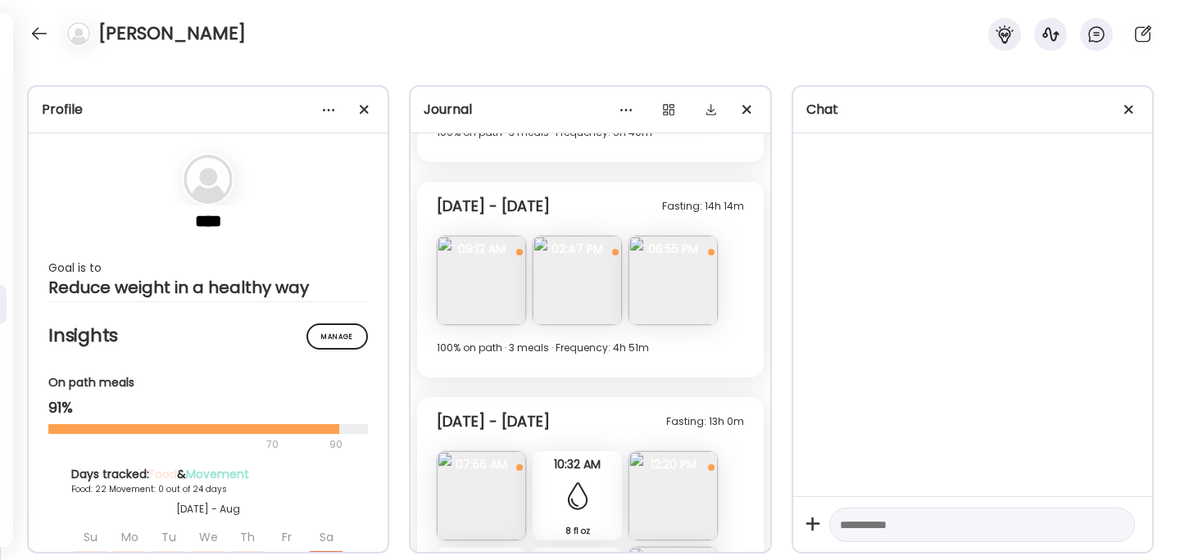
scroll to position [8548, 0]
click at [498, 301] on img at bounding box center [481, 278] width 89 height 89
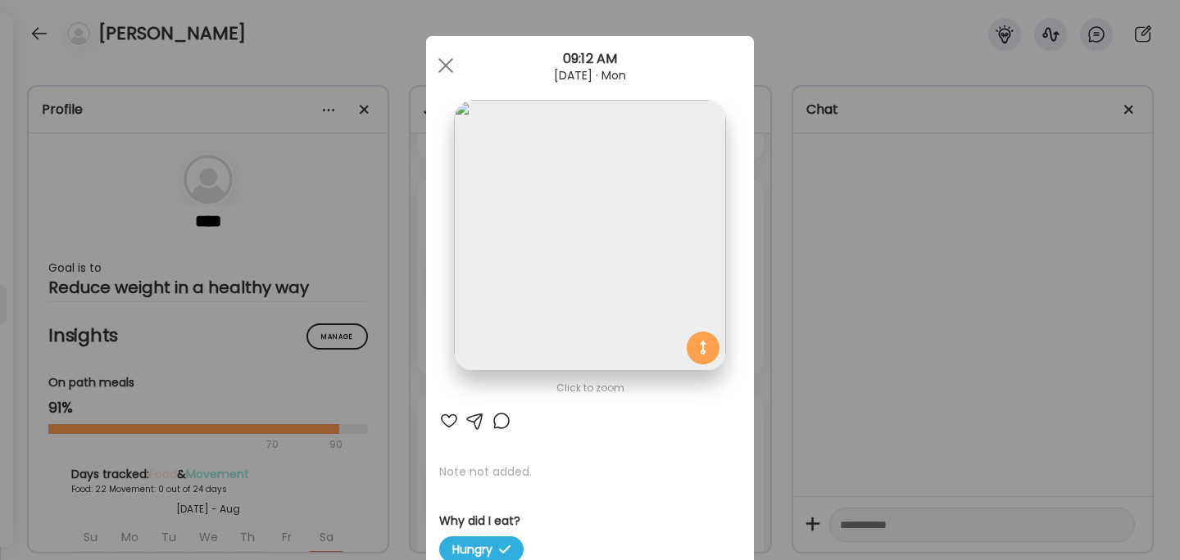
click at [886, 342] on div "Ate Coach Dashboard Wahoo! It’s official Take a moment to set up your Coach Pro…" at bounding box center [590, 280] width 1180 height 560
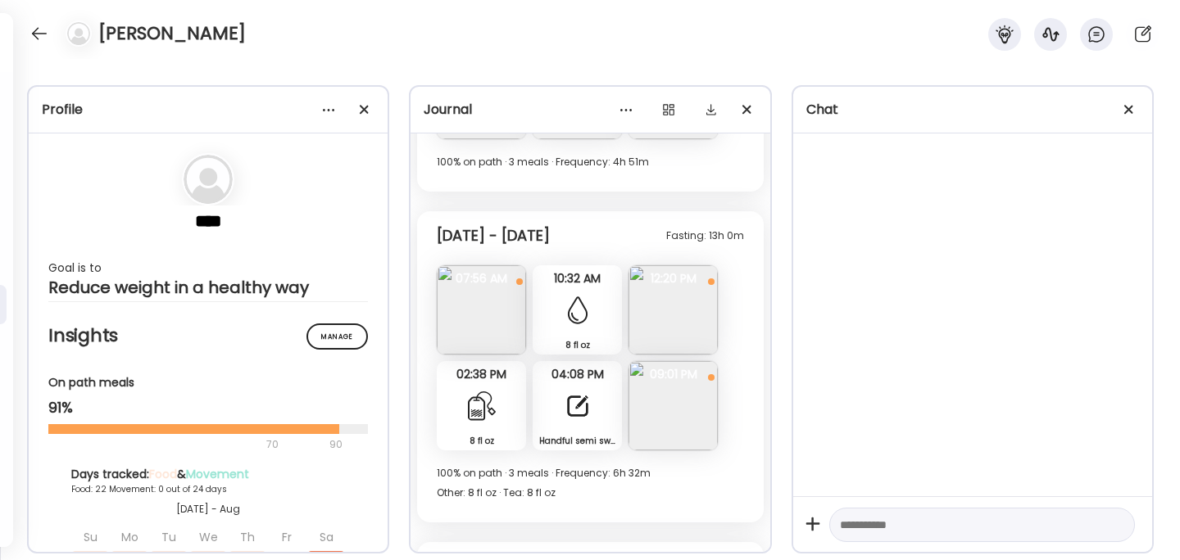
scroll to position [8730, 0]
click at [685, 306] on img at bounding box center [672, 311] width 89 height 89
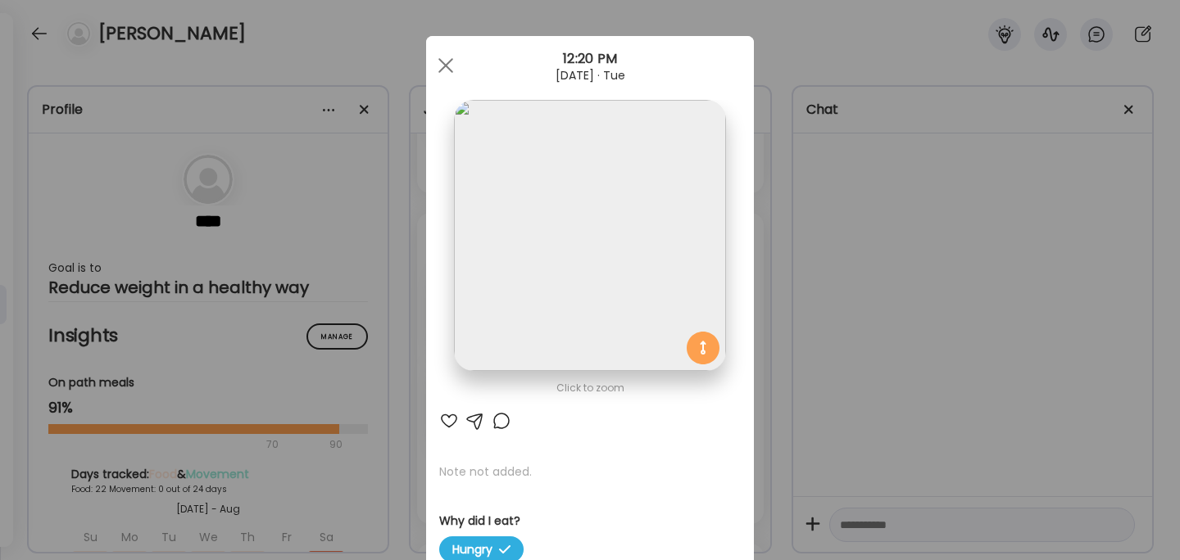
click at [888, 292] on div "Ate Coach Dashboard Wahoo! It’s official Take a moment to set up your Coach Pro…" at bounding box center [590, 280] width 1180 height 560
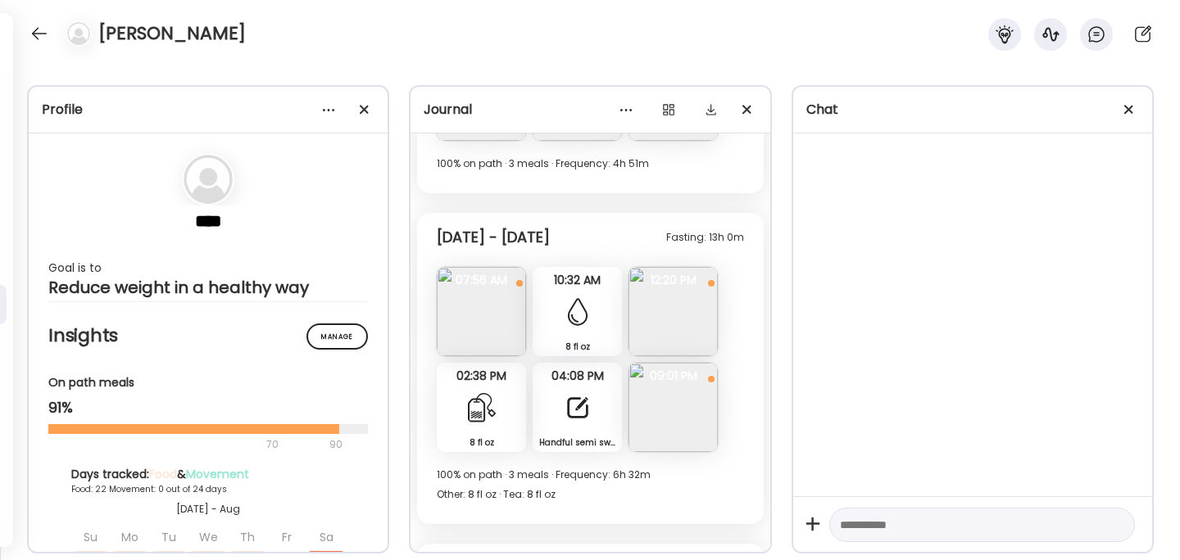
click at [569, 428] on div "Handful semi sweet choco chips Note" at bounding box center [577, 407] width 89 height 89
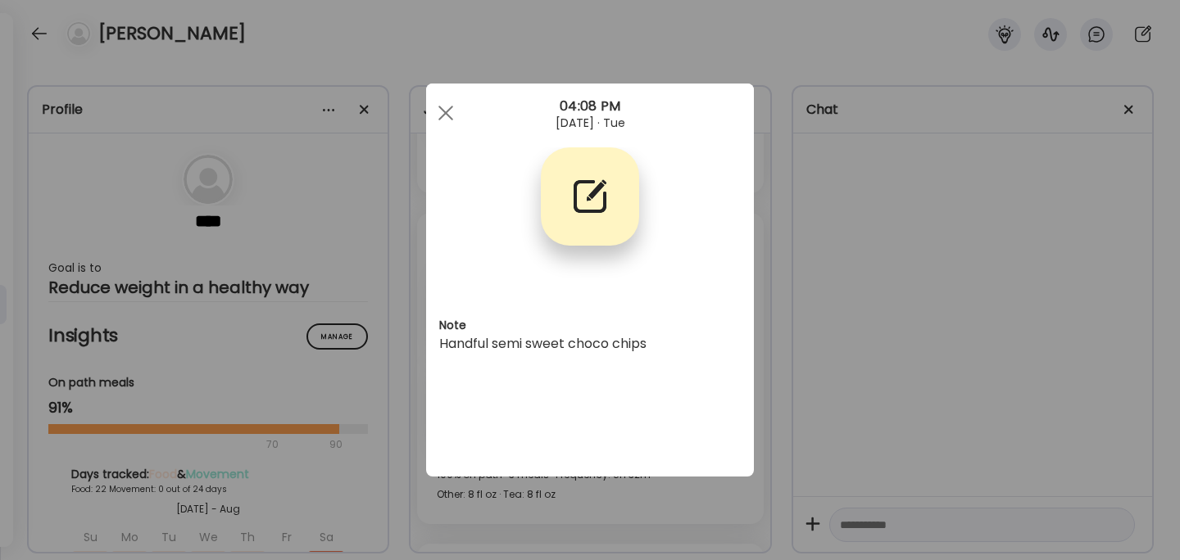
scroll to position [0, 0]
click at [882, 323] on div "Ate Coach Dashboard Wahoo! It’s official Take a moment to set up your Coach Pro…" at bounding box center [590, 280] width 1180 height 560
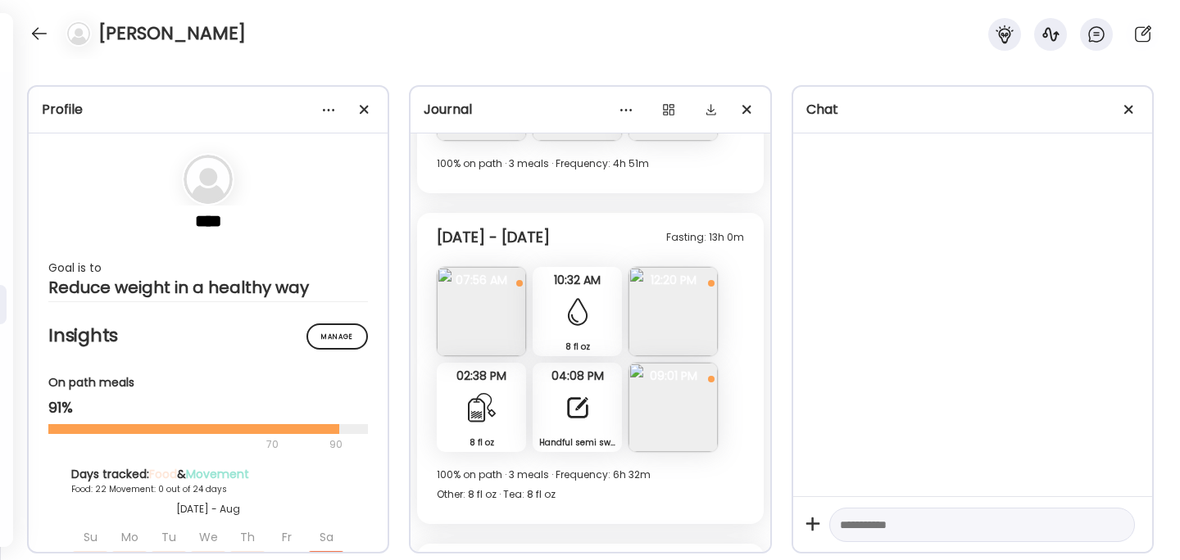
click at [683, 395] on img at bounding box center [672, 407] width 89 height 89
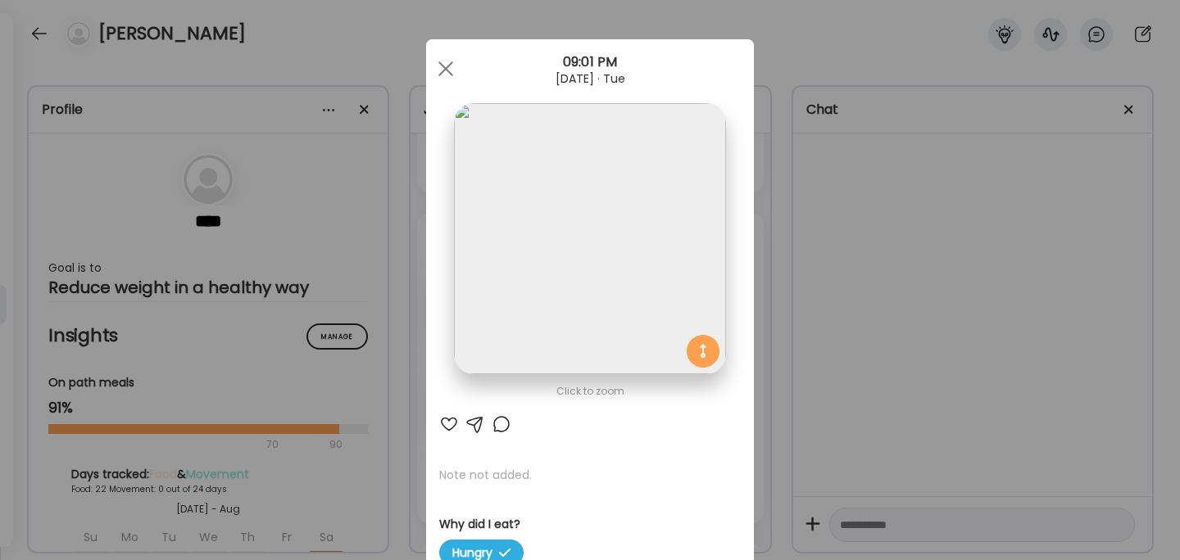
click at [912, 313] on div "Ate Coach Dashboard Wahoo! It’s official Take a moment to set up your Coach Pro…" at bounding box center [590, 280] width 1180 height 560
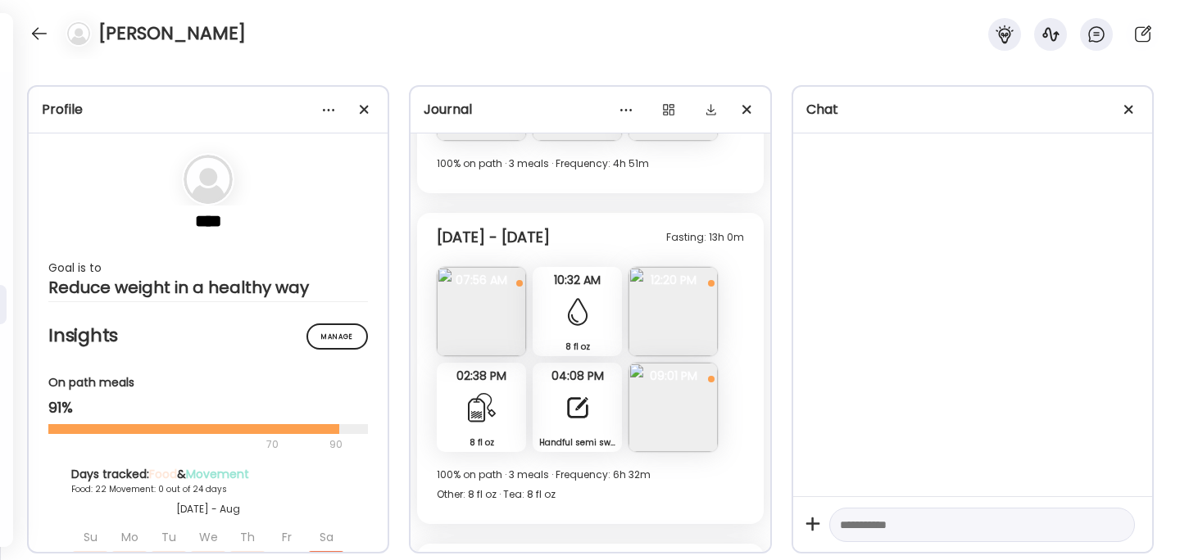
click at [485, 325] on img at bounding box center [481, 311] width 89 height 89
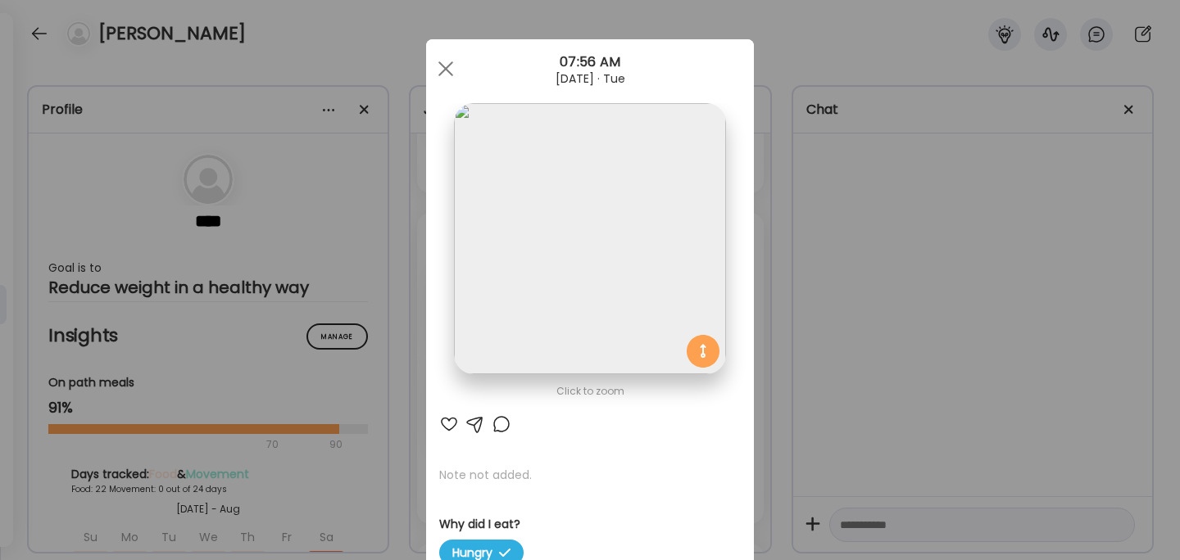
click at [877, 292] on div "Ate Coach Dashboard Wahoo! It’s official Take a moment to set up your Coach Pro…" at bounding box center [590, 280] width 1180 height 560
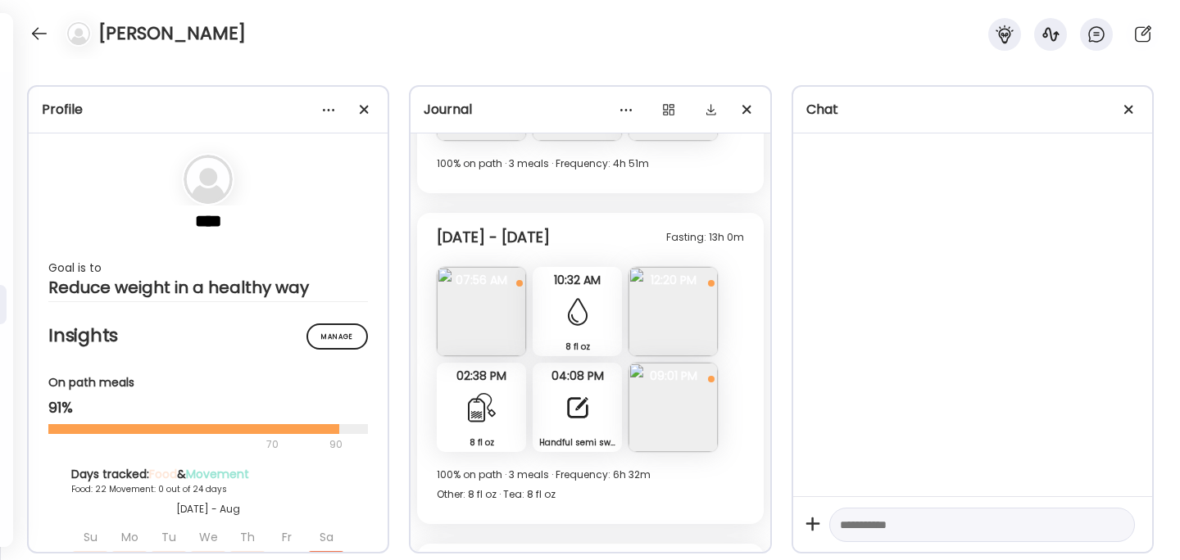
click at [675, 409] on img at bounding box center [672, 407] width 89 height 89
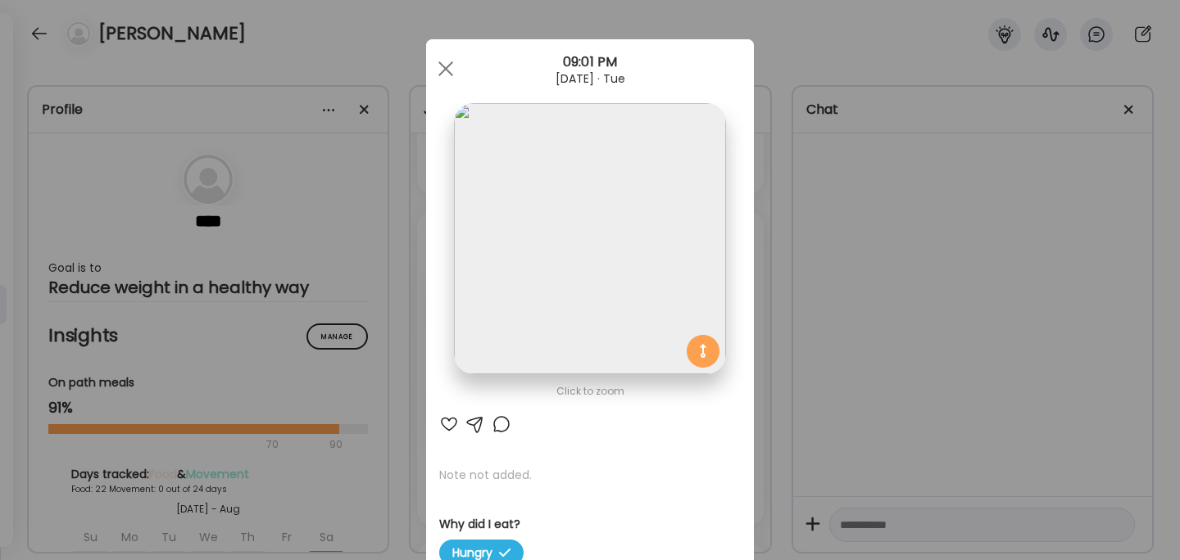
click at [803, 366] on div "Ate Coach Dashboard Wahoo! It’s official Take a moment to set up your Coach Pro…" at bounding box center [590, 280] width 1180 height 560
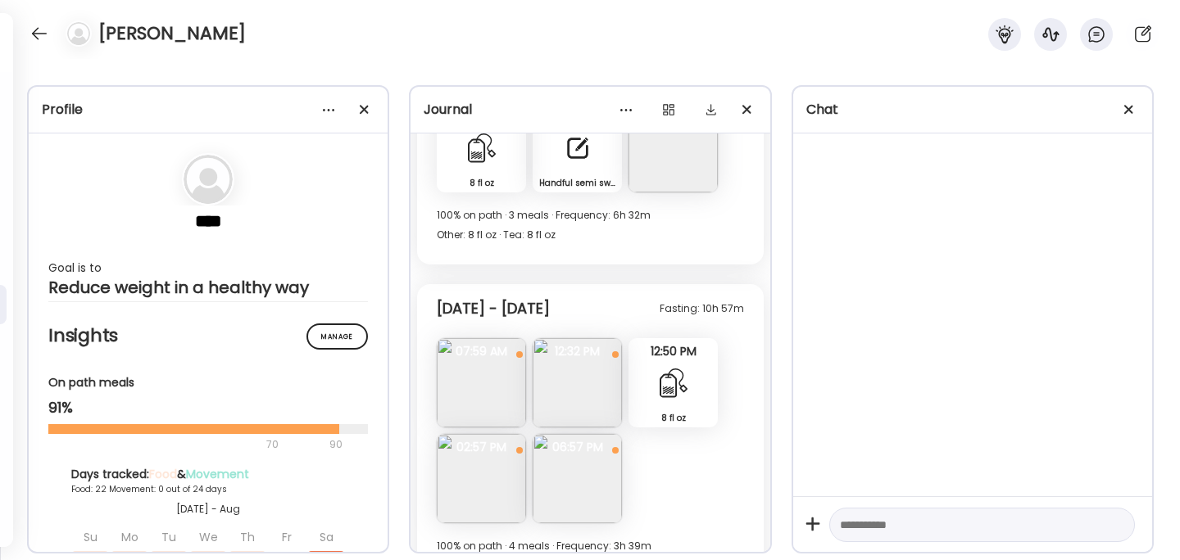
scroll to position [9000, 0]
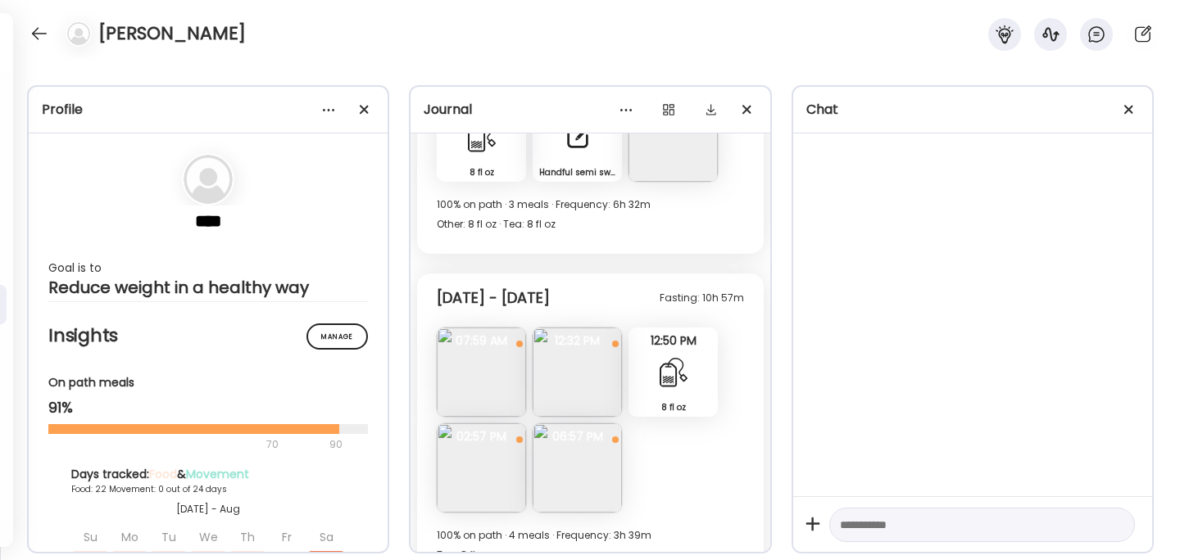
click at [600, 463] on img at bounding box center [577, 468] width 89 height 89
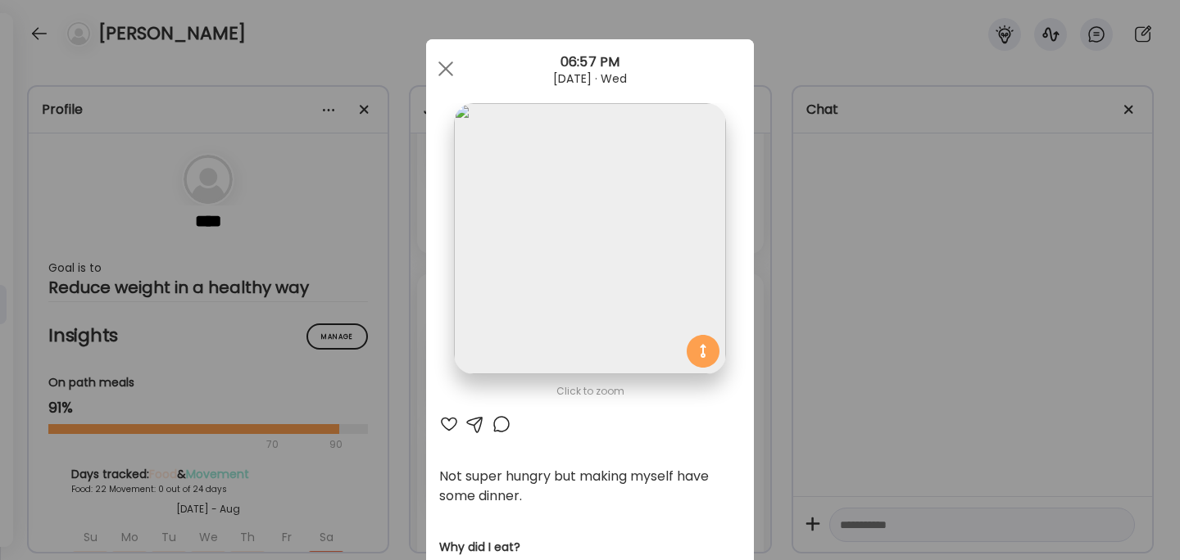
click at [888, 365] on div "Ate Coach Dashboard Wahoo! It’s official Take a moment to set up your Coach Pro…" at bounding box center [590, 280] width 1180 height 560
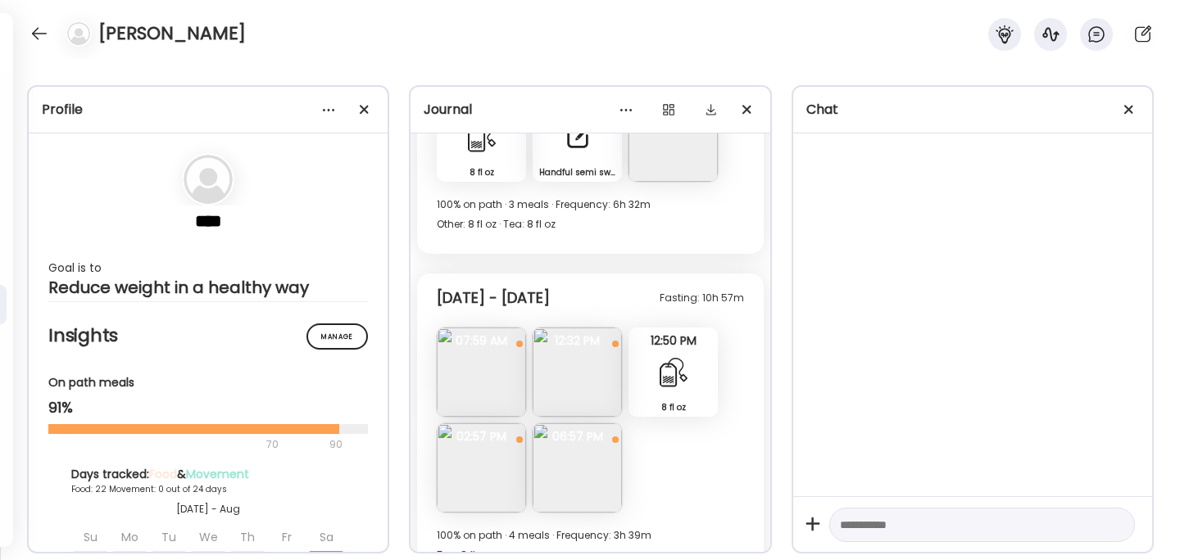
click at [478, 478] on img at bounding box center [481, 468] width 89 height 89
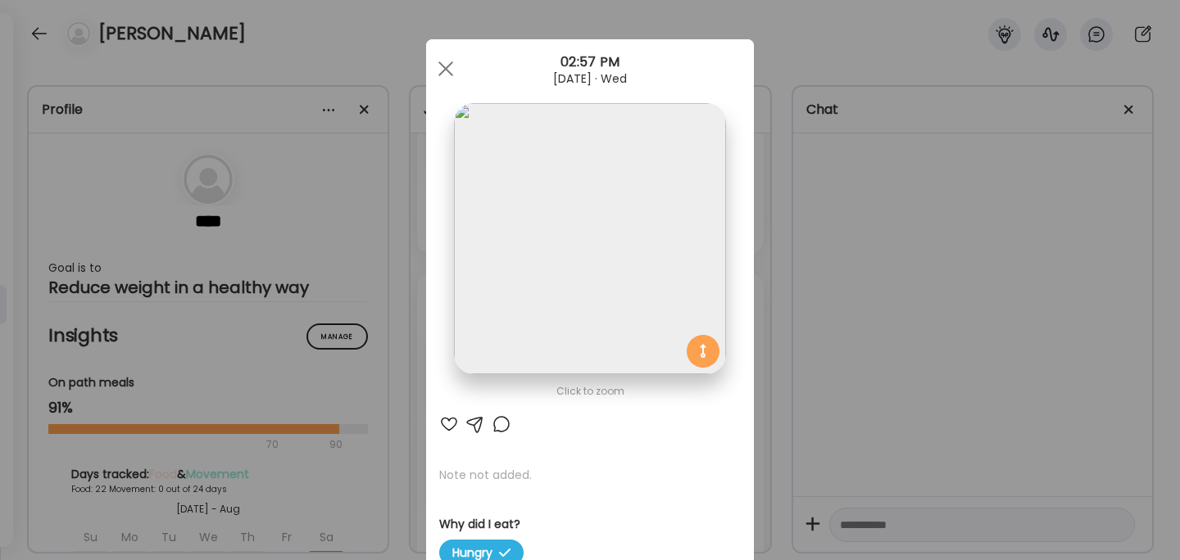
click at [893, 305] on div "Ate Coach Dashboard Wahoo! It’s official Take a moment to set up your Coach Pro…" at bounding box center [590, 280] width 1180 height 560
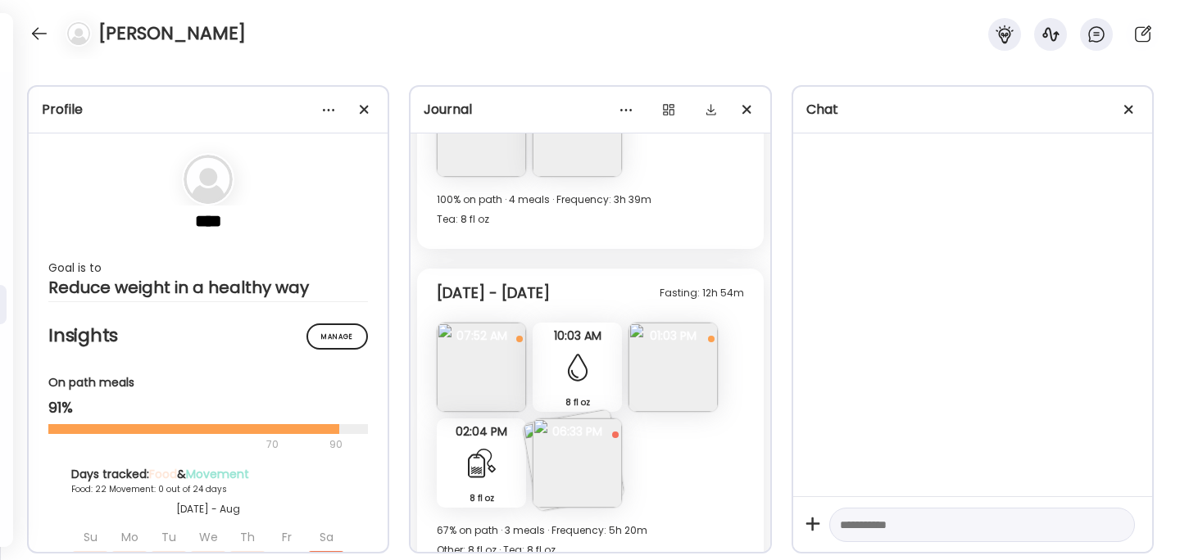
scroll to position [9348, 0]
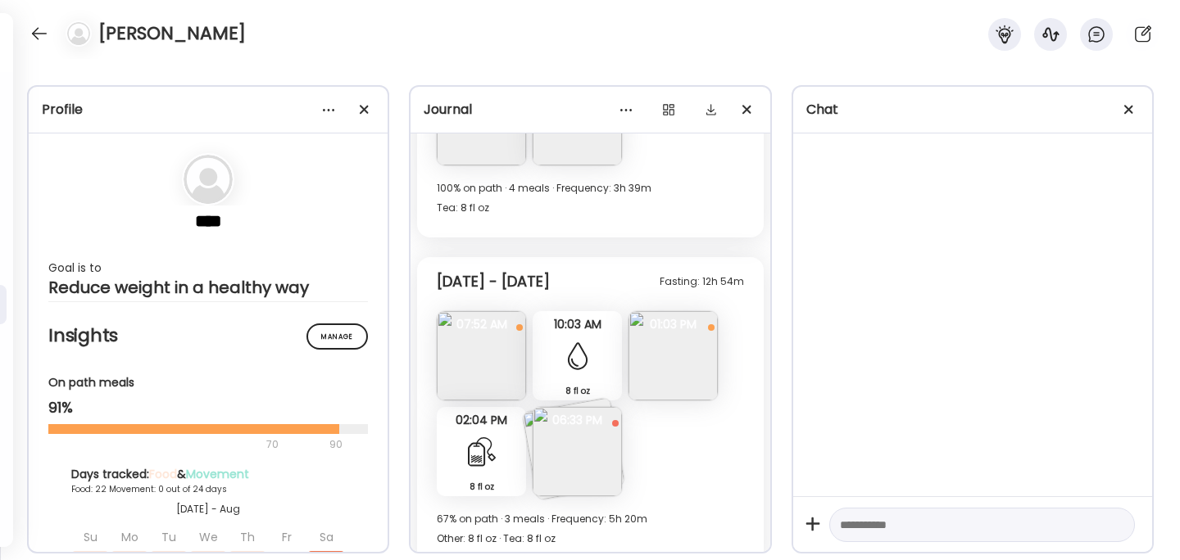
click at [588, 444] on img at bounding box center [577, 451] width 89 height 89
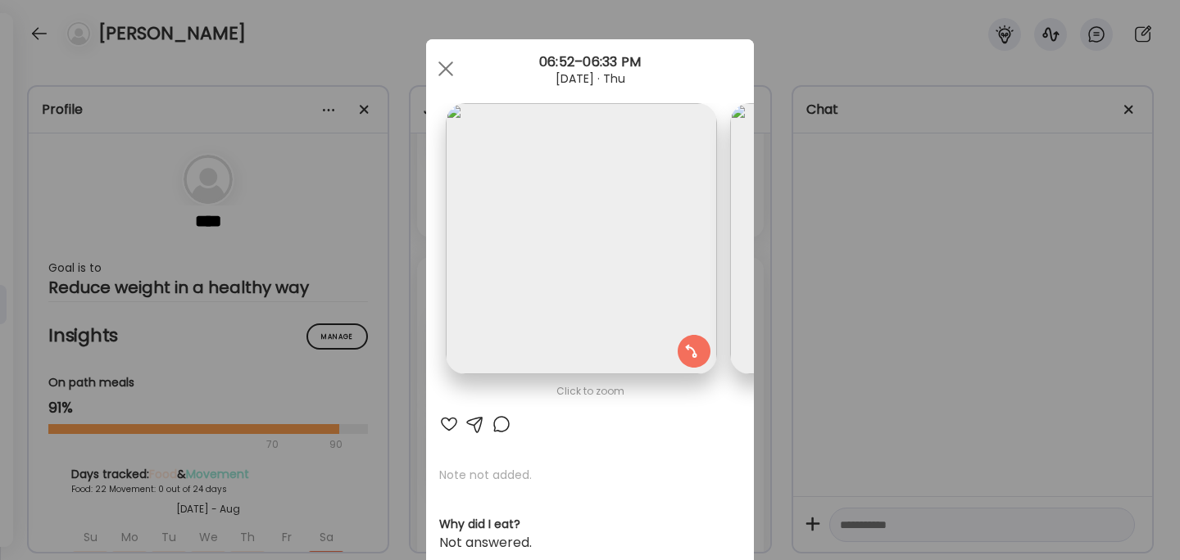
scroll to position [0, 267]
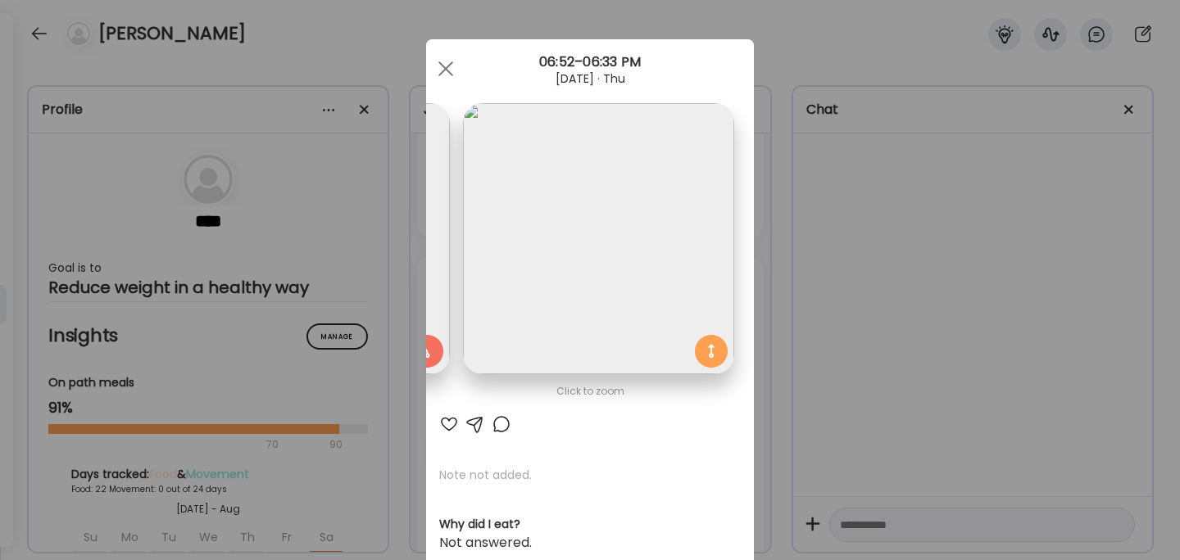
click at [936, 277] on div "Ate Coach Dashboard Wahoo! It’s official Take a moment to set up your Coach Pro…" at bounding box center [590, 280] width 1180 height 560
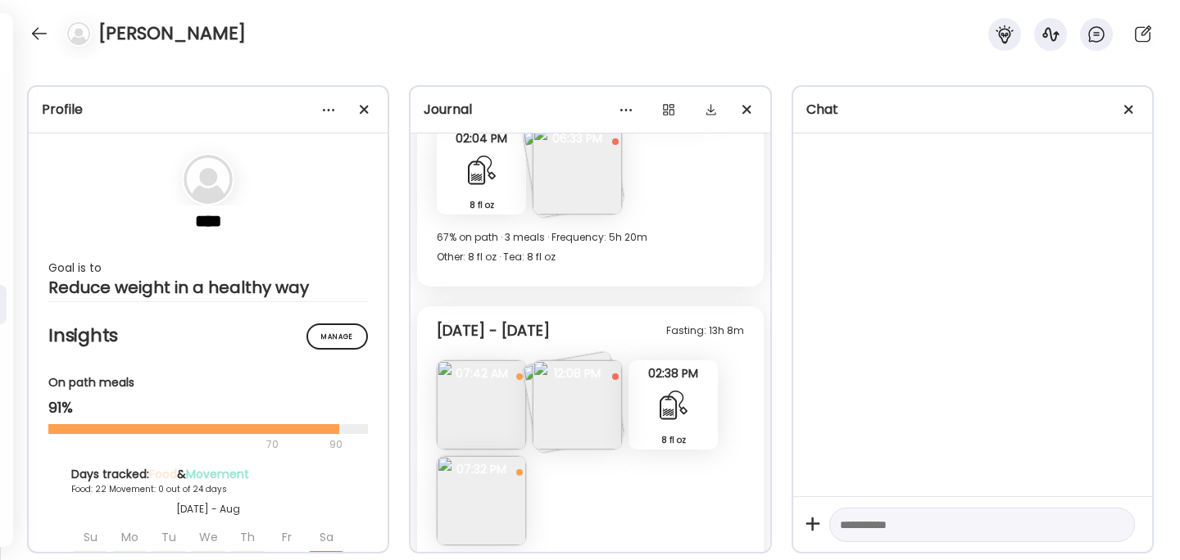
scroll to position [9632, 0]
click at [435, 406] on div "Fasting: 13h 8m [DATE] - [DATE] Note not added Why did I eat? Hungry 07:42 AM N…" at bounding box center [590, 459] width 346 height 311
click at [469, 402] on img at bounding box center [481, 402] width 89 height 89
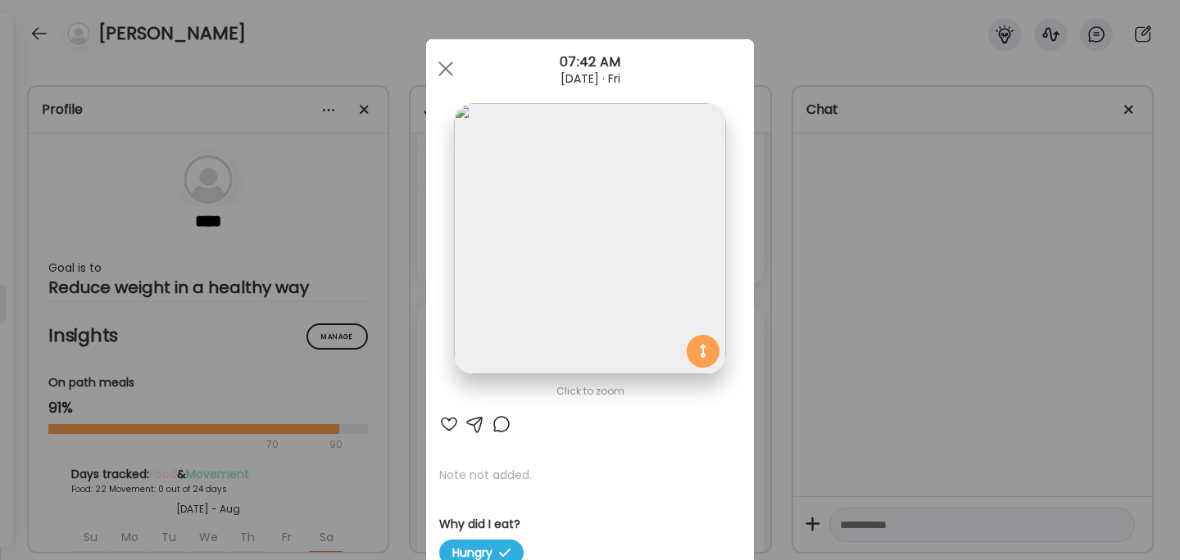
click at [859, 330] on div "Ate Coach Dashboard Wahoo! It’s official Take a moment to set up your Coach Pro…" at bounding box center [590, 280] width 1180 height 560
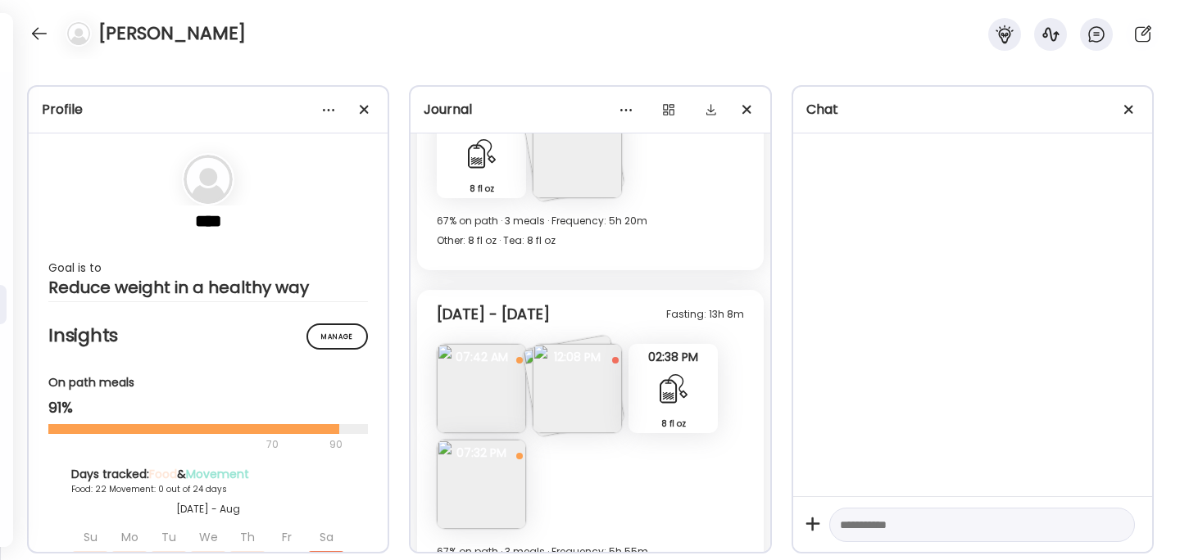
scroll to position [9648, 0]
click at [585, 403] on img at bounding box center [577, 386] width 89 height 89
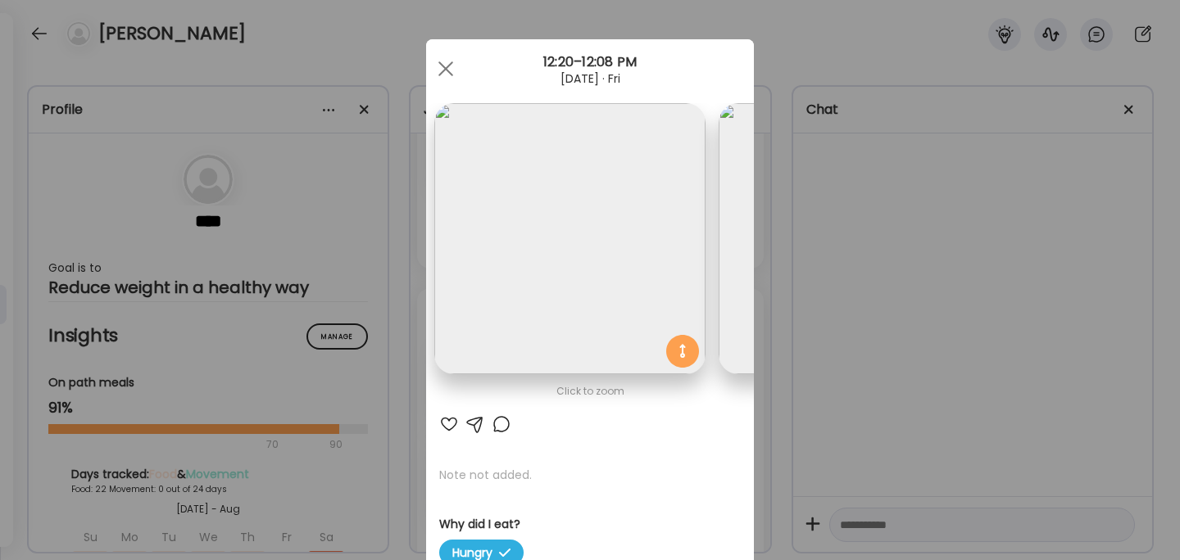
scroll to position [0, 0]
click at [882, 270] on div "Ate Coach Dashboard Wahoo! It’s official Take a moment to set up your Coach Pro…" at bounding box center [590, 280] width 1180 height 560
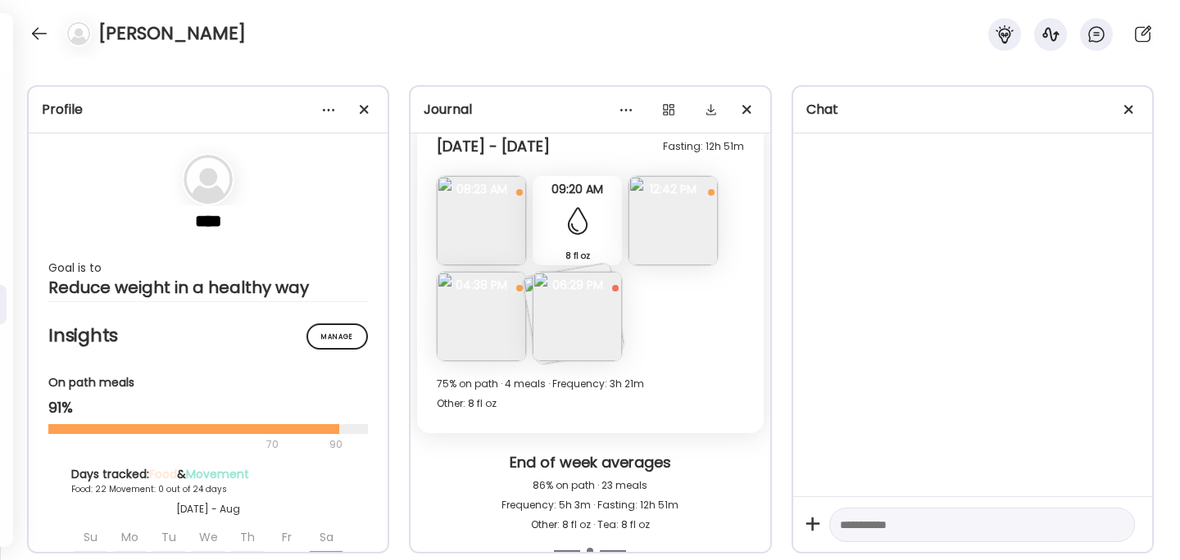
scroll to position [10150, 0]
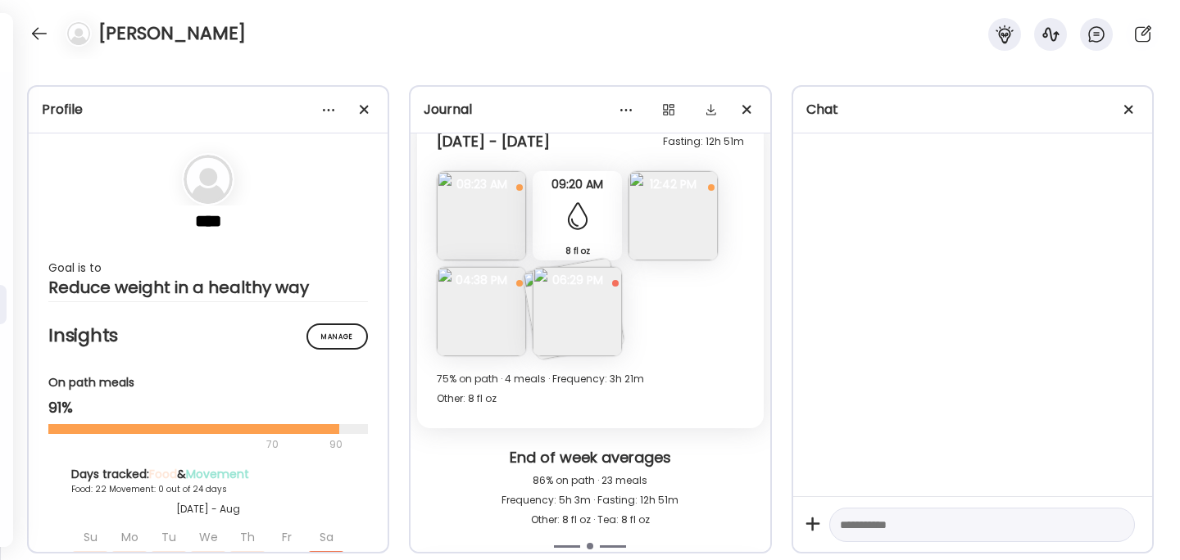
click at [494, 224] on img at bounding box center [481, 215] width 89 height 89
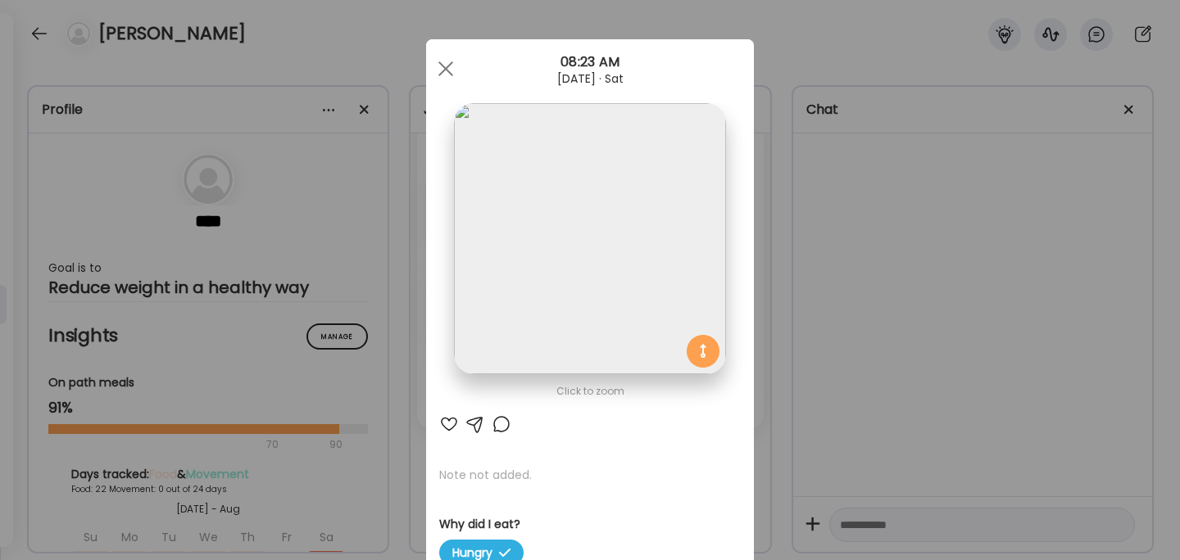
click at [847, 321] on div "Ate Coach Dashboard Wahoo! It’s official Take a moment to set up your Coach Pro…" at bounding box center [590, 280] width 1180 height 560
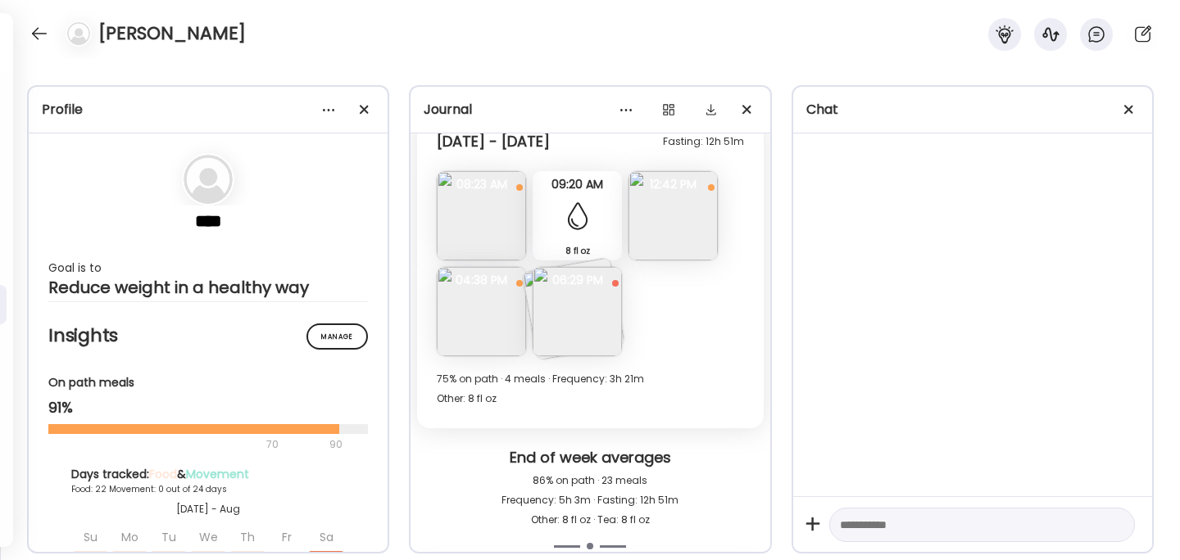
scroll to position [10167, 0]
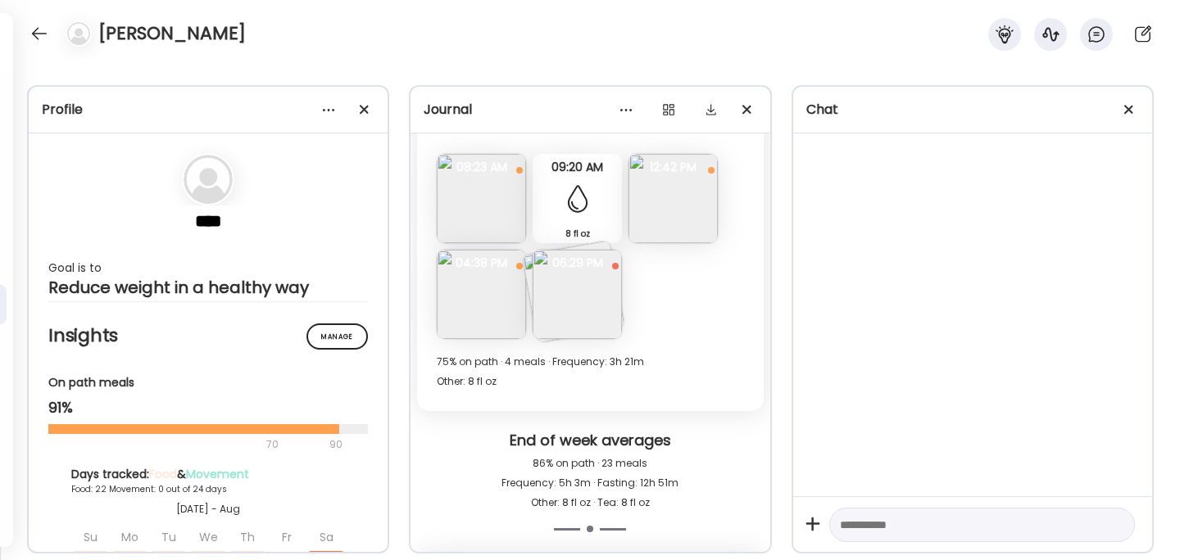
click at [585, 292] on img at bounding box center [577, 294] width 89 height 89
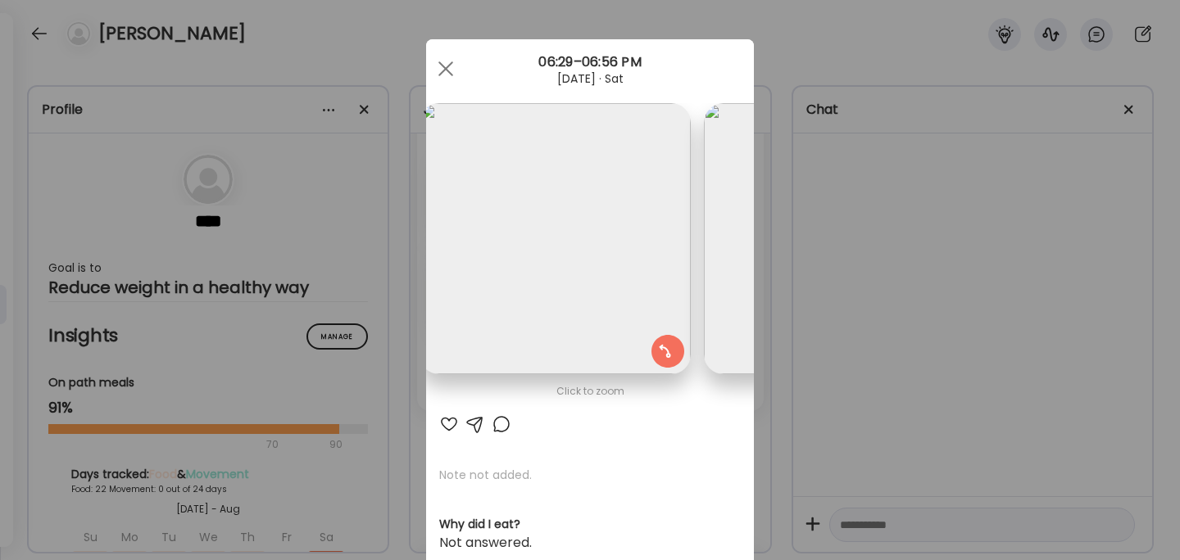
scroll to position [0, 0]
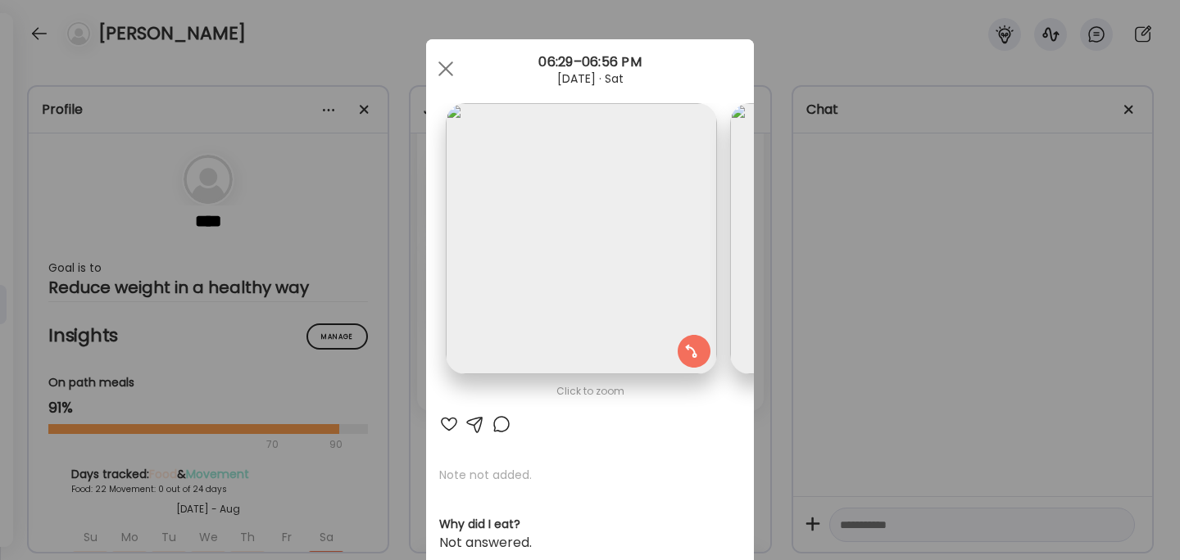
click at [891, 275] on div "Ate Coach Dashboard Wahoo! It’s official Take a moment to set up your Coach Pro…" at bounding box center [590, 280] width 1180 height 560
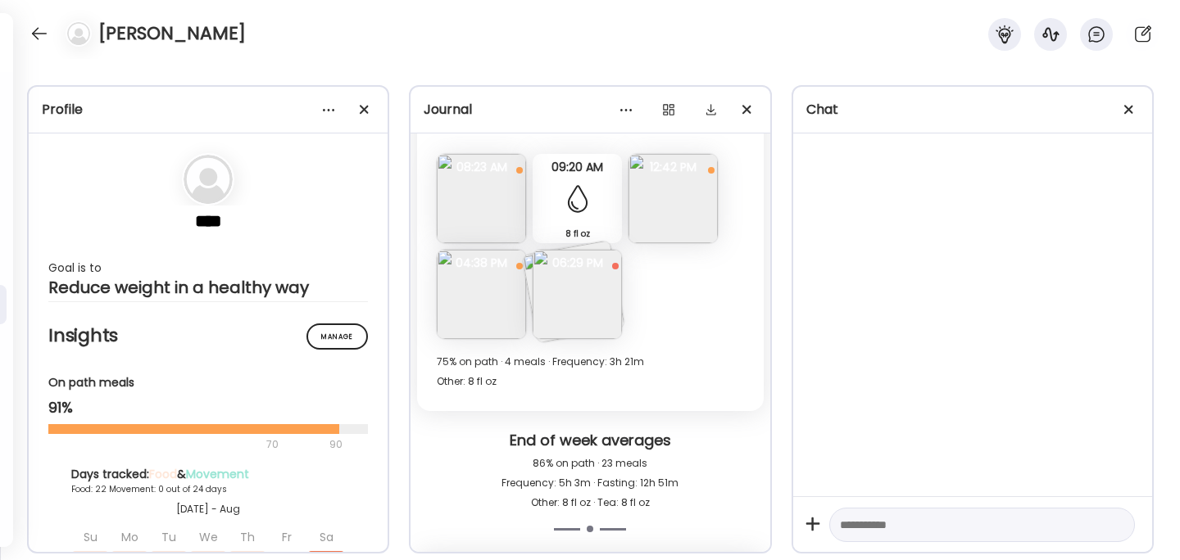
click at [588, 306] on img at bounding box center [577, 294] width 89 height 89
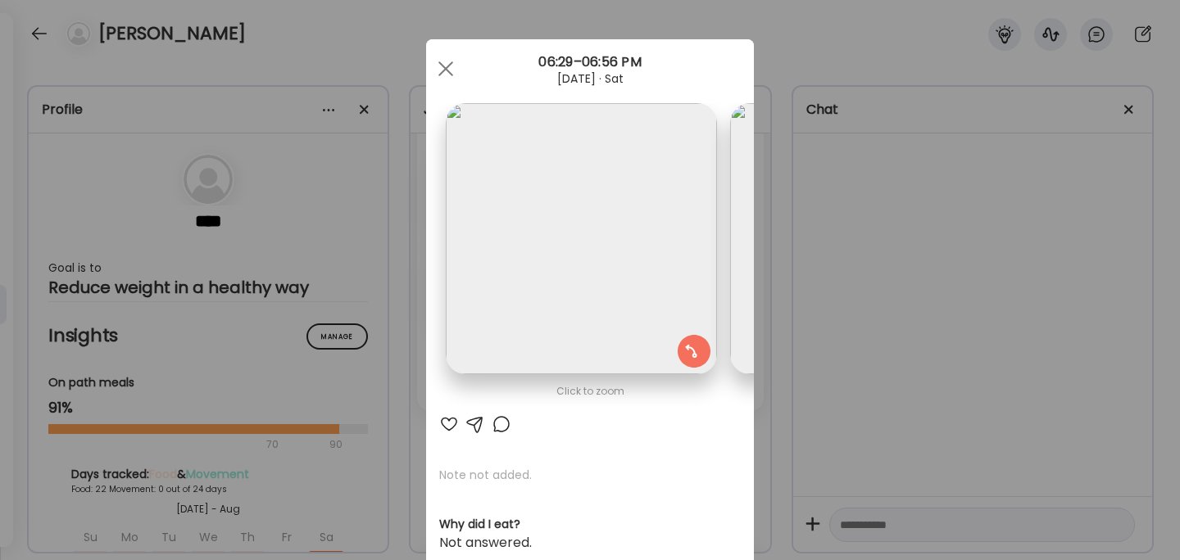
click at [883, 271] on div "Ate Coach Dashboard Wahoo! It’s official Take a moment to set up your Coach Pro…" at bounding box center [590, 280] width 1180 height 560
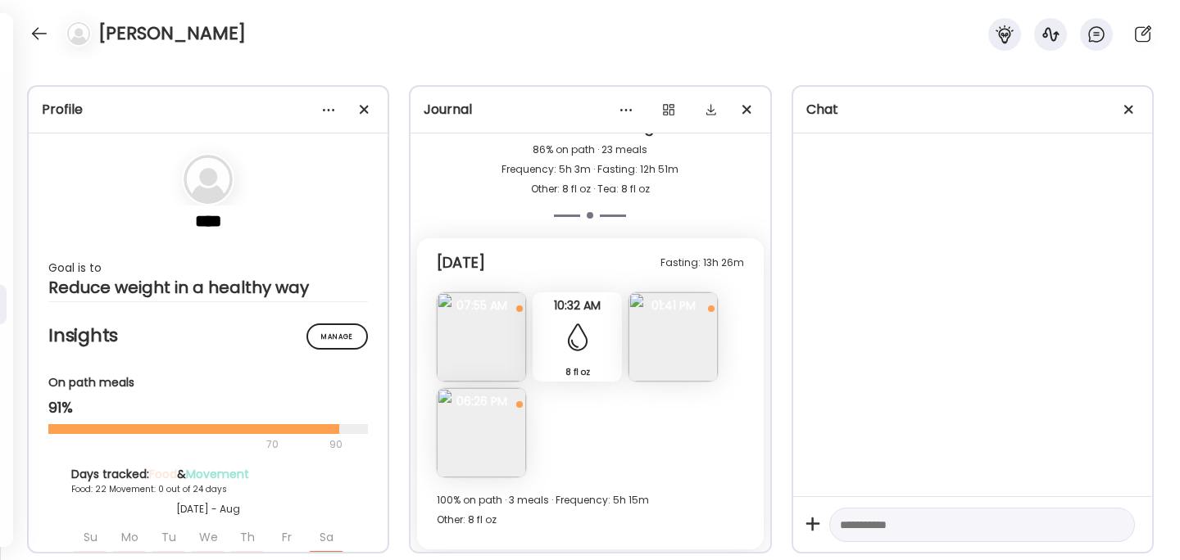
scroll to position [10509, 0]
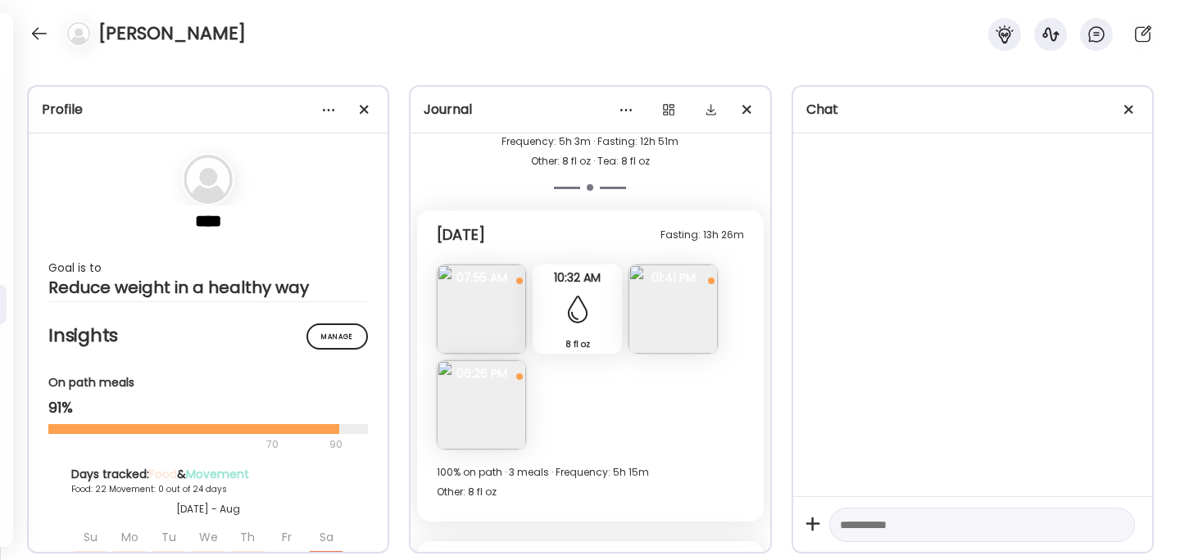
click at [694, 322] on img at bounding box center [672, 309] width 89 height 89
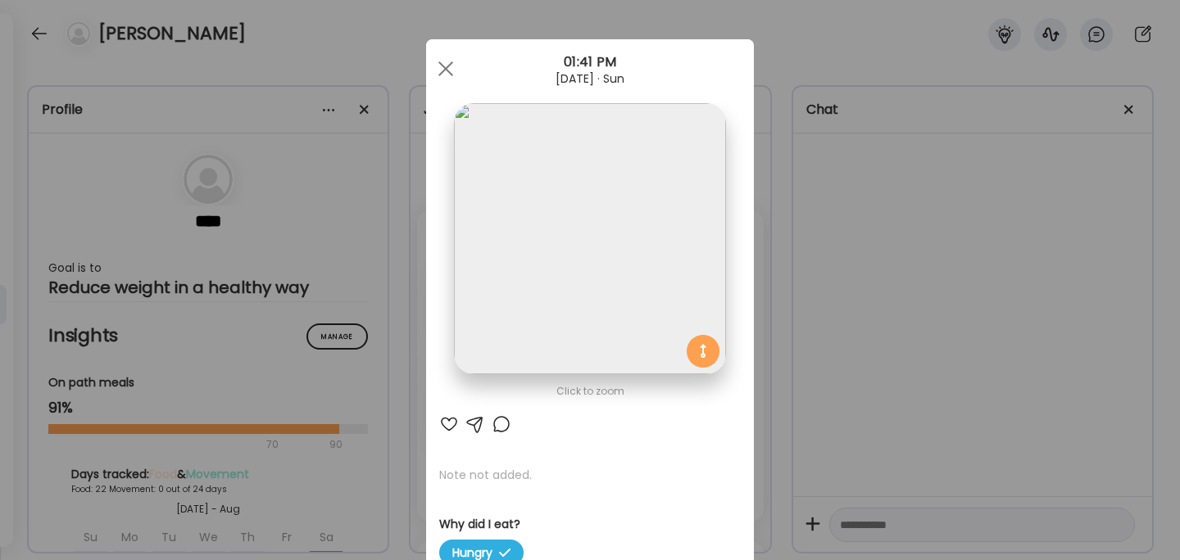
click at [885, 320] on div "Ate Coach Dashboard Wahoo! It’s official Take a moment to set up your Coach Pro…" at bounding box center [590, 280] width 1180 height 560
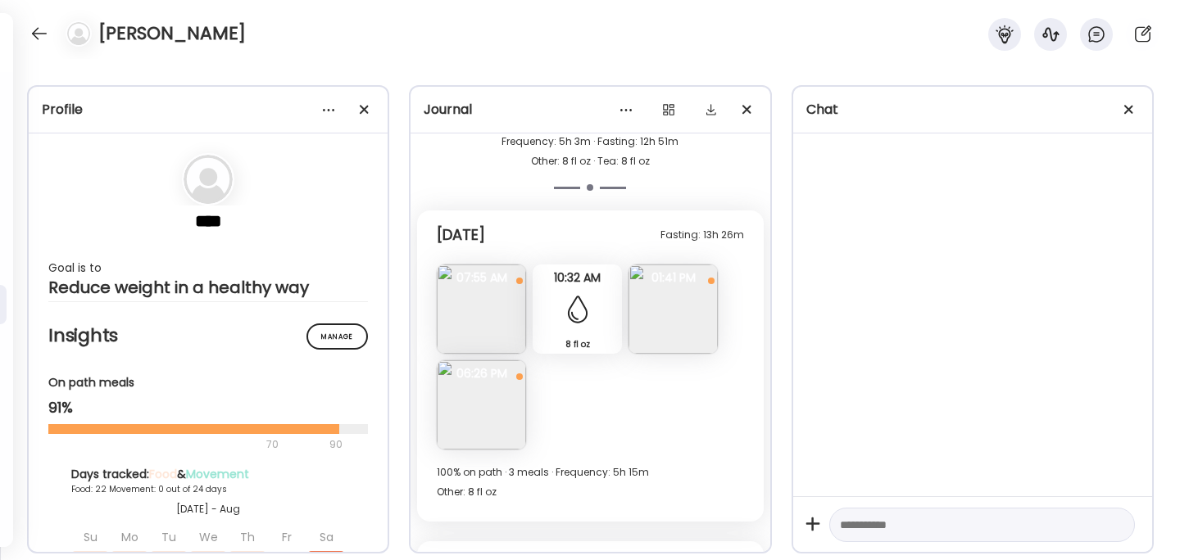
click at [475, 413] on img at bounding box center [481, 405] width 89 height 89
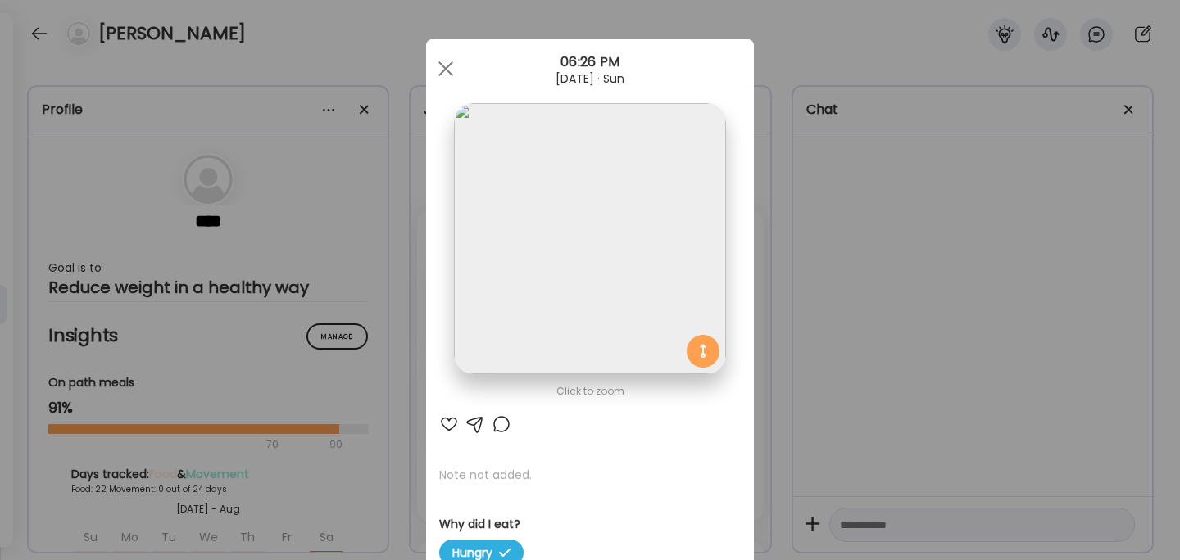
click at [908, 301] on div "Ate Coach Dashboard Wahoo! It’s official Take a moment to set up your Coach Pro…" at bounding box center [590, 280] width 1180 height 560
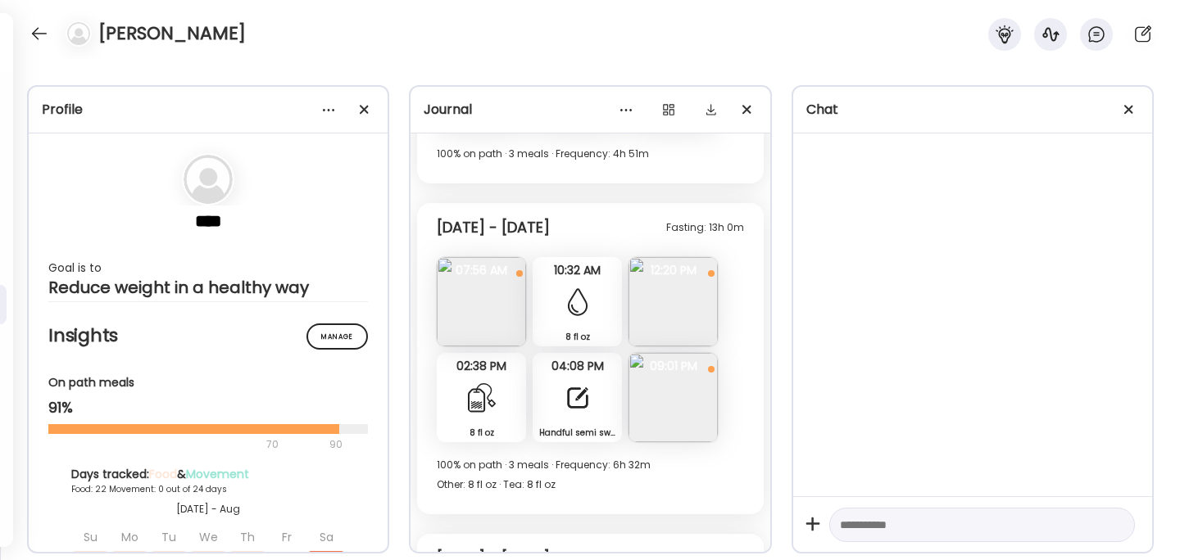
scroll to position [8746, 0]
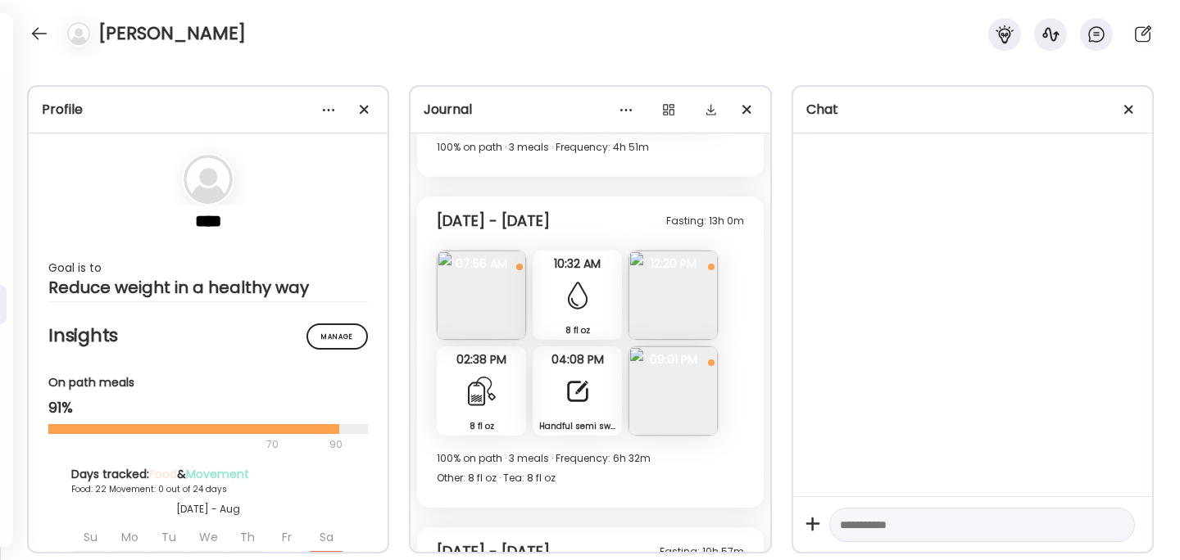
click at [674, 401] on img at bounding box center [672, 391] width 89 height 89
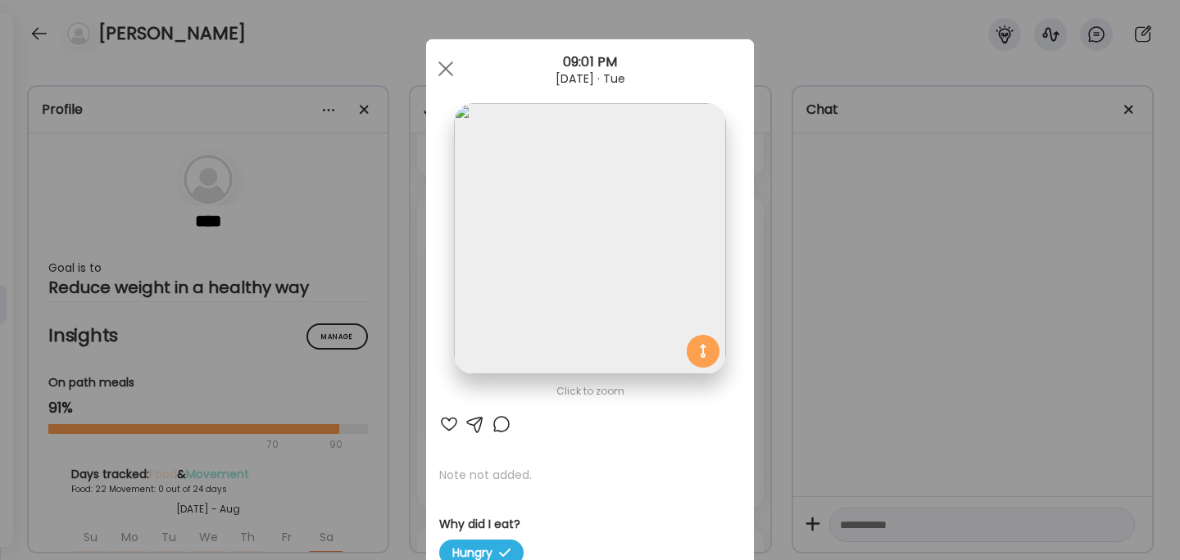
click at [837, 302] on div "Ate Coach Dashboard Wahoo! It’s official Take a moment to set up your Coach Pro…" at bounding box center [590, 280] width 1180 height 560
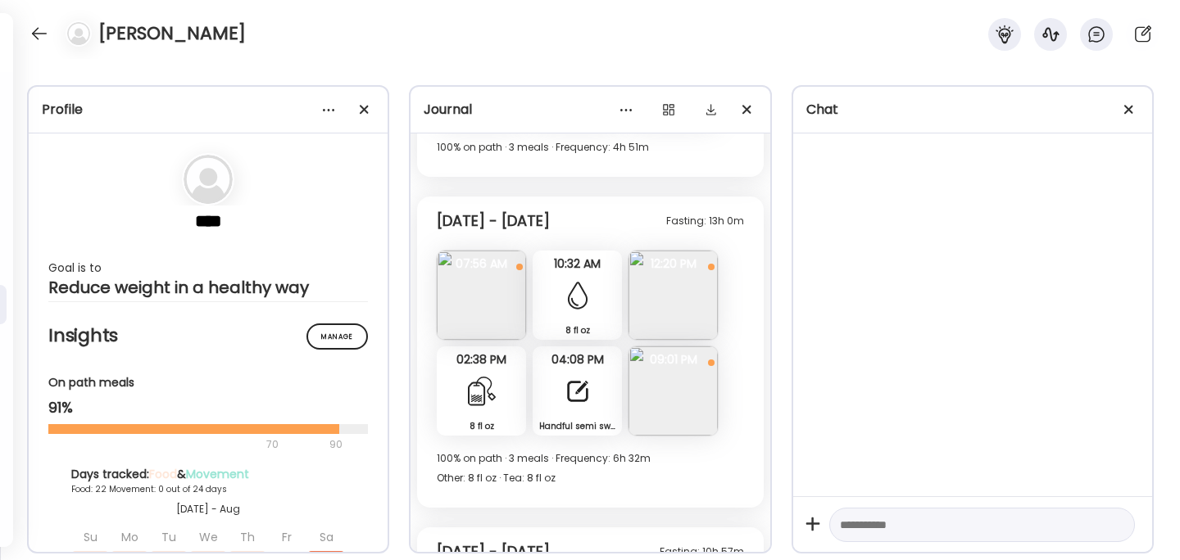
click at [488, 286] on img at bounding box center [481, 295] width 89 height 89
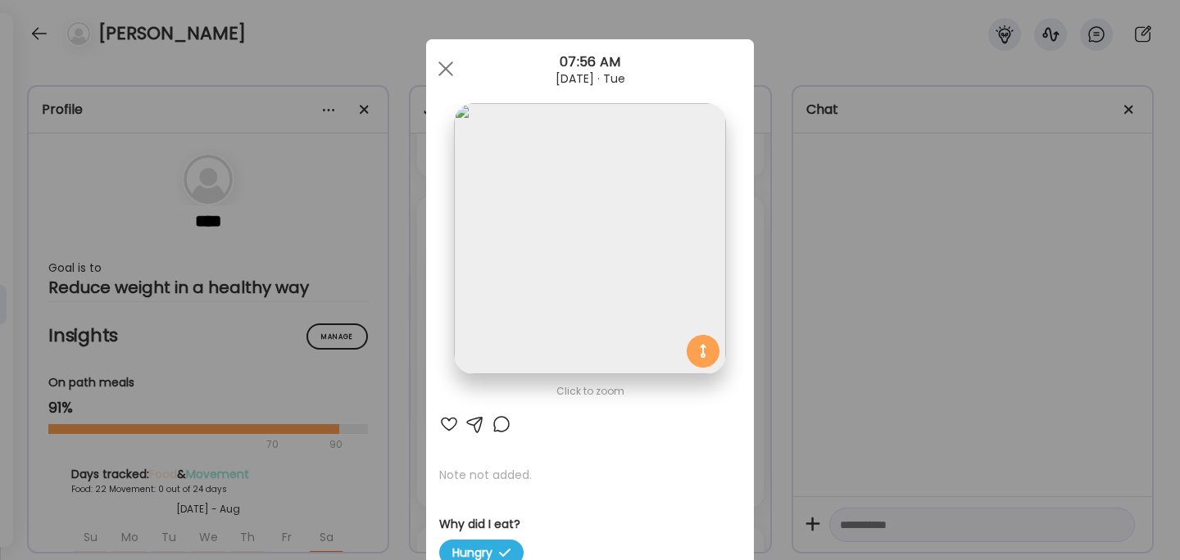
click at [841, 314] on div "Ate Coach Dashboard Wahoo! It’s official Take a moment to set up your Coach Pro…" at bounding box center [590, 280] width 1180 height 560
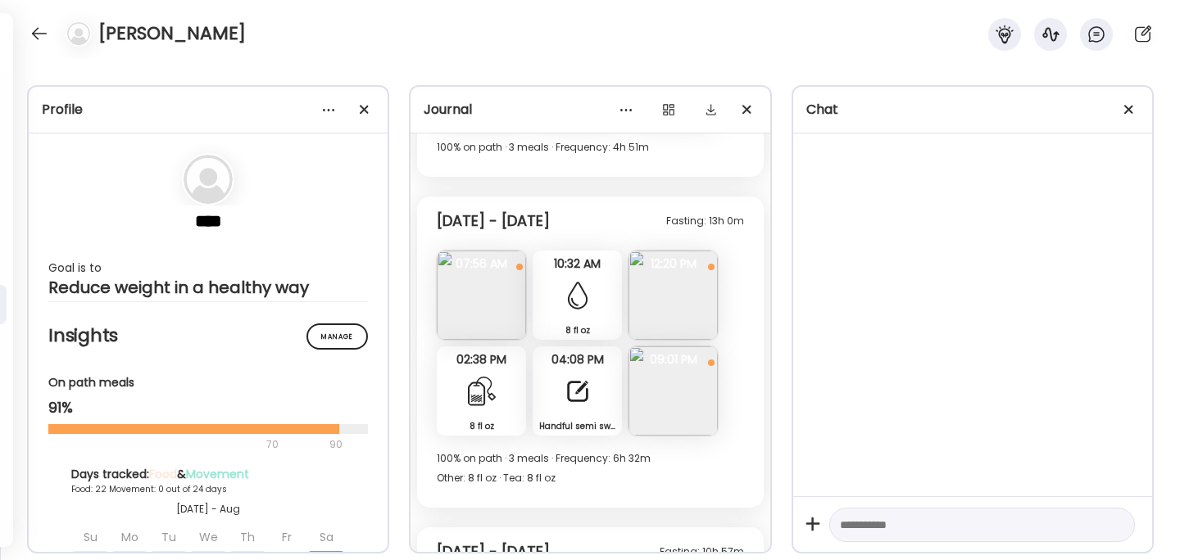
click at [671, 302] on img at bounding box center [672, 295] width 89 height 89
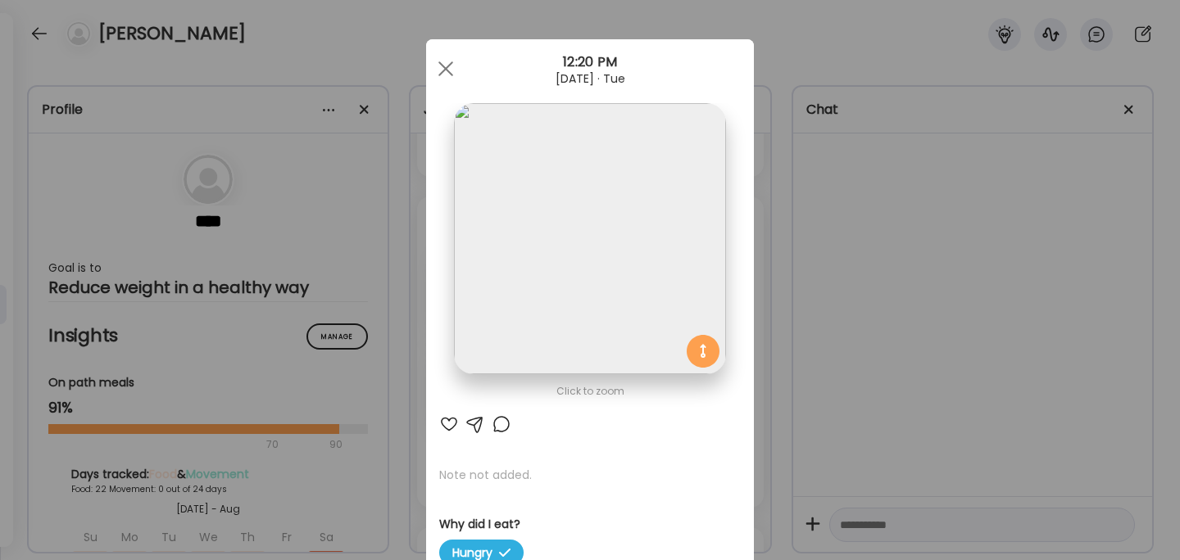
click at [889, 281] on div "Ate Coach Dashboard Wahoo! It’s official Take a moment to set up your Coach Pro…" at bounding box center [590, 280] width 1180 height 560
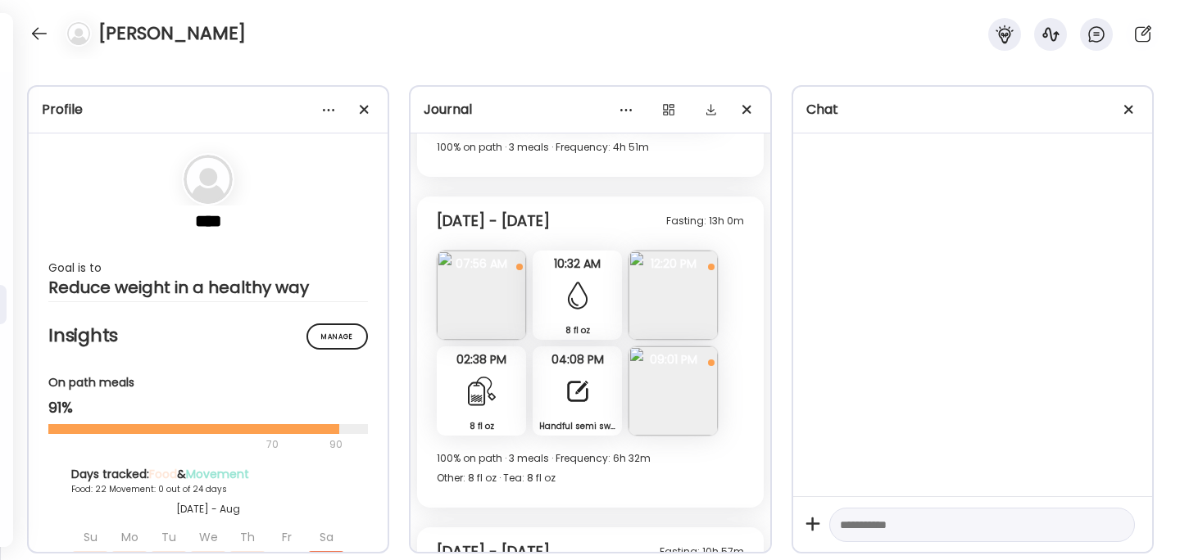
click at [679, 318] on img at bounding box center [672, 295] width 89 height 89
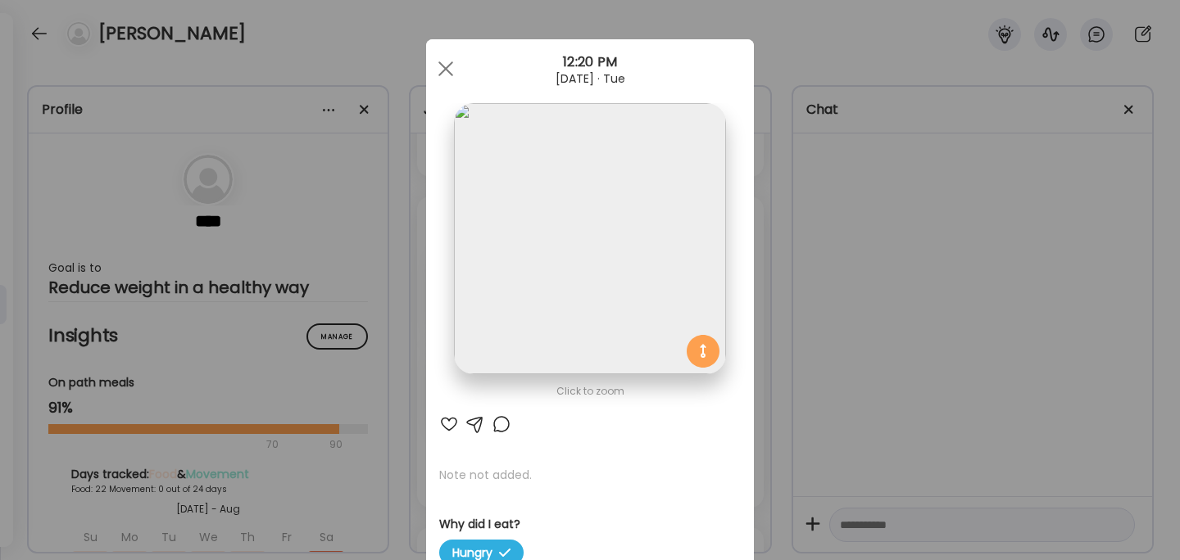
click at [831, 332] on div "Ate Coach Dashboard Wahoo! It’s official Take a moment to set up your Coach Pro…" at bounding box center [590, 280] width 1180 height 560
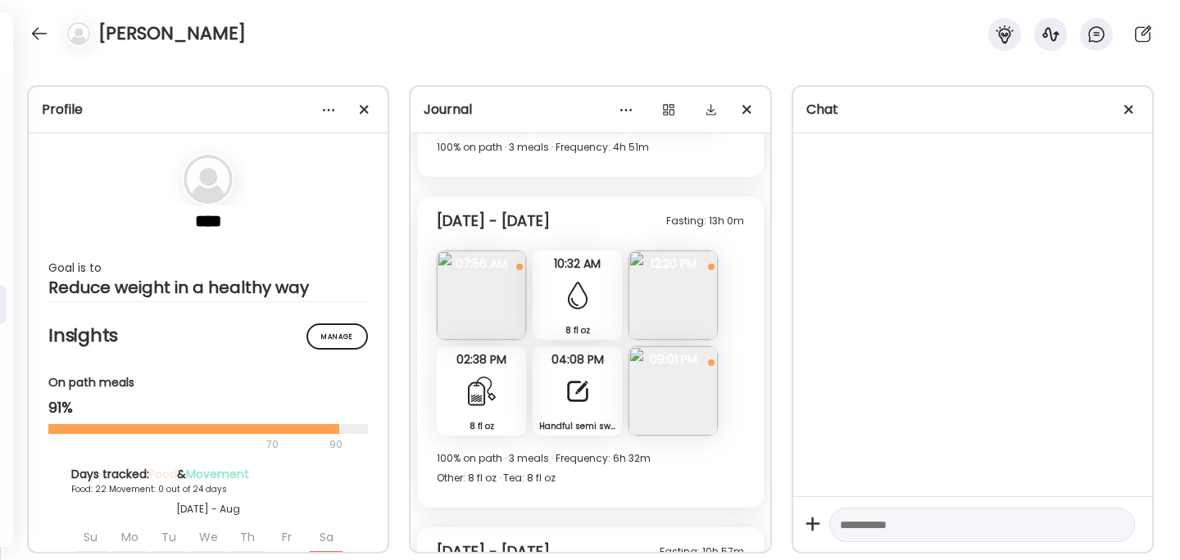
click at [678, 373] on img at bounding box center [672, 391] width 89 height 89
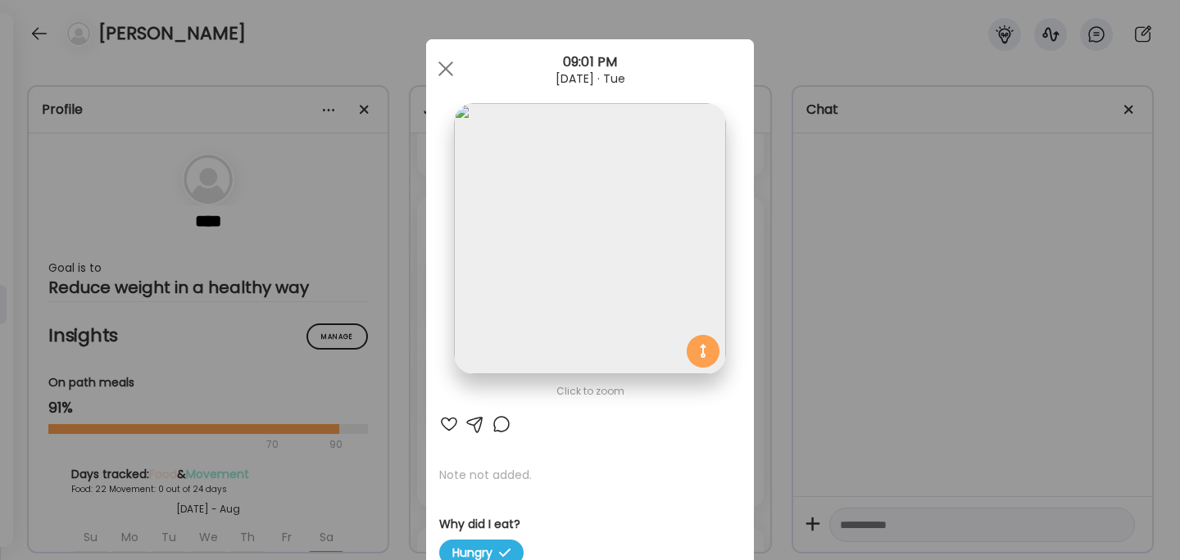
click at [864, 336] on div "Ate Coach Dashboard Wahoo! It’s official Take a moment to set up your Coach Pro…" at bounding box center [590, 280] width 1180 height 560
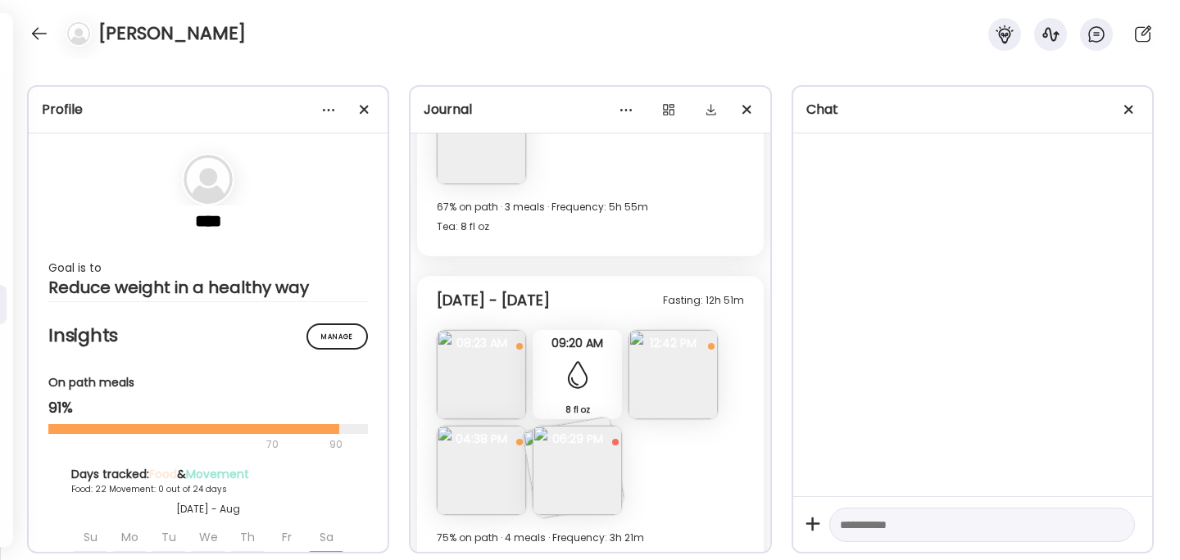
scroll to position [9993, 0]
click at [669, 379] on img at bounding box center [672, 372] width 89 height 89
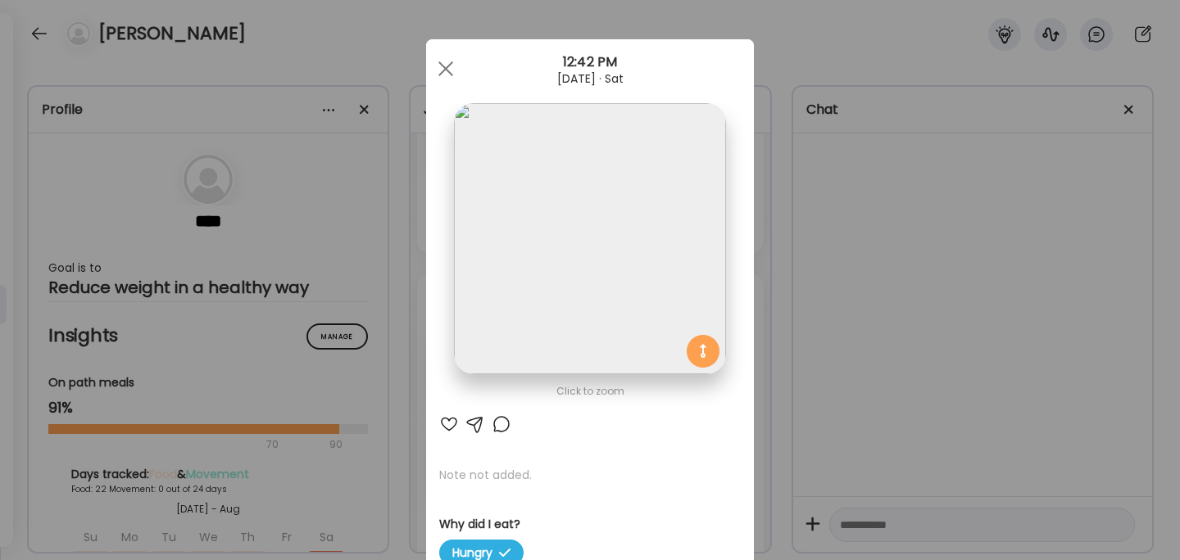
click at [778, 374] on div "Ate Coach Dashboard Wahoo! It’s official Take a moment to set up your Coach Pro…" at bounding box center [590, 280] width 1180 height 560
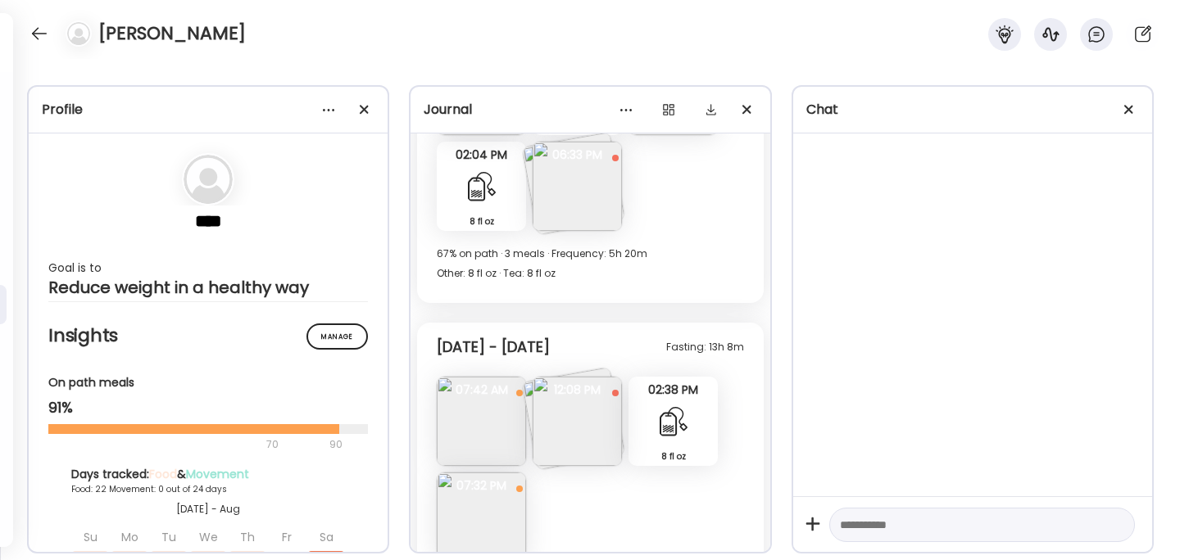
scroll to position [9534, 0]
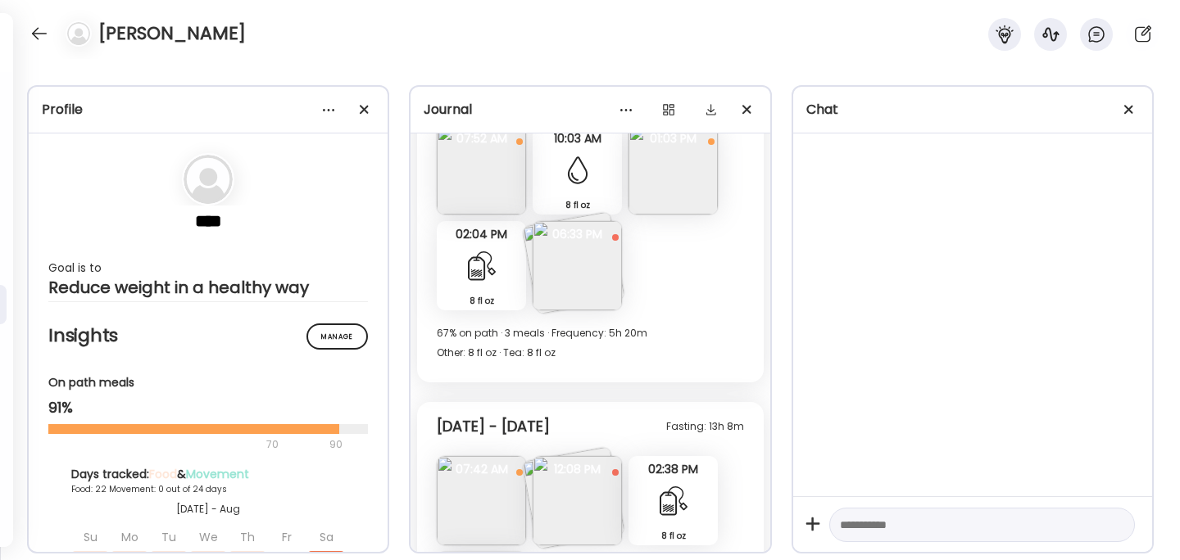
click at [550, 469] on span "12:08 PM" at bounding box center [577, 469] width 89 height 15
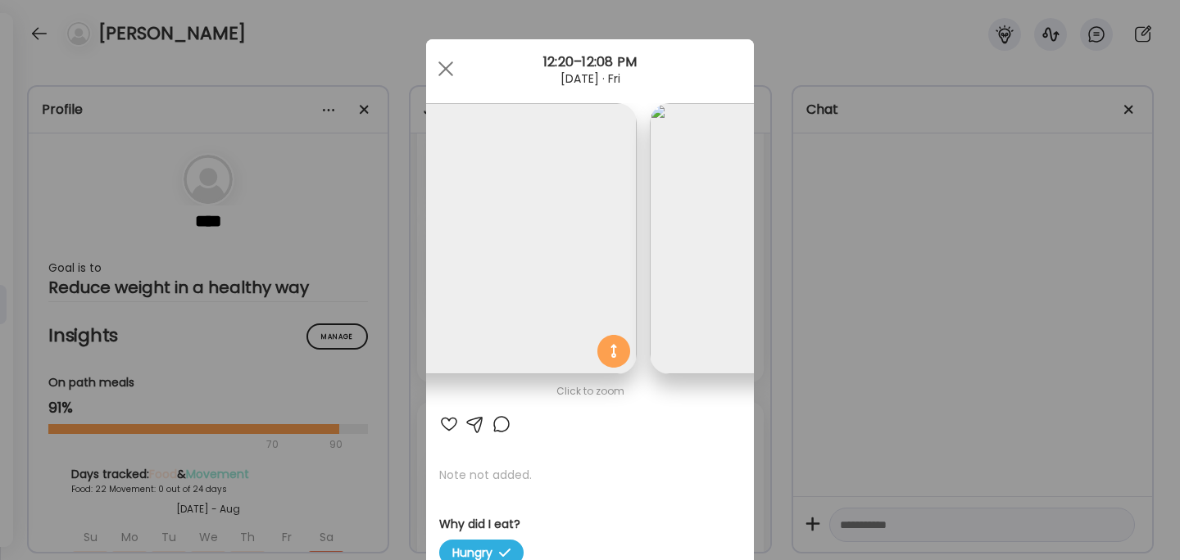
scroll to position [0, 0]
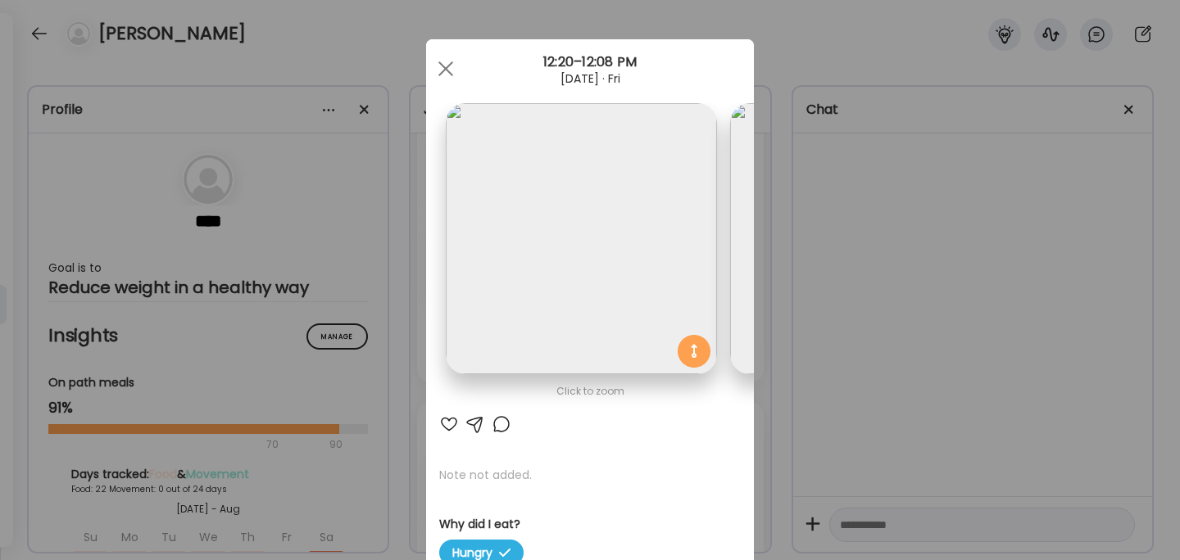
click at [905, 346] on div "Ate Coach Dashboard Wahoo! It’s official Take a moment to set up your Coach Pro…" at bounding box center [590, 280] width 1180 height 560
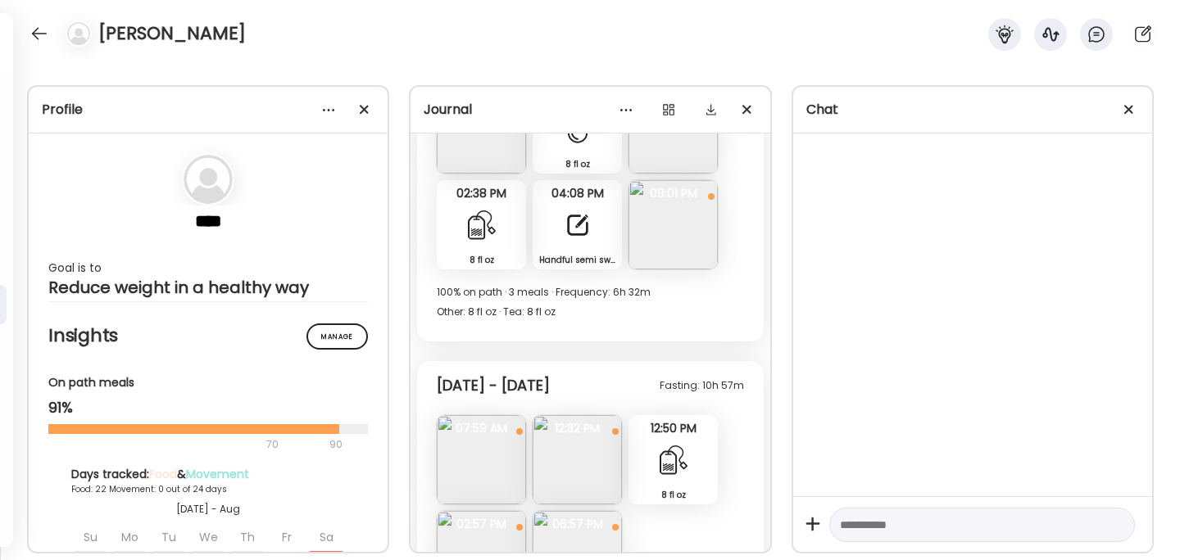
scroll to position [8884, 0]
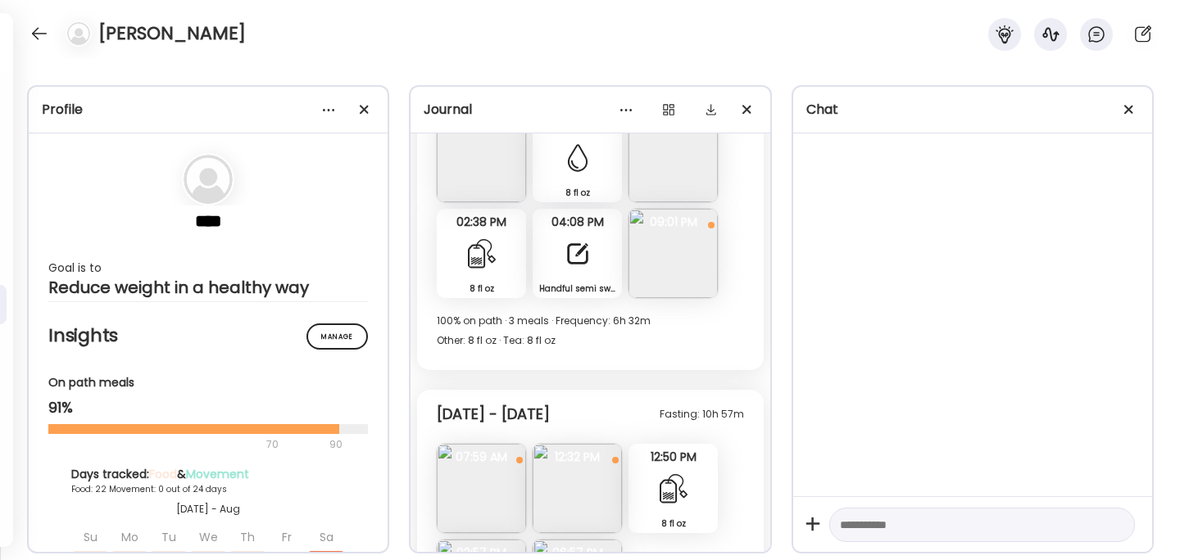
click at [673, 265] on img at bounding box center [672, 253] width 89 height 89
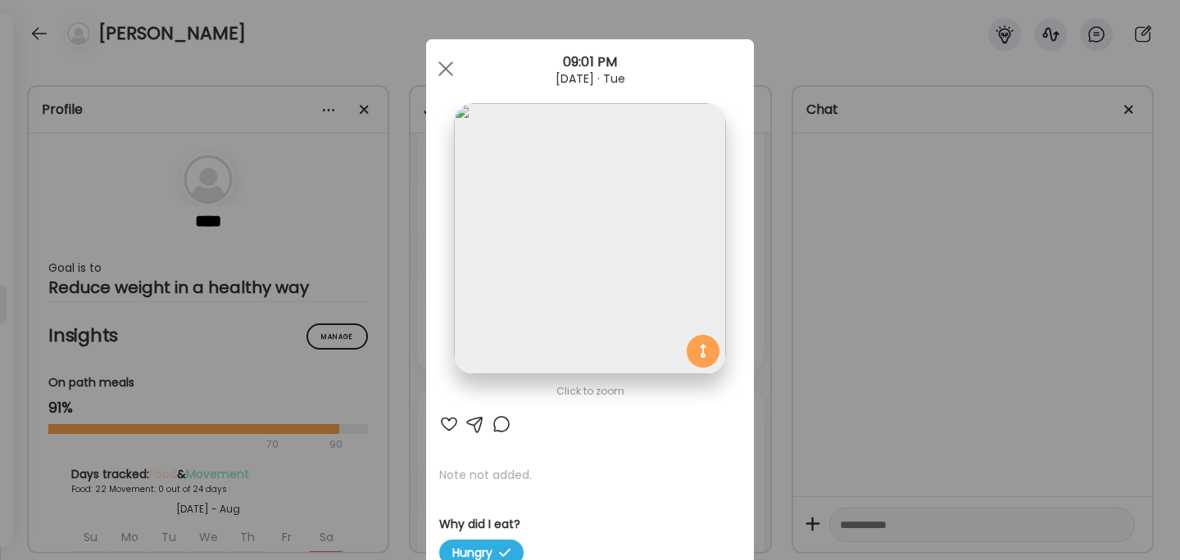
click at [801, 311] on div "Ate Coach Dashboard Wahoo! It’s official Take a moment to set up your Coach Pro…" at bounding box center [590, 280] width 1180 height 560
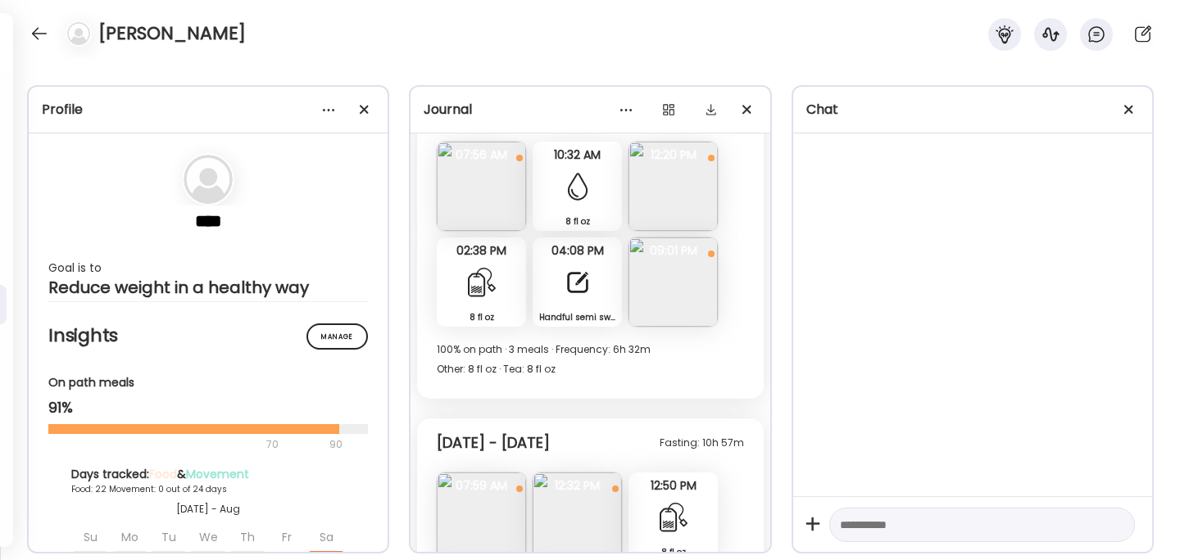
scroll to position [8853, 0]
click at [651, 213] on img at bounding box center [672, 188] width 89 height 89
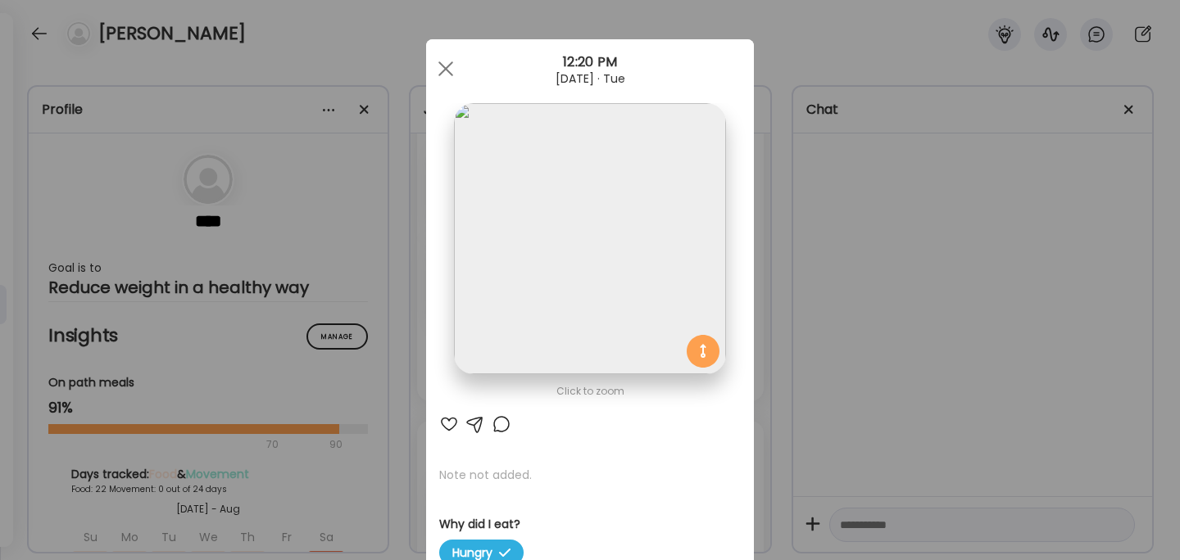
click at [854, 327] on div "Ate Coach Dashboard Wahoo! It’s official Take a moment to set up your Coach Pro…" at bounding box center [590, 280] width 1180 height 560
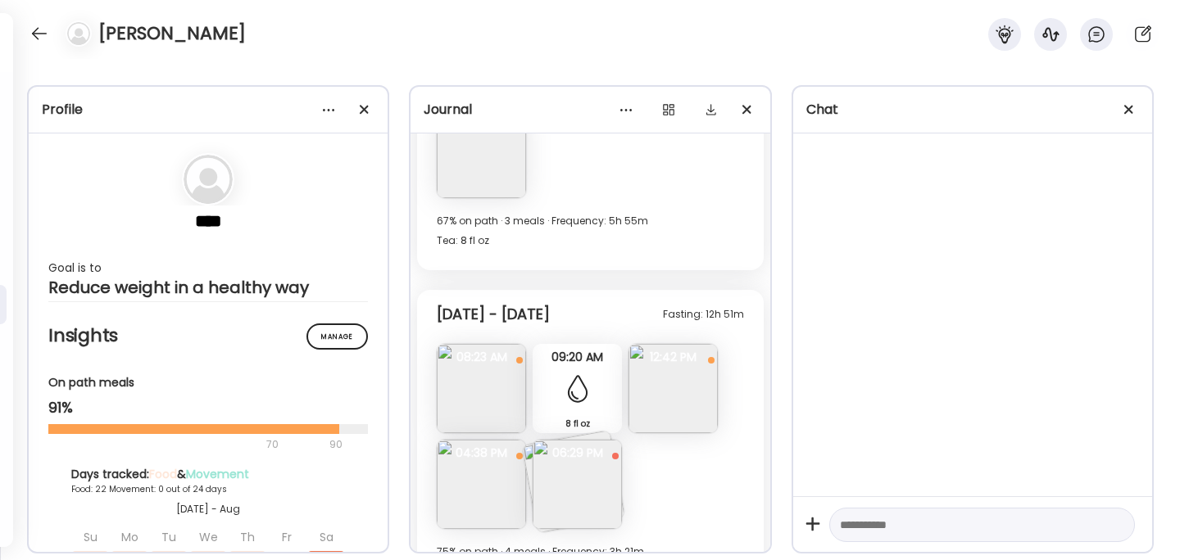
scroll to position [9979, 0]
click at [665, 393] on img at bounding box center [672, 386] width 89 height 89
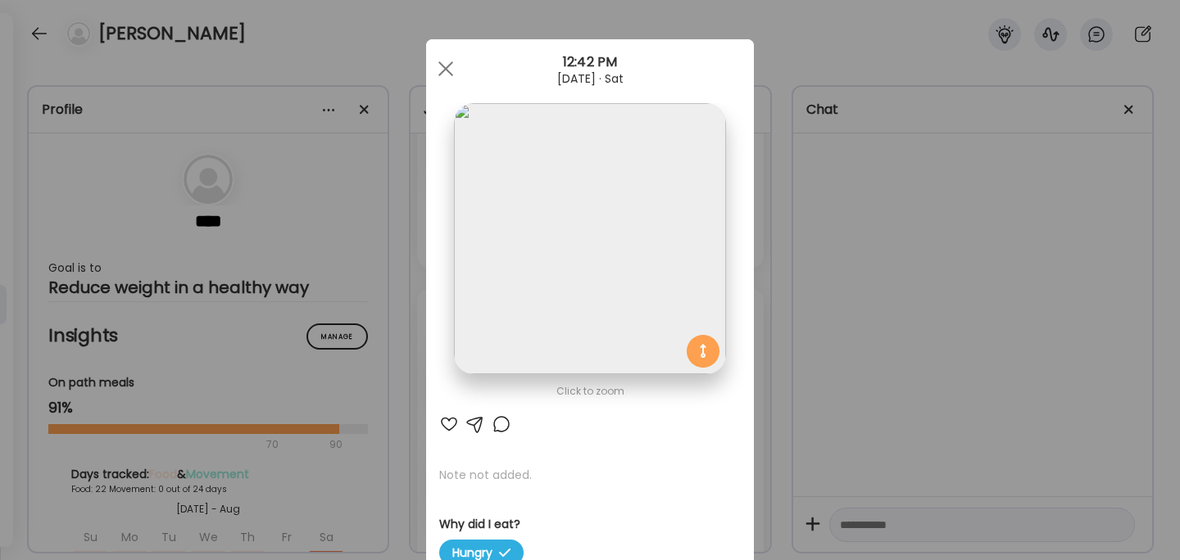
click at [865, 353] on div "Ate Coach Dashboard Wahoo! It’s official Take a moment to set up your Coach Pro…" at bounding box center [590, 280] width 1180 height 560
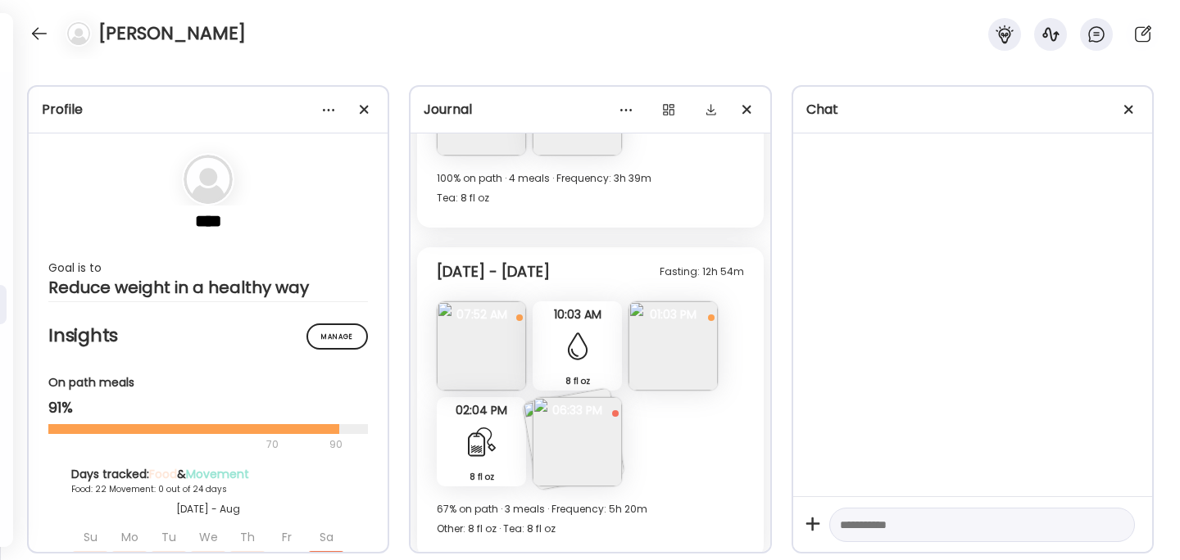
scroll to position [9217, 0]
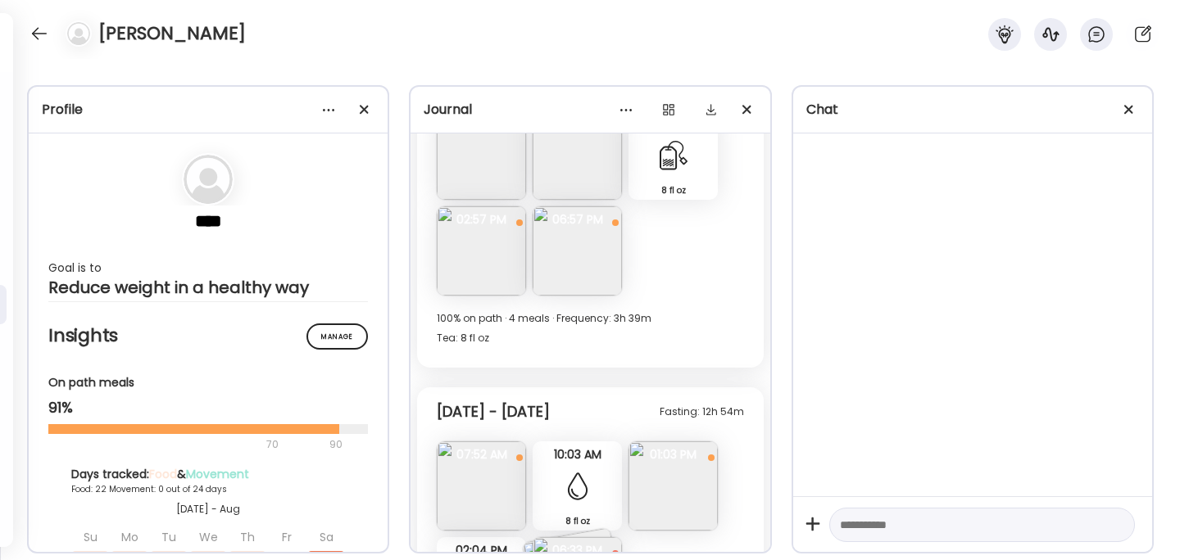
click at [583, 246] on img at bounding box center [577, 250] width 89 height 89
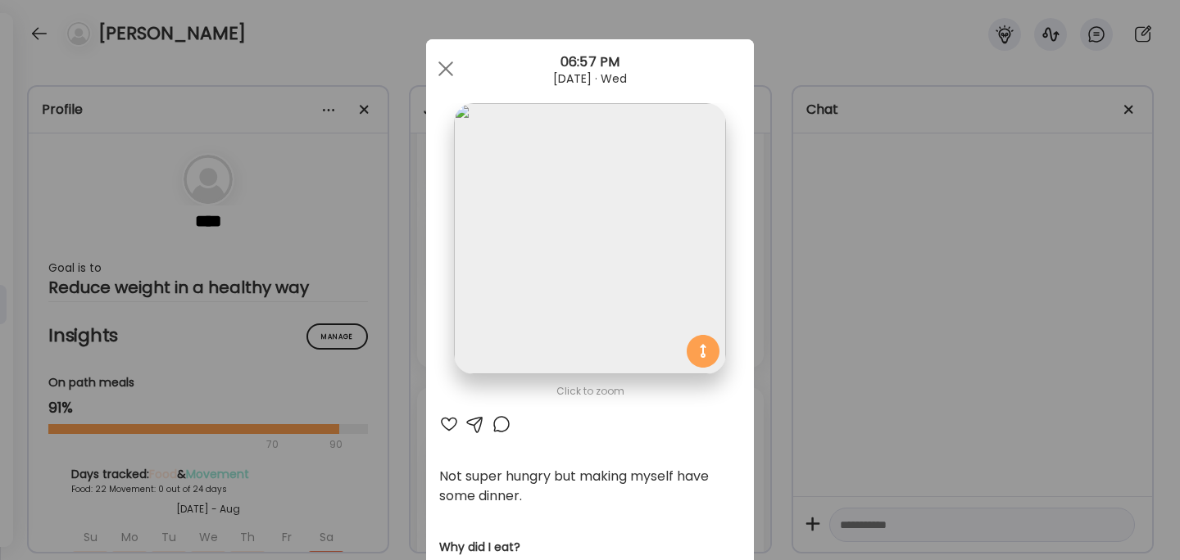
click at [841, 262] on div "Ate Coach Dashboard Wahoo! It’s official Take a moment to set up your Coach Pro…" at bounding box center [590, 280] width 1180 height 560
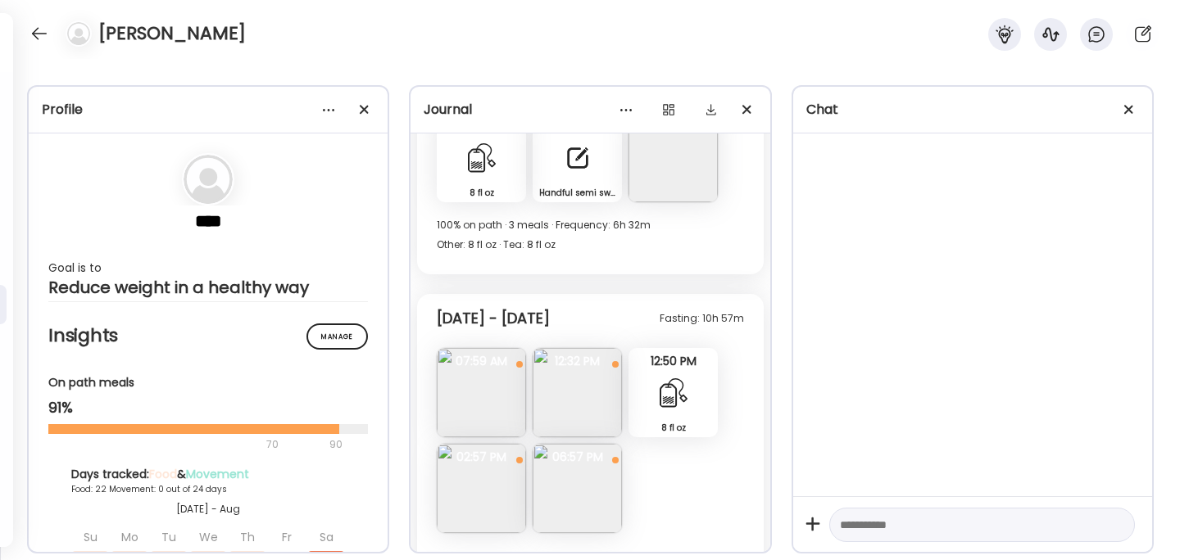
scroll to position [8981, 0]
click at [560, 497] on img at bounding box center [577, 487] width 89 height 89
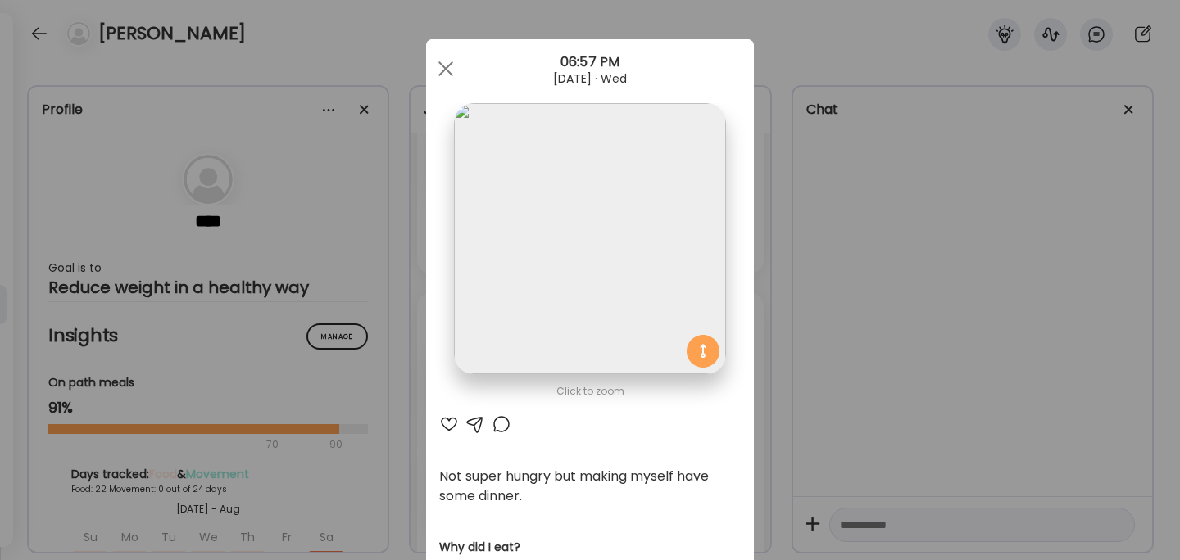
click at [831, 221] on div "Ate Coach Dashboard Wahoo! It’s official Take a moment to set up your Coach Pro…" at bounding box center [590, 280] width 1180 height 560
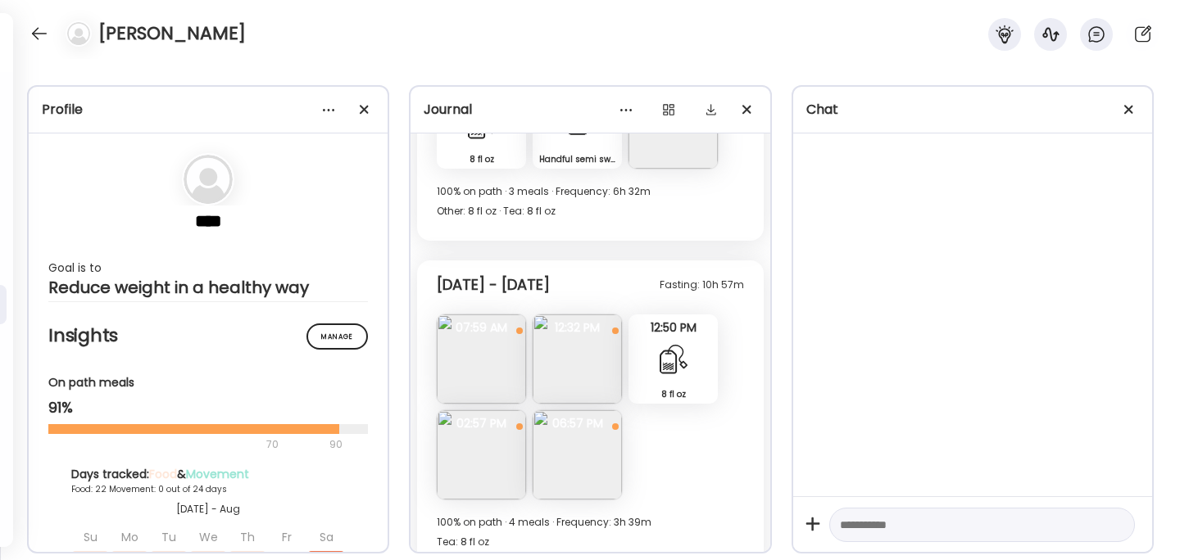
scroll to position [9019, 0]
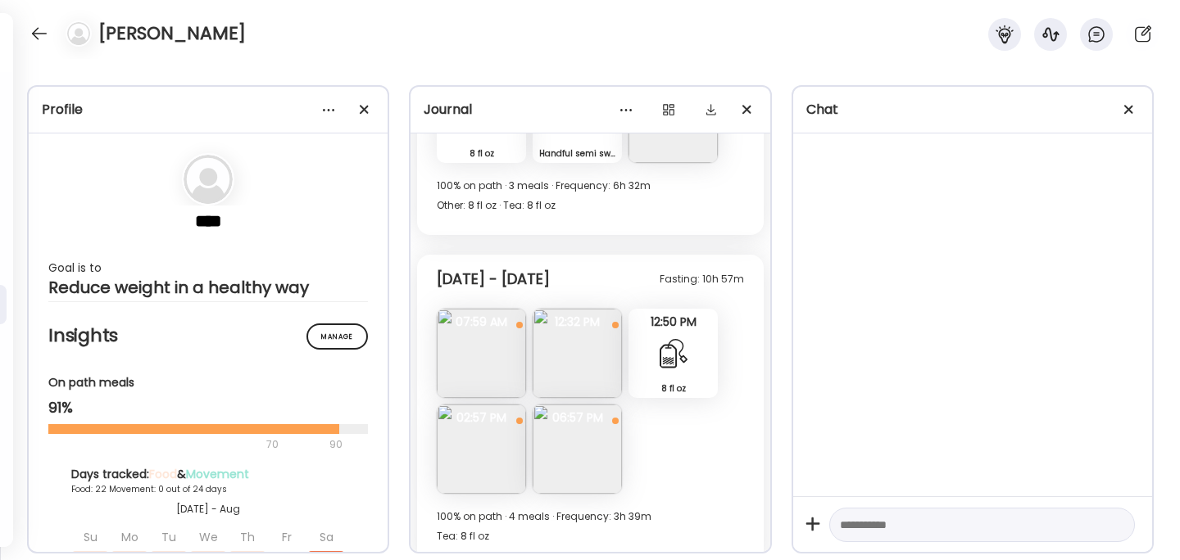
click at [583, 346] on img at bounding box center [577, 353] width 89 height 89
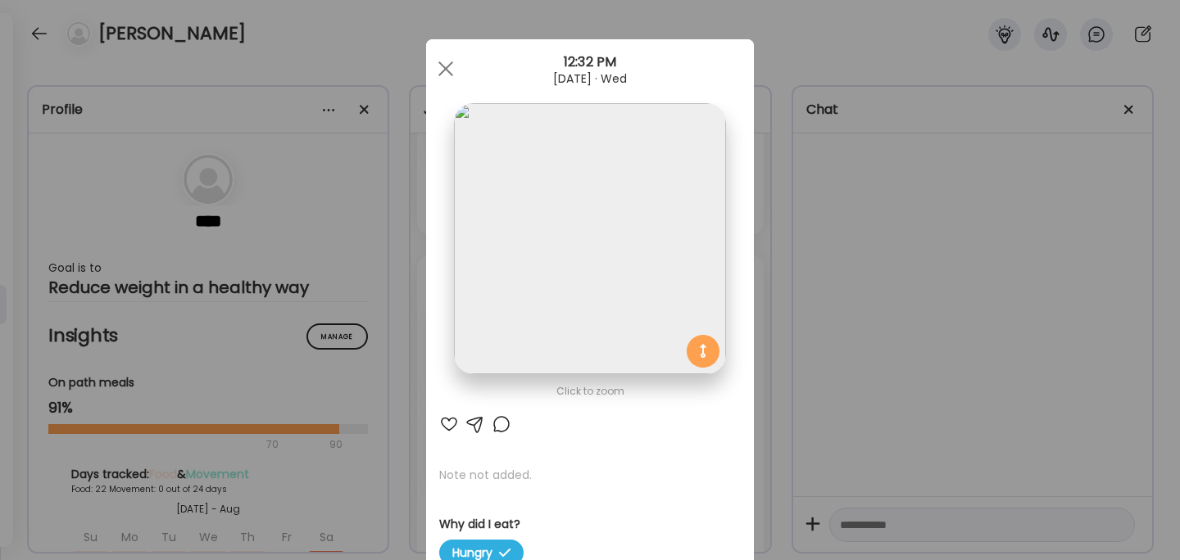
click at [852, 281] on div "Ate Coach Dashboard Wahoo! It’s official Take a moment to set up your Coach Pro…" at bounding box center [590, 280] width 1180 height 560
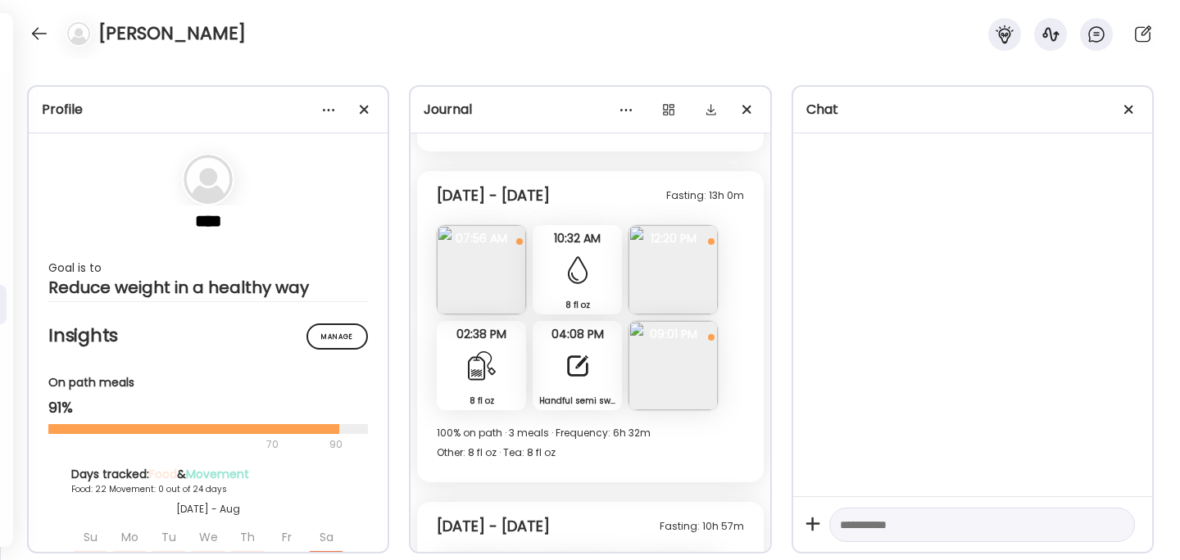
scroll to position [8787, 0]
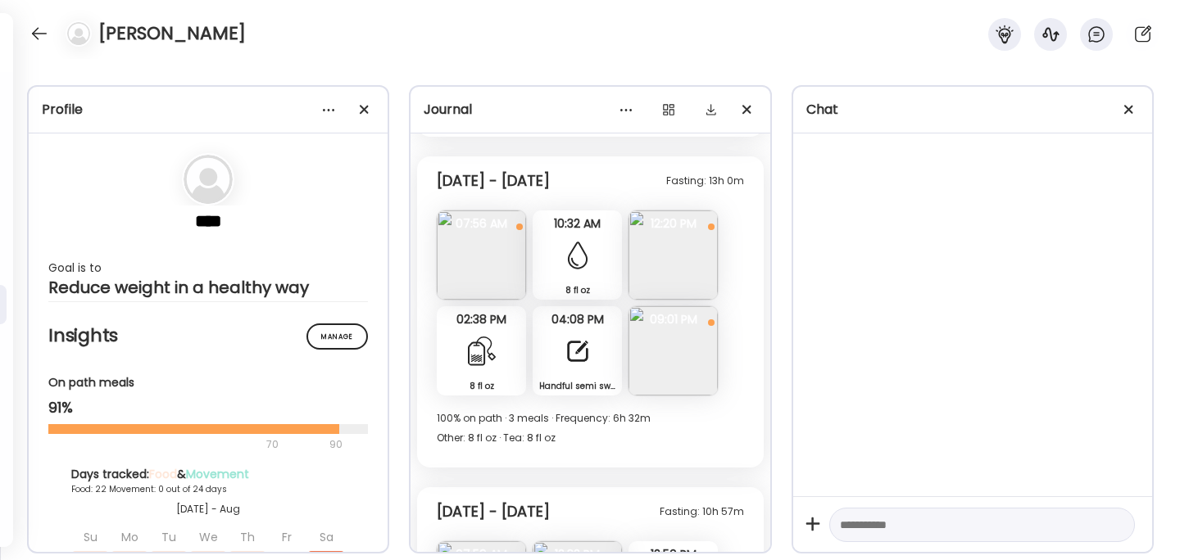
click at [655, 245] on img at bounding box center [672, 255] width 89 height 89
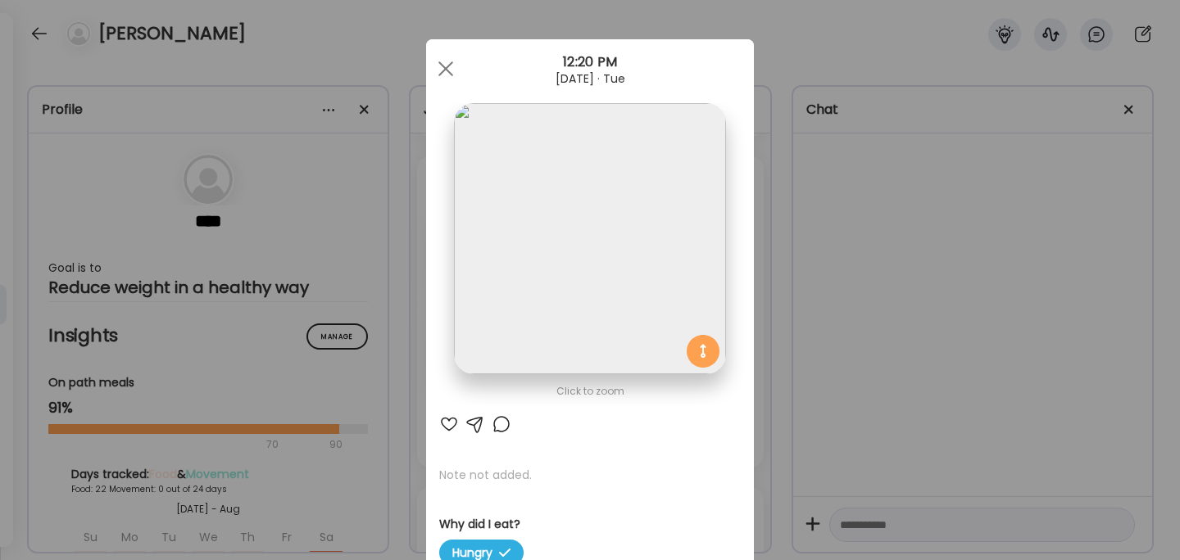
click at [841, 305] on div "Ate Coach Dashboard Wahoo! It’s official Take a moment to set up your Coach Pro…" at bounding box center [590, 280] width 1180 height 560
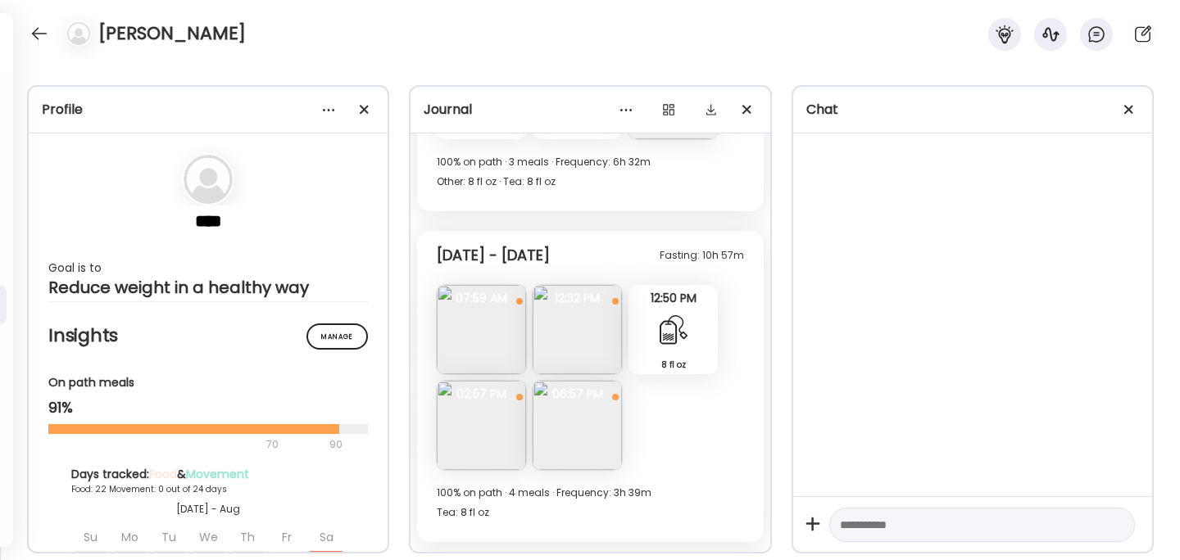
scroll to position [9044, 0]
click at [579, 324] on img at bounding box center [577, 328] width 89 height 89
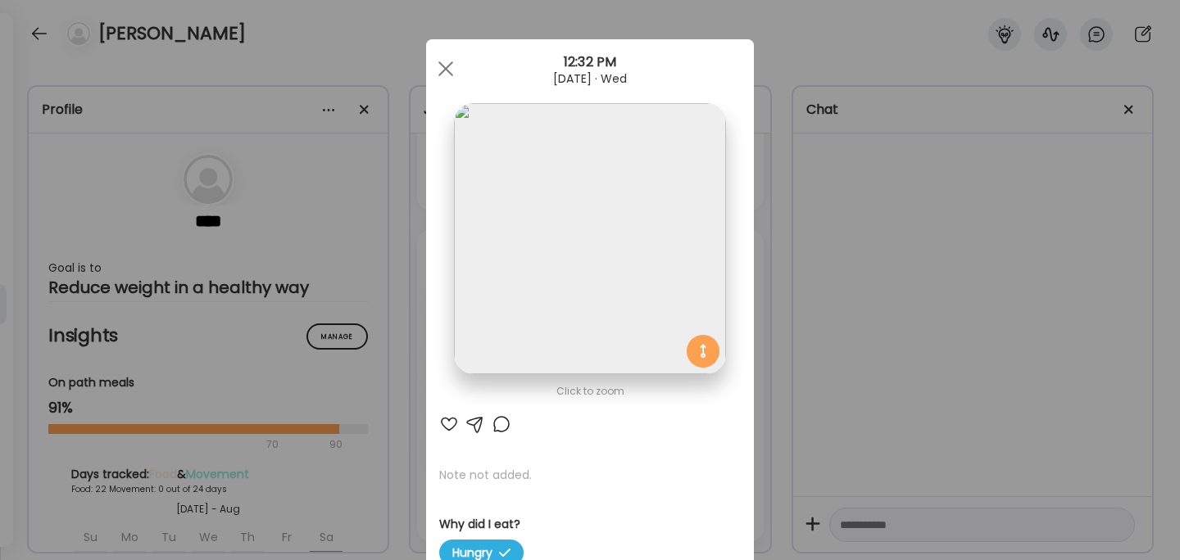
click at [815, 311] on div "Ate Coach Dashboard Wahoo! It’s official Take a moment to set up your Coach Pro…" at bounding box center [590, 280] width 1180 height 560
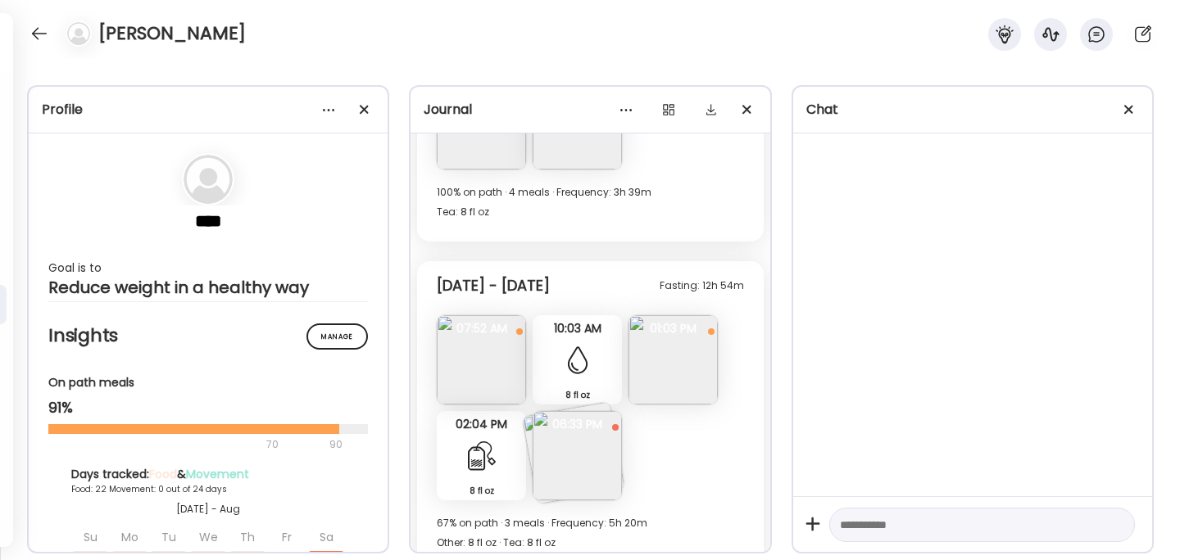
scroll to position [9351, 0]
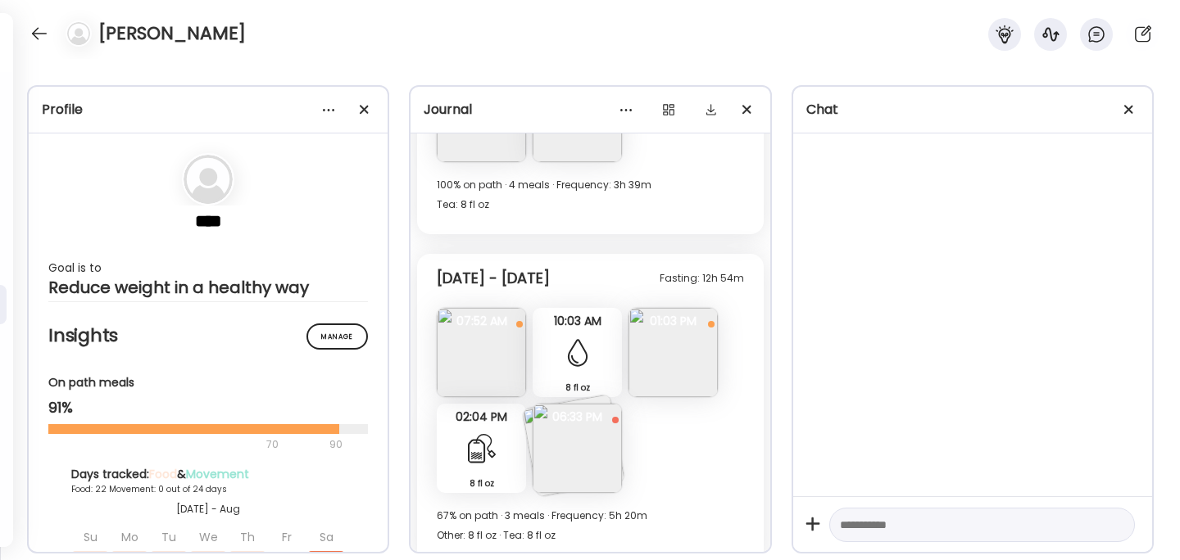
click at [671, 346] on img at bounding box center [672, 352] width 89 height 89
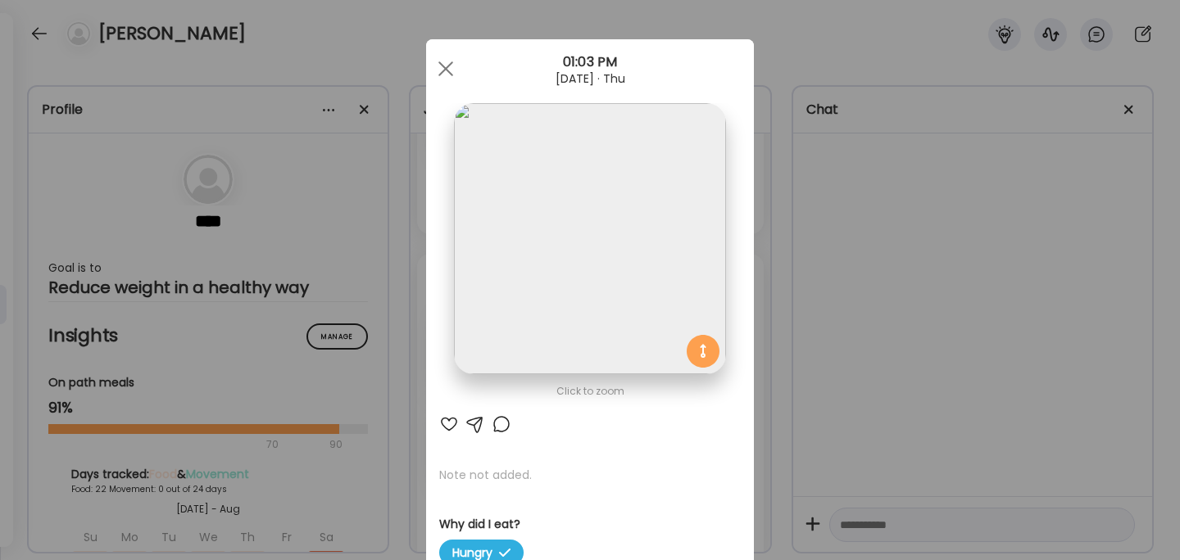
click at [885, 288] on div "Ate Coach Dashboard Wahoo! It’s official Take a moment to set up your Coach Pro…" at bounding box center [590, 280] width 1180 height 560
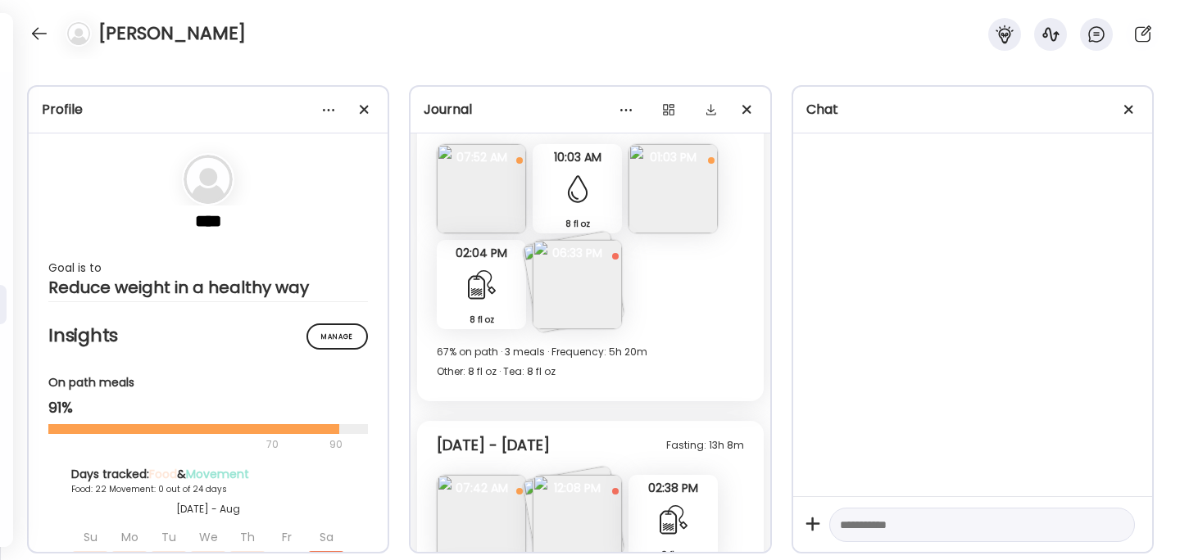
scroll to position [9661, 0]
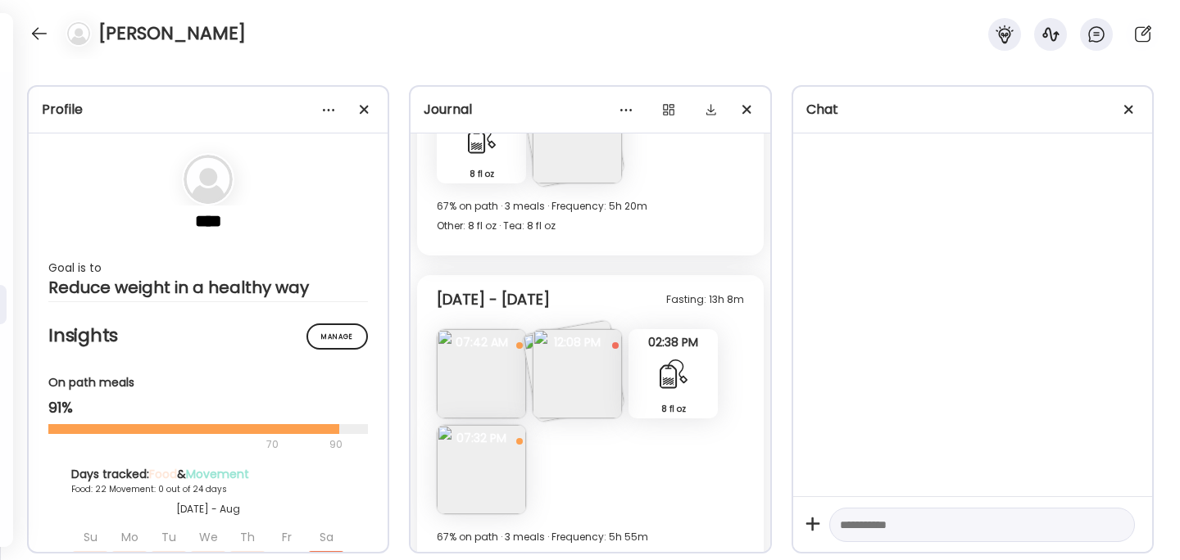
click at [578, 375] on img at bounding box center [577, 373] width 89 height 89
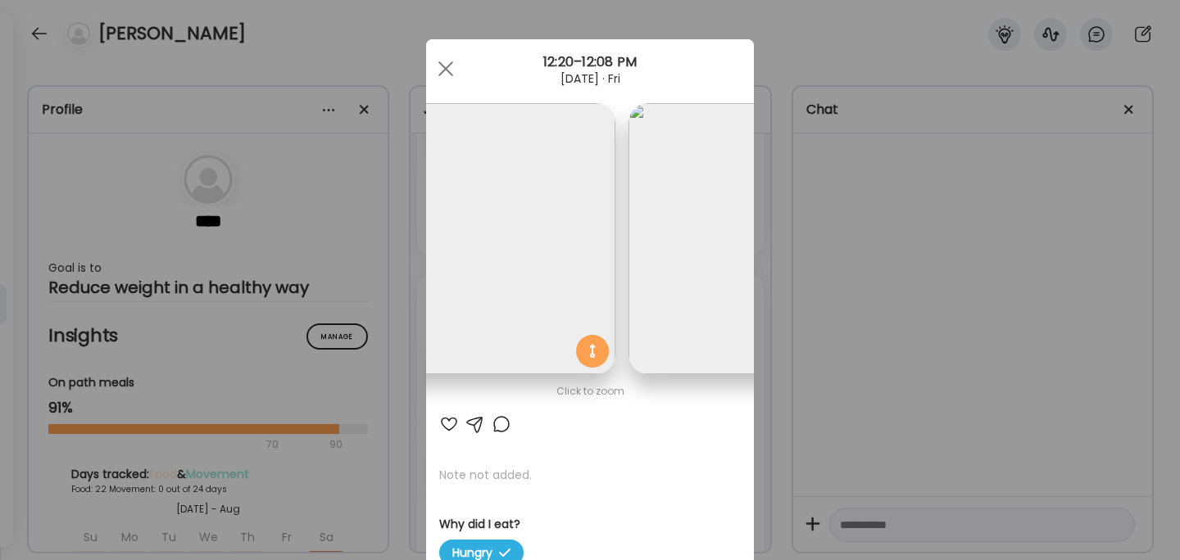
scroll to position [0, 0]
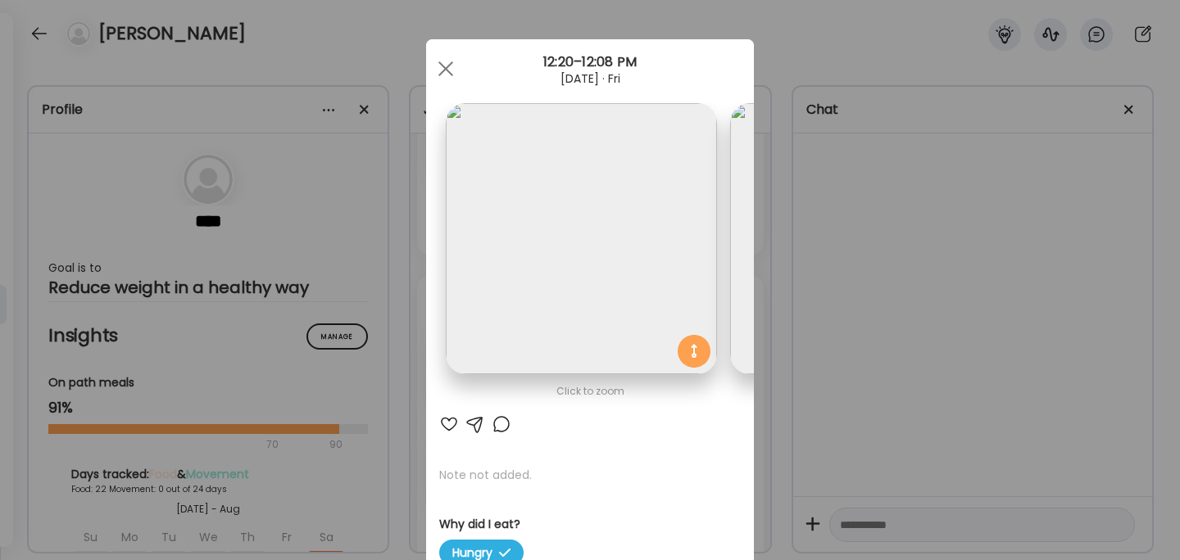
click at [885, 317] on div "Ate Coach Dashboard Wahoo! It’s official Take a moment to set up your Coach Pro…" at bounding box center [590, 280] width 1180 height 560
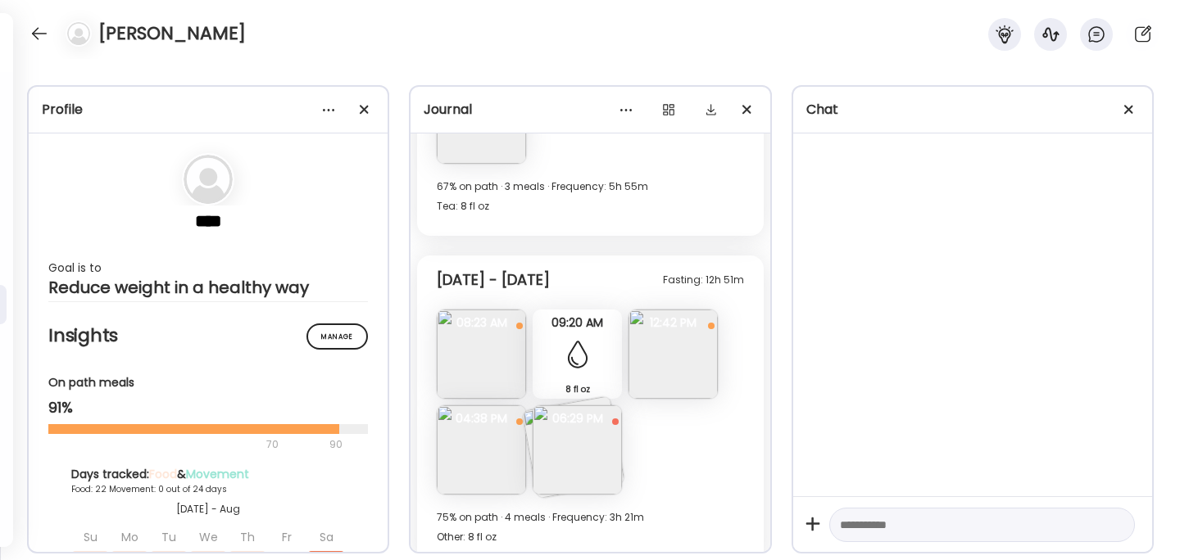
scroll to position [10012, 0]
click at [674, 373] on img at bounding box center [672, 353] width 89 height 89
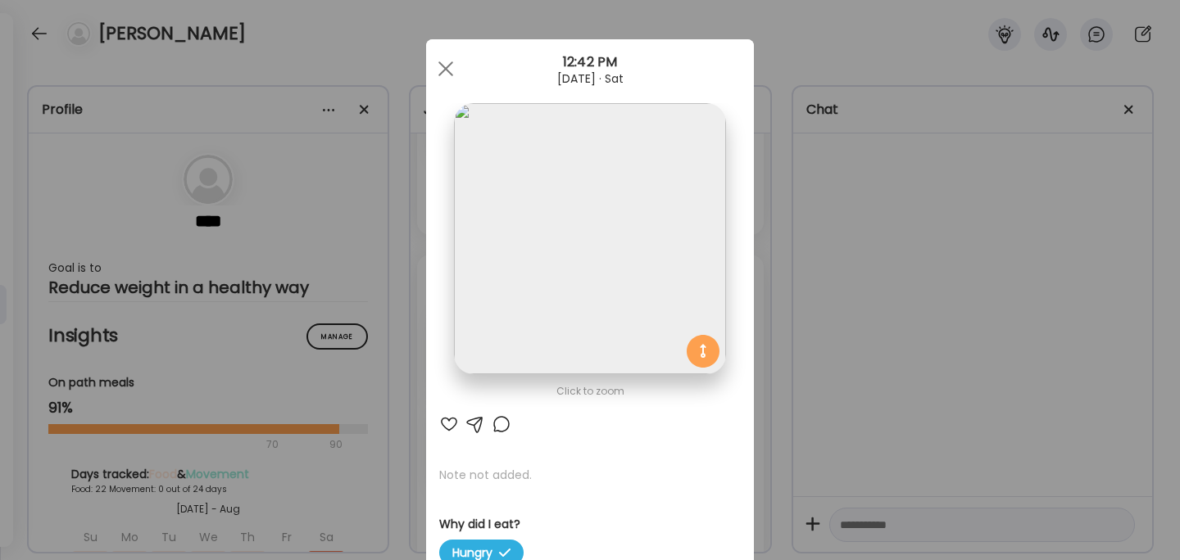
click at [821, 342] on div "Ate Coach Dashboard Wahoo! It’s official Take a moment to set up your Coach Pro…" at bounding box center [590, 280] width 1180 height 560
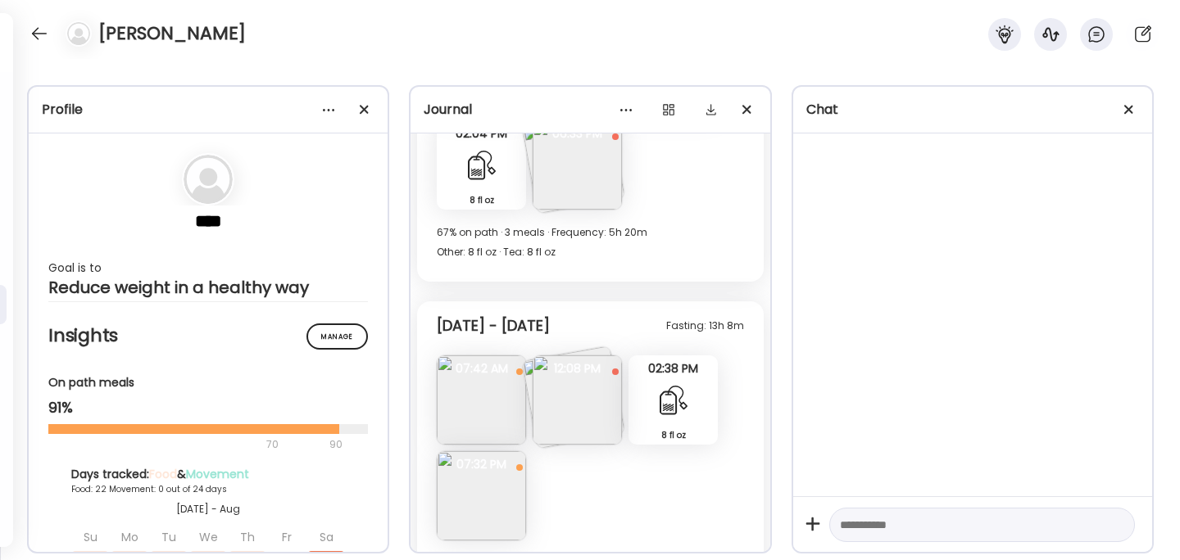
scroll to position [9707, 0]
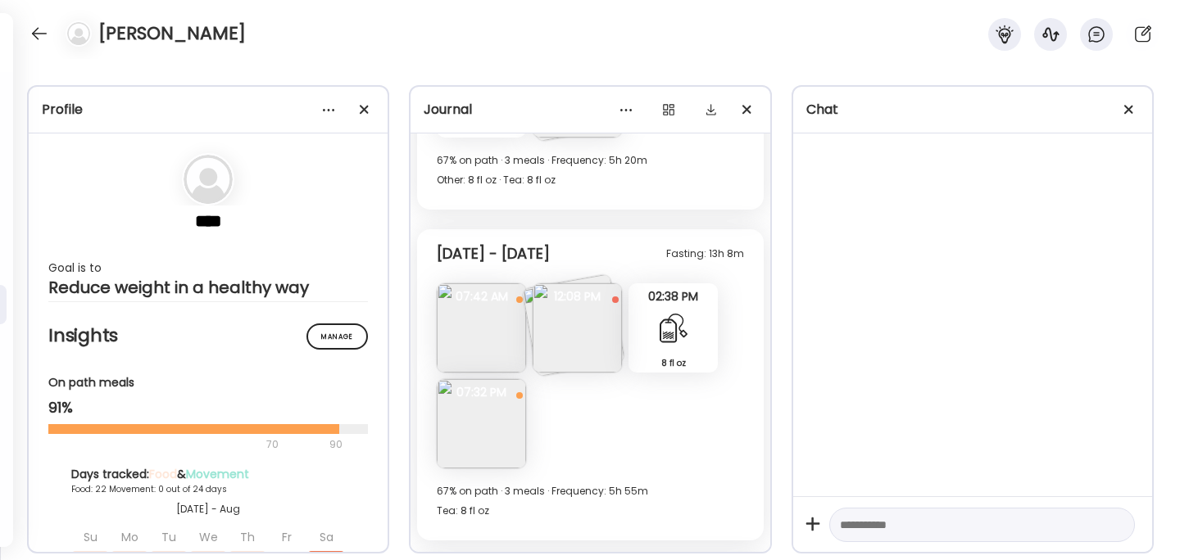
click at [586, 330] on img at bounding box center [577, 327] width 89 height 89
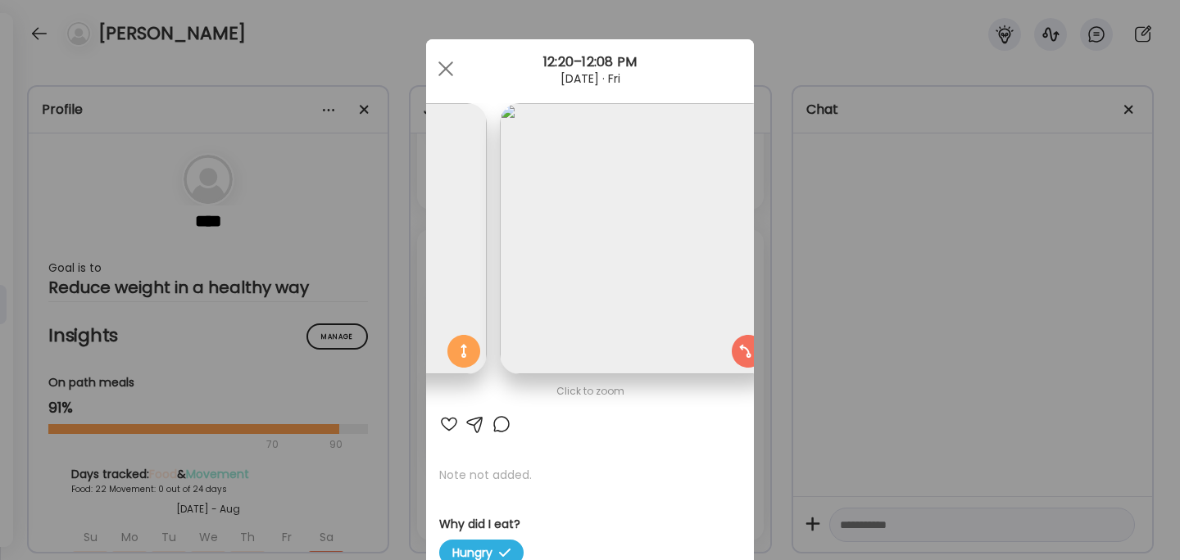
scroll to position [0, 267]
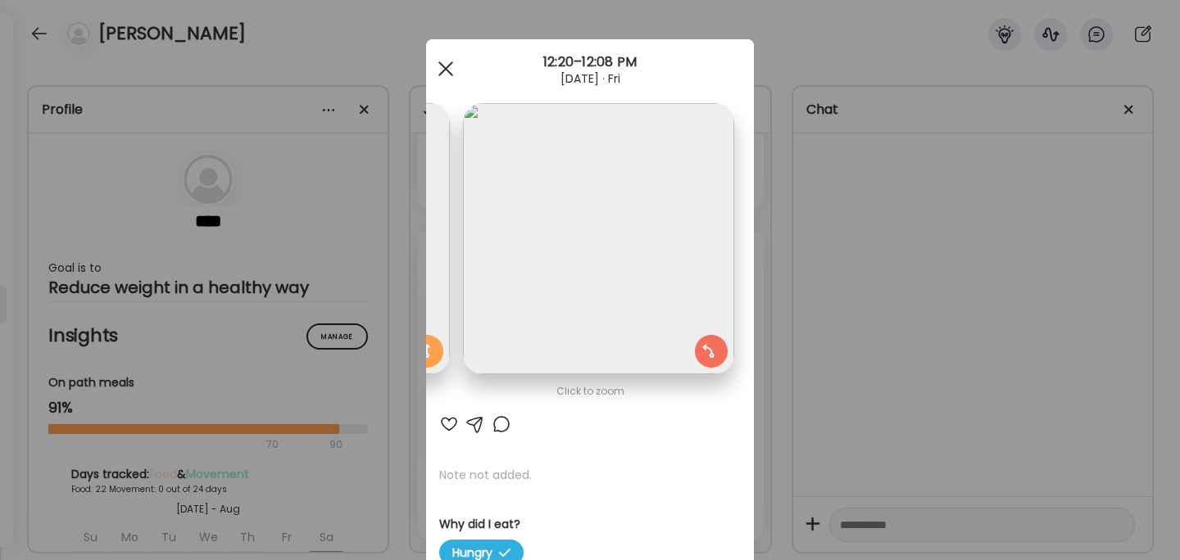
click at [448, 70] on span at bounding box center [445, 68] width 15 height 15
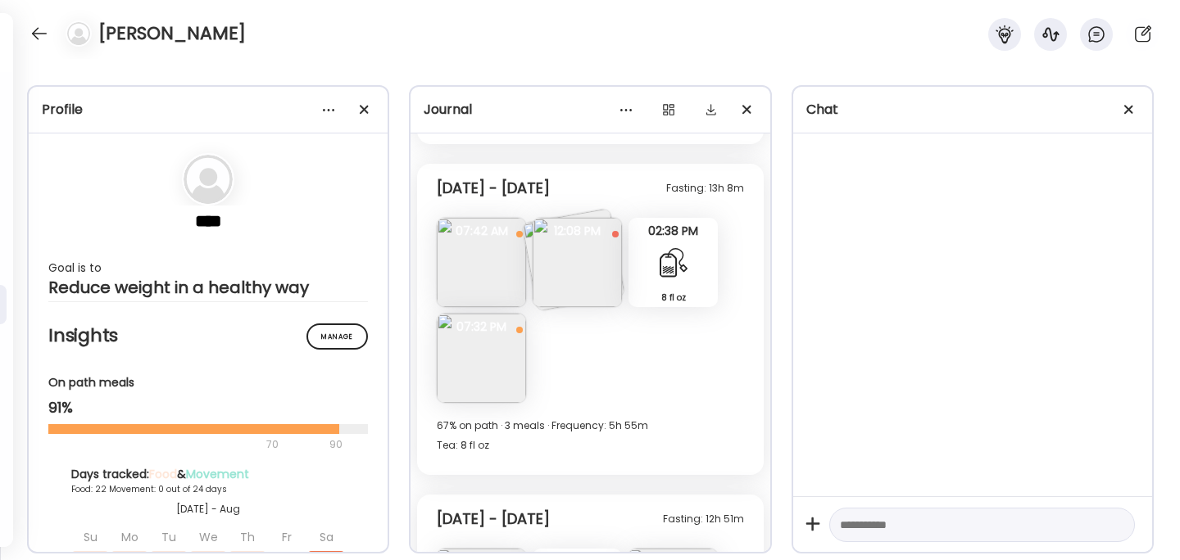
scroll to position [9771, 0]
click at [586, 270] on img at bounding box center [577, 263] width 89 height 89
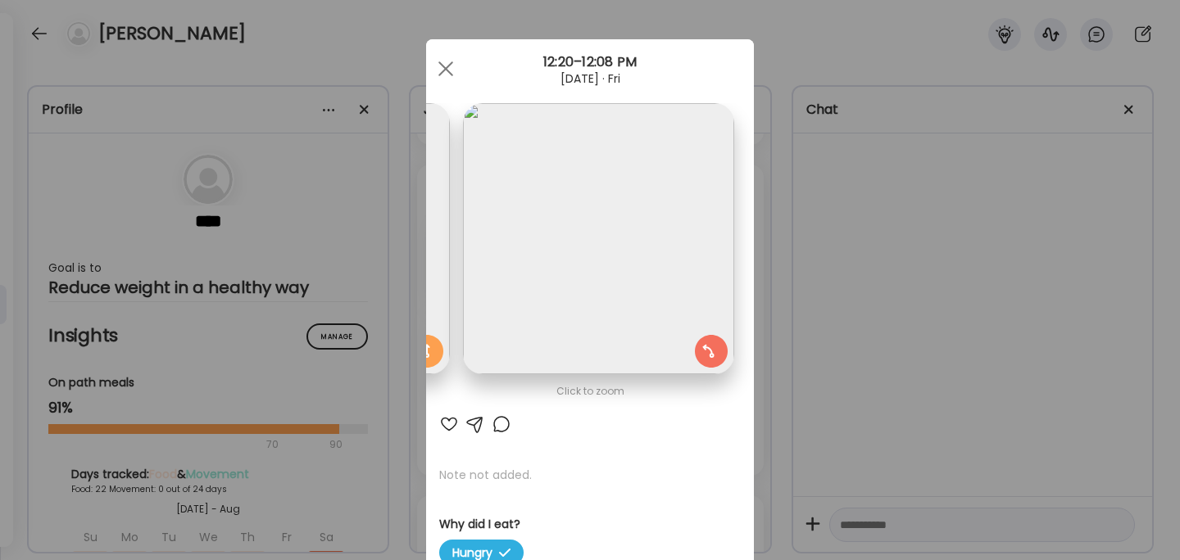
scroll to position [0, 267]
click at [880, 270] on div "Ate Coach Dashboard Wahoo! It’s official Take a moment to set up your Coach Pro…" at bounding box center [590, 280] width 1180 height 560
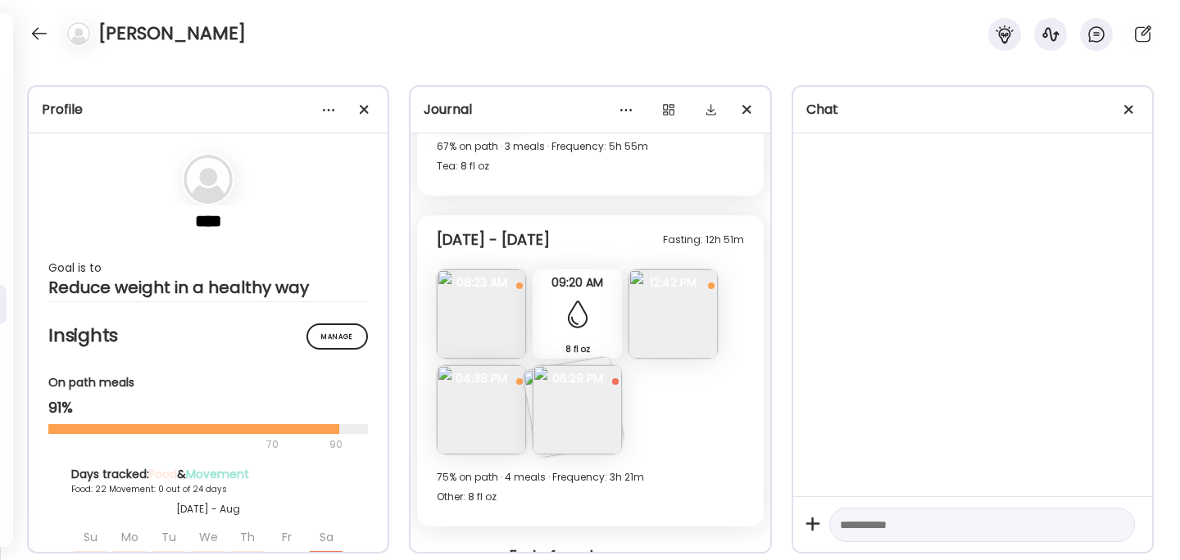
scroll to position [10066, 0]
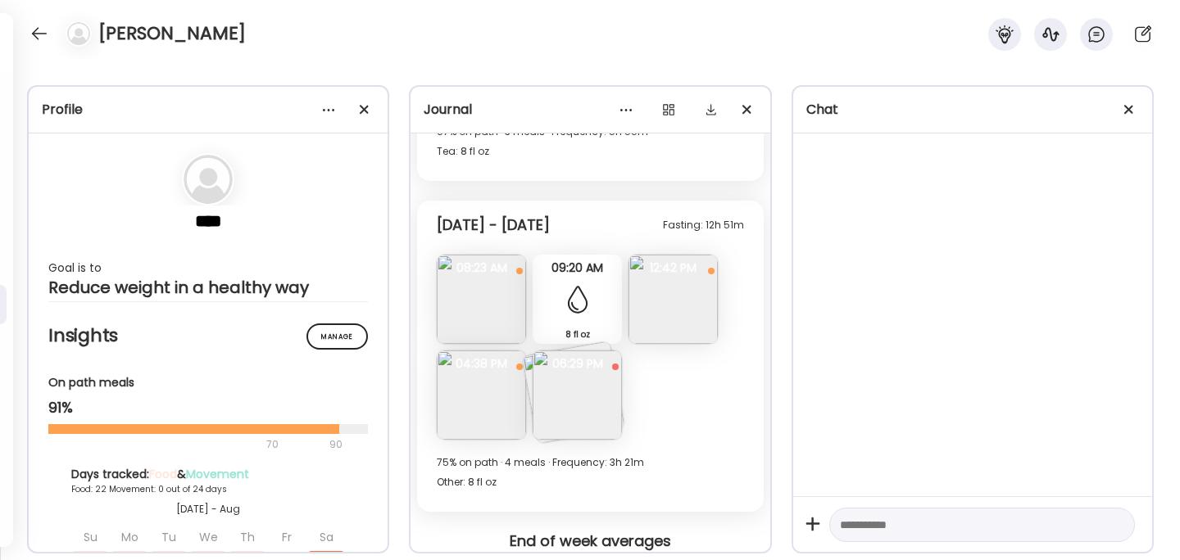
click at [492, 390] on img at bounding box center [481, 395] width 89 height 89
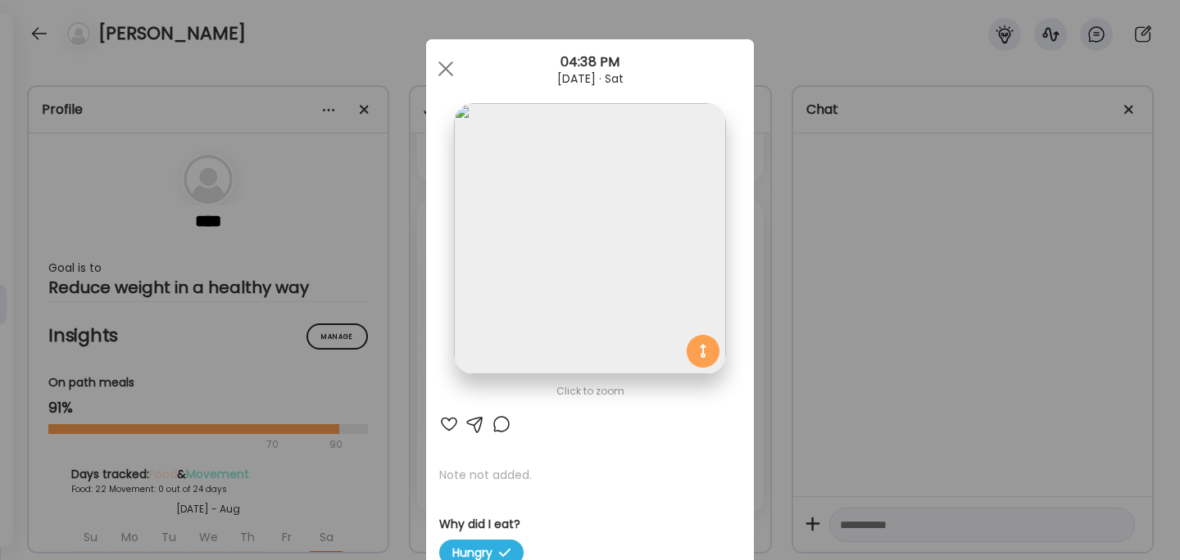
click at [819, 315] on div "Ate Coach Dashboard Wahoo! It’s official Take a moment to set up your Coach Pro…" at bounding box center [590, 280] width 1180 height 560
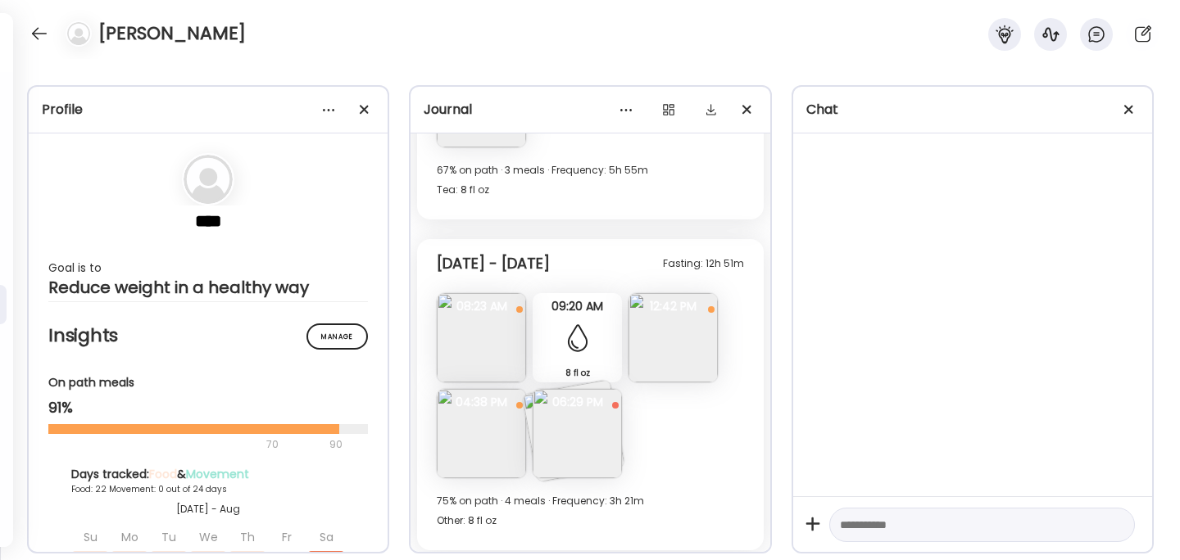
scroll to position [10027, 0]
click at [509, 334] on img at bounding box center [481, 338] width 89 height 89
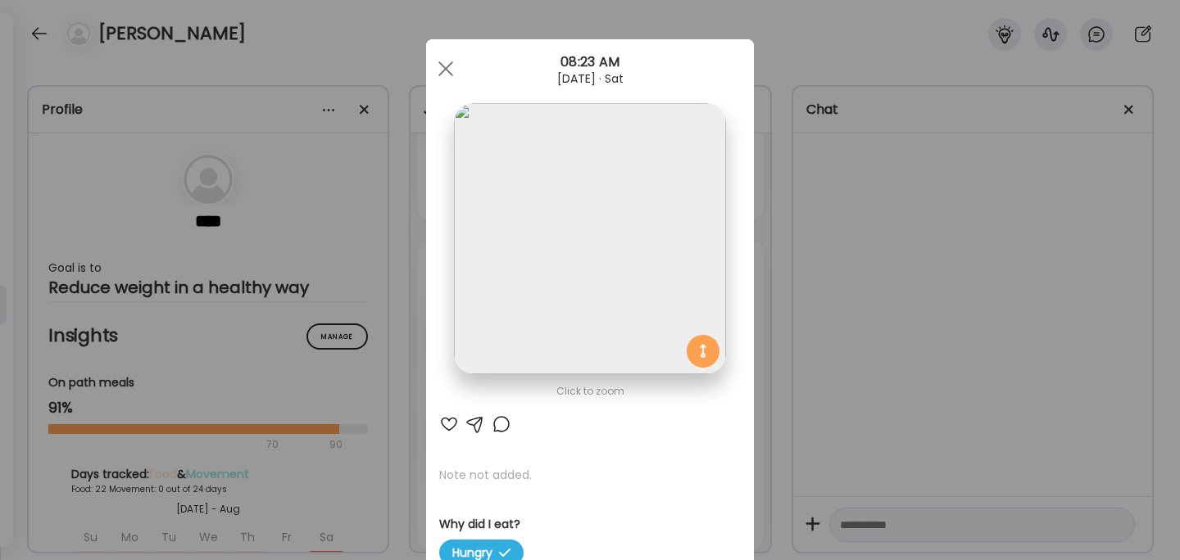
click at [897, 270] on div "Ate Coach Dashboard Wahoo! It’s official Take a moment to set up your Coach Pro…" at bounding box center [590, 280] width 1180 height 560
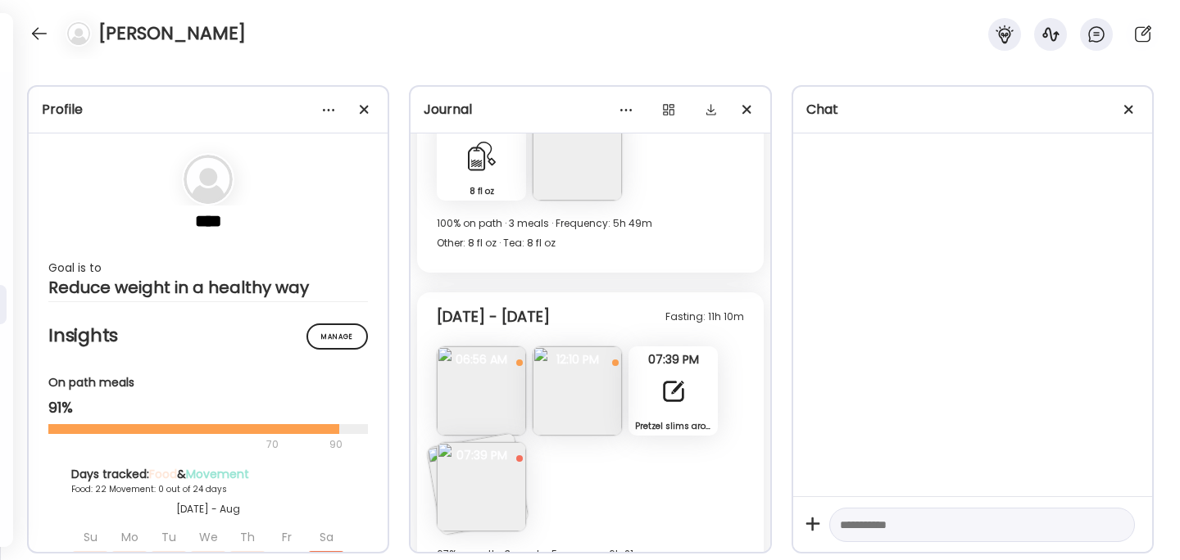
scroll to position [7249, 0]
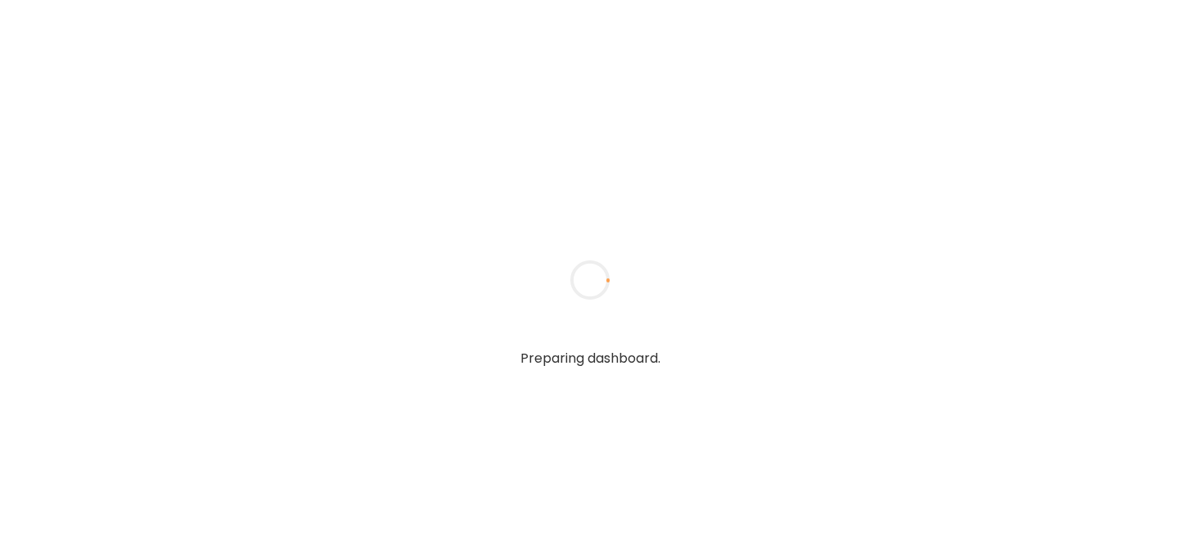
type input "******"
type input "**********"
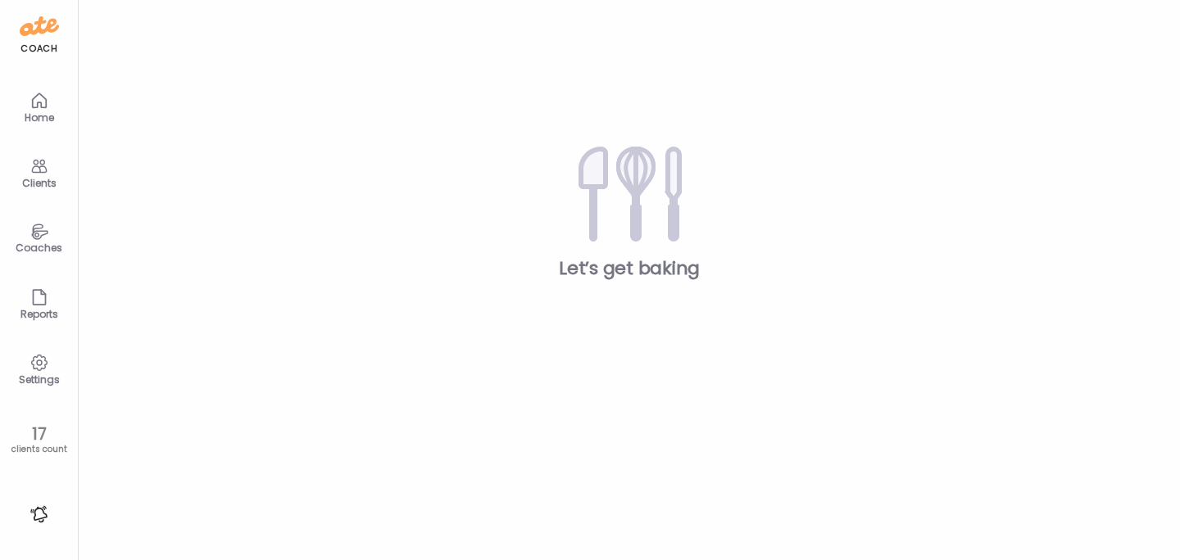
type input "**********"
click at [45, 178] on div "Clients" at bounding box center [39, 183] width 59 height 11
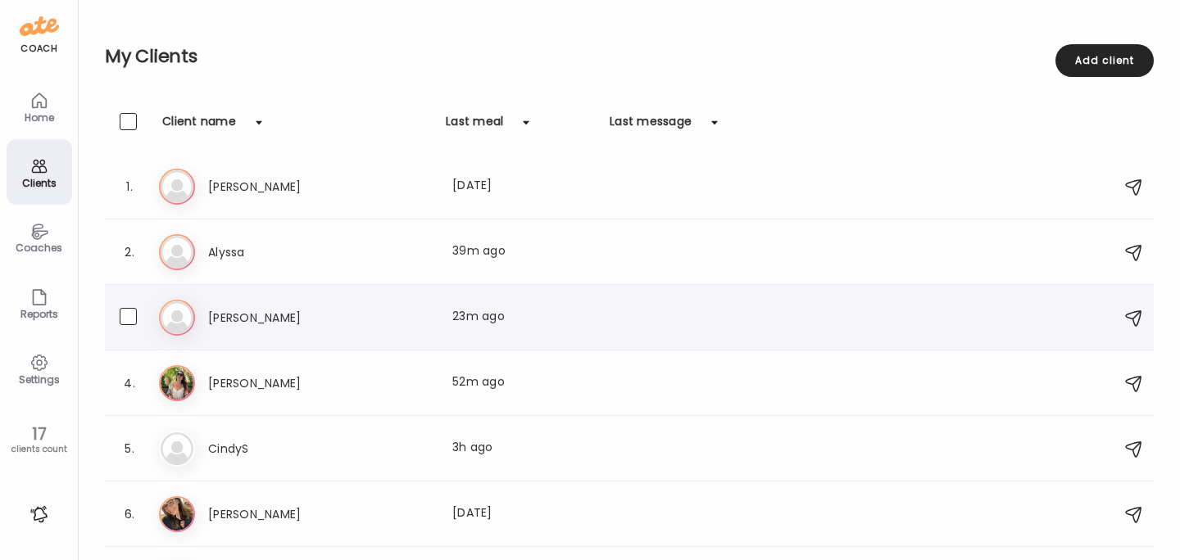
click at [193, 313] on use at bounding box center [177, 317] width 34 height 34
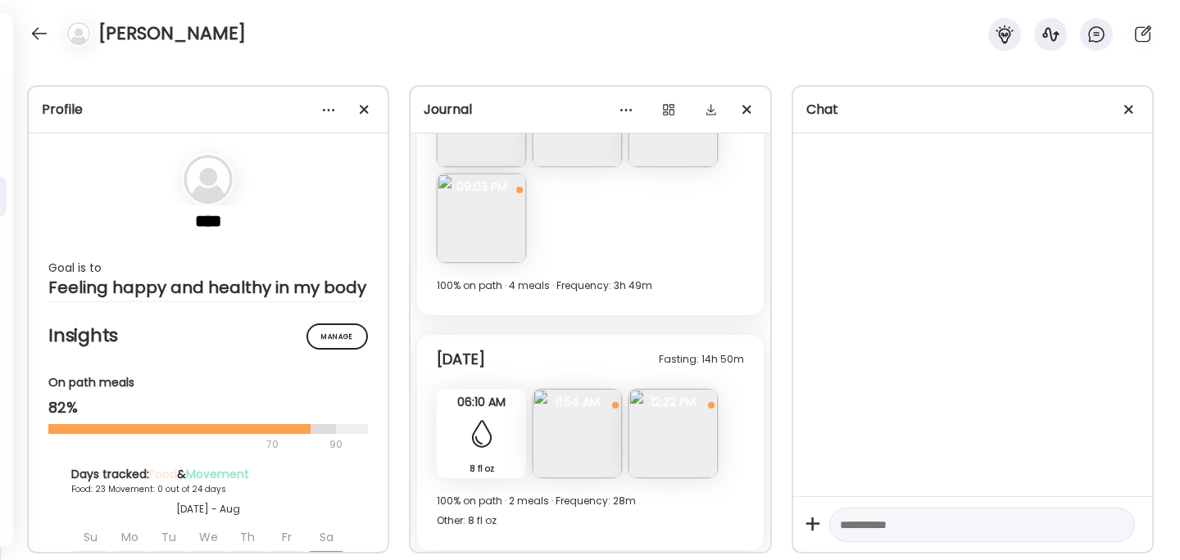
scroll to position [11993, 0]
